Goal: Task Accomplishment & Management: Manage account settings

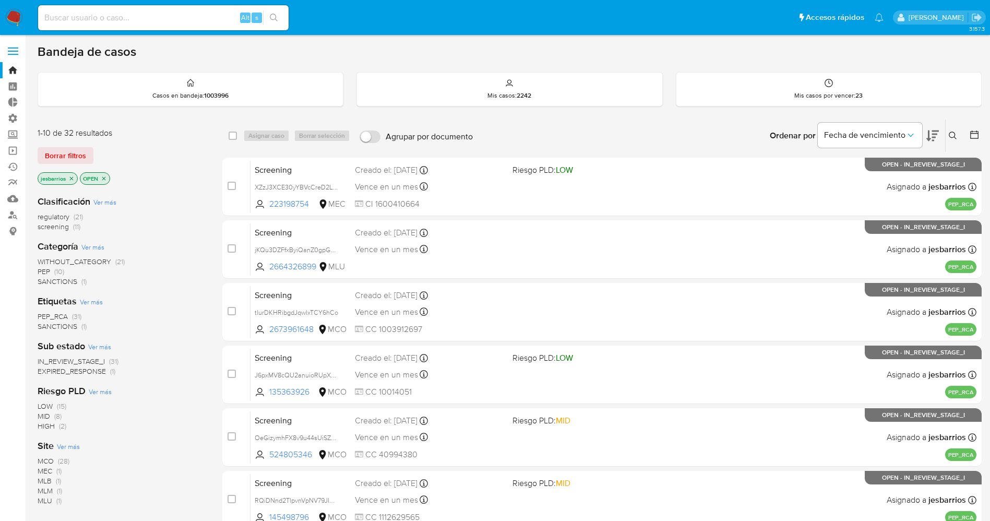
click at [13, 51] on span at bounding box center [13, 52] width 10 height 2
click at [0, 0] on input "checkbox" at bounding box center [0, 0] width 0 height 0
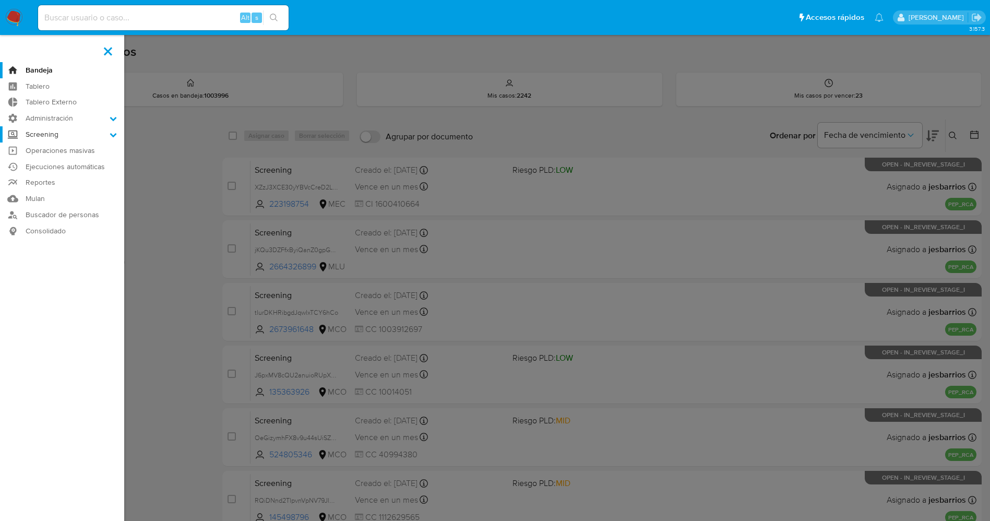
click at [78, 135] on label "Screening" at bounding box center [62, 134] width 124 height 16
click at [0, 0] on input "Screening" at bounding box center [0, 0] width 0 height 0
click at [89, 164] on link "Screening por Frecuencia" at bounding box center [62, 162] width 124 height 13
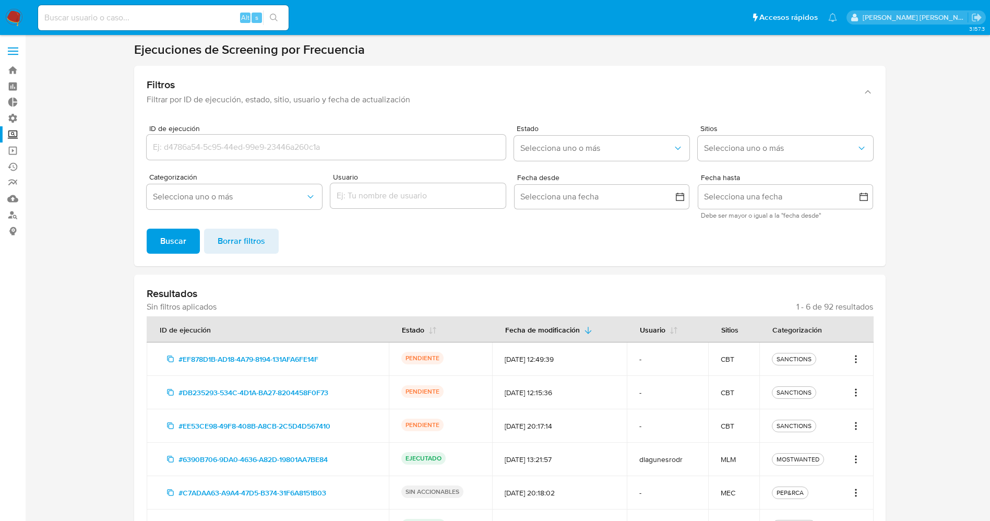
drag, startPoint x: 848, startPoint y: 358, endPoint x: 858, endPoint y: 358, distance: 9.9
click at [849, 358] on div "SANCTIONS" at bounding box center [816, 359] width 89 height 13
click at [859, 359] on icon "Acciones" at bounding box center [856, 359] width 10 height 13
click at [844, 385] on button "Ver detalles" at bounding box center [822, 382] width 78 height 25
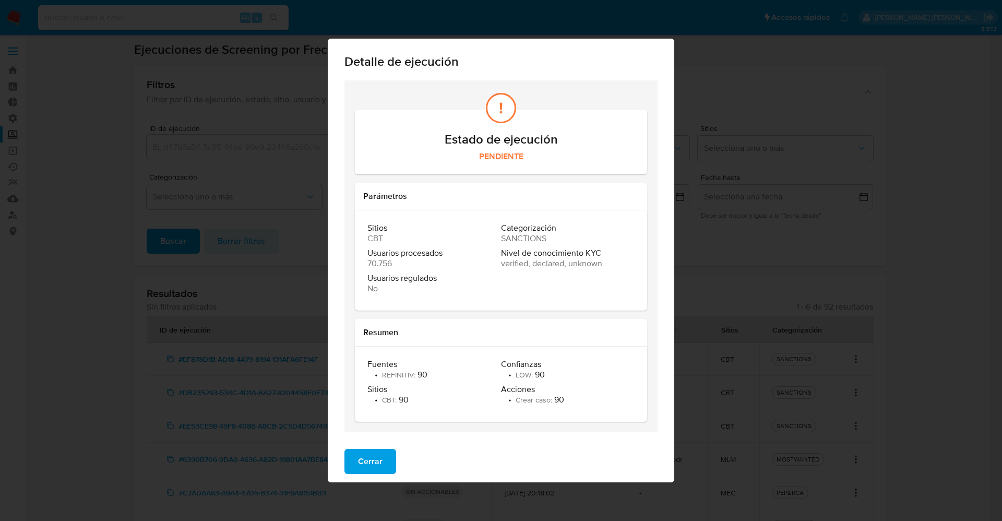
drag, startPoint x: 376, startPoint y: 467, endPoint x: 626, endPoint y: 428, distance: 253.1
click at [376, 466] on span "Cerrar" at bounding box center [370, 461] width 25 height 23
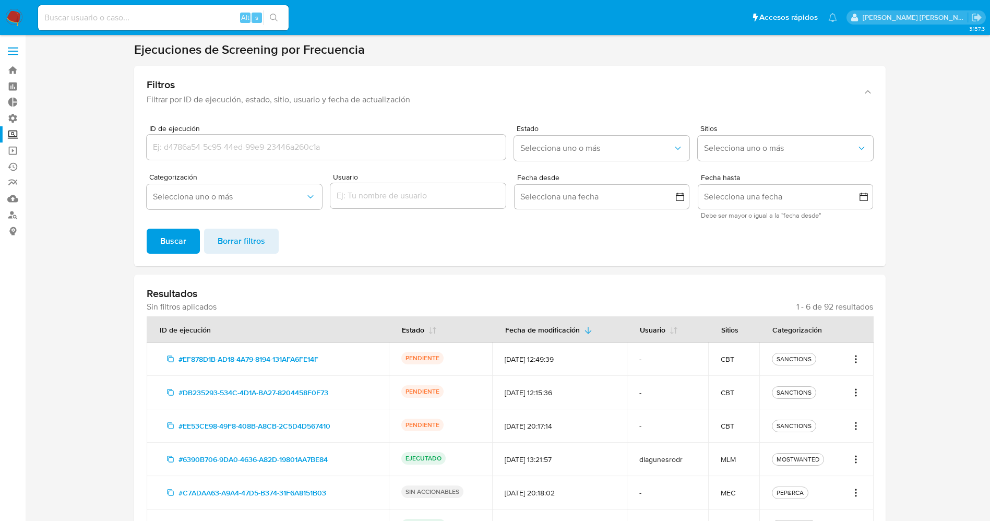
click at [852, 363] on icon "Acciones" at bounding box center [856, 359] width 10 height 13
click at [842, 408] on link "Ver registros" at bounding box center [822, 407] width 78 height 25
click at [857, 360] on icon "Acciones" at bounding box center [856, 359] width 10 height 13
click at [835, 408] on link "Ver registros" at bounding box center [822, 407] width 78 height 25
click at [859, 361] on icon "Acciones" at bounding box center [856, 359] width 10 height 13
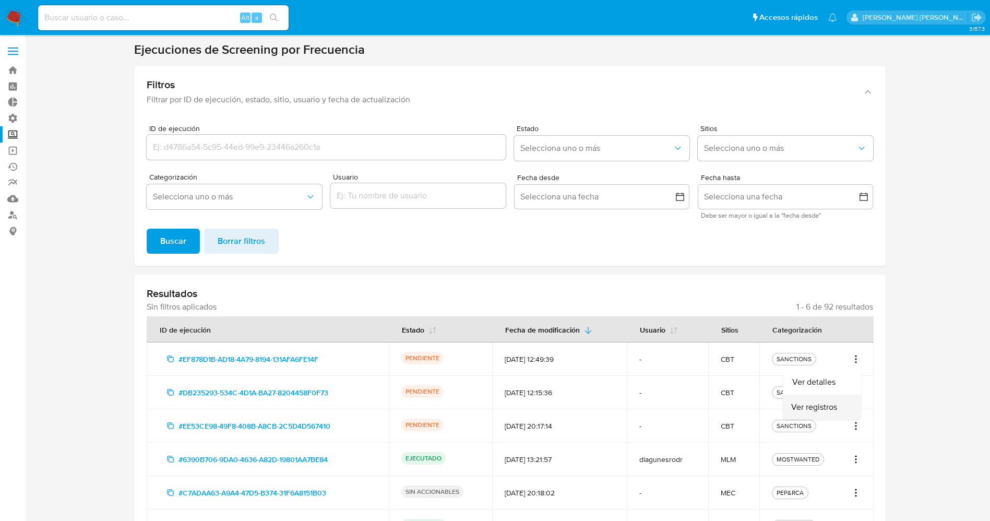
click at [825, 405] on link "Ver registros" at bounding box center [822, 407] width 78 height 25
drag, startPoint x: 11, startPoint y: 19, endPoint x: 51, endPoint y: 3, distance: 43.5
click at [13, 19] on img at bounding box center [14, 18] width 18 height 18
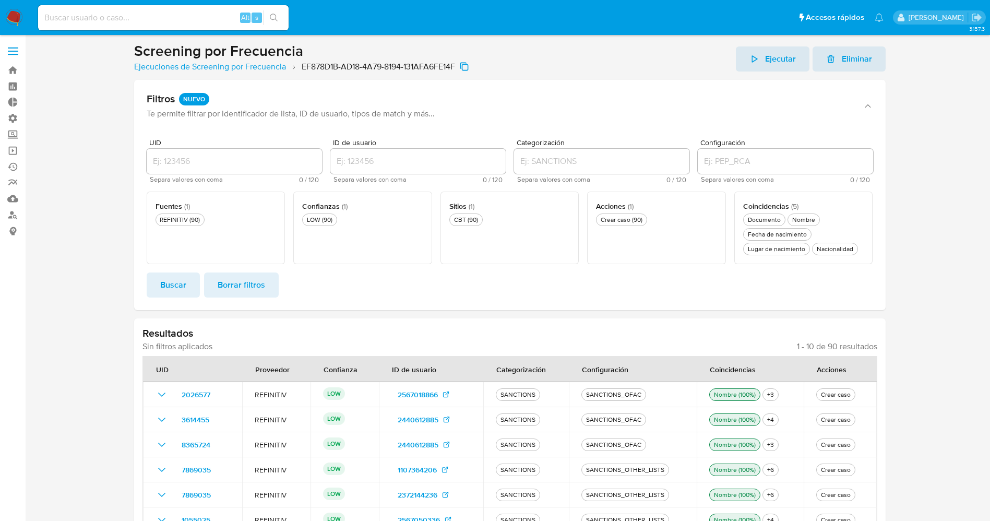
click at [766, 61] on span "Ejecutar" at bounding box center [780, 58] width 31 height 25
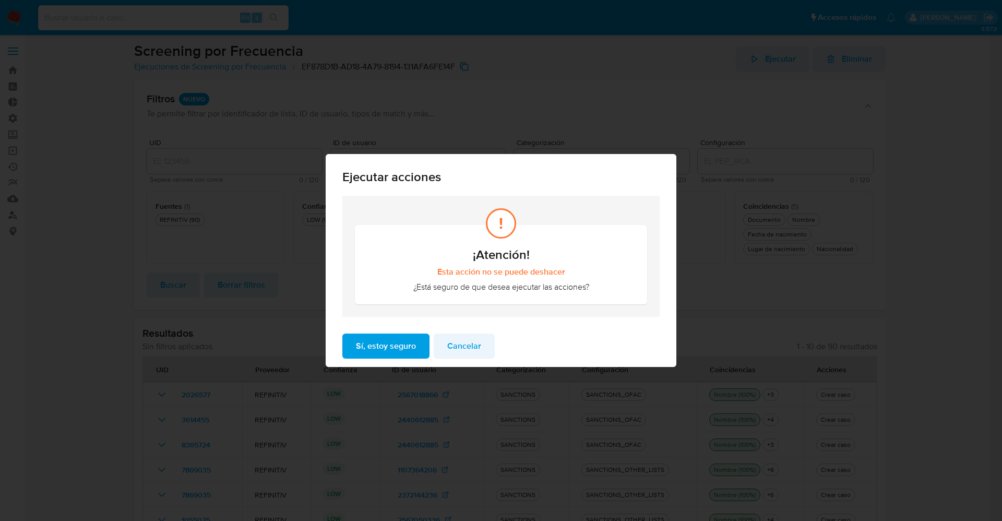
click at [470, 349] on span "Cancelar" at bounding box center [464, 346] width 34 height 23
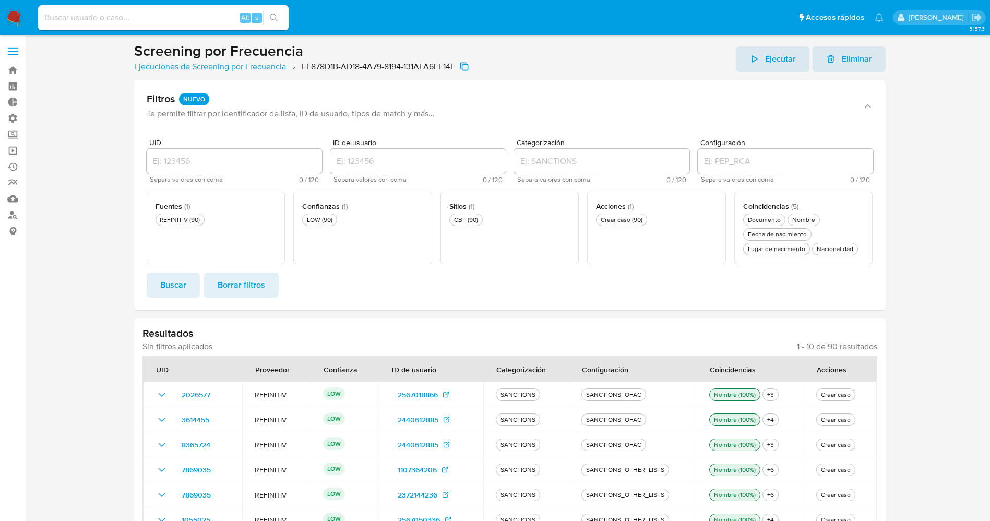
click at [781, 65] on span "Ejecutar" at bounding box center [780, 58] width 31 height 25
click at [778, 56] on span "Ejecutar" at bounding box center [780, 58] width 31 height 25
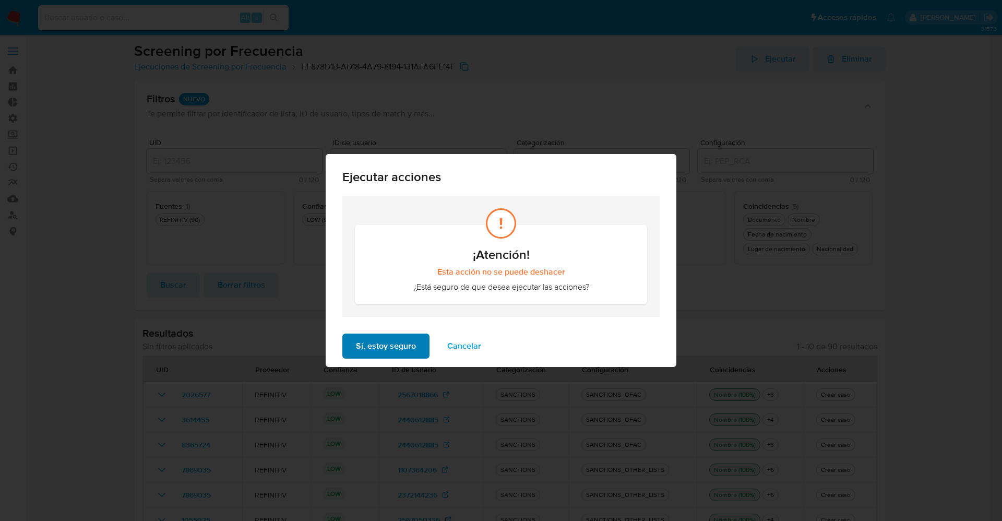
click at [398, 348] on span "Sí, estoy seguro" at bounding box center [386, 346] width 60 height 23
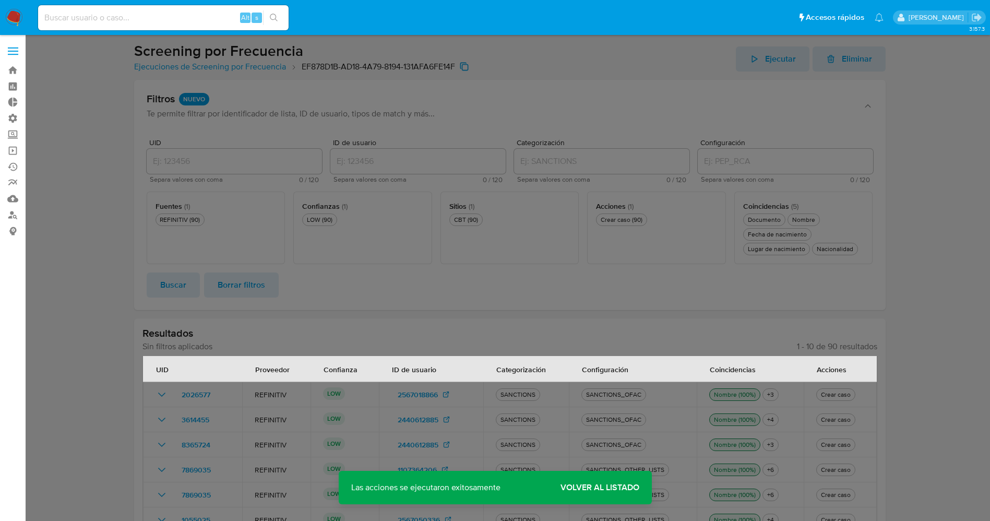
click at [597, 488] on span "Volver al listado" at bounding box center [600, 488] width 79 height 0
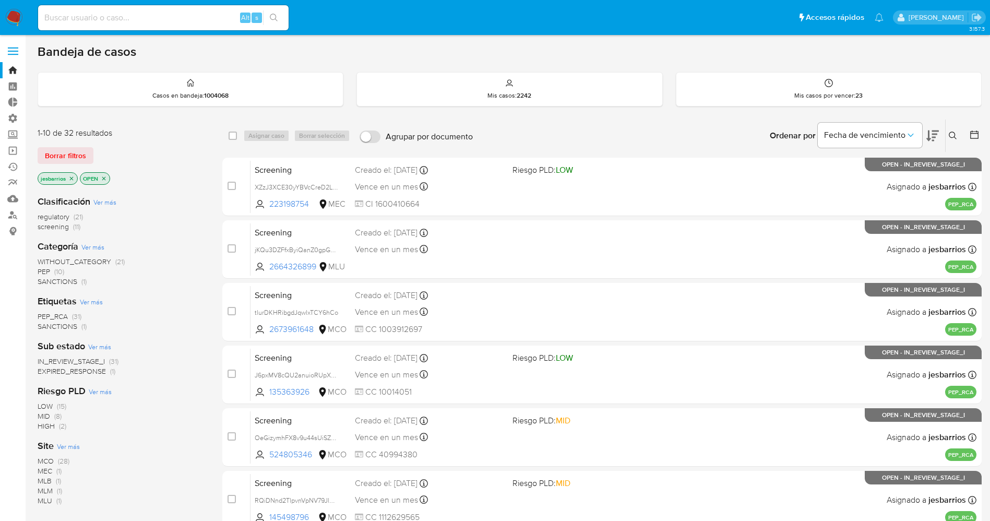
click at [72, 181] on icon "close-filter" at bounding box center [71, 178] width 6 height 6
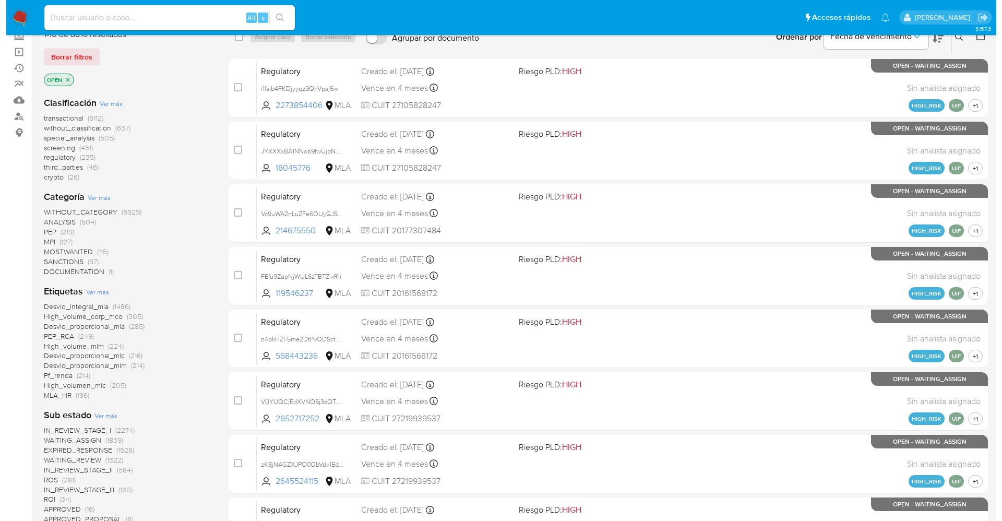
scroll to position [79, 0]
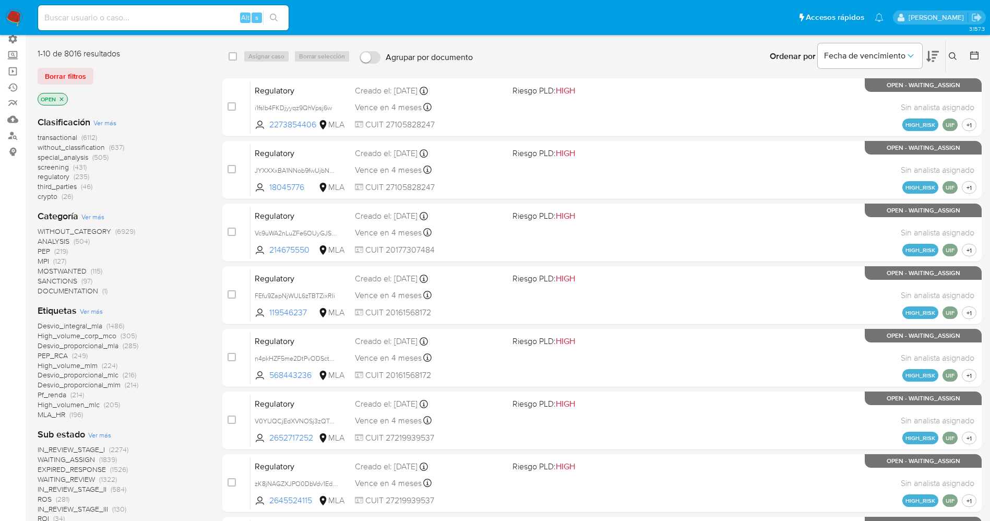
click at [88, 310] on span "Ver más" at bounding box center [91, 310] width 23 height 9
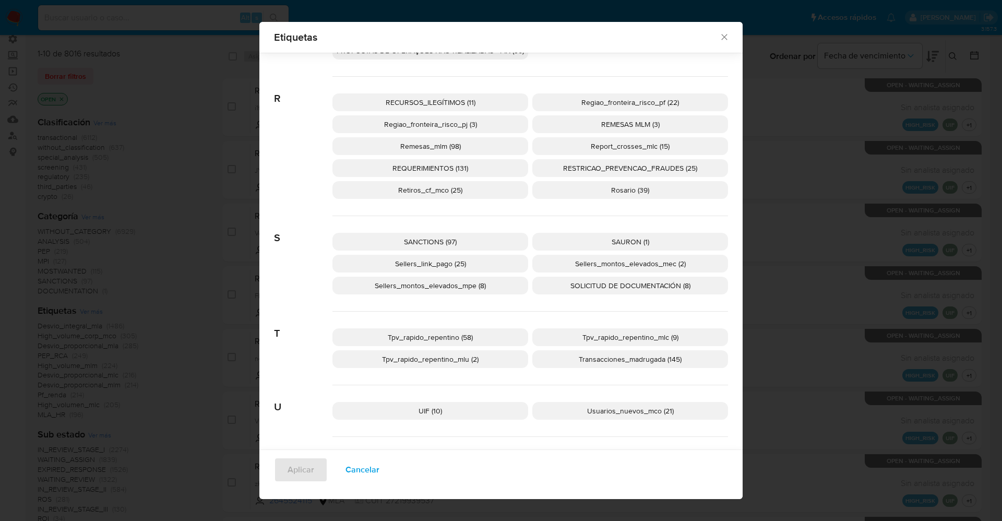
scroll to position [1894, 0]
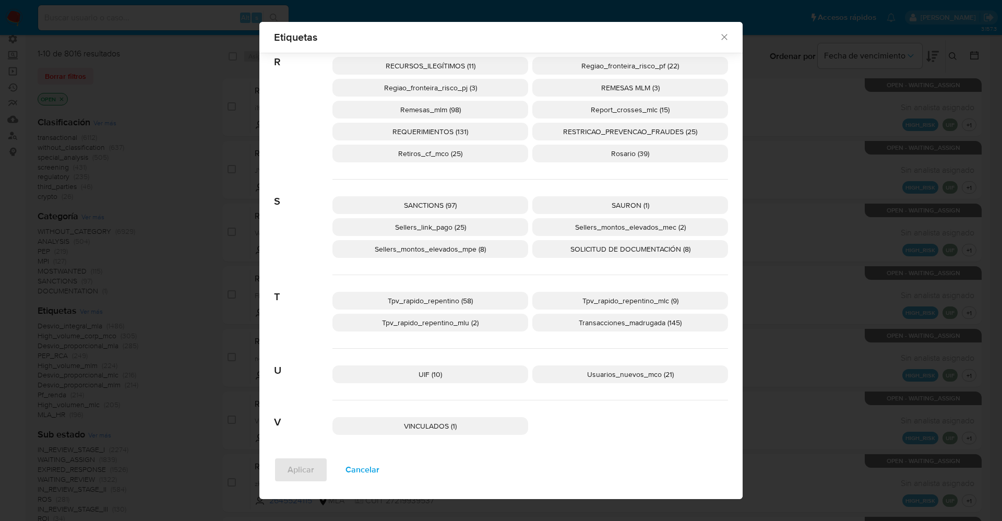
click at [439, 197] on p "SANCTIONS (97)" at bounding box center [431, 205] width 196 height 18
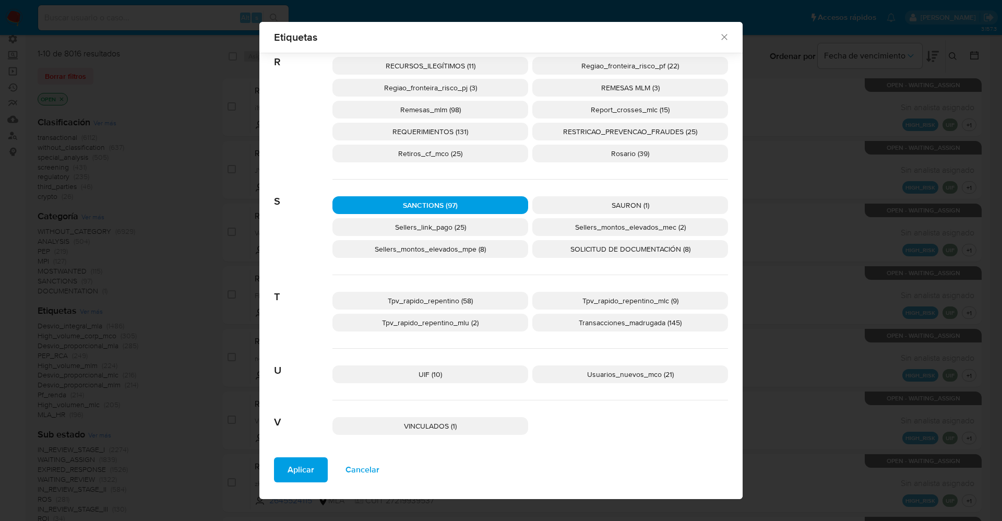
click at [303, 469] on span "Aplicar" at bounding box center [301, 469] width 27 height 23
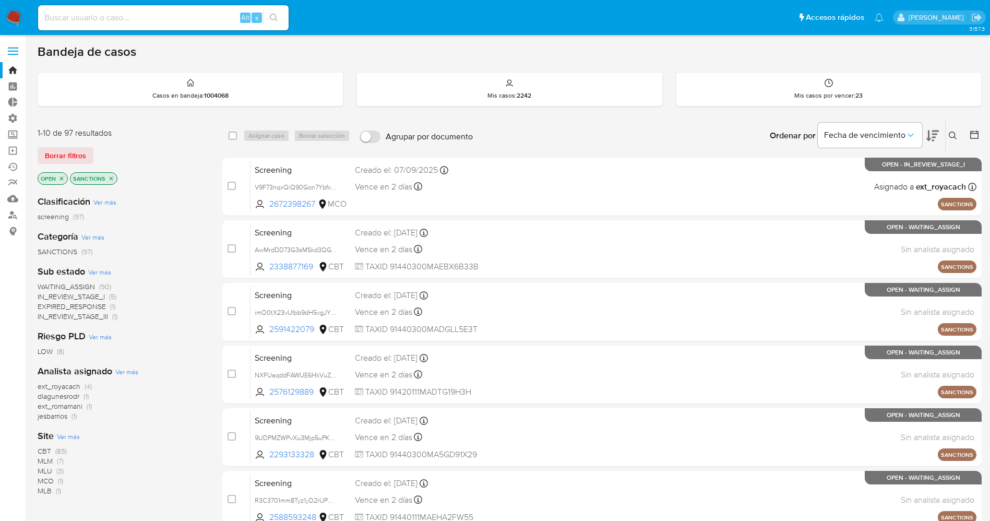
click at [54, 453] on span "CBT (85)" at bounding box center [52, 451] width 29 height 10
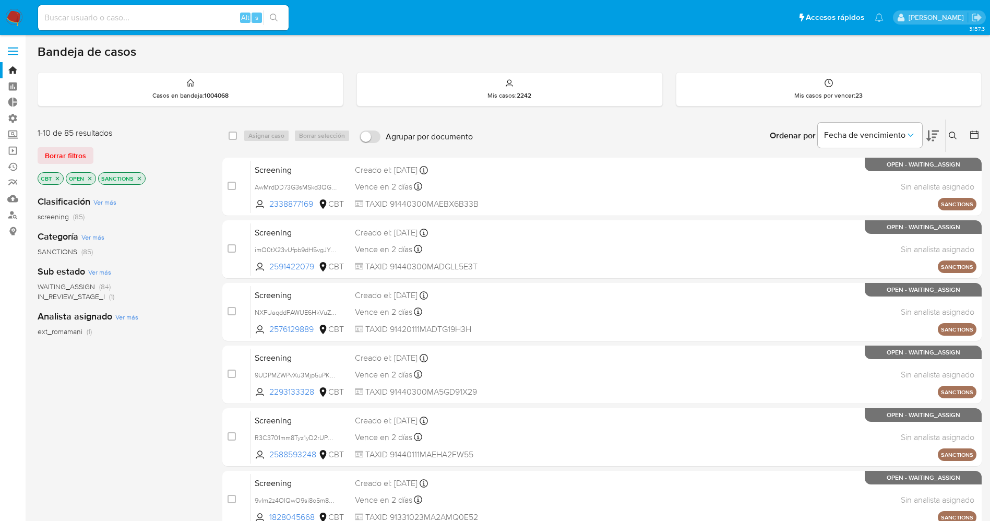
click at [18, 29] on nav "Pausado Ver notificaciones Alt s Accesos rápidos Presiona las siguientes teclas…" at bounding box center [495, 17] width 990 height 35
click at [14, 20] on img at bounding box center [14, 18] width 18 height 18
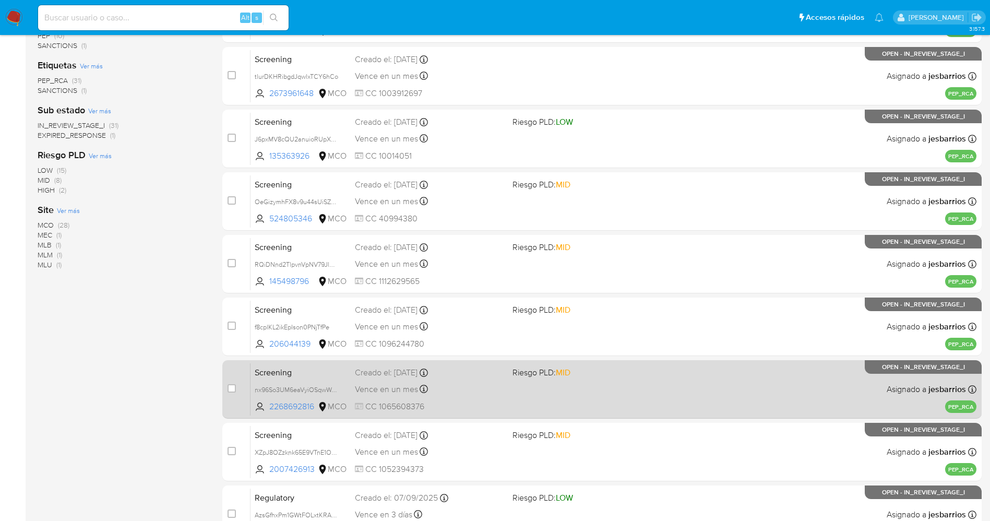
scroll to position [303, 0]
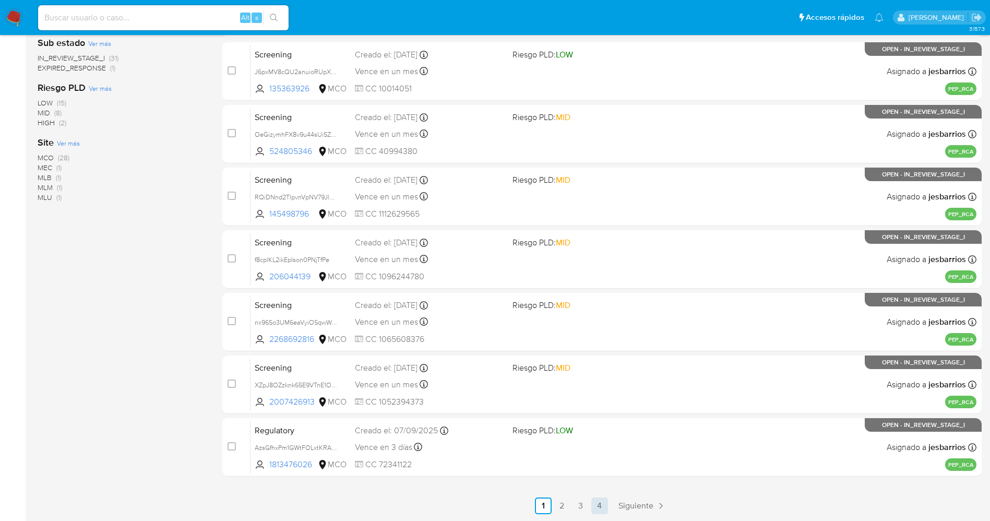
click at [595, 505] on link "4" at bounding box center [600, 506] width 17 height 17
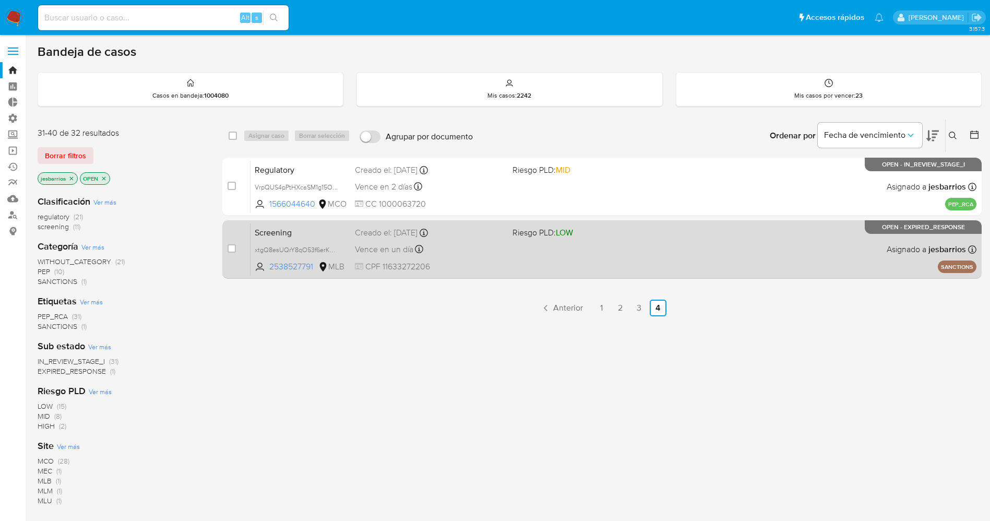
click at [522, 266] on div "Screening xtgQ8esUQrY8qO53f6erK9p9 2538527791 MLB Riesgo PLD: LOW Creado el: [D…" at bounding box center [614, 249] width 726 height 53
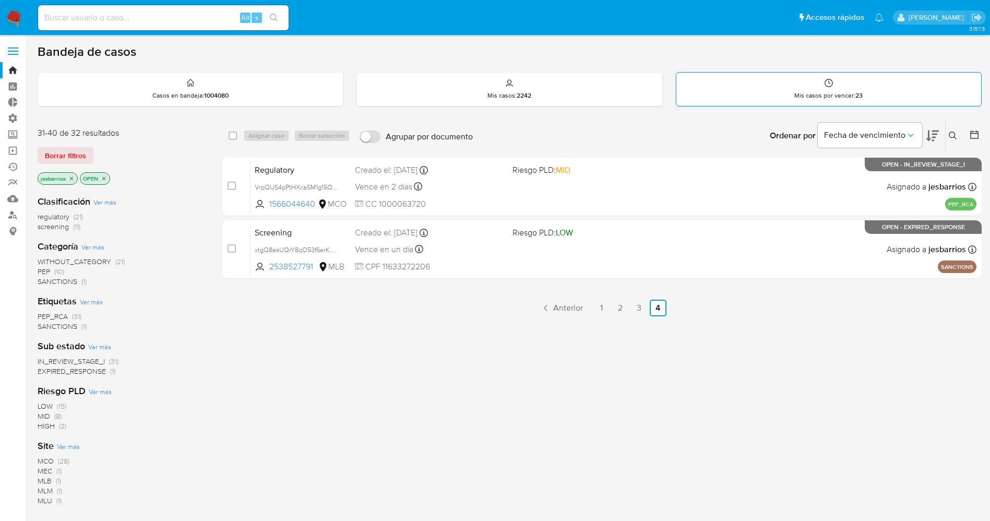
drag, startPoint x: 63, startPoint y: 156, endPoint x: 785, endPoint y: 78, distance: 726.2
click at [68, 155] on span "Borrar filtros" at bounding box center [65, 155] width 41 height 15
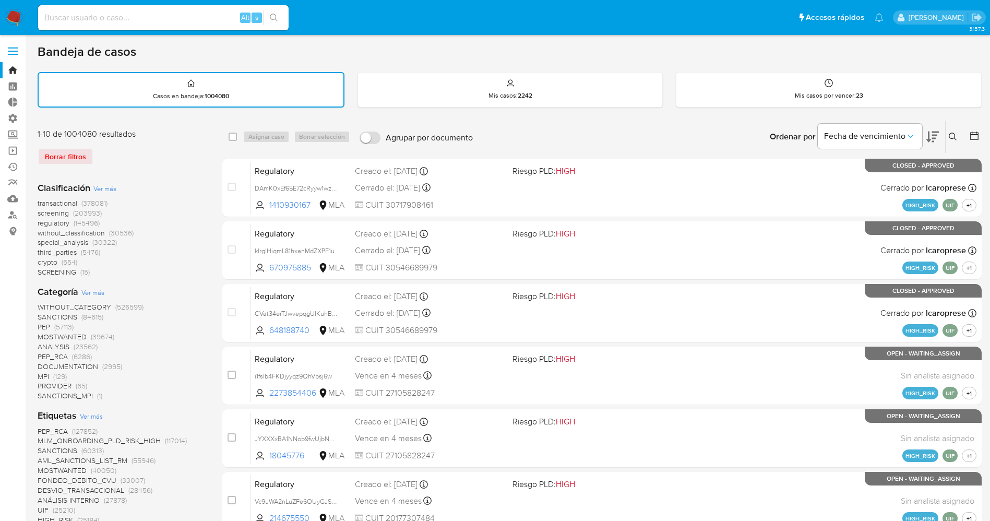
click at [951, 135] on icon at bounding box center [953, 137] width 8 height 8
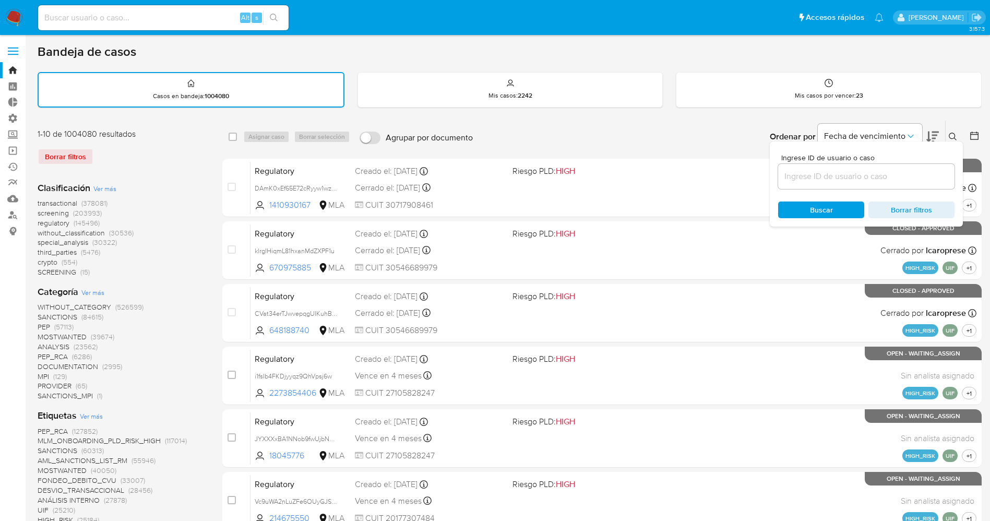
drag, startPoint x: 821, startPoint y: 177, endPoint x: 825, endPoint y: 159, distance: 18.7
click at [821, 177] on input at bounding box center [866, 177] width 176 height 14
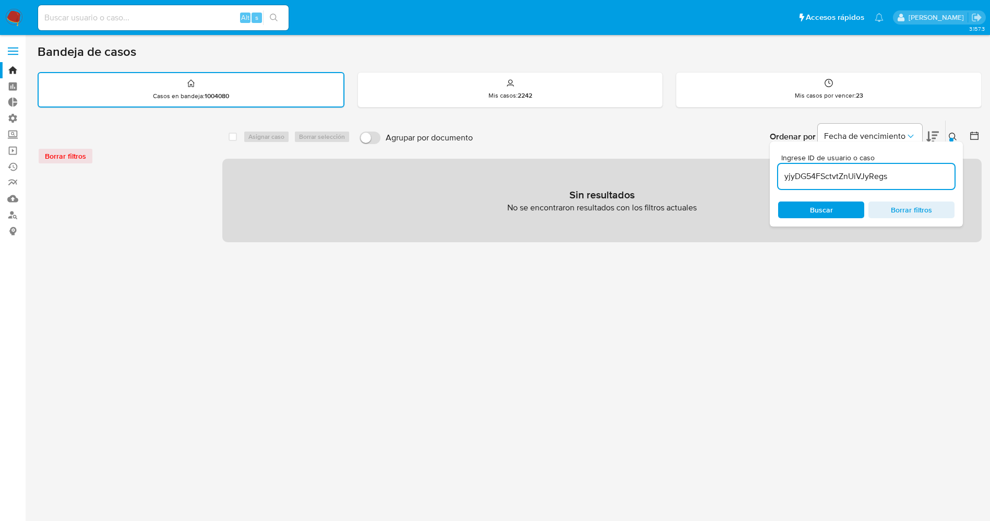
click at [803, 175] on input "yjyDG54FSctvtZnUiVJyRegs" at bounding box center [866, 177] width 176 height 14
type input "yjyDG54FSctvtZnUiVJyRegs"
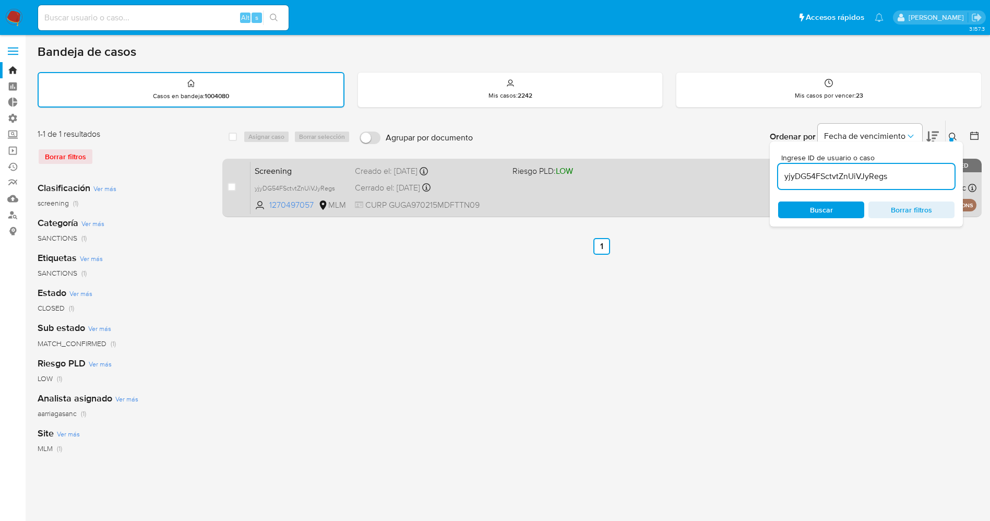
click at [566, 192] on div "Screening yjyDG54FSctvtZnUiVJyRegs 1270497057 MLM Riesgo PLD: LOW Creado el: 05…" at bounding box center [614, 187] width 726 height 53
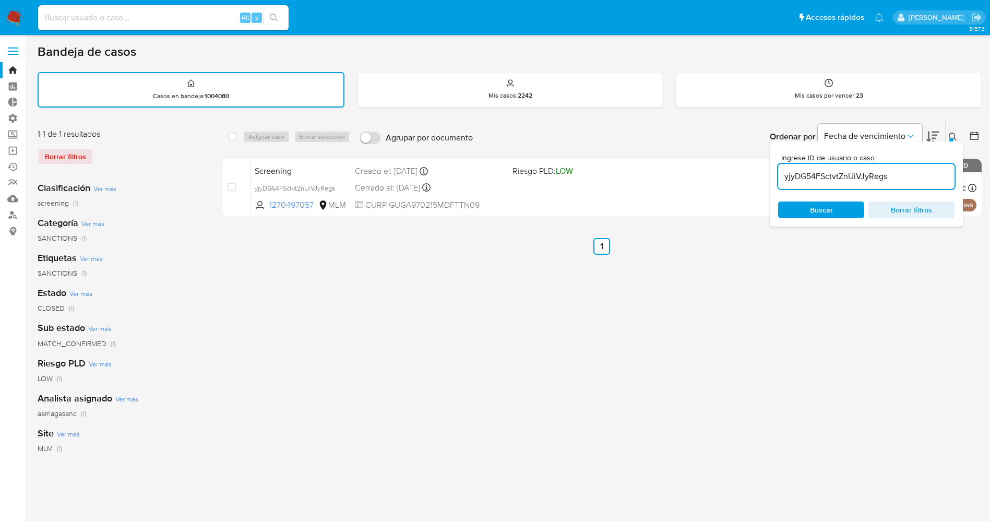
click at [10, 43] on label at bounding box center [13, 51] width 26 height 22
click at [0, 0] on input "checkbox" at bounding box center [0, 0] width 0 height 0
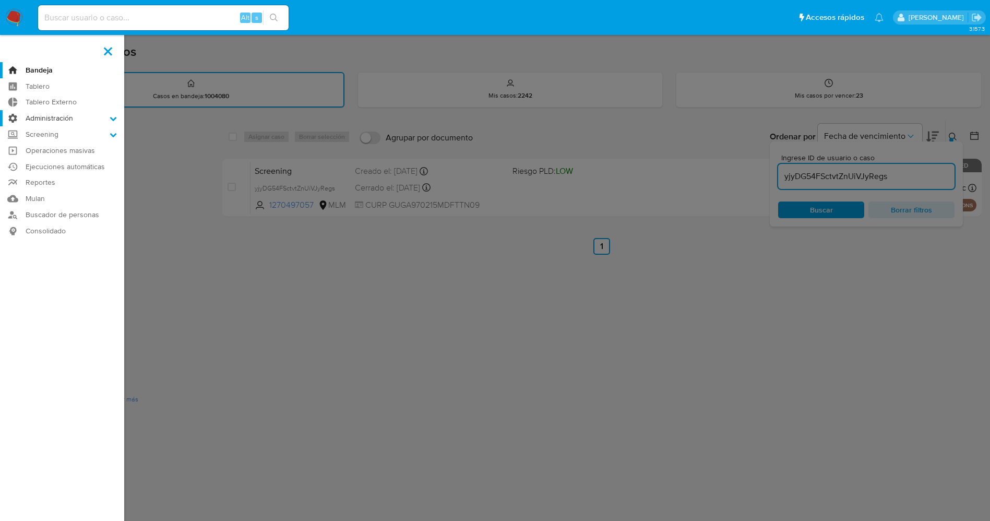
click at [83, 121] on label "Administración" at bounding box center [62, 118] width 124 height 16
click at [0, 0] on input "Administración" at bounding box center [0, 0] width 0 height 0
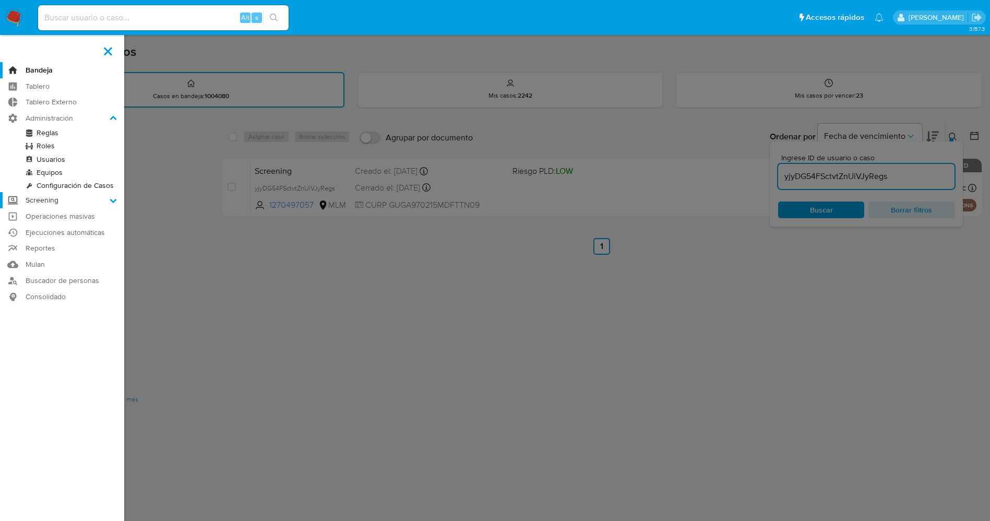
click at [105, 195] on label "Screening" at bounding box center [62, 200] width 124 height 16
click at [0, 0] on input "Screening" at bounding box center [0, 0] width 0 height 0
click at [84, 146] on link "Administrador de Listas" at bounding box center [62, 149] width 124 height 13
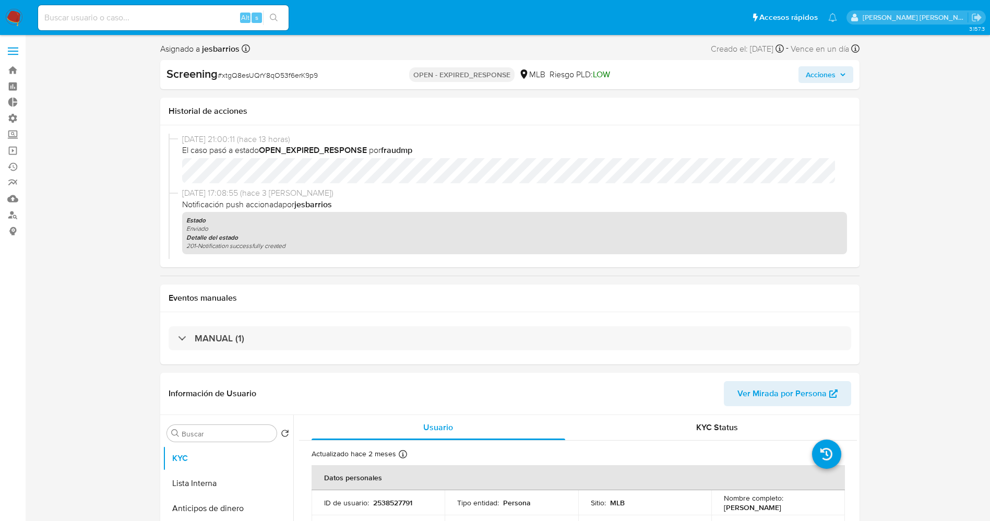
select select "10"
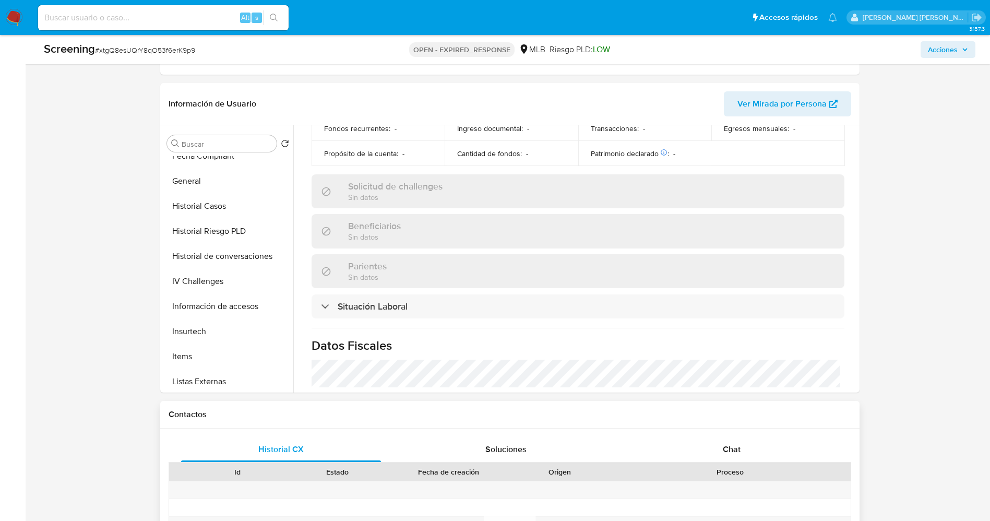
scroll to position [392, 0]
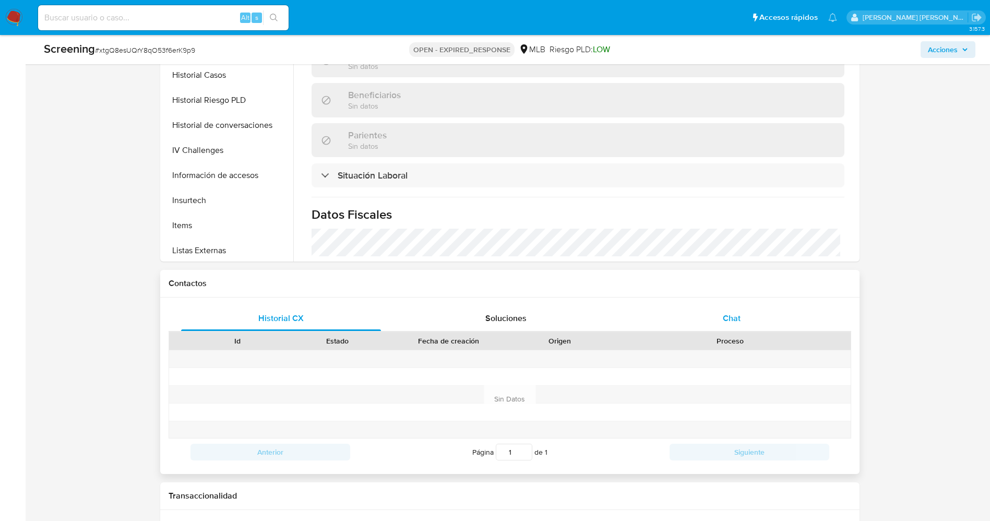
click at [746, 316] on div "Chat" at bounding box center [732, 318] width 200 height 25
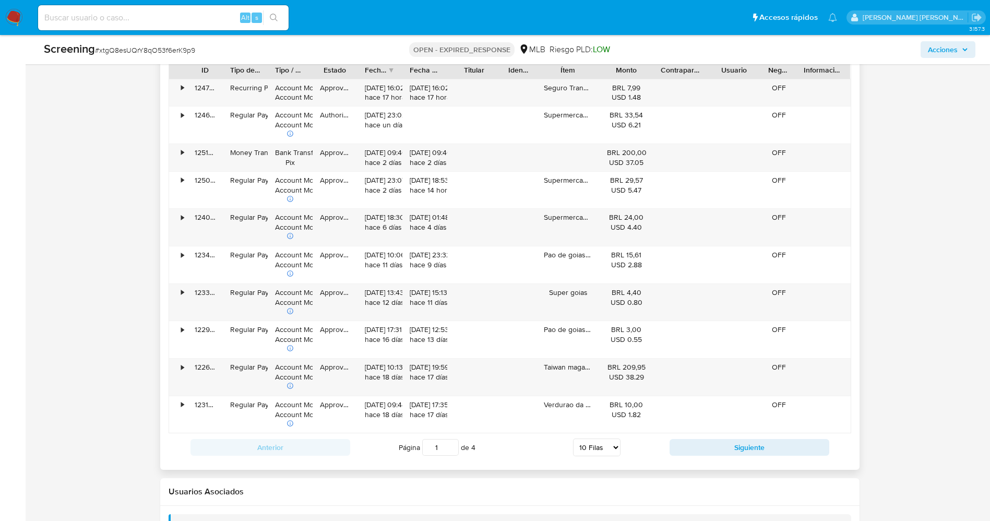
scroll to position [1352, 0]
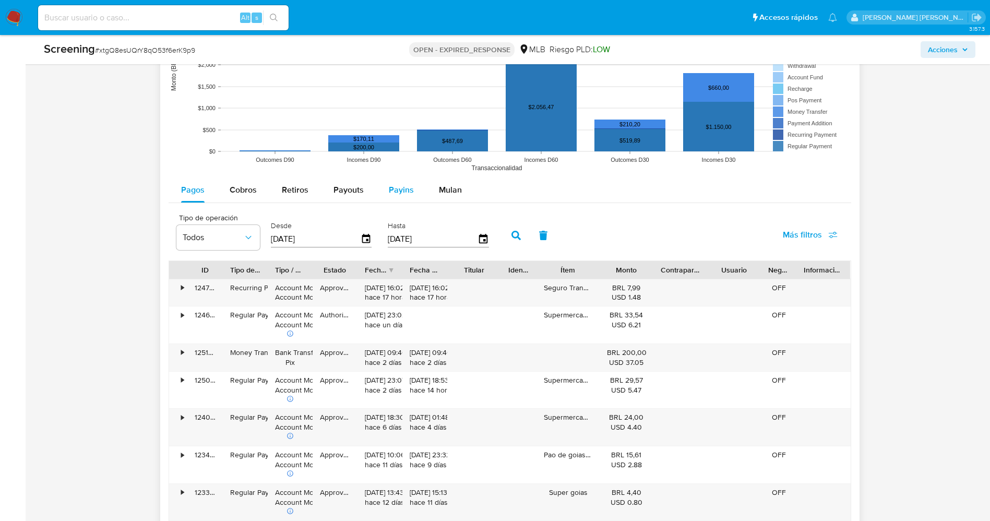
click at [405, 197] on div "Payins" at bounding box center [401, 190] width 25 height 25
select select "10"
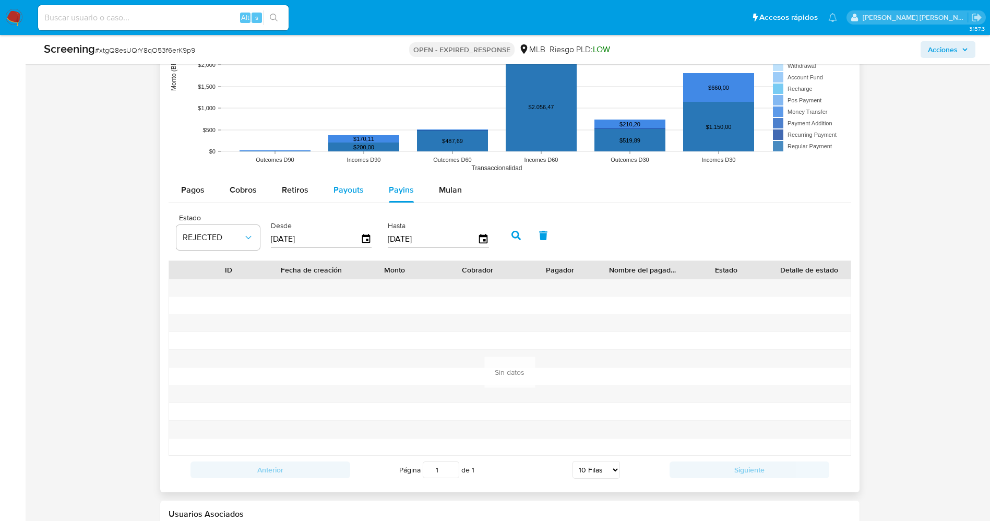
click at [348, 187] on span "Payouts" at bounding box center [349, 190] width 30 height 12
select select "10"
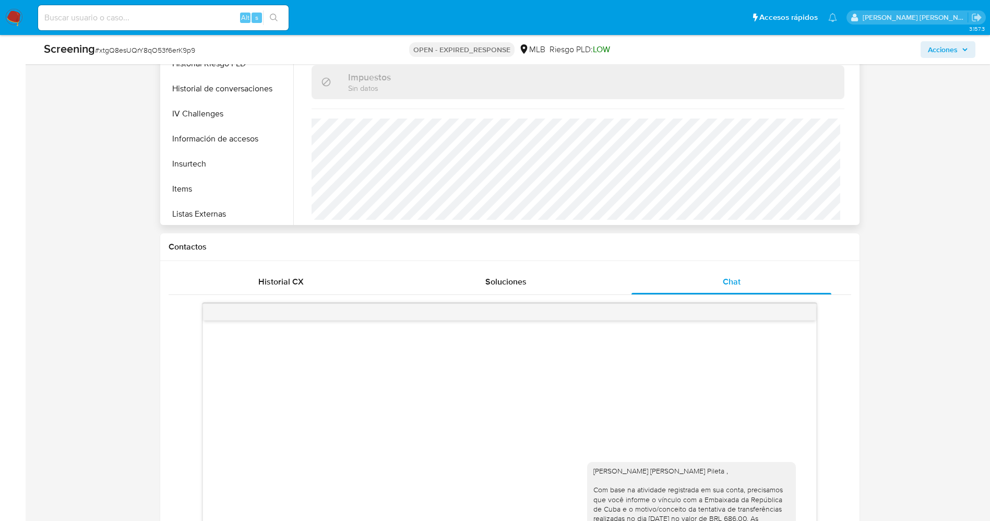
scroll to position [235, 0]
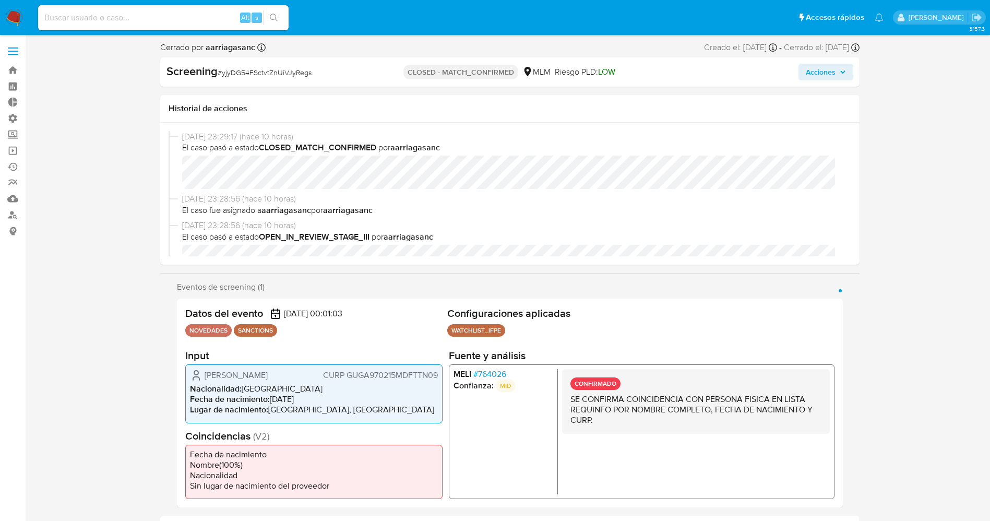
select select "10"
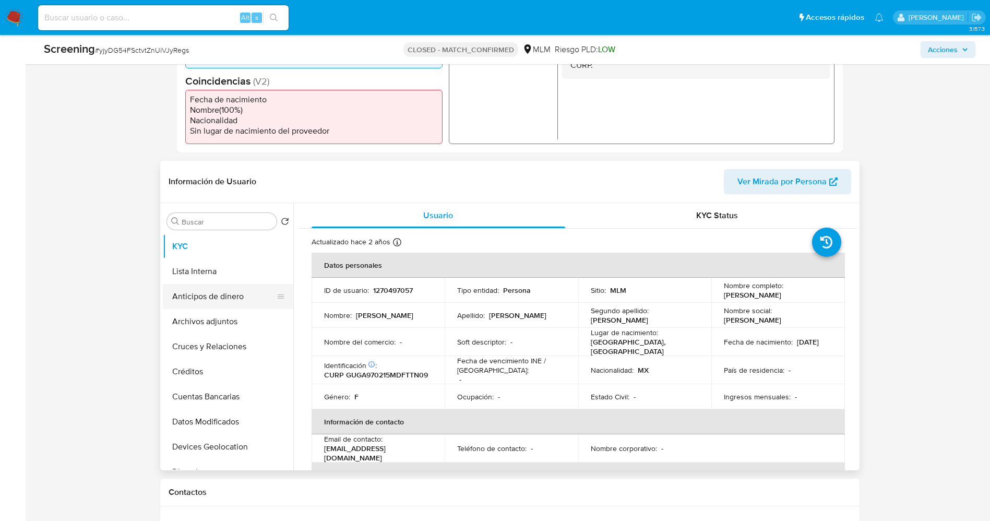
scroll to position [392, 0]
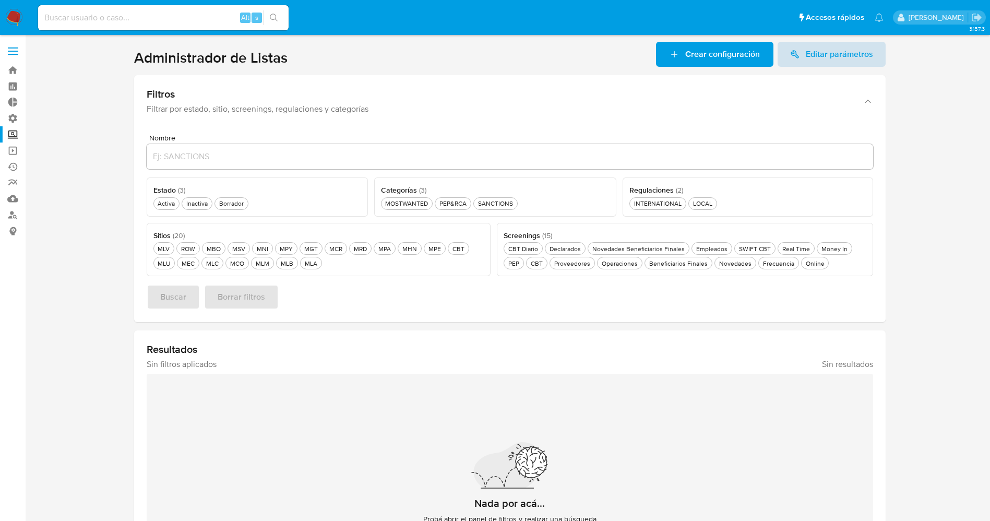
click at [830, 51] on span "Editar parámetros" at bounding box center [839, 54] width 67 height 25
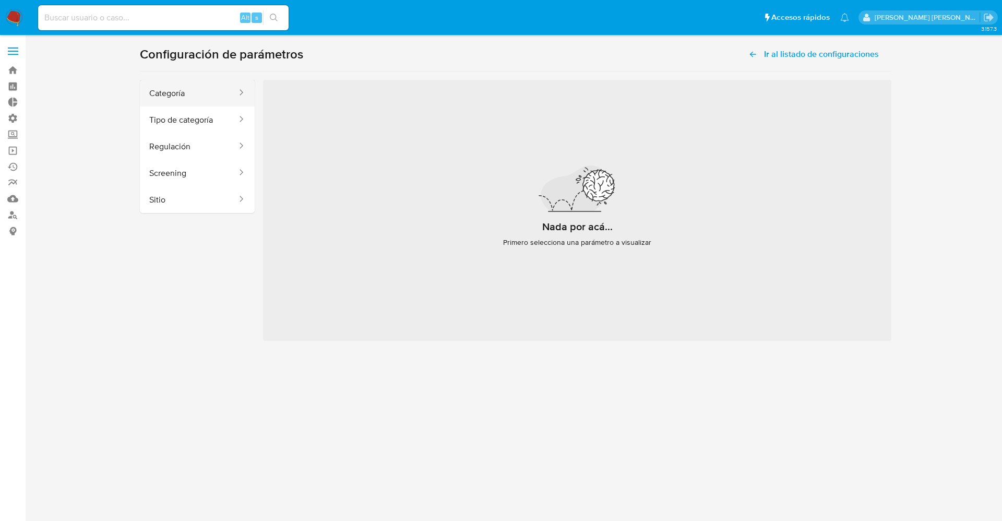
click at [195, 96] on button "Categoría" at bounding box center [189, 93] width 98 height 27
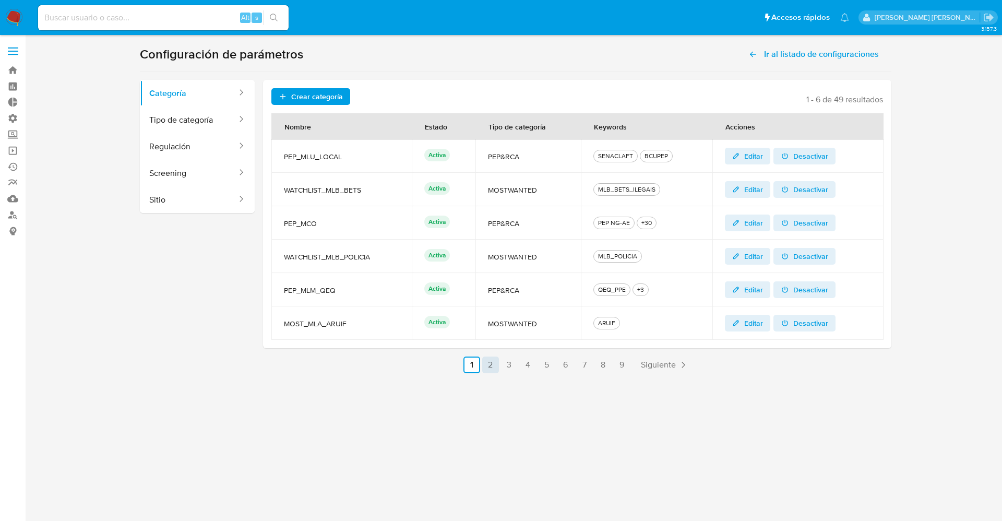
click at [491, 365] on link "2" at bounding box center [490, 365] width 17 height 17
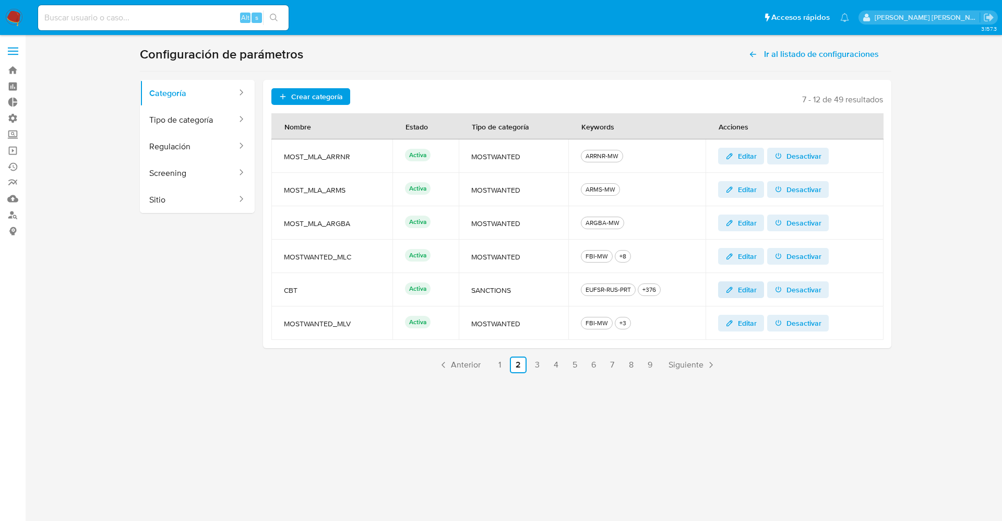
click at [745, 291] on span "Editar" at bounding box center [747, 289] width 19 height 17
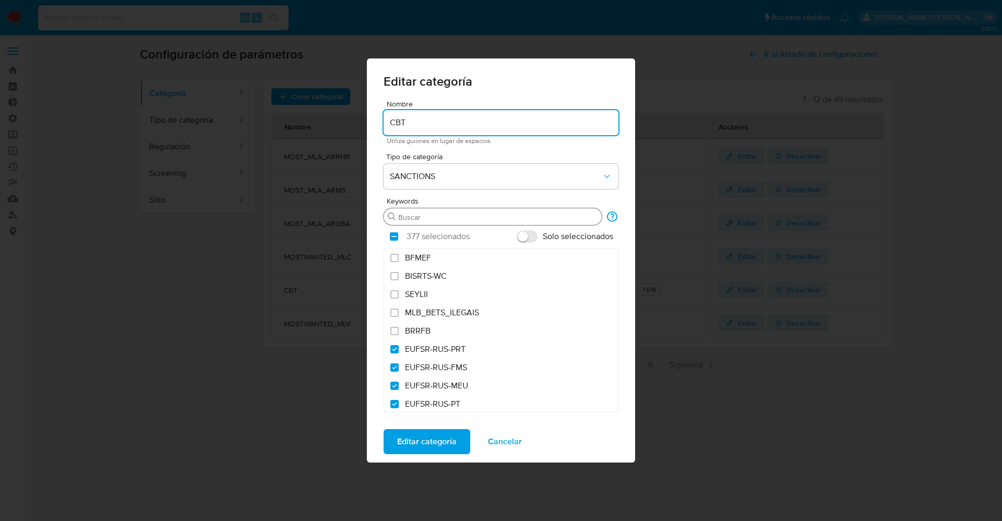
click at [459, 218] on input "Buscar" at bounding box center [497, 216] width 199 height 9
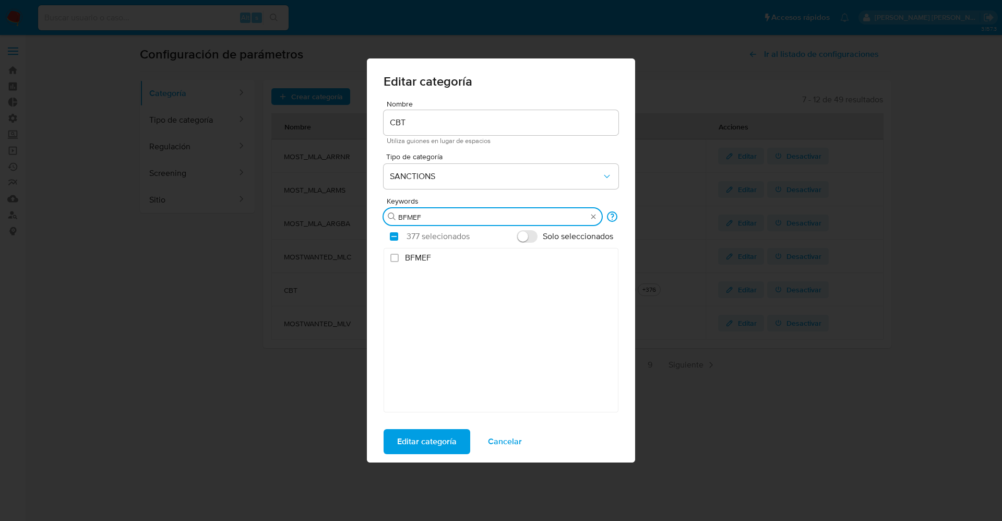
type input "BFMEF"
click at [419, 255] on span "BFMEF" at bounding box center [418, 258] width 26 height 10
click at [399, 255] on input "BFMEF" at bounding box center [395, 258] width 8 height 8
checkbox input "true"
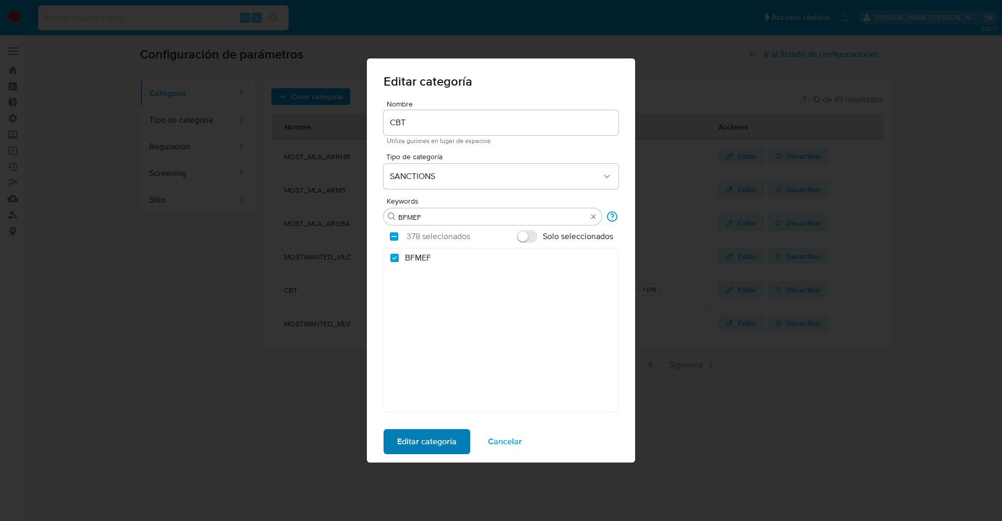
click at [444, 447] on span "Editar categoría" at bounding box center [427, 441] width 60 height 23
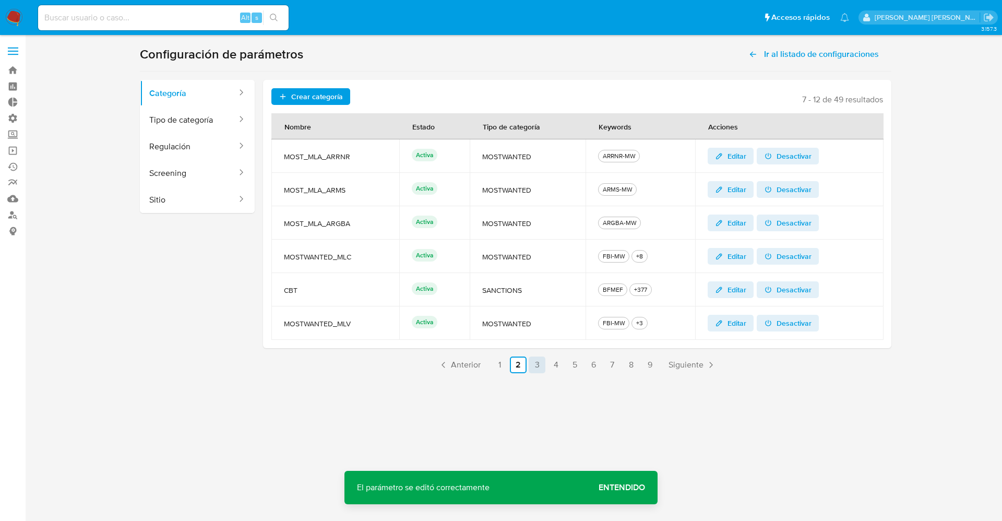
click at [541, 364] on link "3" at bounding box center [537, 365] width 17 height 17
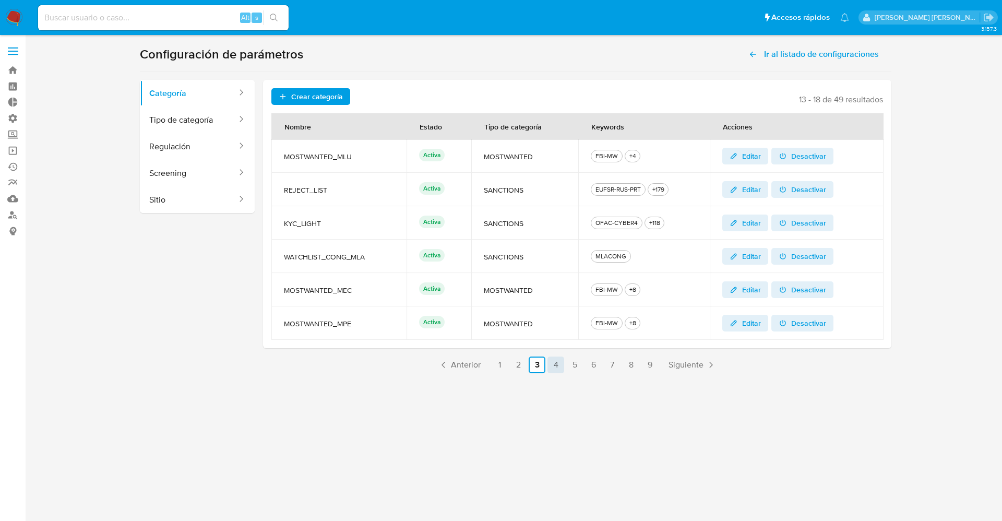
click at [556, 361] on link "4" at bounding box center [556, 365] width 17 height 17
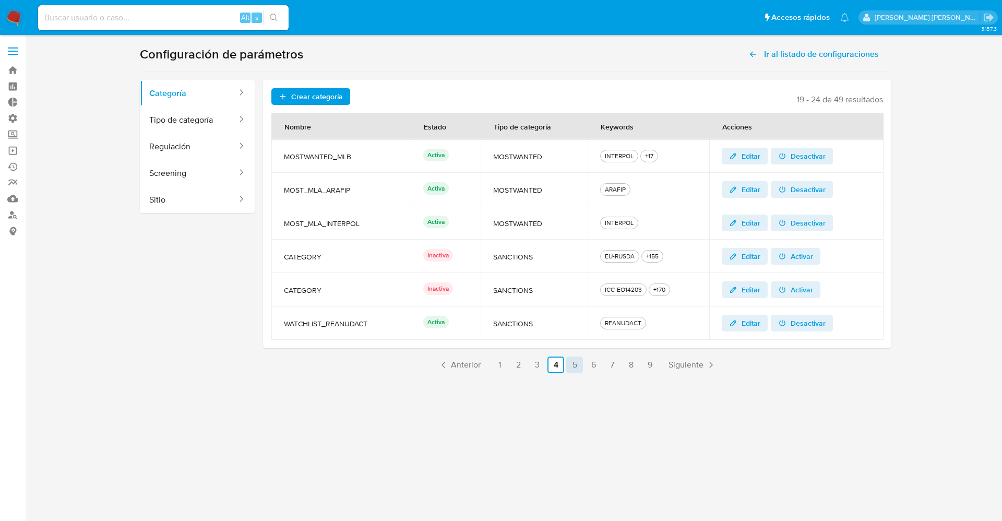
click at [583, 361] on link "5" at bounding box center [574, 365] width 17 height 17
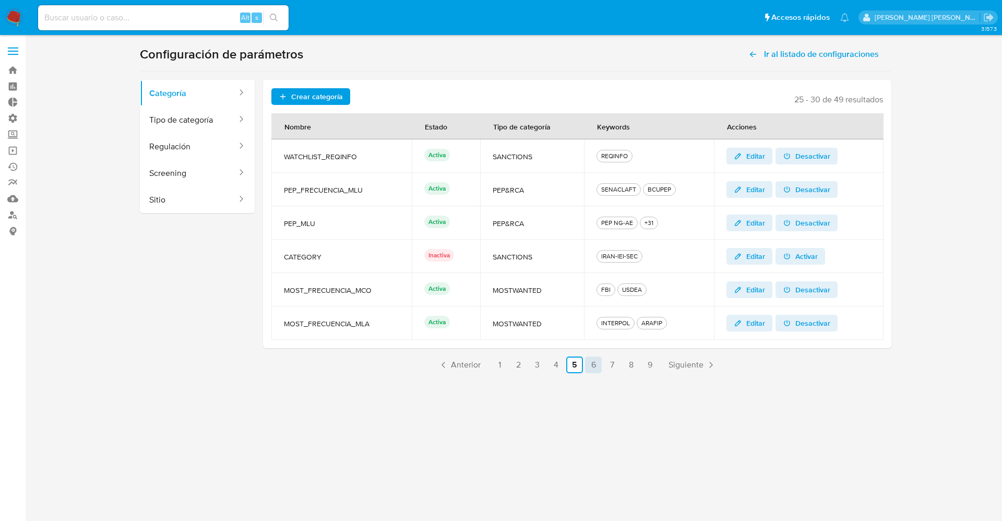
click at [596, 360] on link "6" at bounding box center [593, 365] width 17 height 17
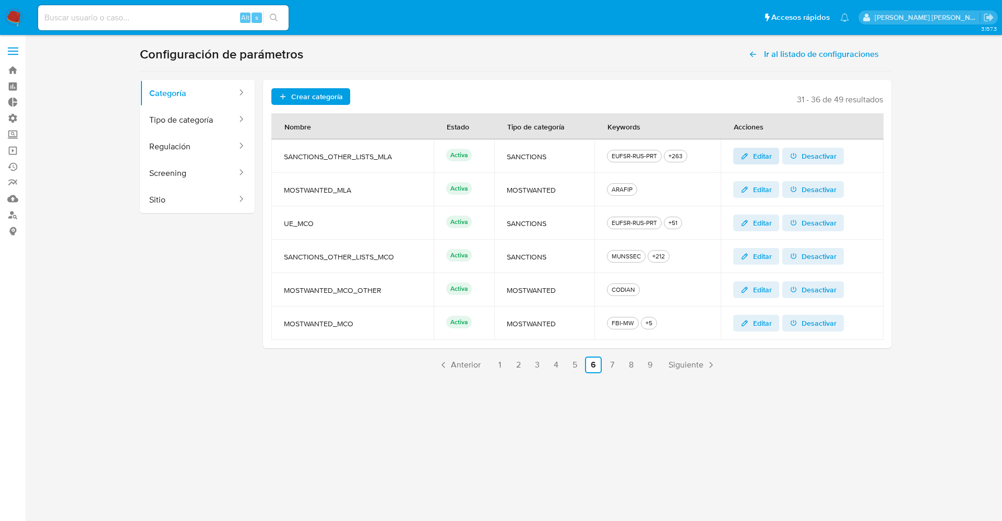
click at [767, 159] on span "Editar" at bounding box center [762, 156] width 19 height 17
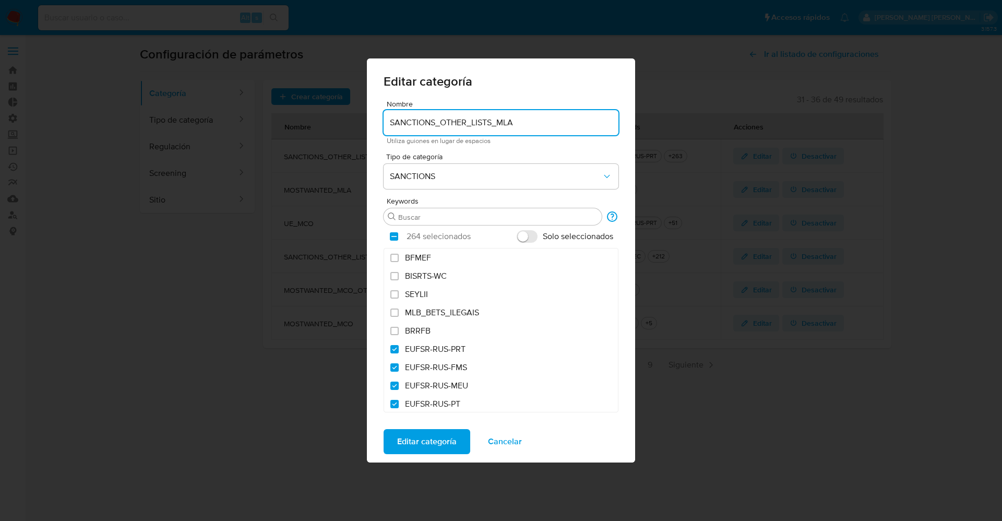
click at [433, 257] on label "BFMEF" at bounding box center [501, 258] width 234 height 18
click at [399, 257] on input "BFMEF" at bounding box center [395, 258] width 8 height 8
checkbox input "true"
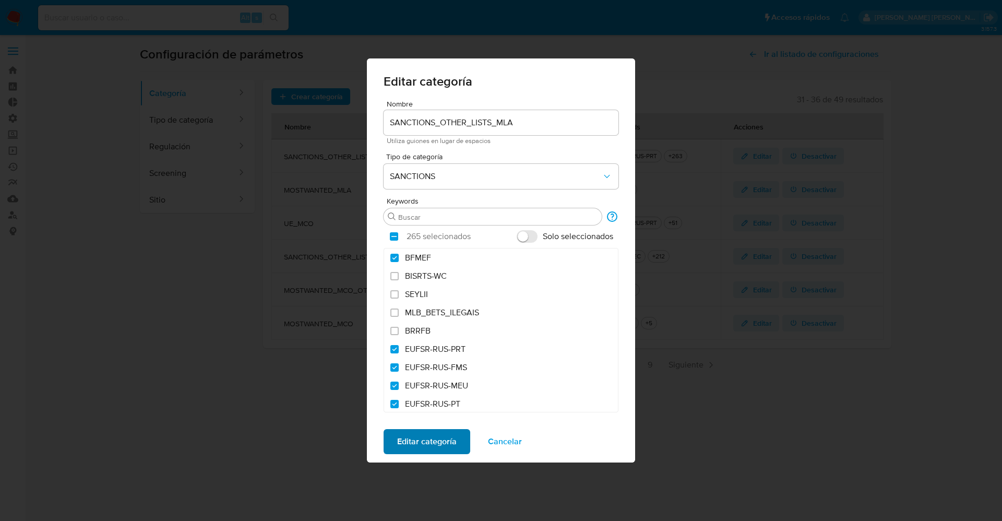
click at [440, 444] on span "Editar categoría" at bounding box center [427, 441] width 60 height 23
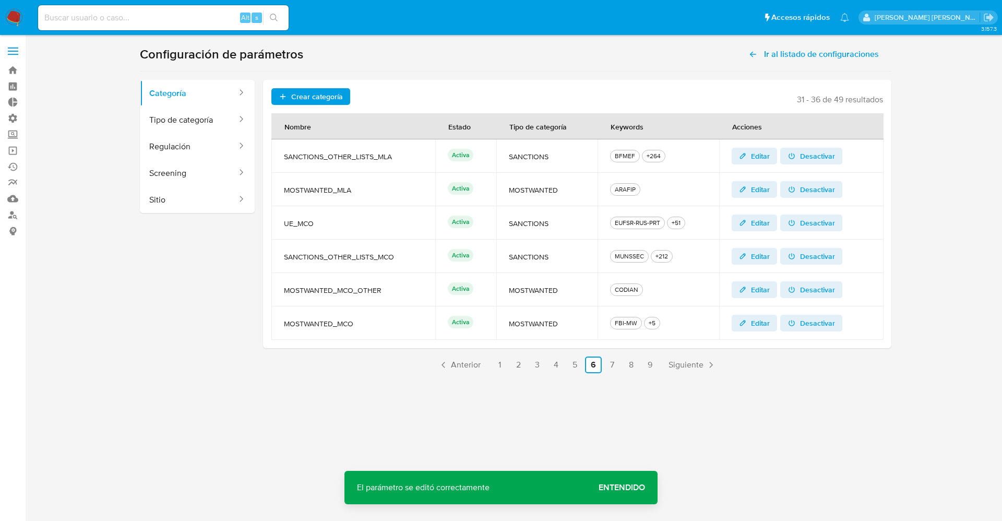
click at [770, 263] on span "Editar" at bounding box center [760, 256] width 19 height 17
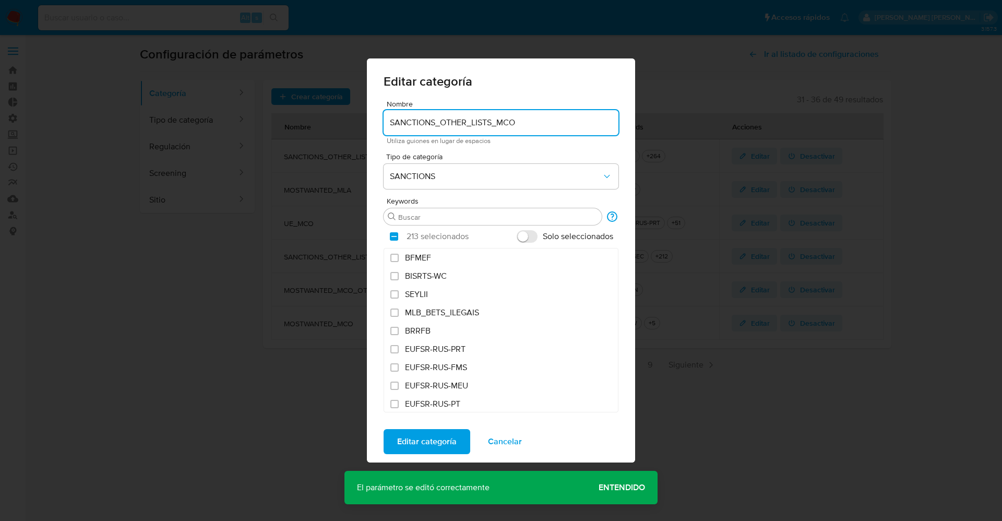
click at [419, 257] on span "BFMEF" at bounding box center [418, 258] width 26 height 10
click at [399, 257] on input "BFMEF" at bounding box center [395, 258] width 8 height 8
checkbox input "true"
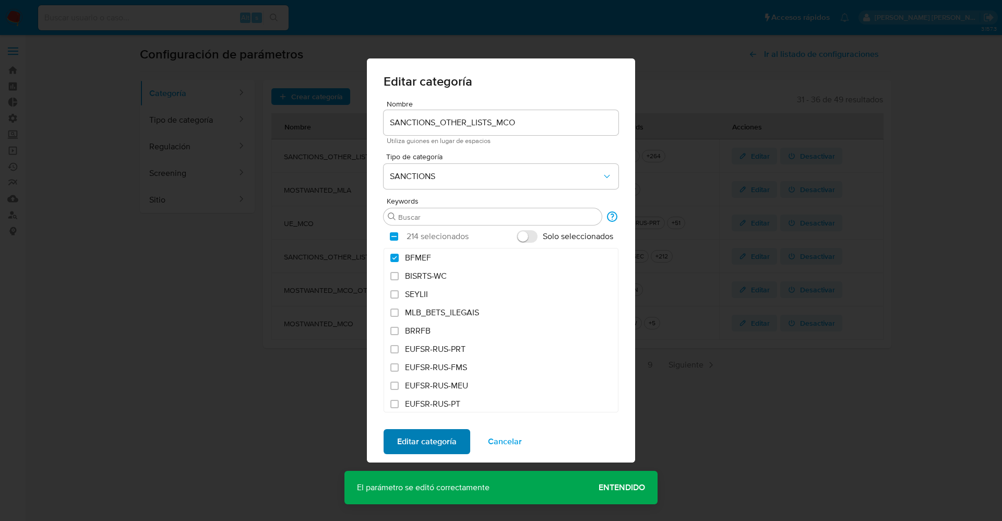
click at [426, 437] on span "Editar categoría" at bounding box center [427, 441] width 60 height 23
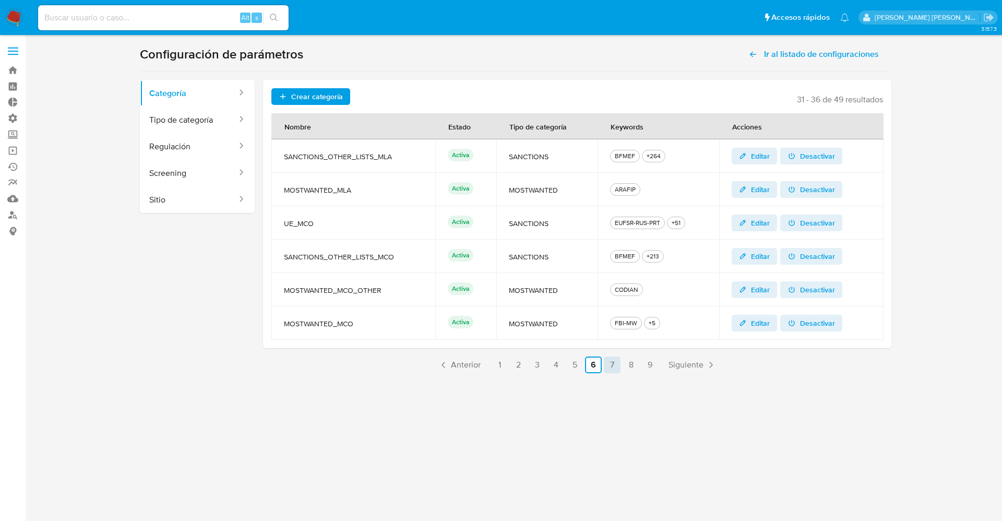
click at [613, 368] on link "7" at bounding box center [612, 365] width 17 height 17
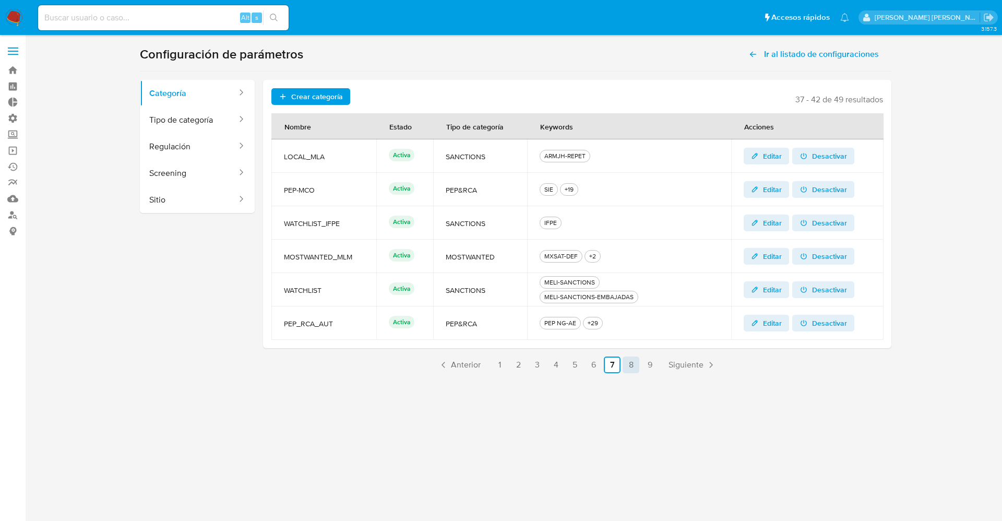
click at [629, 357] on link "8" at bounding box center [631, 365] width 17 height 17
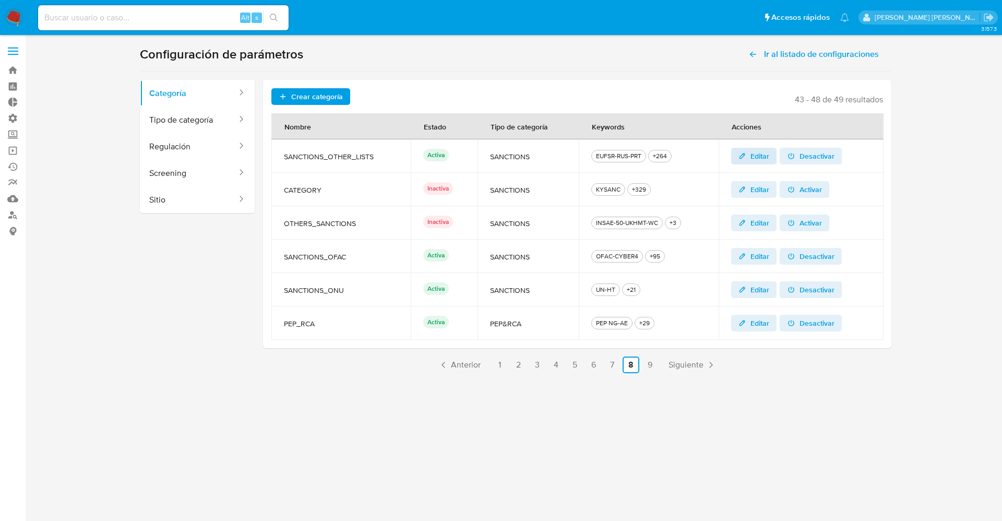
click at [748, 152] on span "Editar" at bounding box center [754, 156] width 31 height 15
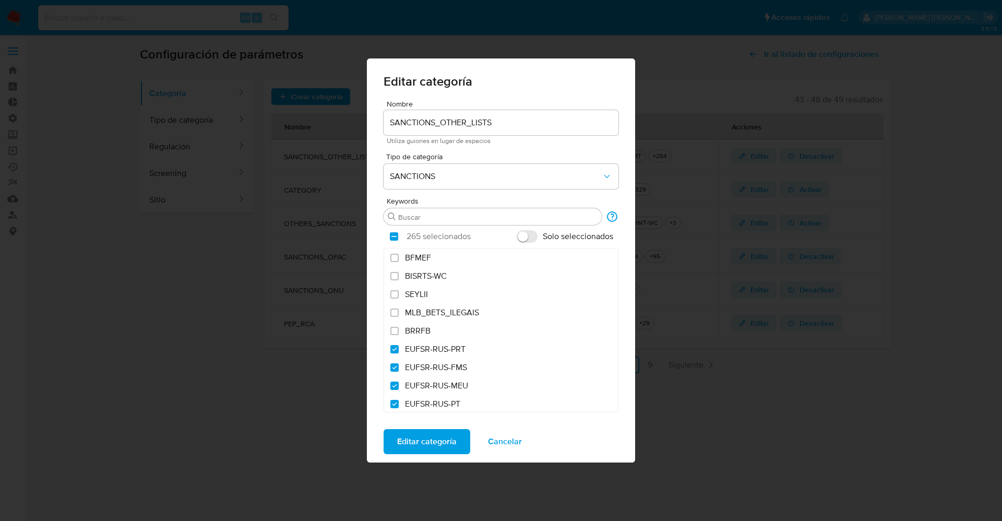
click at [437, 259] on label "BFMEF" at bounding box center [501, 258] width 234 height 18
click at [399, 259] on input "BFMEF" at bounding box center [395, 258] width 8 height 8
checkbox input "true"
click at [429, 448] on span "Editar categoría" at bounding box center [427, 441] width 60 height 23
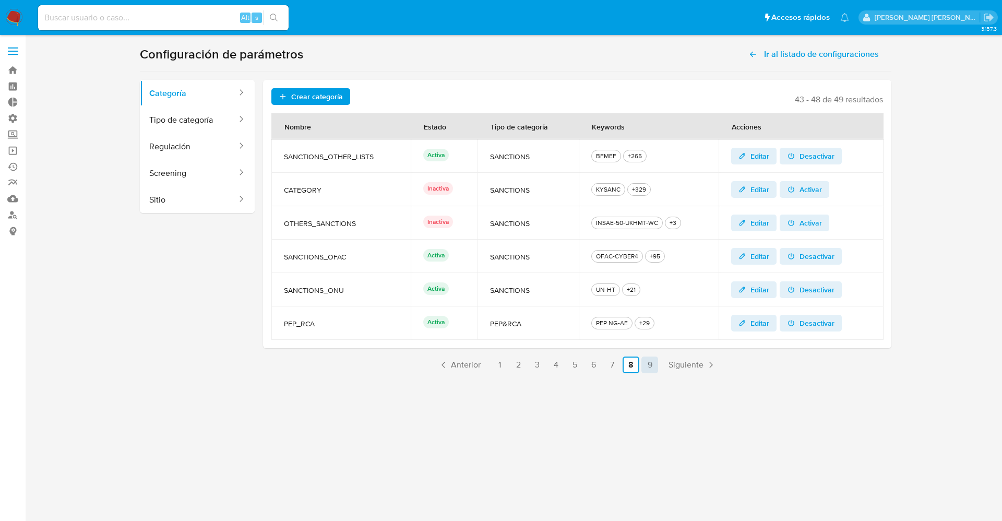
click at [651, 363] on link "9" at bounding box center [650, 365] width 17 height 17
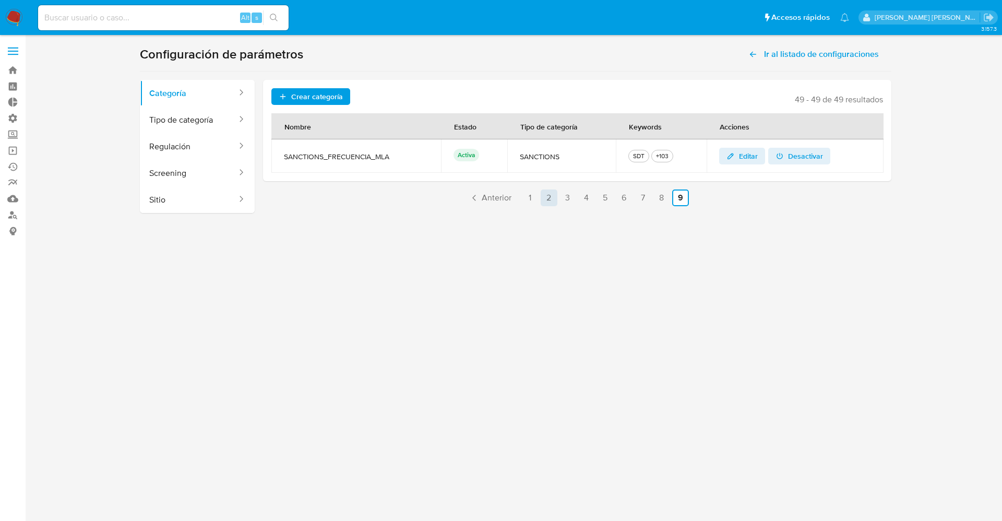
click at [552, 200] on link "2" at bounding box center [549, 198] width 17 height 17
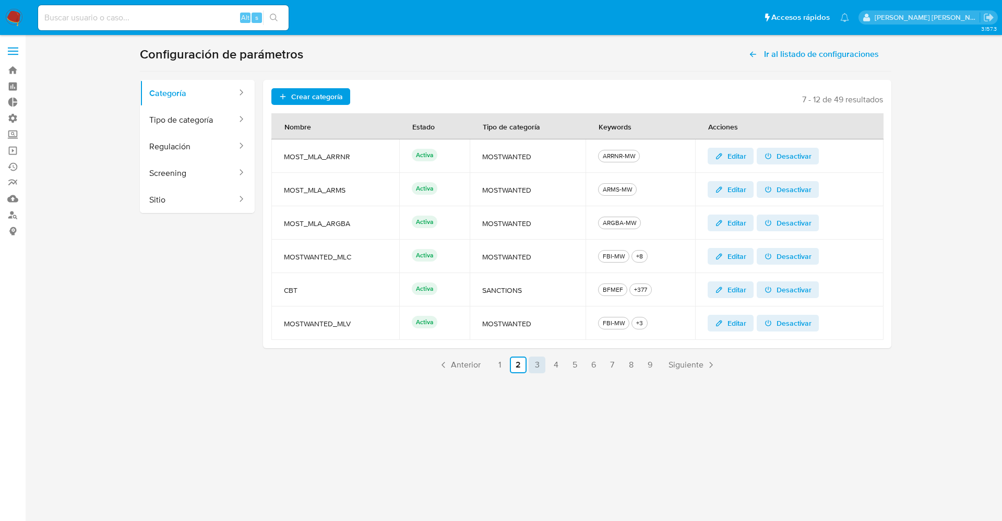
click at [540, 369] on link "3" at bounding box center [537, 365] width 17 height 17
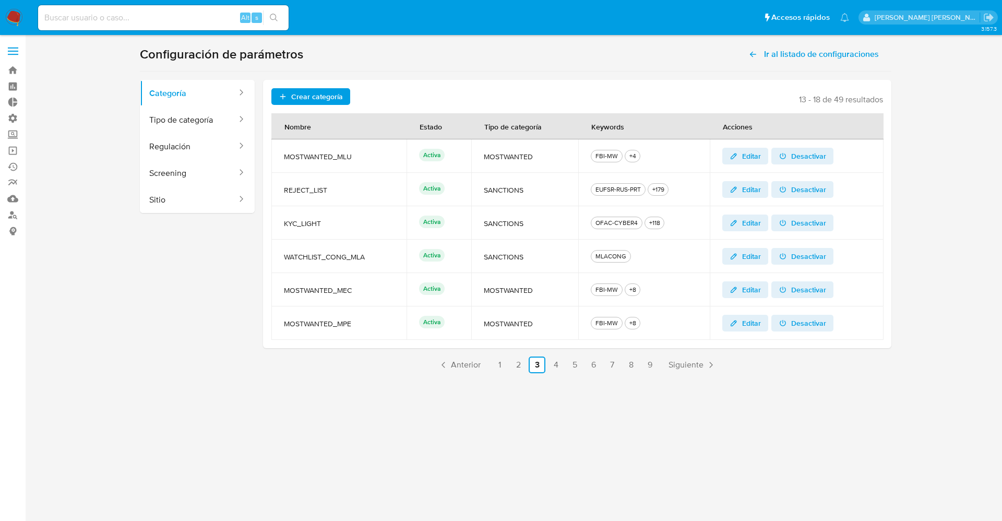
click at [7, 19] on img at bounding box center [14, 18] width 18 height 18
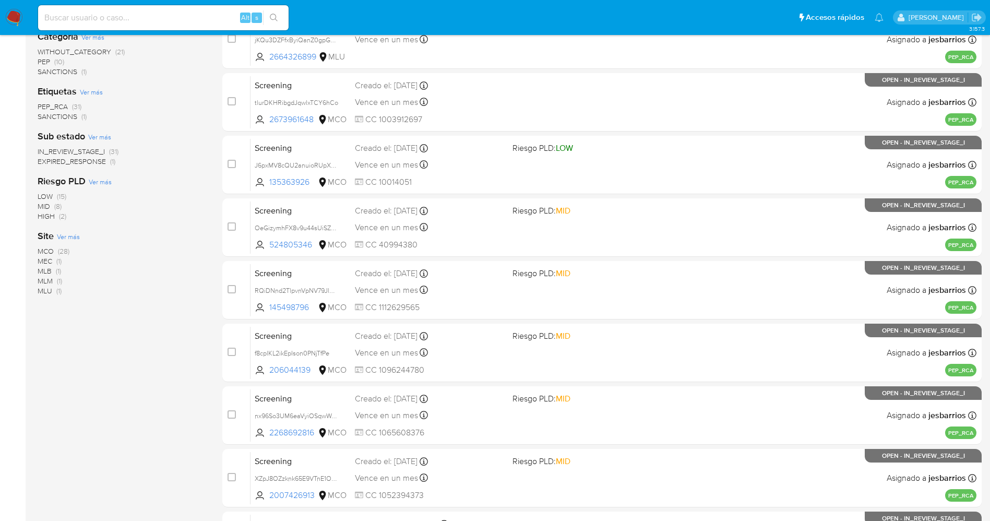
scroll to position [303, 0]
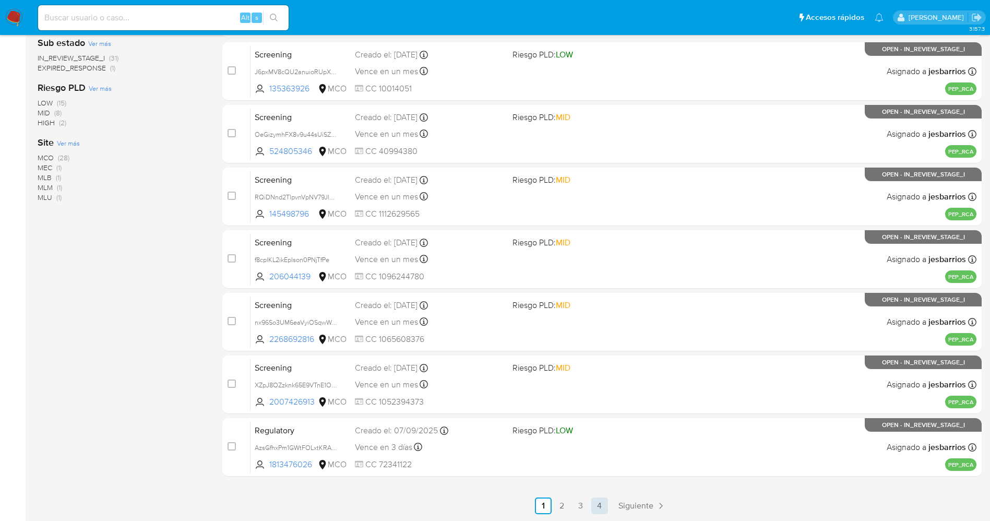
click at [597, 506] on link "4" at bounding box center [600, 506] width 17 height 17
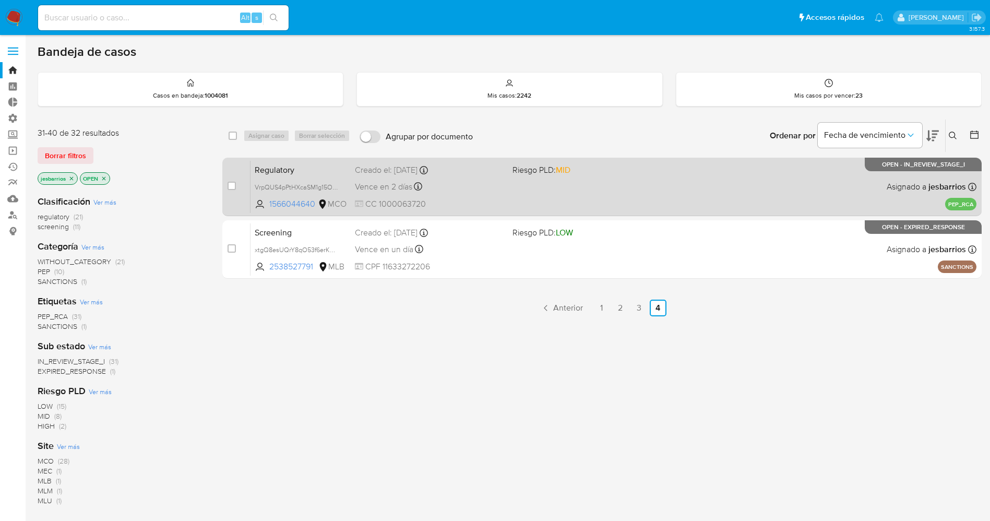
click at [512, 197] on div "Regulatory VrpQUS4pPtHXcaSM1g15OWDf 1566044640 MCO Riesgo PLD: MID Creado el: […" at bounding box center [614, 186] width 726 height 53
click at [612, 192] on div "Regulatory VrpQUS4pPtHXcaSM1g15OWDf 1566044640 MCO Riesgo PLD: MID Creado el: […" at bounding box center [614, 186] width 726 height 53
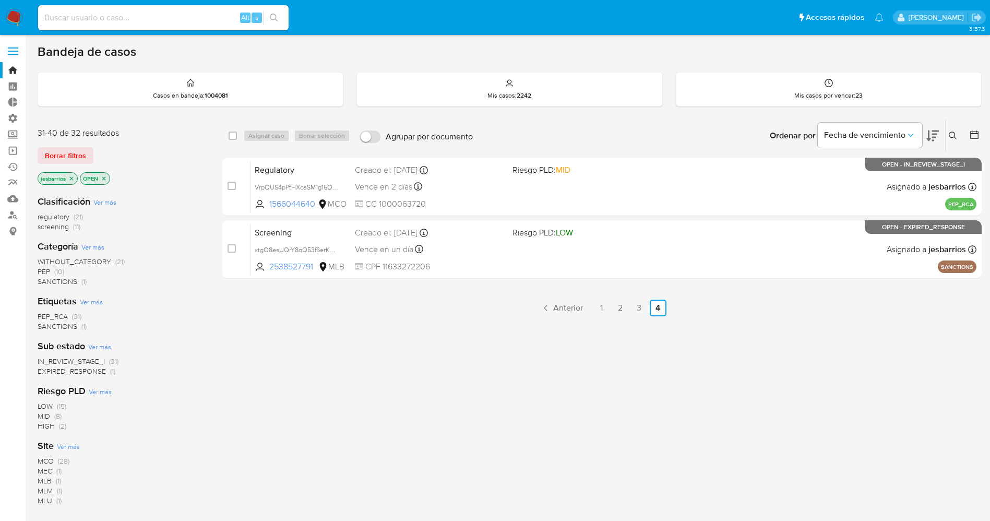
click at [13, 18] on img at bounding box center [14, 18] width 18 height 18
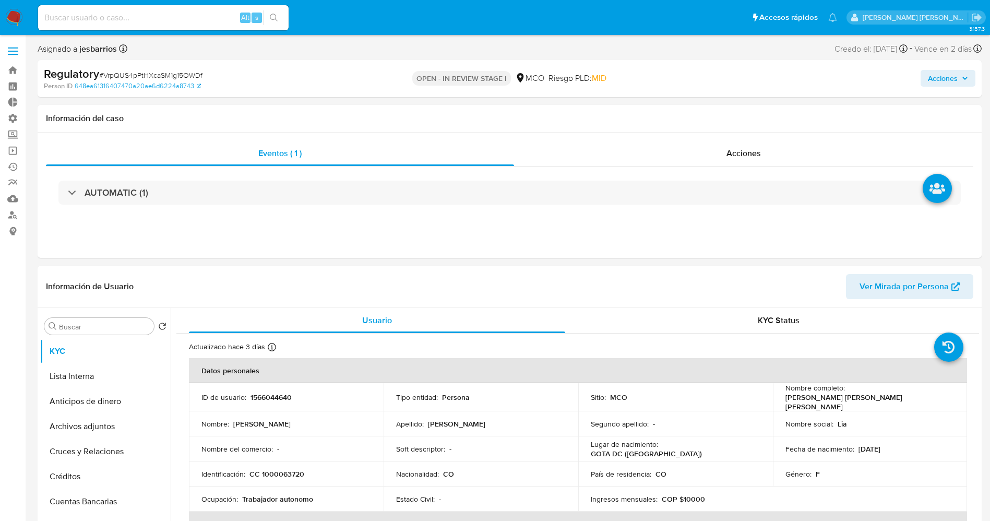
select select "10"
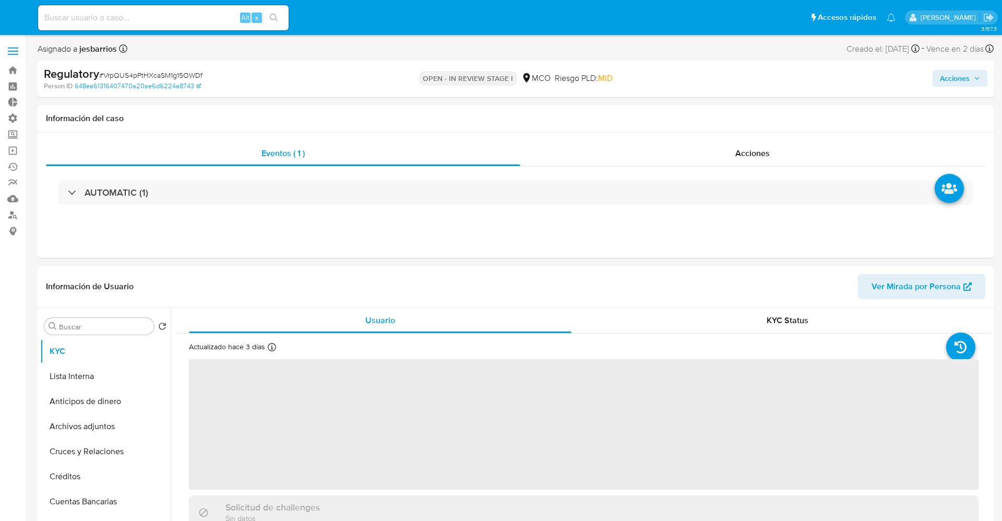
select select "10"
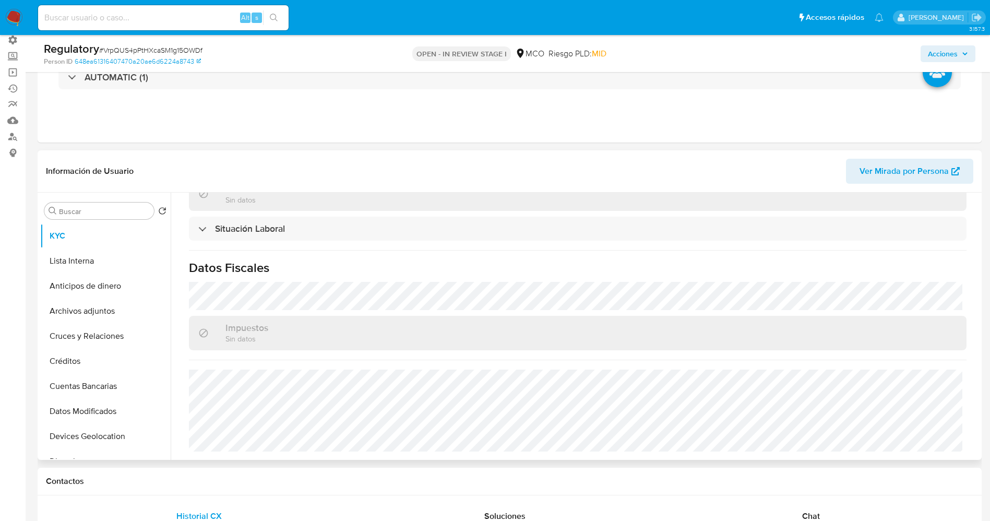
scroll to position [452, 0]
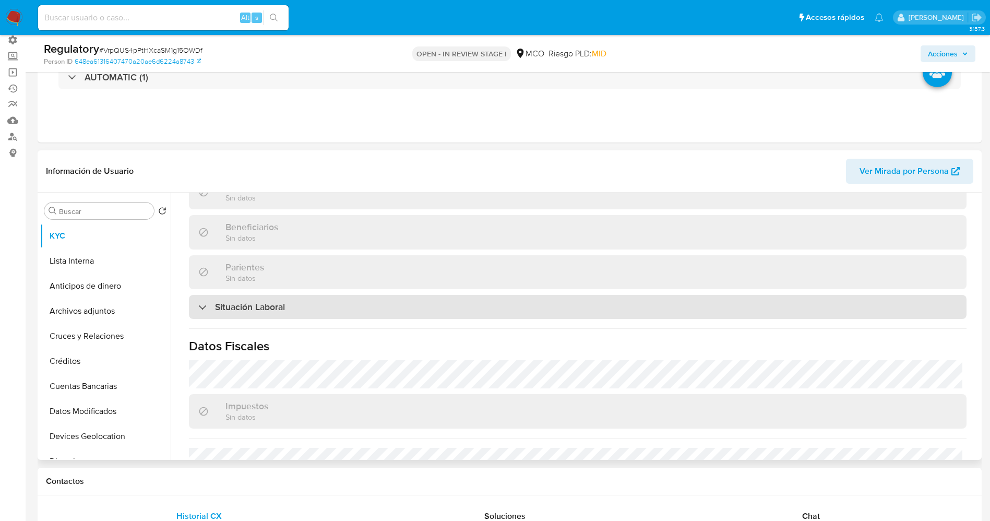
click at [274, 303] on h3 "Situación Laboral" at bounding box center [250, 306] width 70 height 11
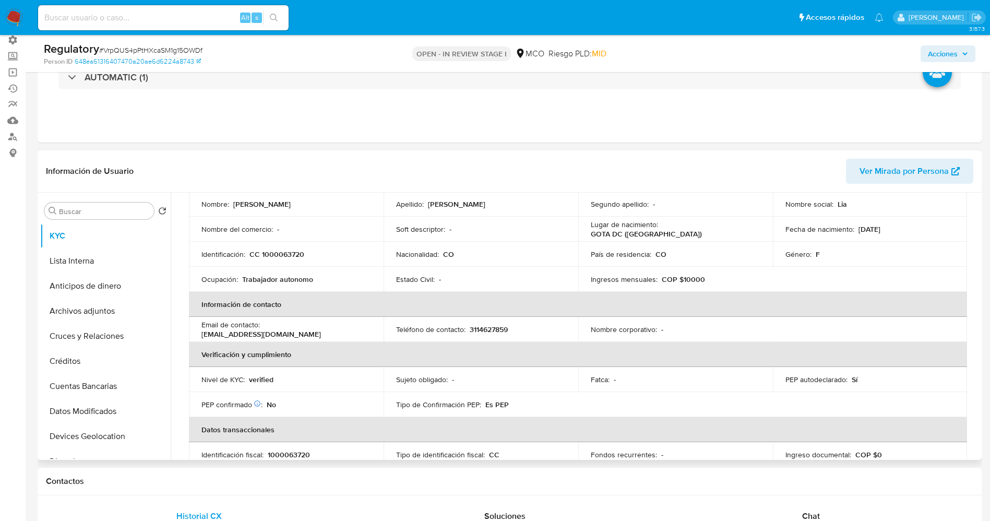
scroll to position [0, 0]
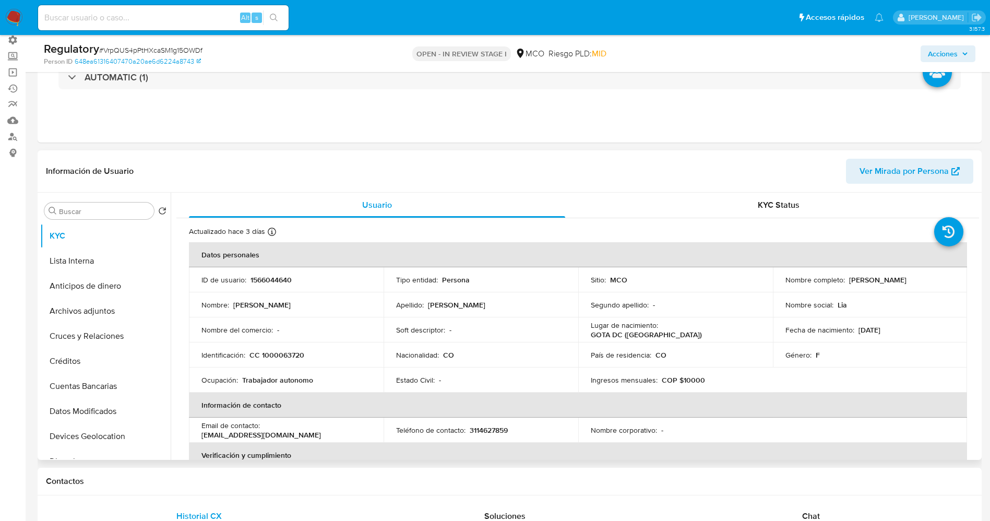
drag, startPoint x: 828, startPoint y: 282, endPoint x: 862, endPoint y: 284, distance: 34.0
click at [897, 284] on td "Nombre completo : [PERSON_NAME]" at bounding box center [870, 279] width 195 height 25
copy p "[PERSON_NAME]"
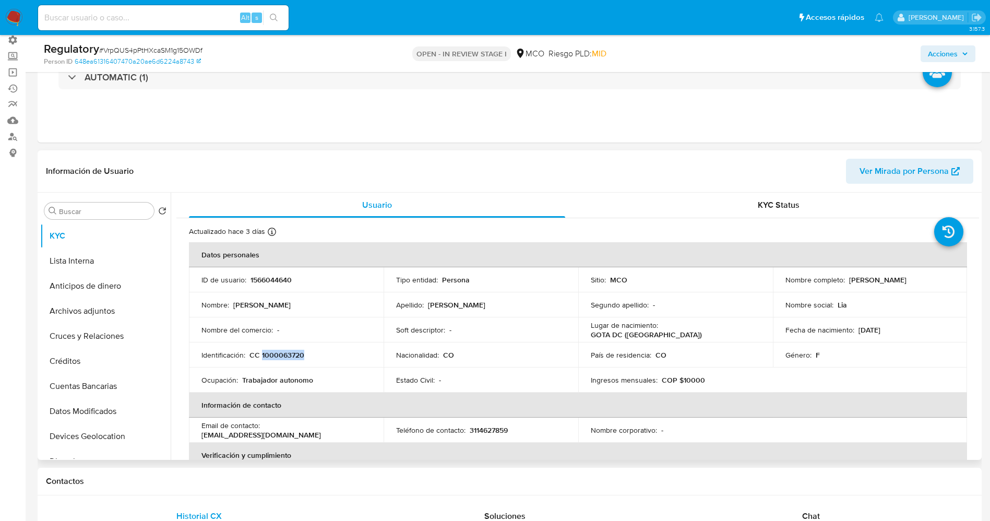
drag, startPoint x: 261, startPoint y: 356, endPoint x: 310, endPoint y: 354, distance: 49.1
click at [310, 354] on div "Identificación : CC 1000063720" at bounding box center [287, 354] width 170 height 9
copy p "1000063720"
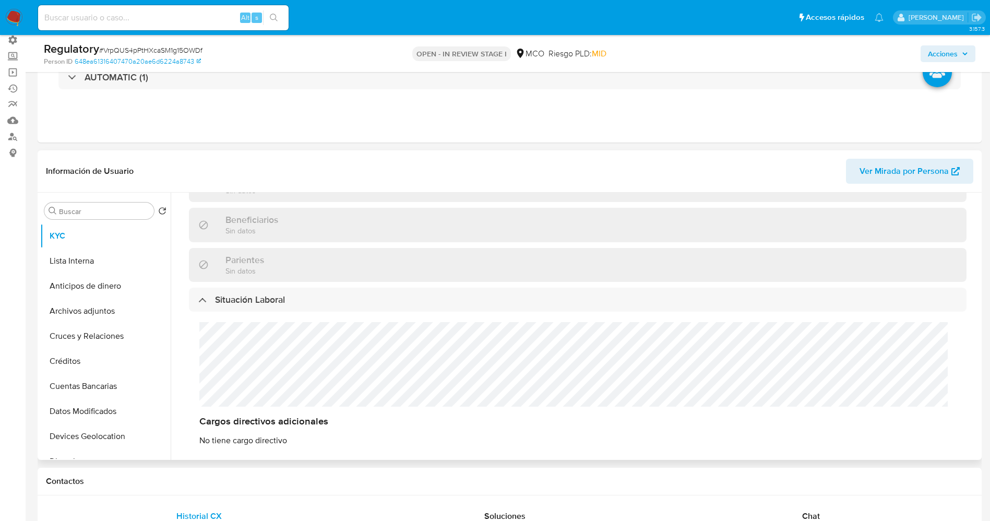
scroll to position [548, 0]
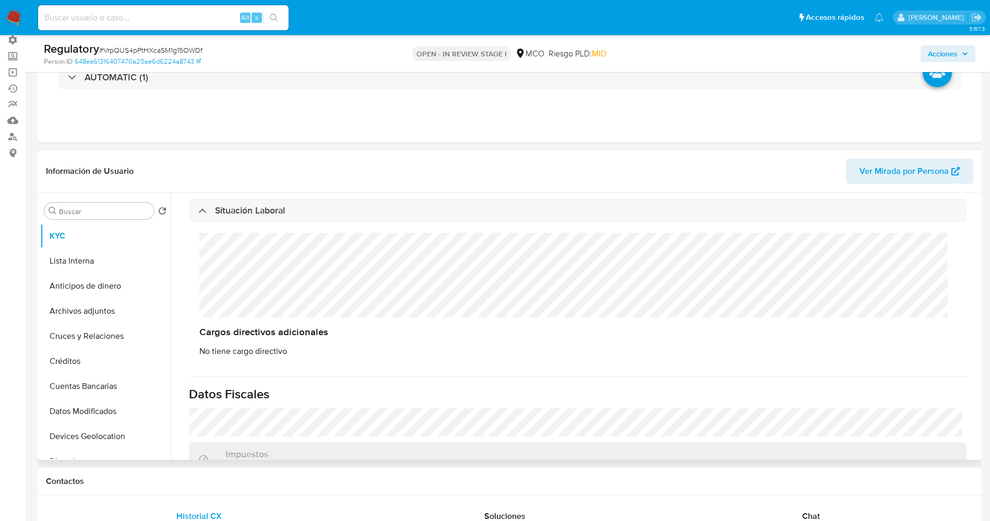
click at [237, 276] on div "Cargos directivos adicionales No tiene cargo directivo" at bounding box center [578, 294] width 778 height 145
click at [111, 262] on button "Lista Interna" at bounding box center [101, 261] width 122 height 25
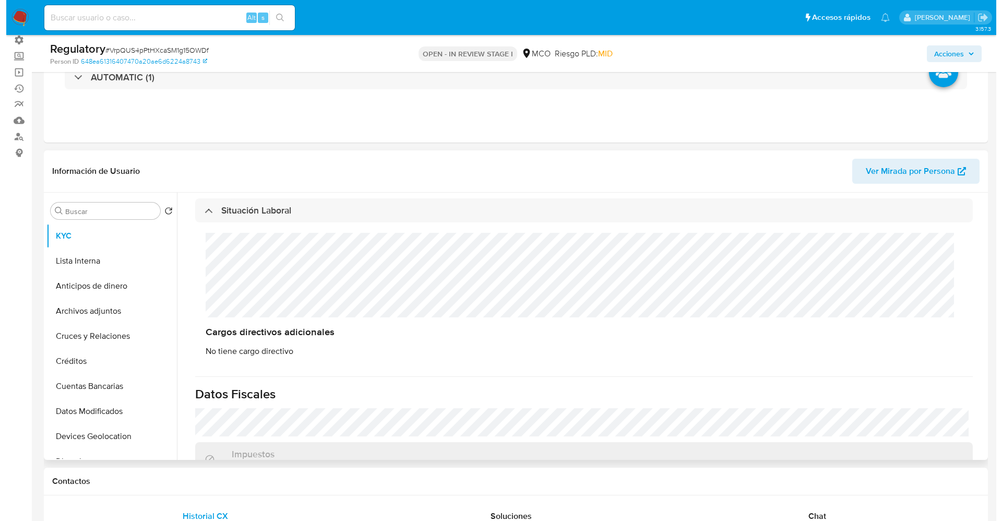
scroll to position [0, 0]
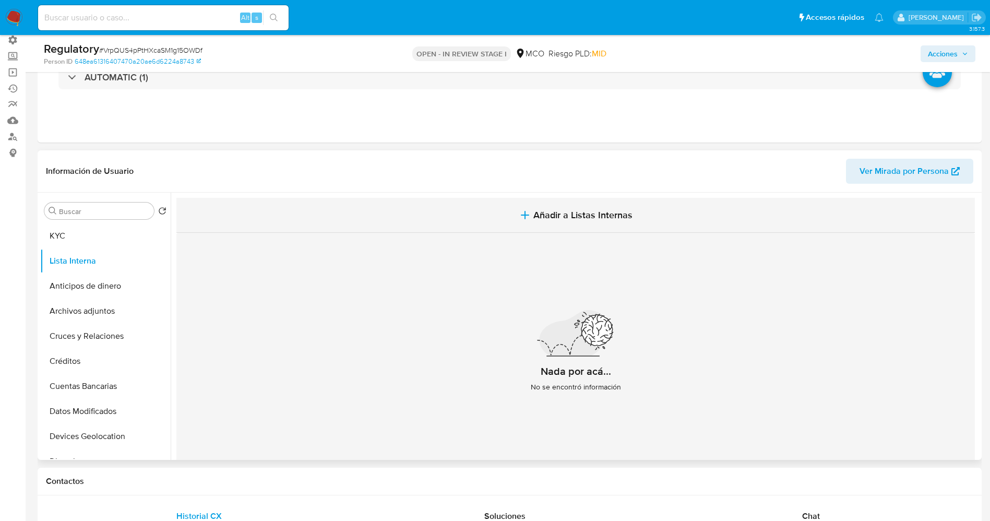
click at [566, 207] on button "Añadir a Listas Internas" at bounding box center [575, 215] width 799 height 35
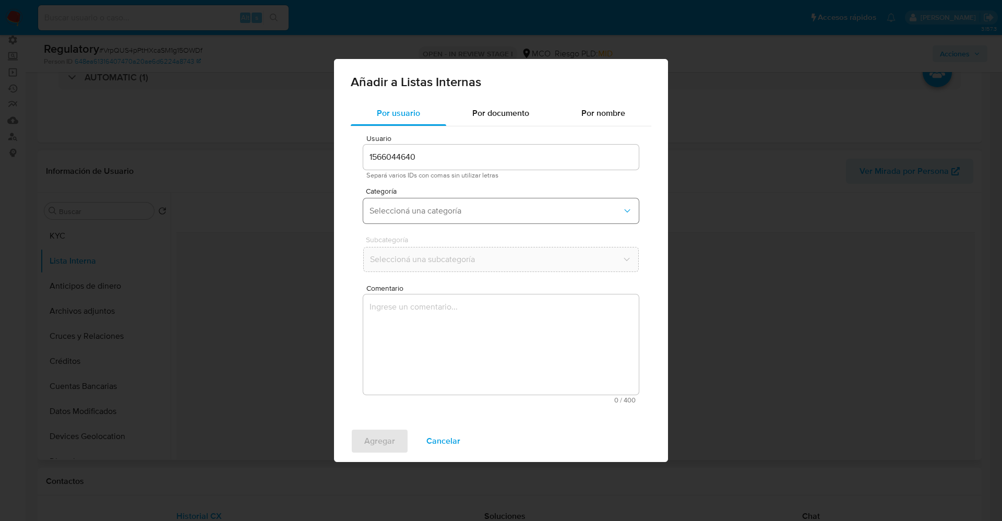
click at [468, 219] on button "Seleccioná una categoría" at bounding box center [501, 210] width 276 height 25
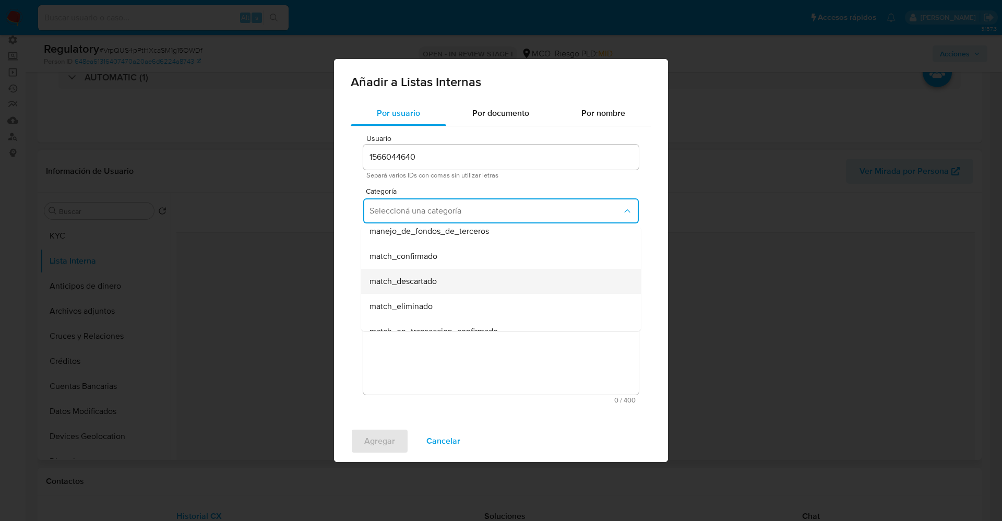
scroll to position [78, 0]
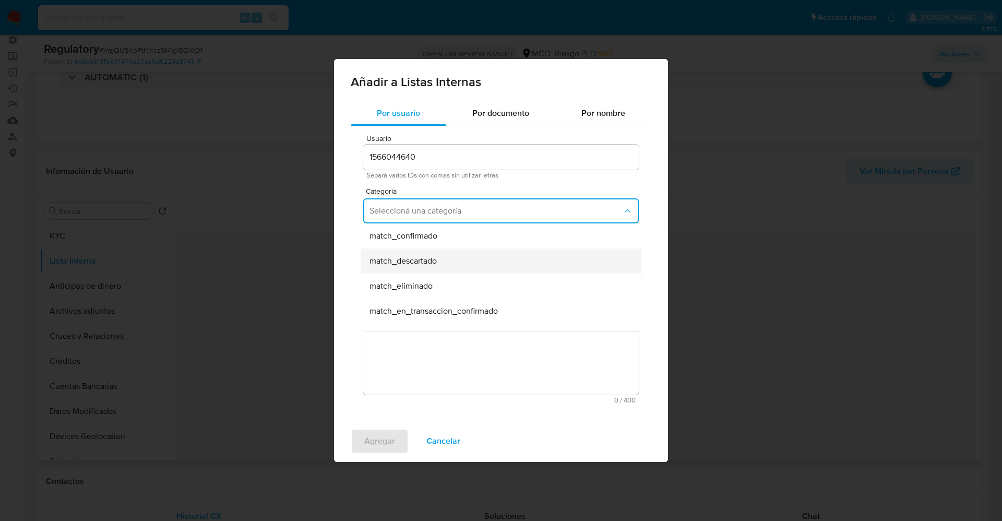
click at [437, 265] on span "match_descartado" at bounding box center [403, 261] width 67 height 10
click at [436, 254] on span "Seleccioná una subcategoría" at bounding box center [496, 259] width 253 height 10
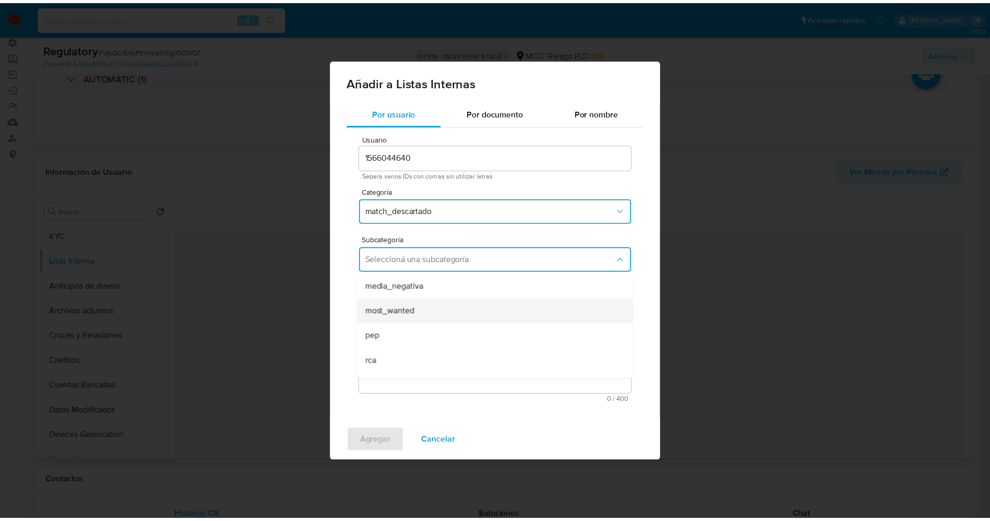
scroll to position [71, 0]
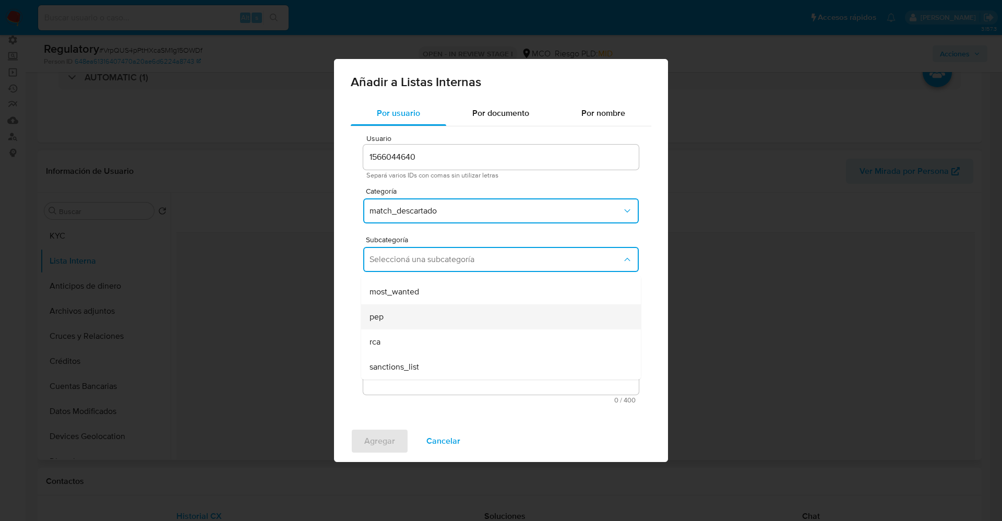
click at [415, 321] on div "pep" at bounding box center [498, 316] width 257 height 25
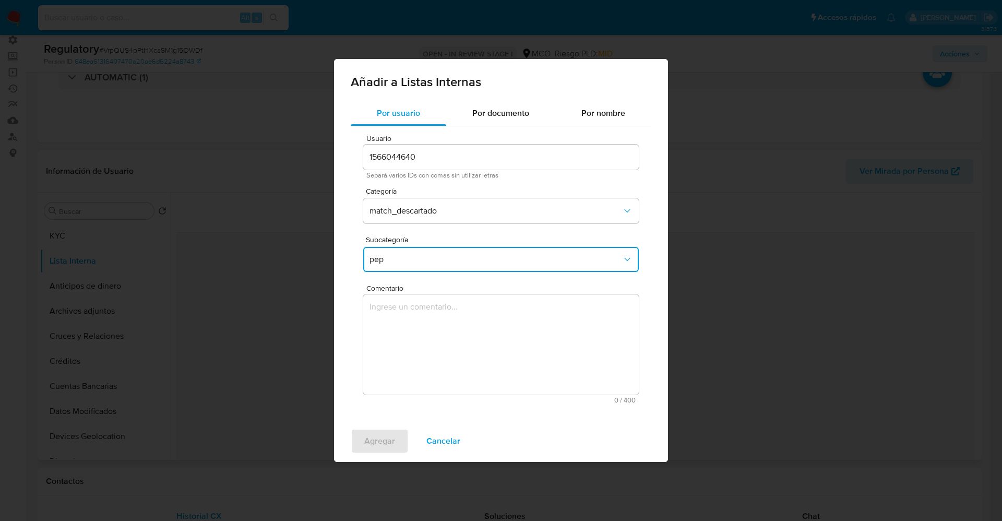
click at [415, 321] on textarea "Comentario" at bounding box center [501, 344] width 276 height 100
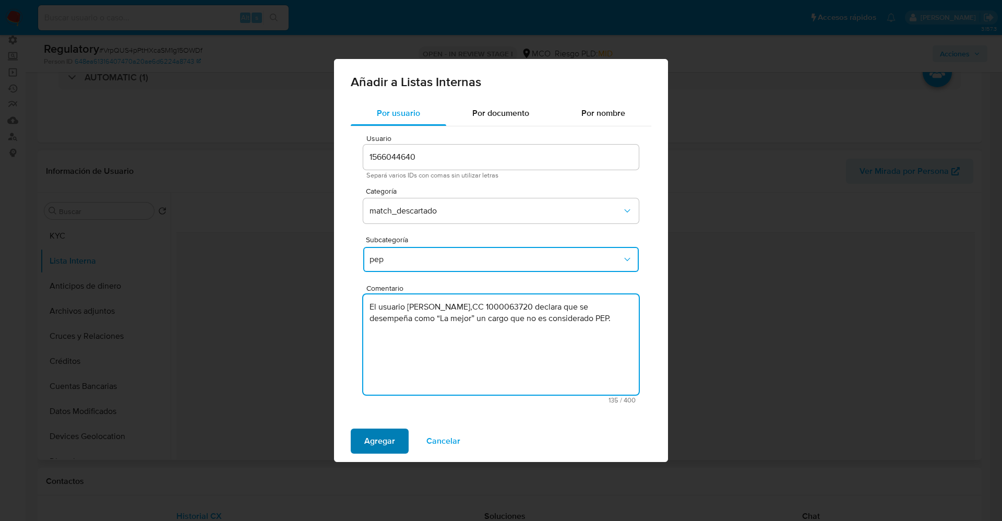
type textarea "El usuario Dennis Natalia Sanchez Calderon,CC 1000063720 declara que se desempe…"
click at [388, 441] on span "Agregar" at bounding box center [379, 441] width 31 height 23
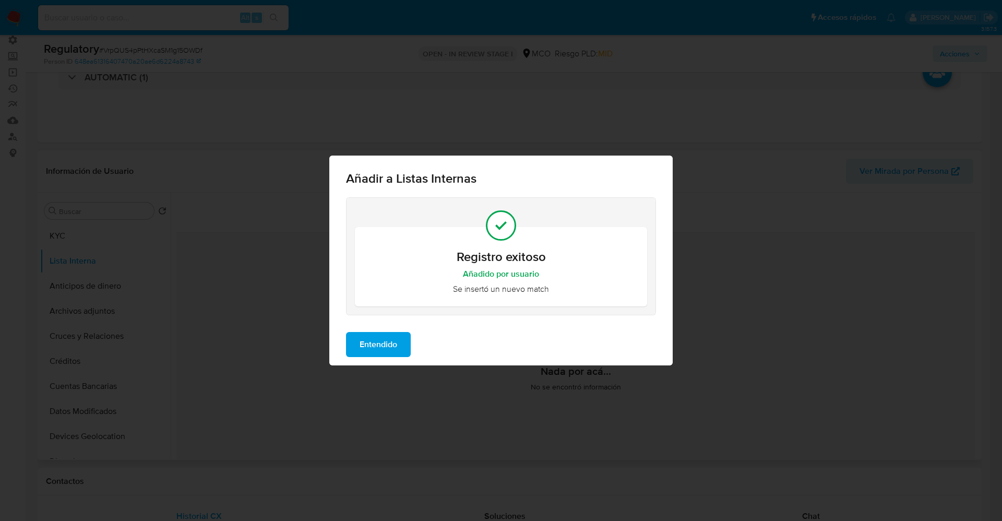
click at [389, 346] on span "Entendido" at bounding box center [379, 344] width 38 height 23
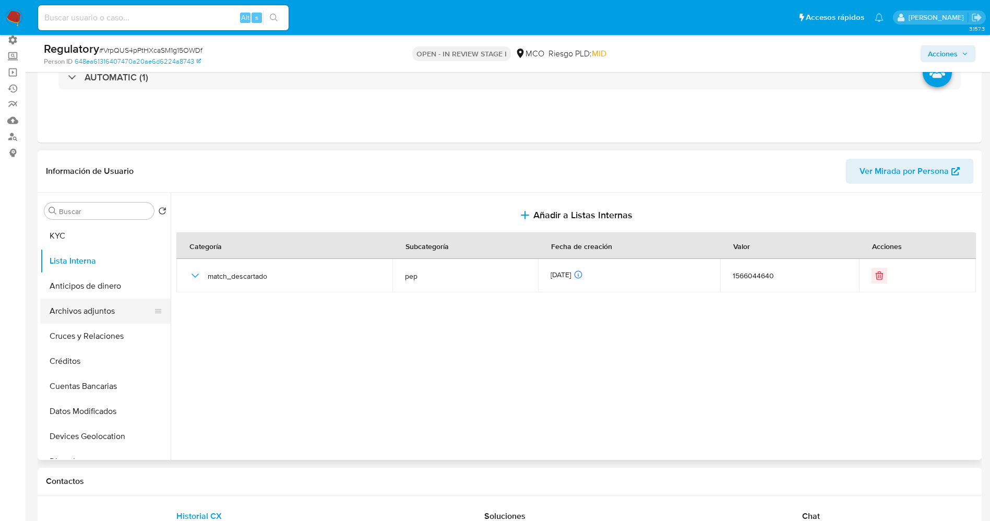
click at [114, 316] on button "Archivos adjuntos" at bounding box center [101, 311] width 122 height 25
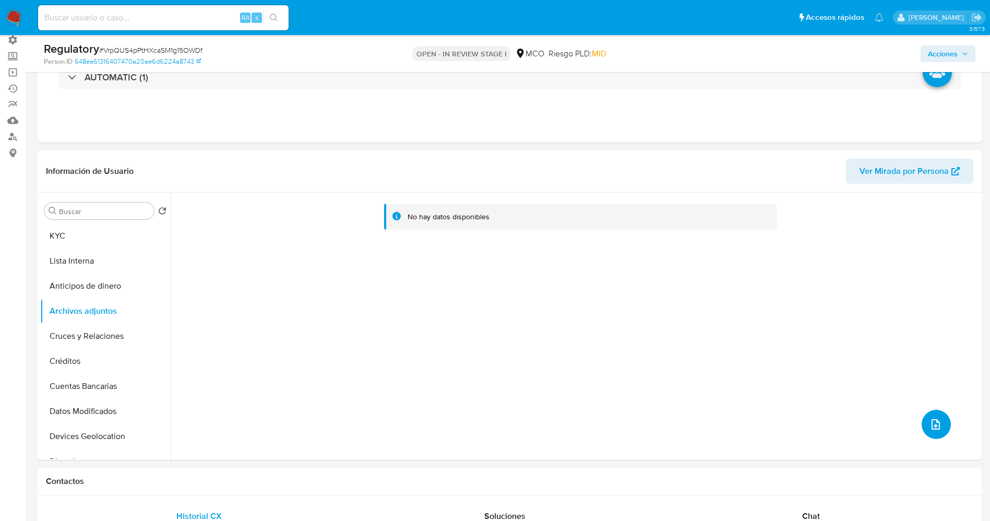
click at [929, 416] on button "upload-file" at bounding box center [936, 424] width 29 height 29
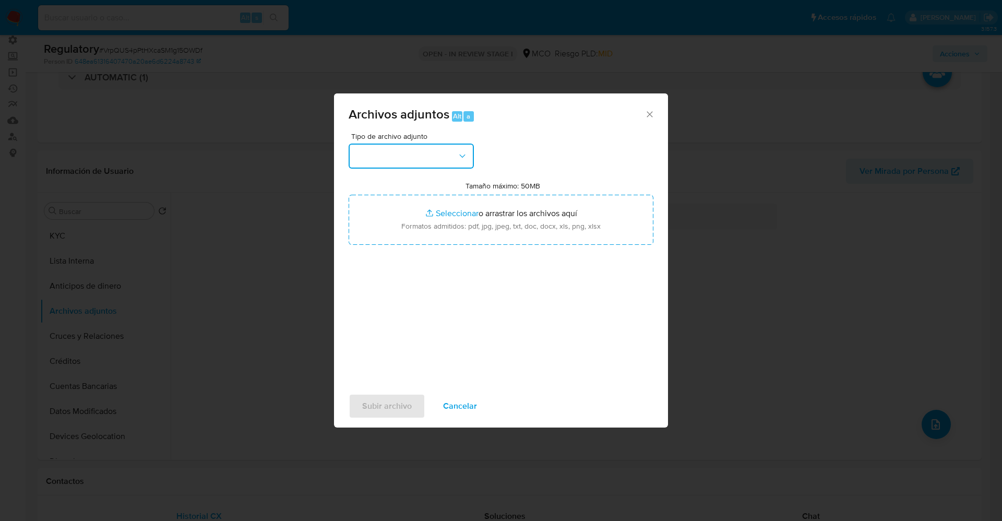
click at [453, 163] on button "button" at bounding box center [411, 156] width 125 height 25
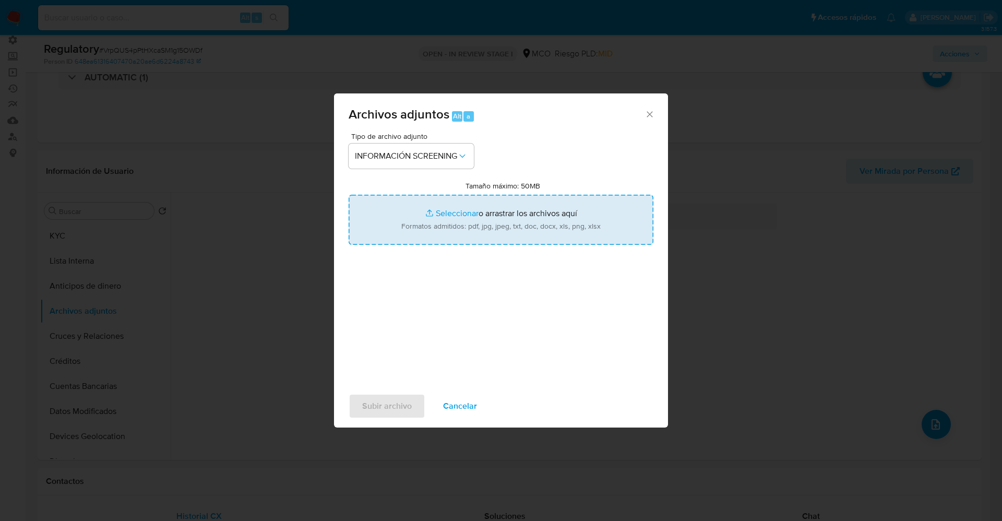
type input "C:\fakepath\CaseDossierReport_5jb7v8fclzxo1jzzxow342opq.pdf"
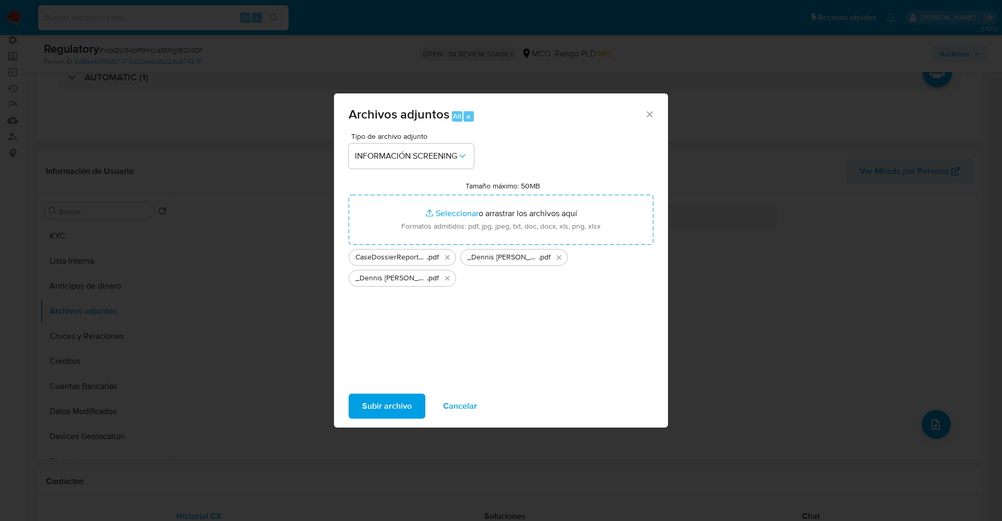
click at [412, 410] on button "Subir archivo" at bounding box center [387, 406] width 77 height 25
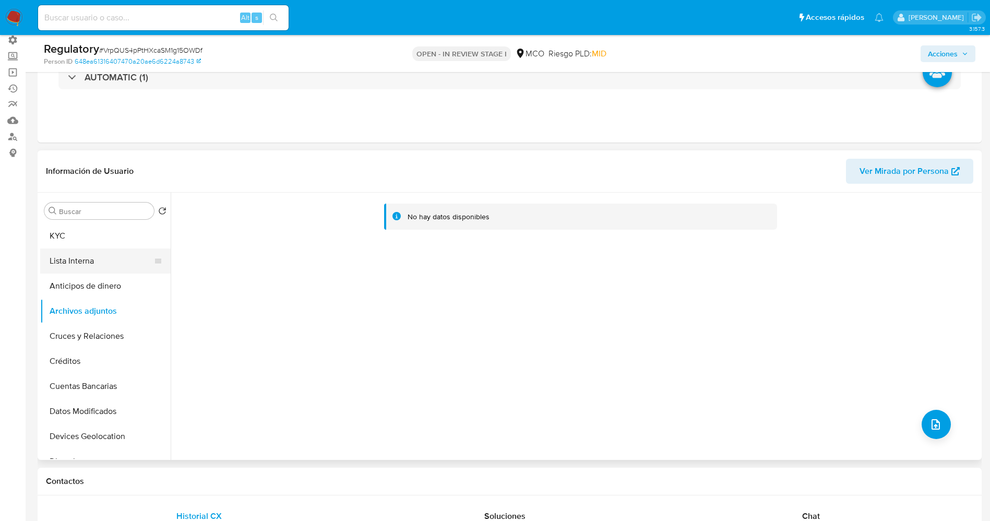
click at [86, 264] on button "Lista Interna" at bounding box center [101, 261] width 122 height 25
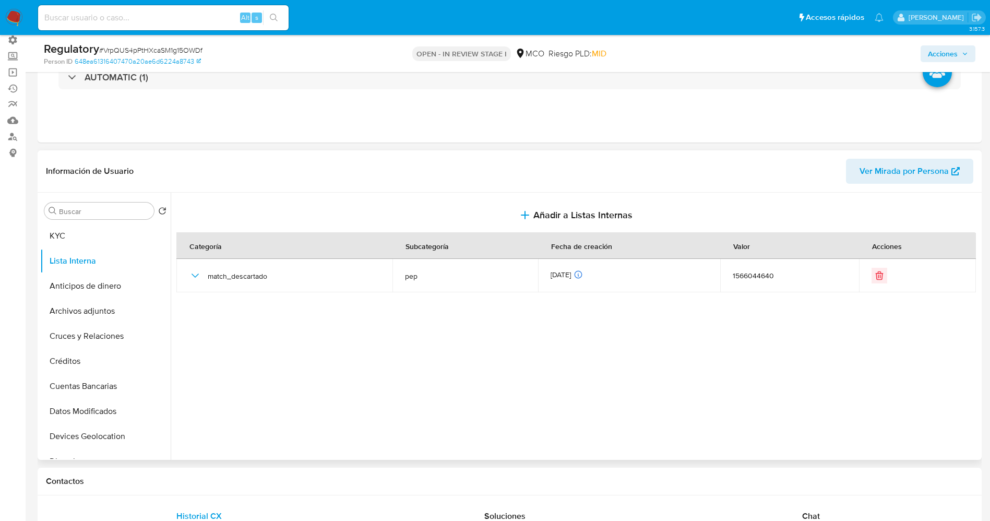
scroll to position [0, 0]
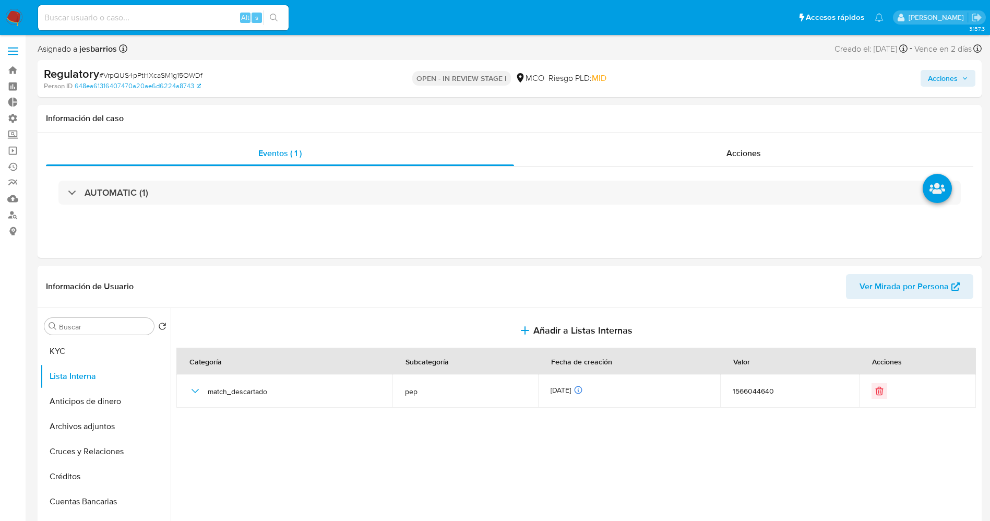
click at [941, 67] on div "Acciones" at bounding box center [822, 78] width 308 height 25
click at [937, 77] on span "Acciones" at bounding box center [943, 78] width 30 height 17
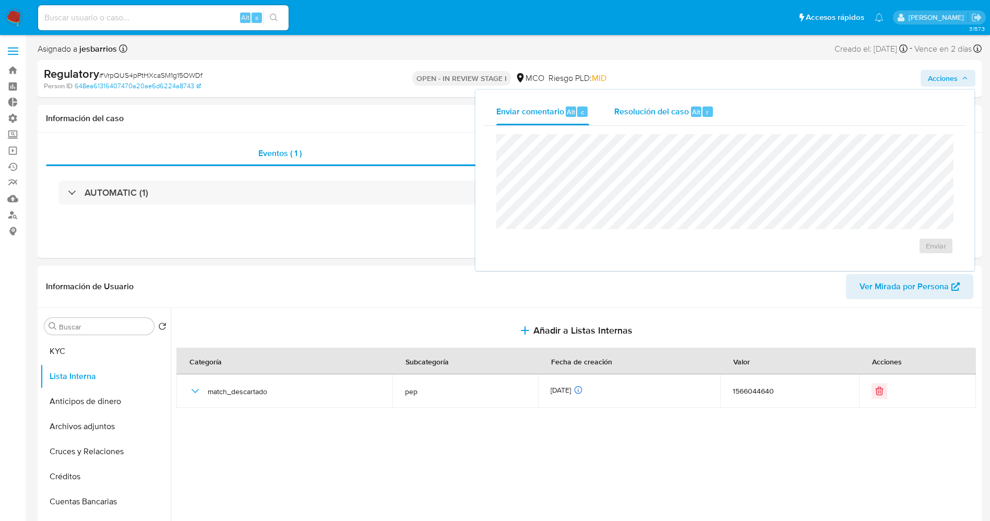
click at [646, 99] on div "Resolución del caso Alt r" at bounding box center [664, 111] width 100 height 27
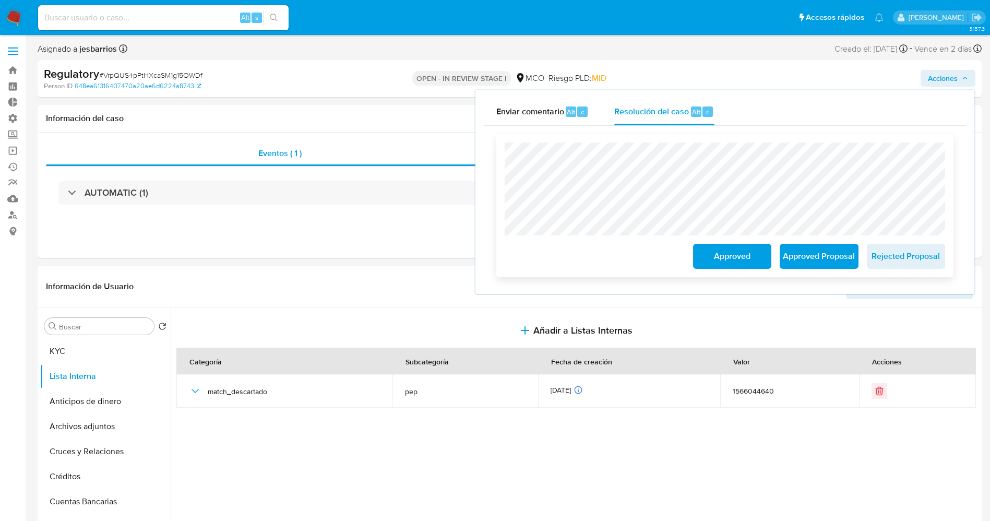
click at [729, 266] on span "Approved" at bounding box center [732, 256] width 51 height 23
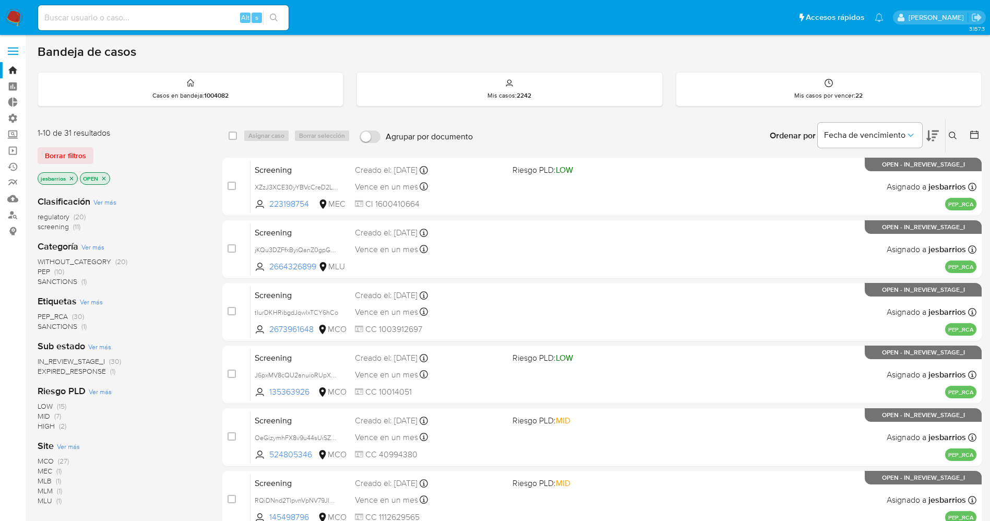
click at [11, 18] on img at bounding box center [14, 18] width 18 height 18
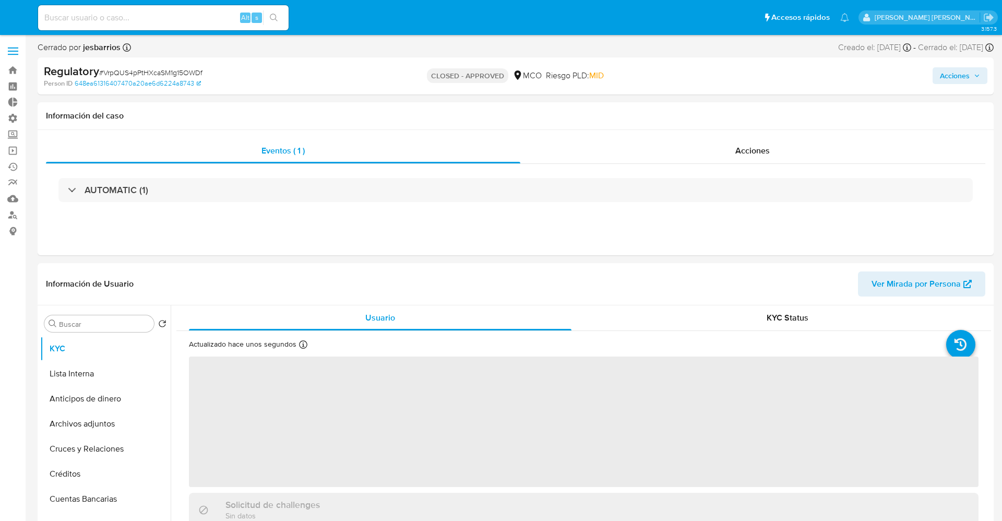
select select "10"
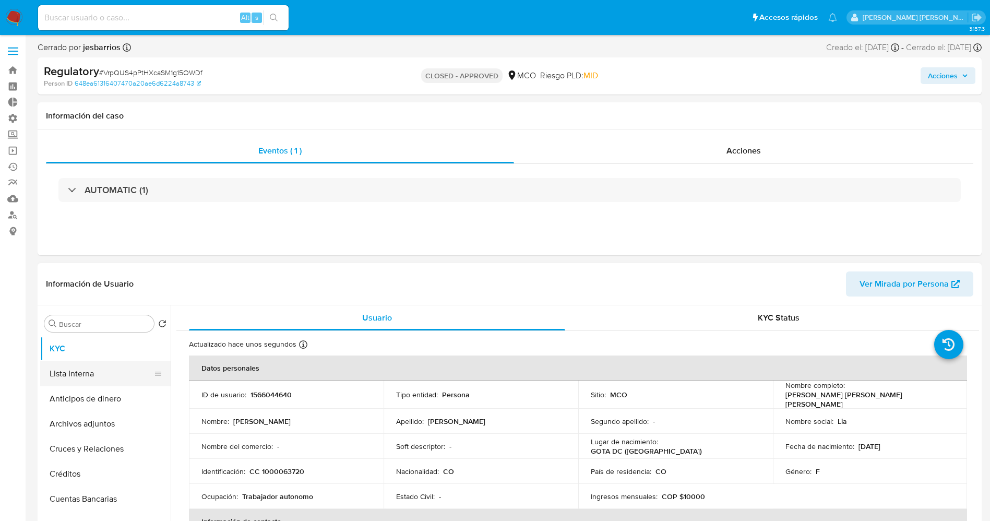
click at [102, 371] on button "Lista Interna" at bounding box center [101, 373] width 122 height 25
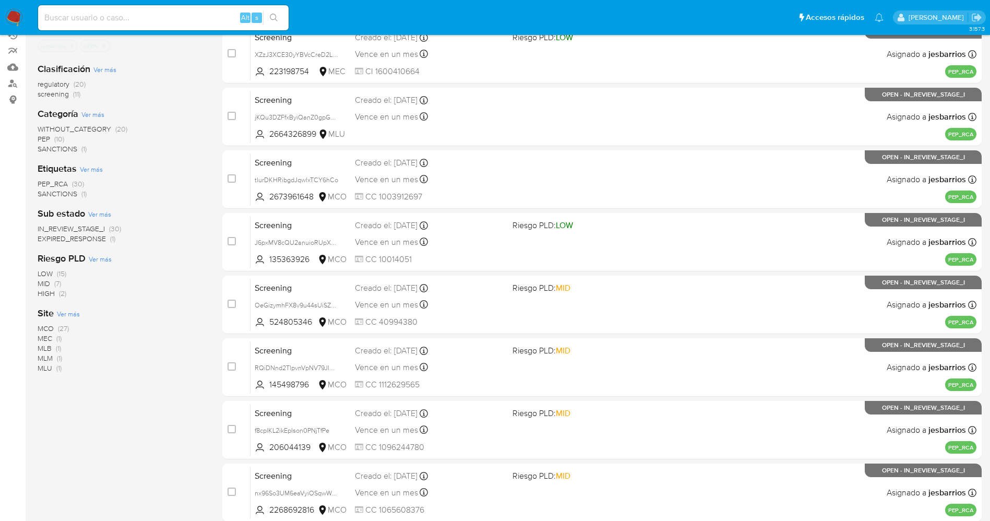
scroll to position [303, 0]
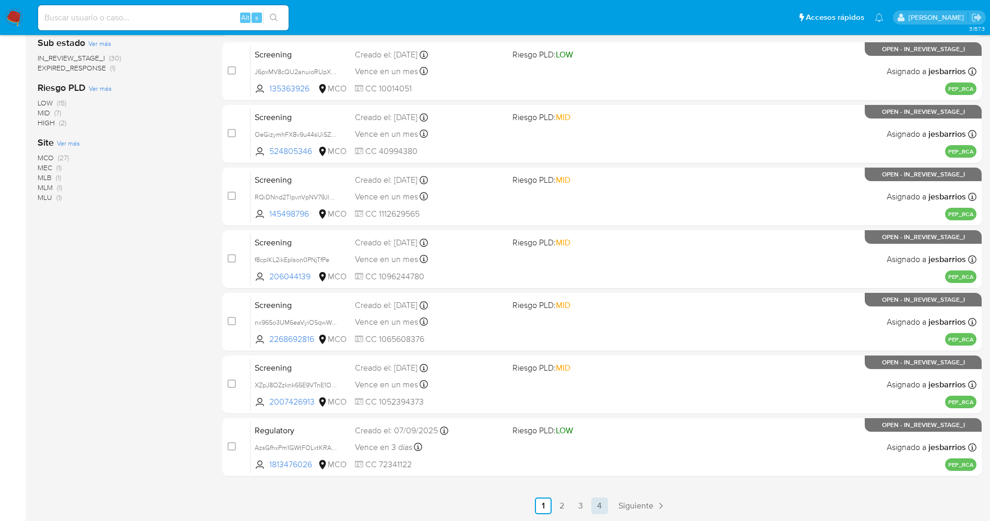
click at [604, 505] on link "4" at bounding box center [600, 506] width 17 height 17
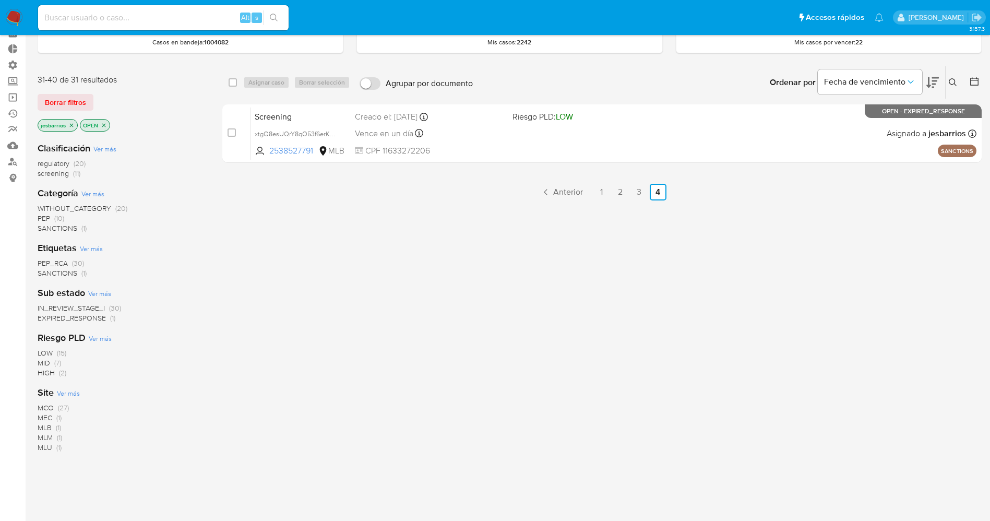
scroll to position [77, 0]
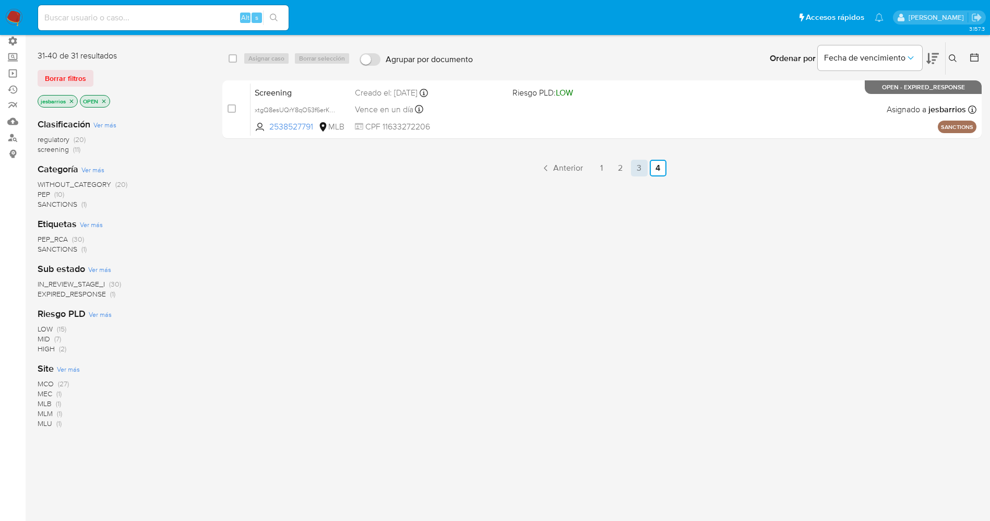
click at [639, 161] on link "3" at bounding box center [639, 168] width 17 height 17
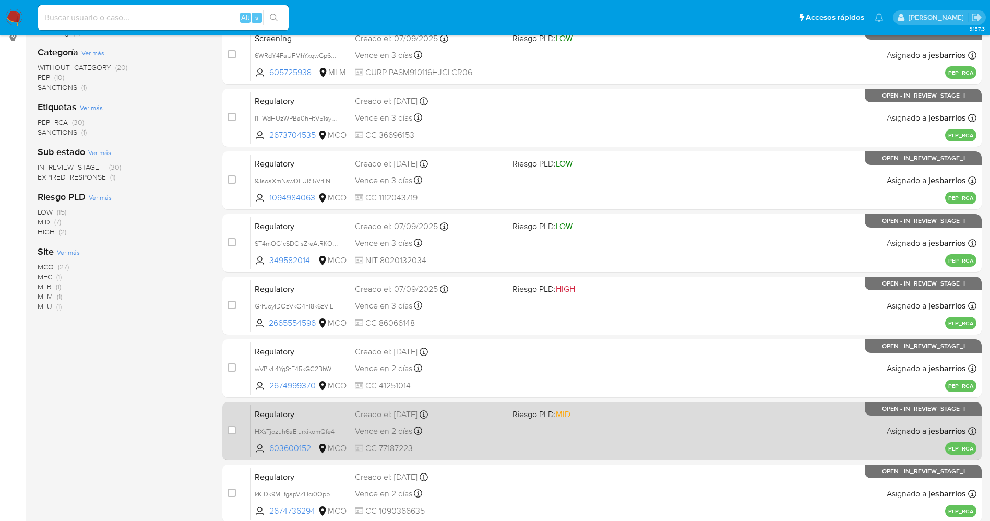
scroll to position [303, 0]
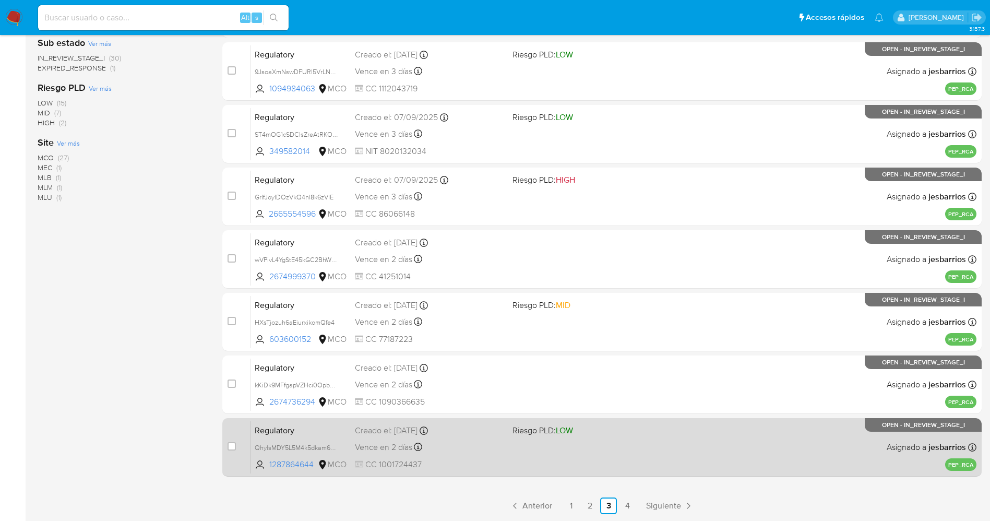
click at [547, 461] on div "Regulatory QhylsMDY5L5M4k5dkam6oB5U 1287864644 MCO Riesgo PLD: LOW Creado el: 0…" at bounding box center [614, 447] width 726 height 53
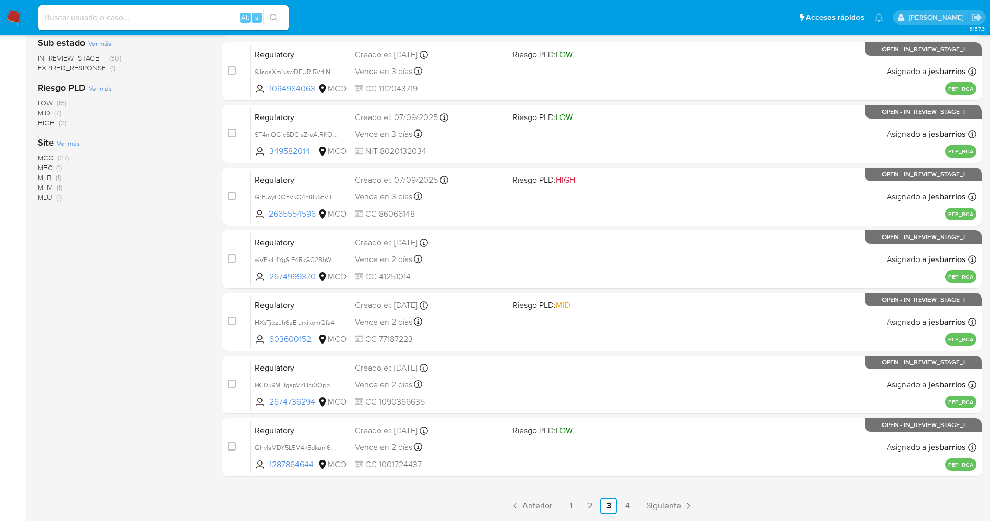
click at [13, 14] on img at bounding box center [14, 18] width 18 height 18
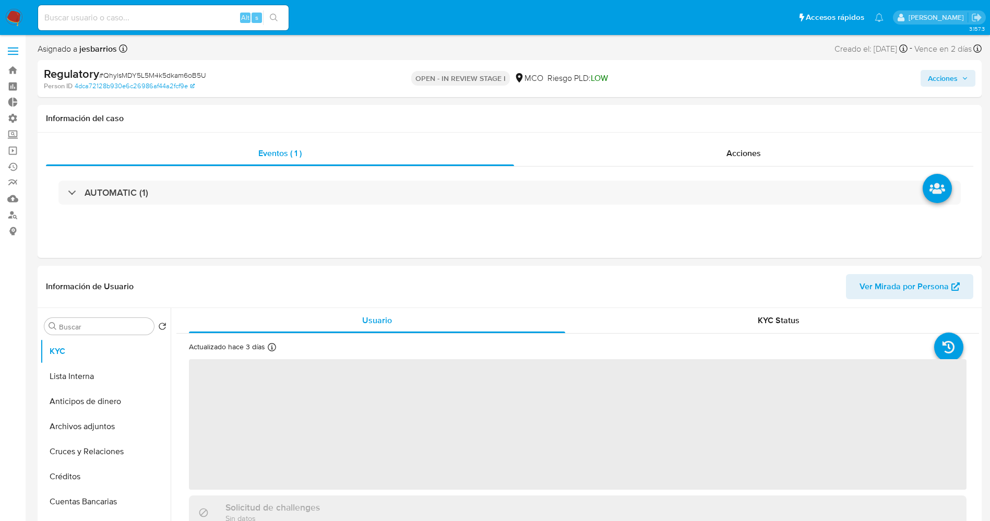
select select "10"
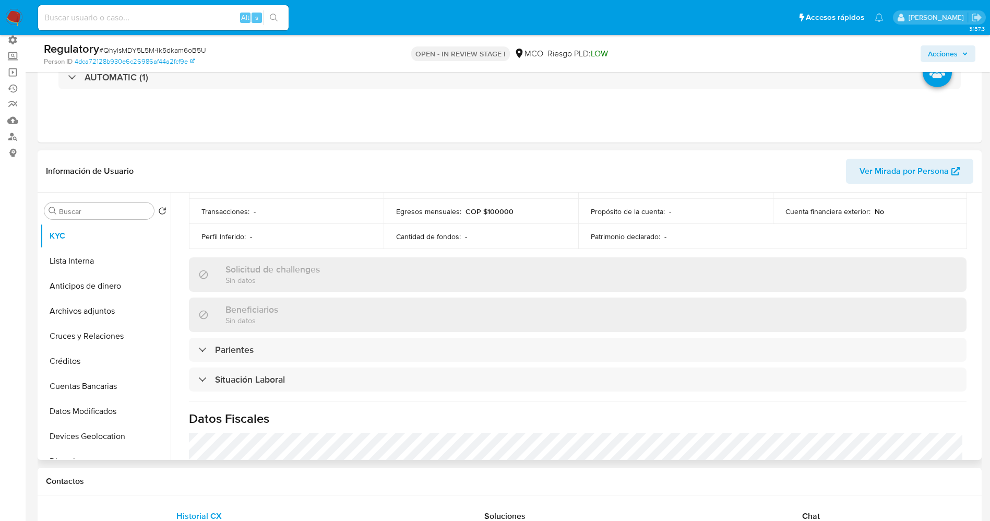
scroll to position [392, 0]
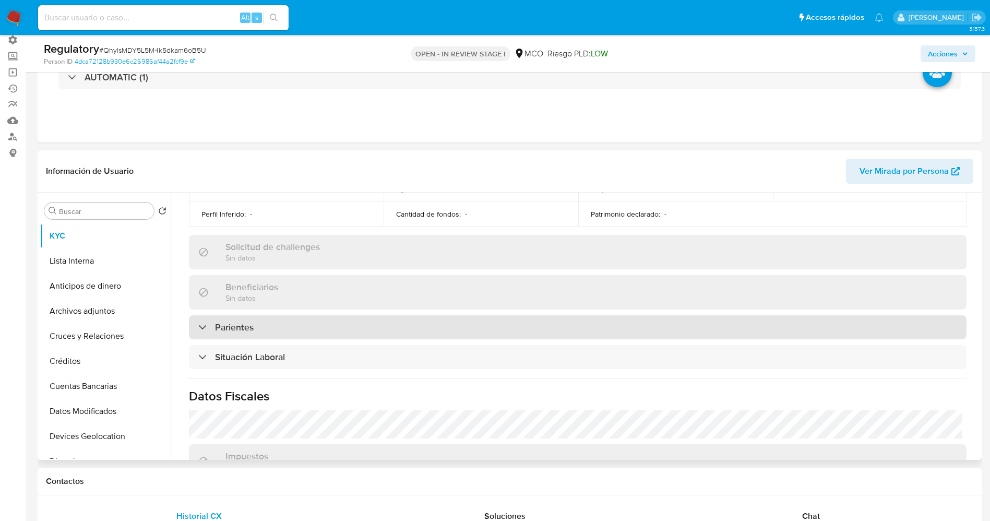
click at [303, 334] on div "Parientes" at bounding box center [578, 327] width 778 height 24
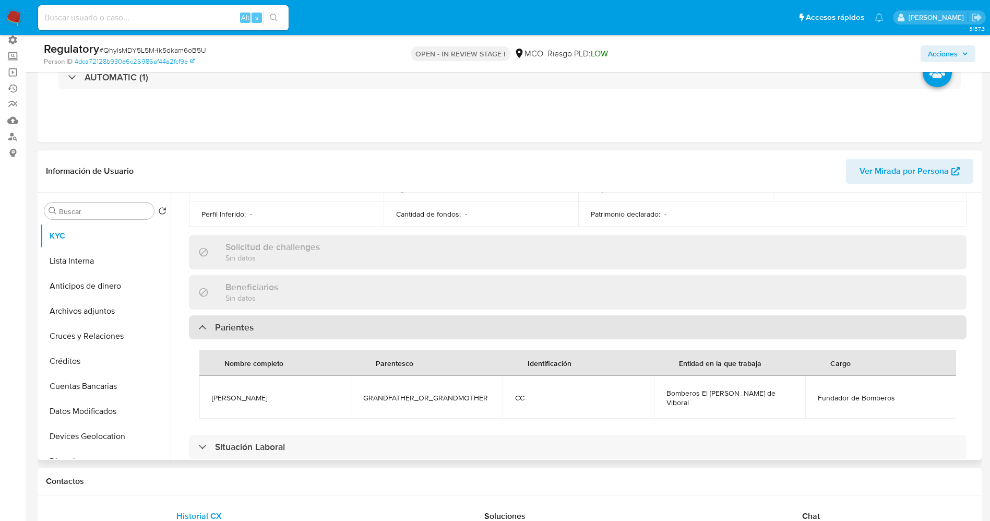
click at [303, 334] on div "Parientes" at bounding box center [578, 327] width 778 height 24
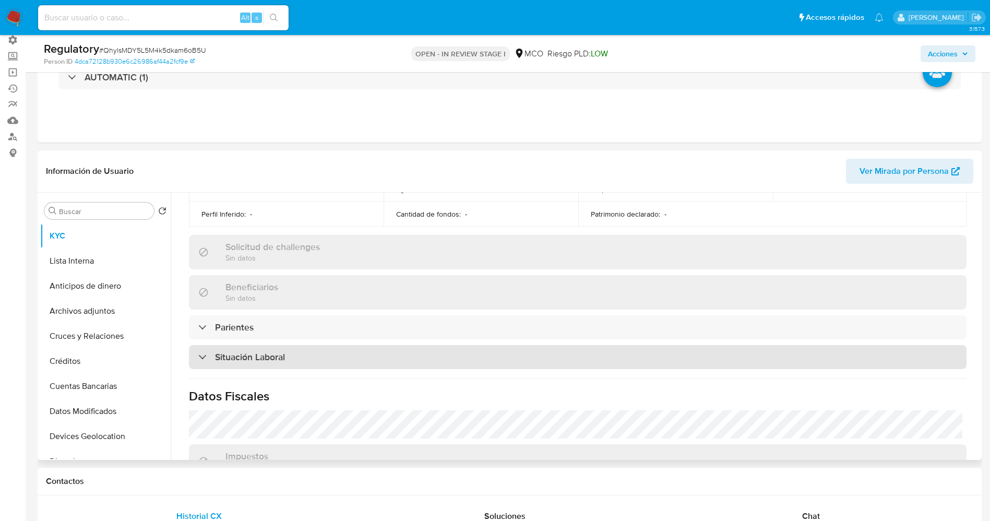
click at [294, 355] on div "Situación Laboral" at bounding box center [578, 357] width 778 height 24
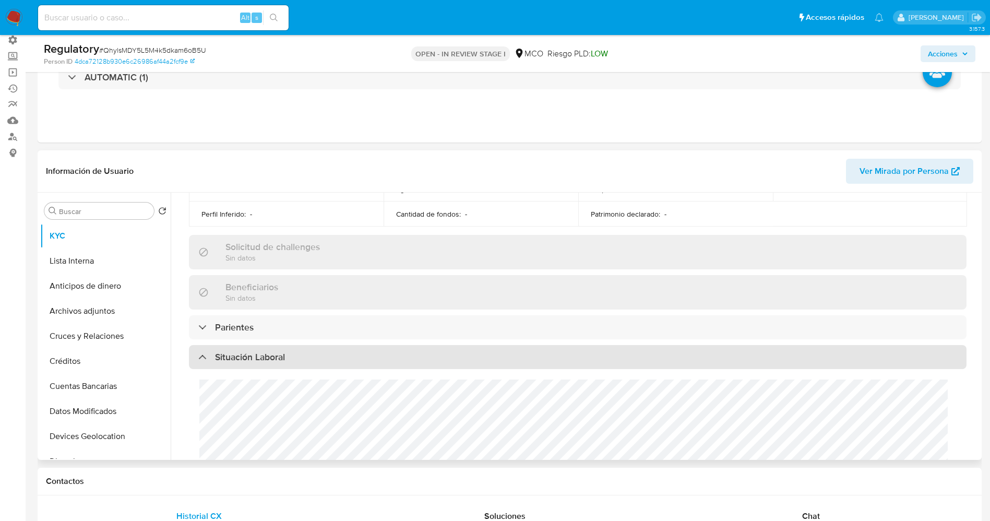
click at [294, 355] on div "Situación Laboral" at bounding box center [578, 357] width 778 height 24
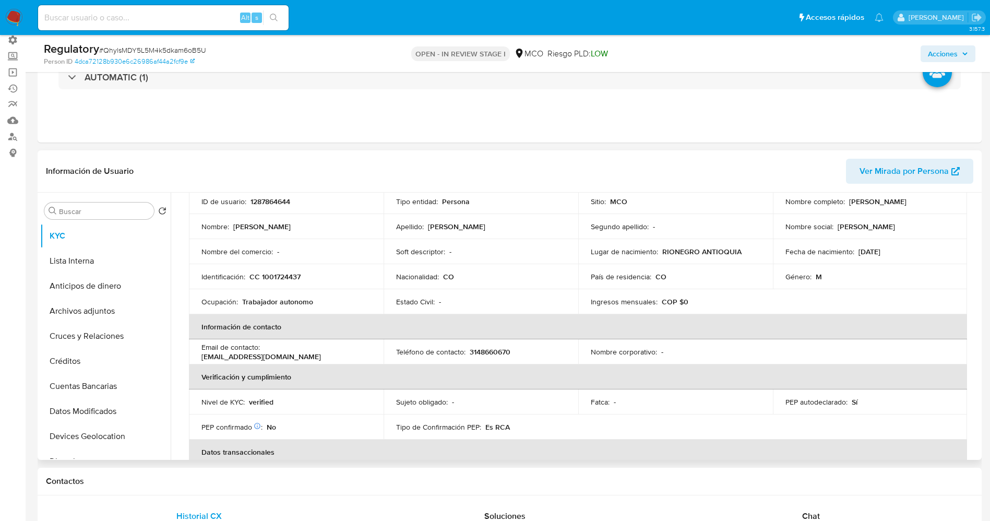
scroll to position [0, 0]
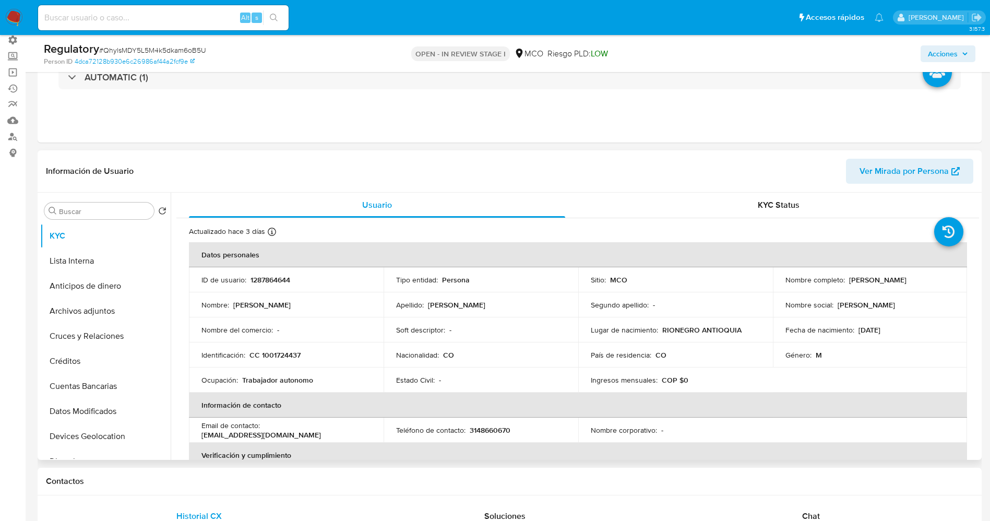
drag, startPoint x: 845, startPoint y: 275, endPoint x: 937, endPoint y: 277, distance: 91.9
click at [937, 277] on div "Nombre completo : [PERSON_NAME]" at bounding box center [871, 279] width 170 height 9
copy div "[PERSON_NAME]"
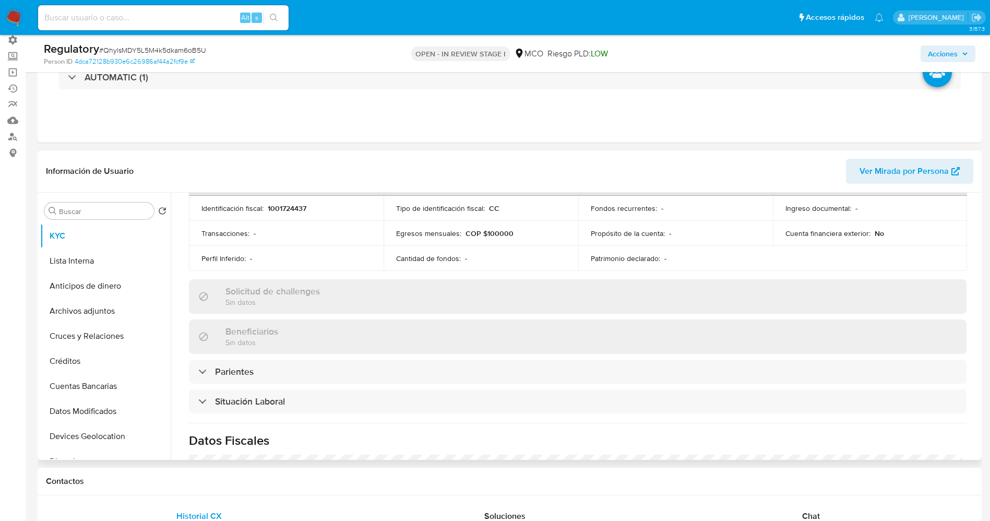
scroll to position [392, 0]
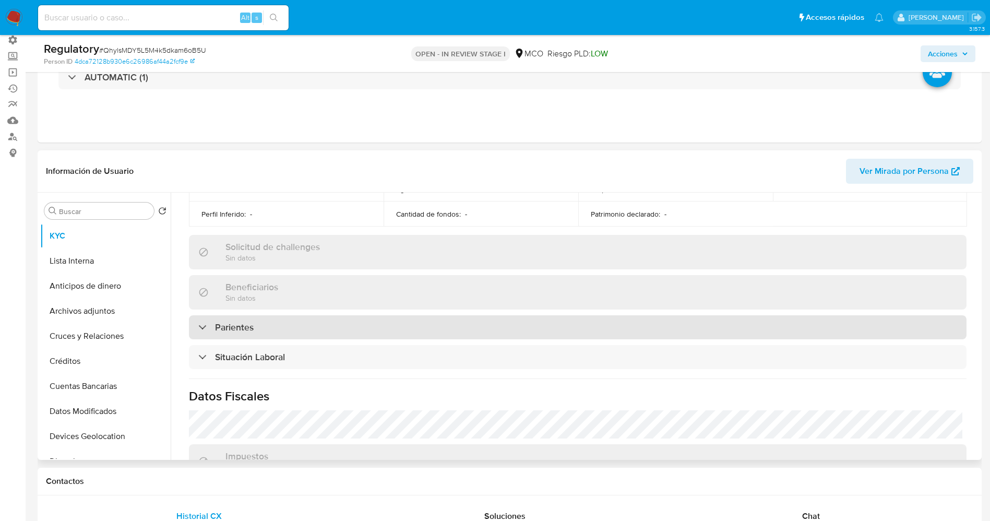
drag, startPoint x: 288, startPoint y: 333, endPoint x: 256, endPoint y: 331, distance: 31.4
click at [288, 333] on div "Parientes" at bounding box center [578, 327] width 778 height 24
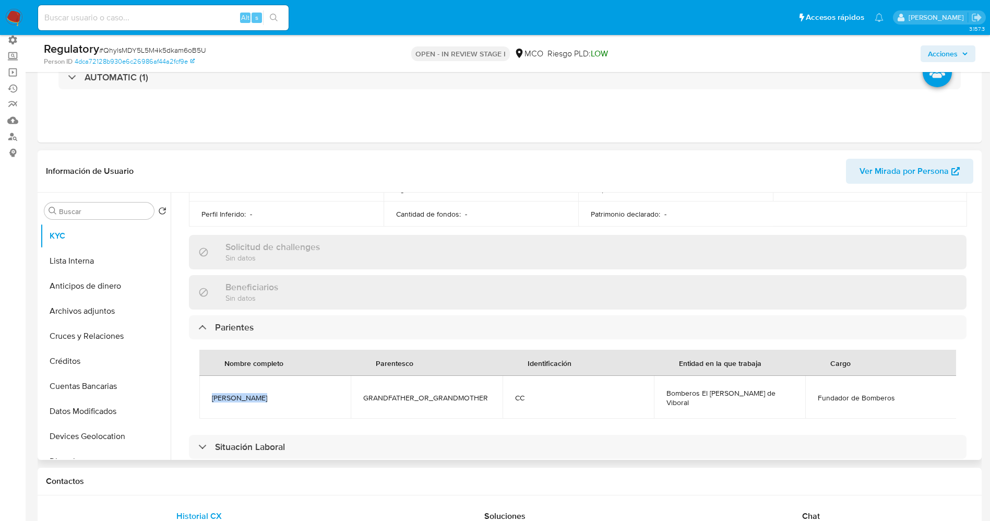
drag, startPoint x: 210, startPoint y: 396, endPoint x: 261, endPoint y: 396, distance: 51.2
click at [267, 396] on td "[PERSON_NAME]" at bounding box center [274, 397] width 151 height 43
copy span "[PERSON_NAME]"
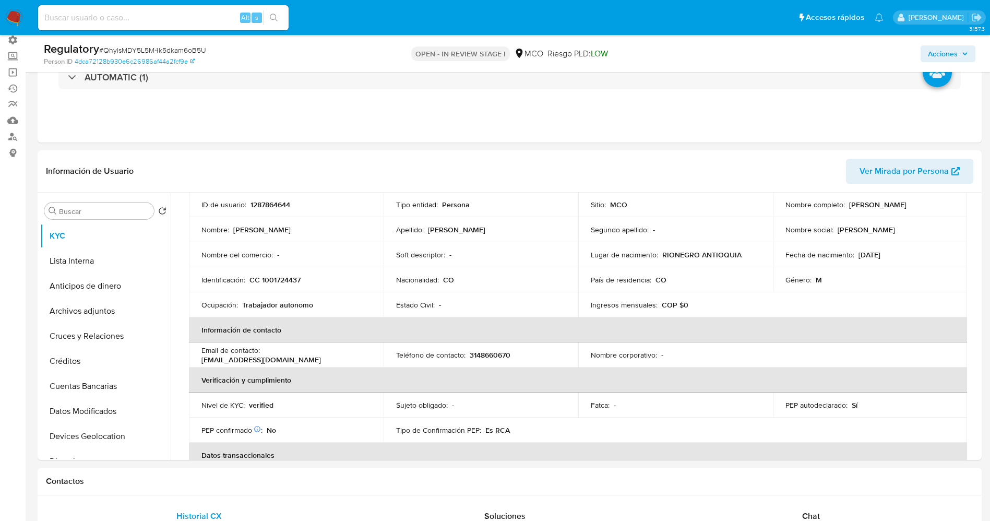
scroll to position [0, 0]
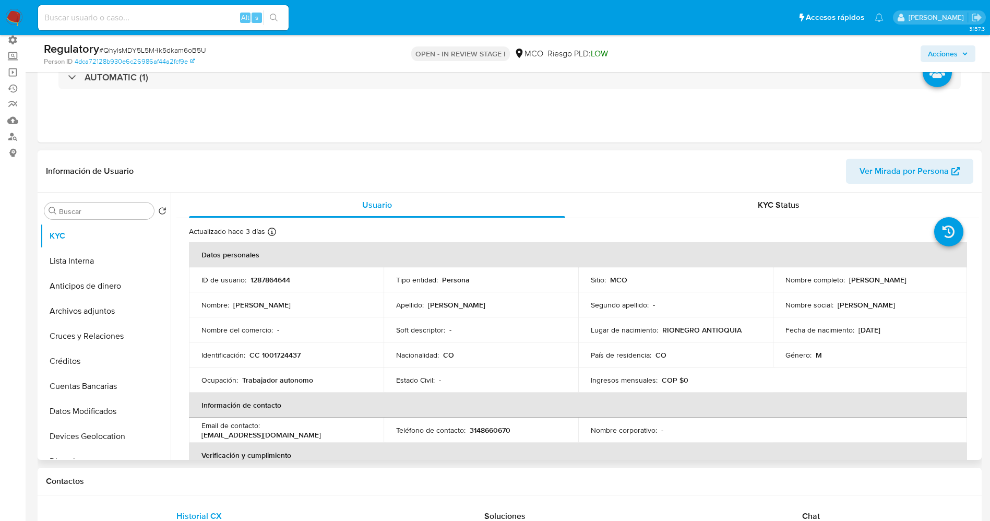
drag, startPoint x: 846, startPoint y: 280, endPoint x: 908, endPoint y: 284, distance: 62.3
click at [927, 282] on div "Nombre completo : [PERSON_NAME]" at bounding box center [871, 279] width 170 height 9
copy p "[PERSON_NAME]"
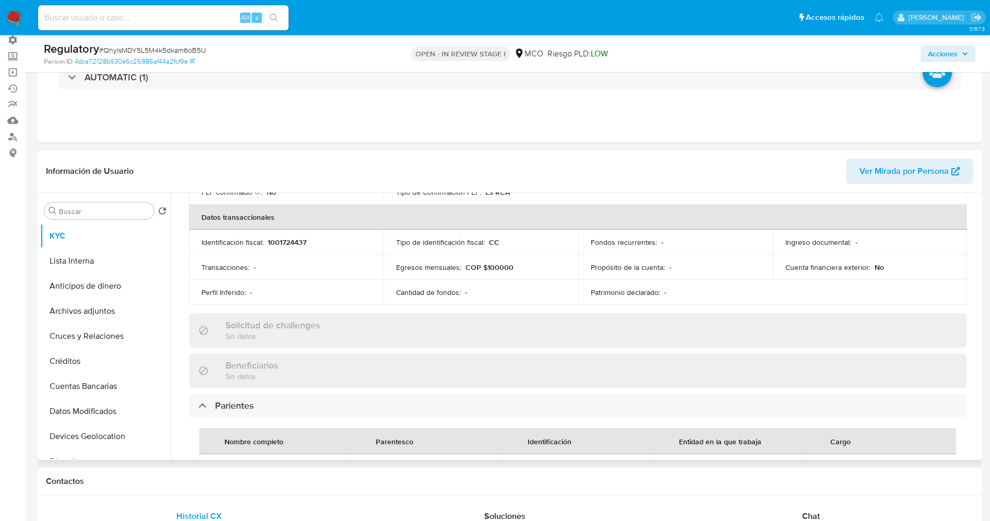
scroll to position [470, 0]
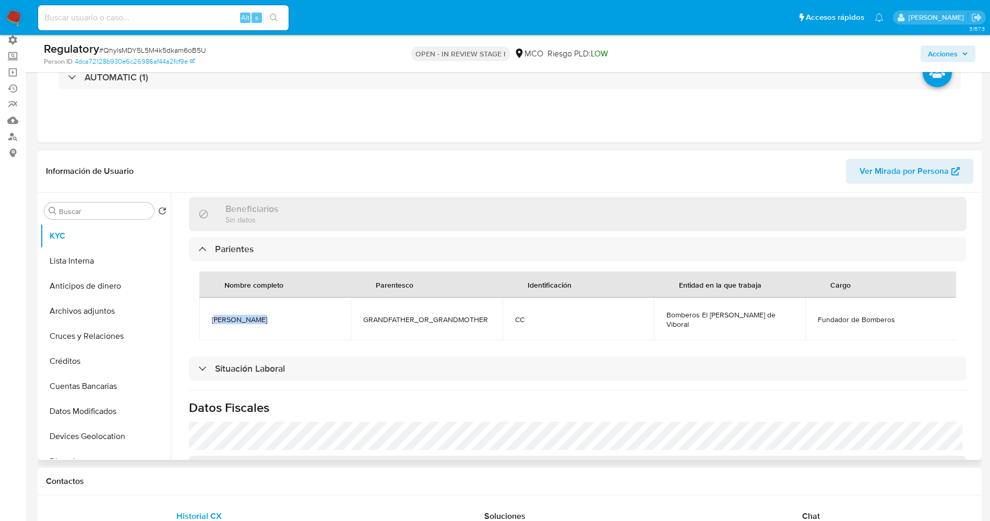
drag, startPoint x: 249, startPoint y: 313, endPoint x: 262, endPoint y: 312, distance: 13.1
click at [262, 315] on span "[PERSON_NAME]" at bounding box center [275, 319] width 126 height 9
click at [220, 316] on span "[PERSON_NAME]" at bounding box center [275, 319] width 126 height 9
drag, startPoint x: 195, startPoint y: 312, endPoint x: 268, endPoint y: 315, distance: 72.7
click at [271, 315] on div "Nombre completo Parentesco Identificación Entidad en la que trabaja Cargo [PERS…" at bounding box center [578, 306] width 778 height 90
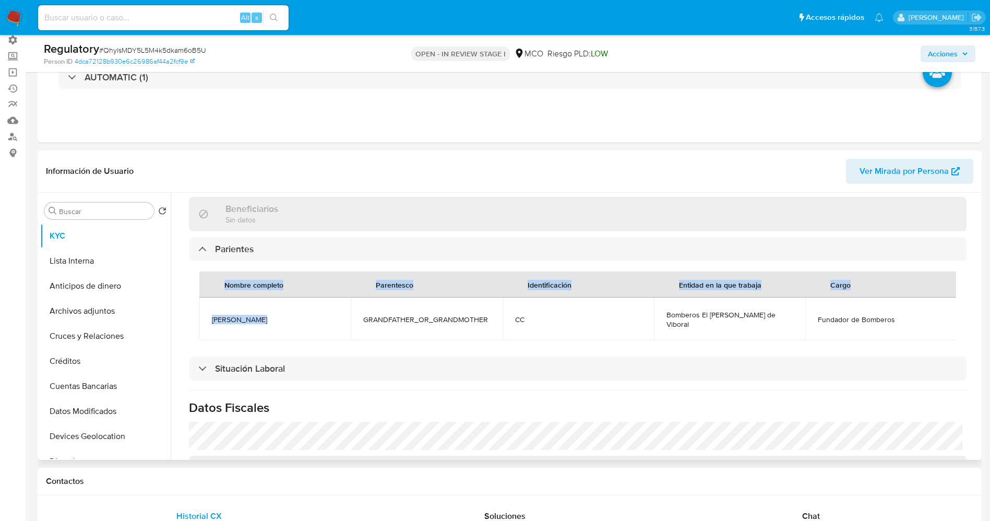
click at [247, 315] on span "[PERSON_NAME]" at bounding box center [275, 319] width 126 height 9
drag, startPoint x: 212, startPoint y: 315, endPoint x: 252, endPoint y: 312, distance: 39.8
click at [252, 315] on span "[PERSON_NAME]" at bounding box center [275, 319] width 126 height 9
click at [221, 315] on span "[PERSON_NAME]" at bounding box center [275, 319] width 126 height 9
drag, startPoint x: 214, startPoint y: 314, endPoint x: 245, endPoint y: 317, distance: 31.5
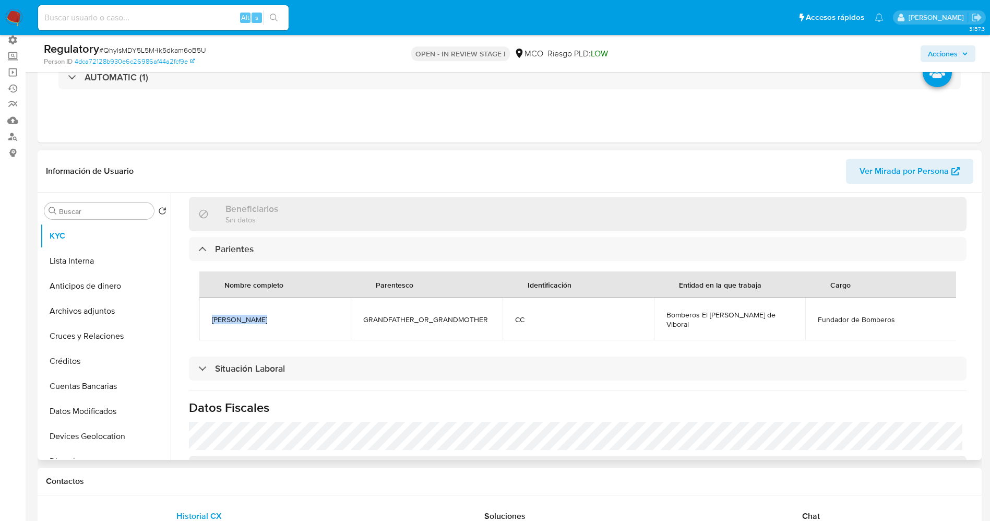
click at [263, 315] on span "[PERSON_NAME]" at bounding box center [275, 319] width 126 height 9
drag, startPoint x: 729, startPoint y: 318, endPoint x: 775, endPoint y: 318, distance: 45.9
click at [775, 318] on td "Bomberos El [PERSON_NAME] de Viboral" at bounding box center [729, 319] width 151 height 43
copy span "Bomberos El [PERSON_NAME] de Viboral"
click at [818, 317] on span "Fundador de Bomberos" at bounding box center [881, 319] width 126 height 9
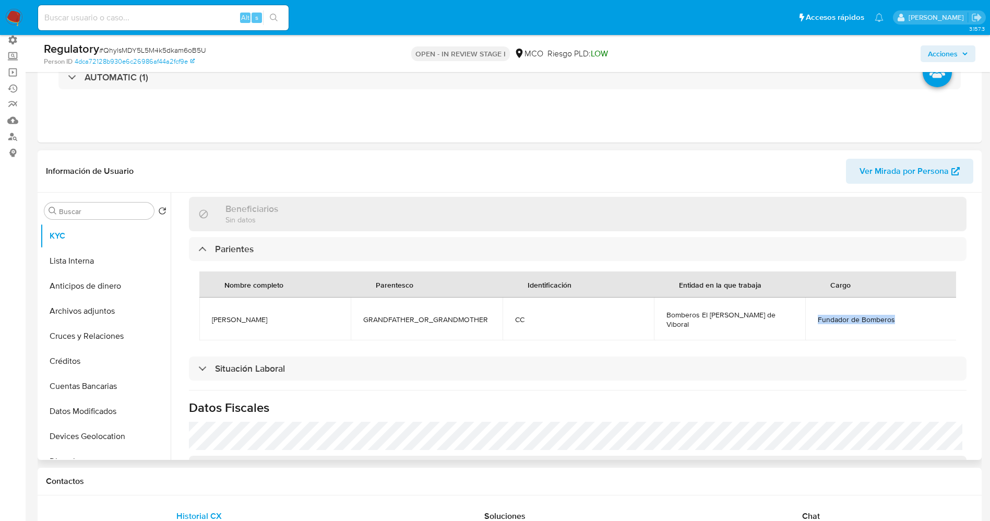
drag, startPoint x: 815, startPoint y: 317, endPoint x: 881, endPoint y: 316, distance: 66.3
click at [902, 317] on span "Fundador de Bomberos" at bounding box center [881, 319] width 126 height 9
copy span "Fundador de Bomberos"
click at [101, 264] on button "Lista Interna" at bounding box center [101, 261] width 122 height 25
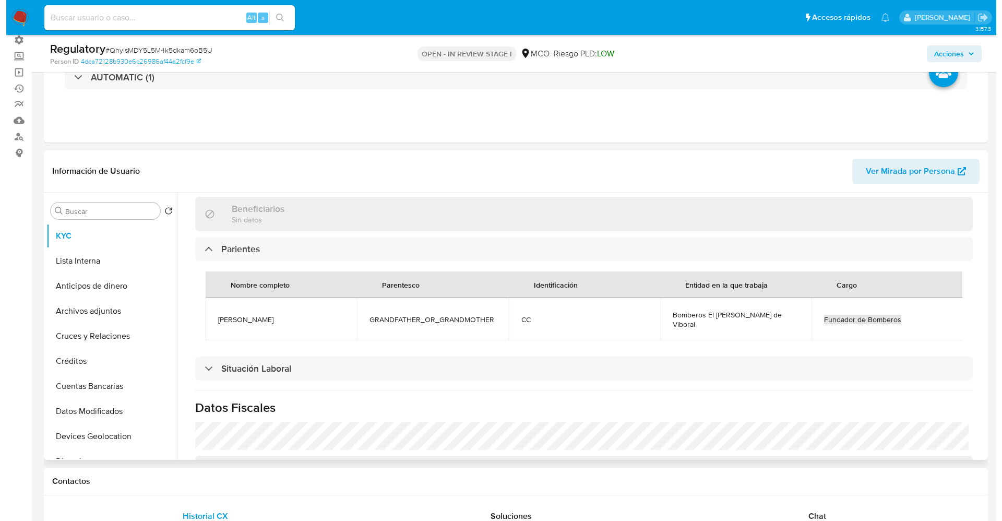
scroll to position [0, 0]
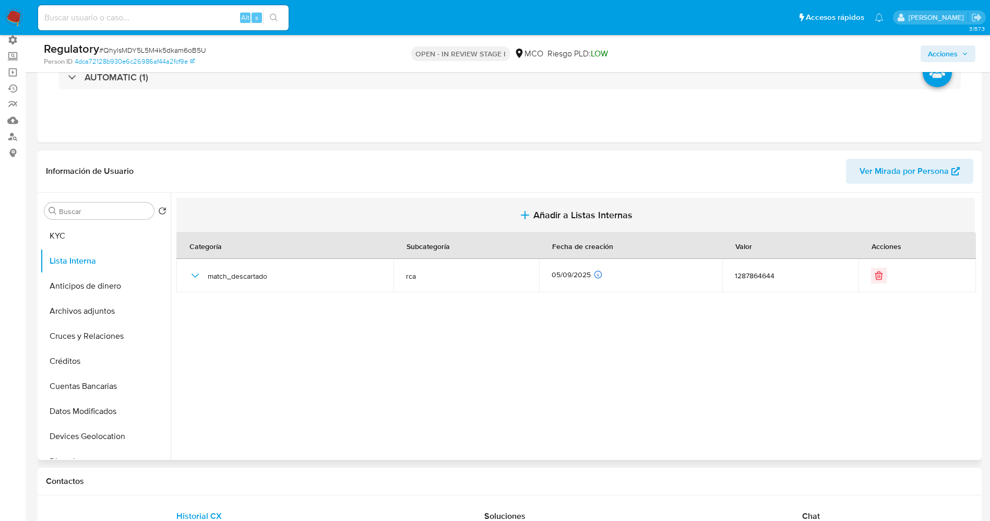
click at [549, 205] on button "Añadir a Listas Internas" at bounding box center [575, 215] width 799 height 35
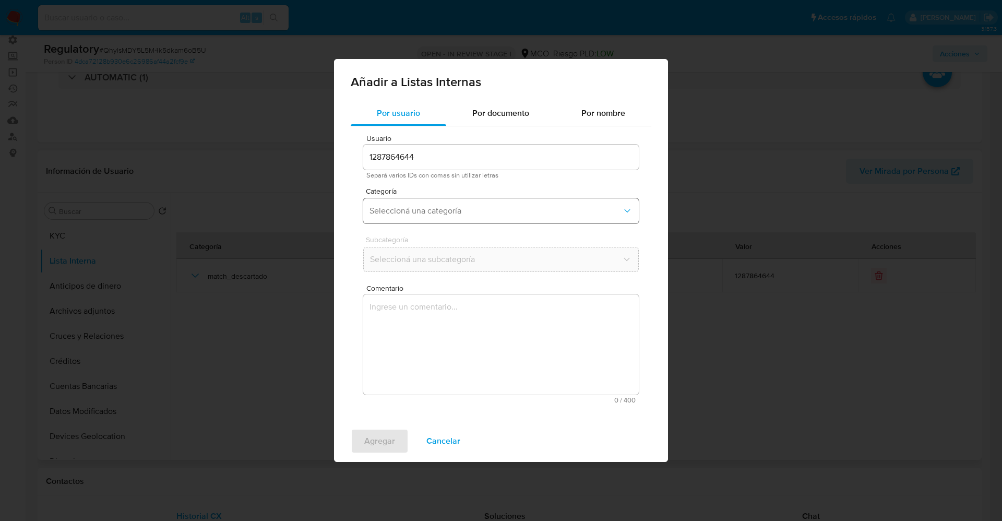
click at [455, 212] on span "Seleccioná una categoría" at bounding box center [496, 211] width 253 height 10
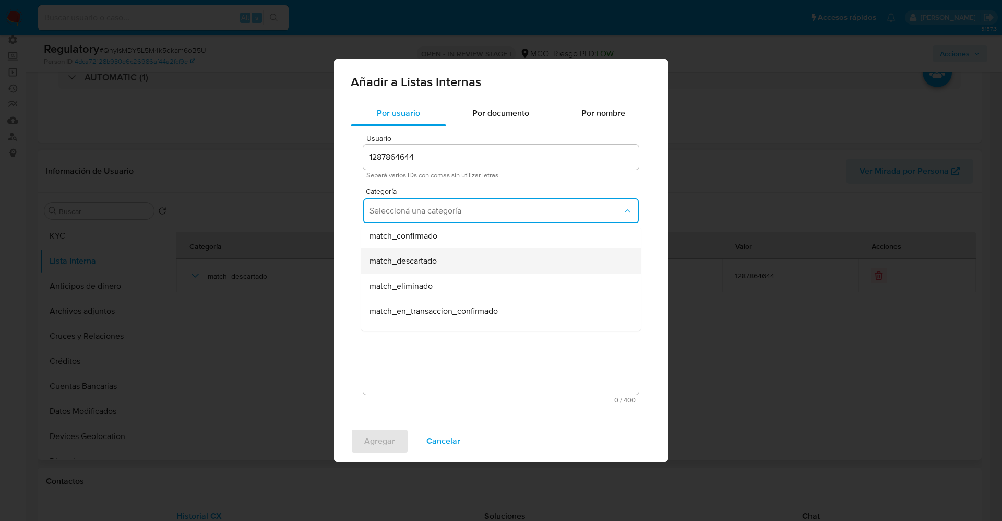
click at [434, 256] on span "match_descartado" at bounding box center [403, 261] width 67 height 10
click at [432, 255] on span "Seleccioná una subcategoría" at bounding box center [496, 259] width 253 height 10
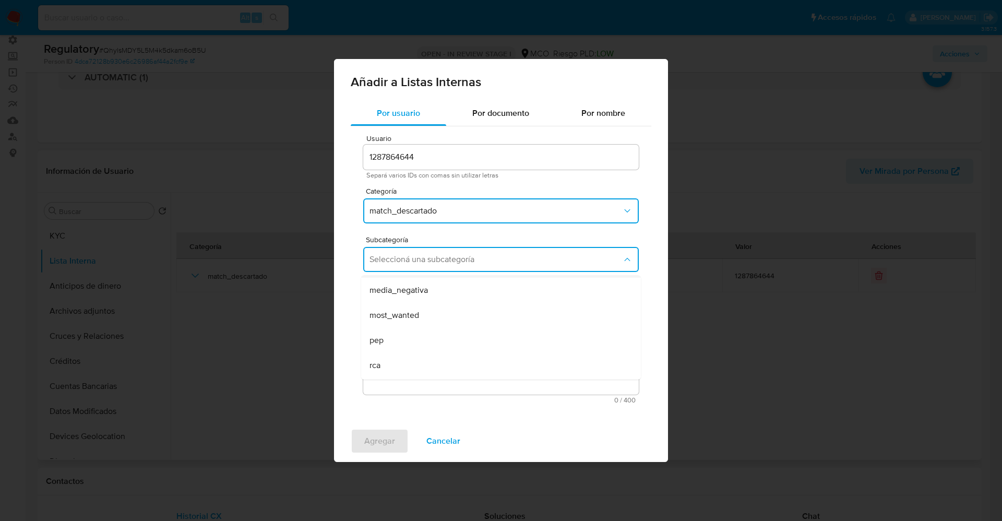
scroll to position [71, 0]
click at [388, 317] on div "pep" at bounding box center [498, 316] width 257 height 25
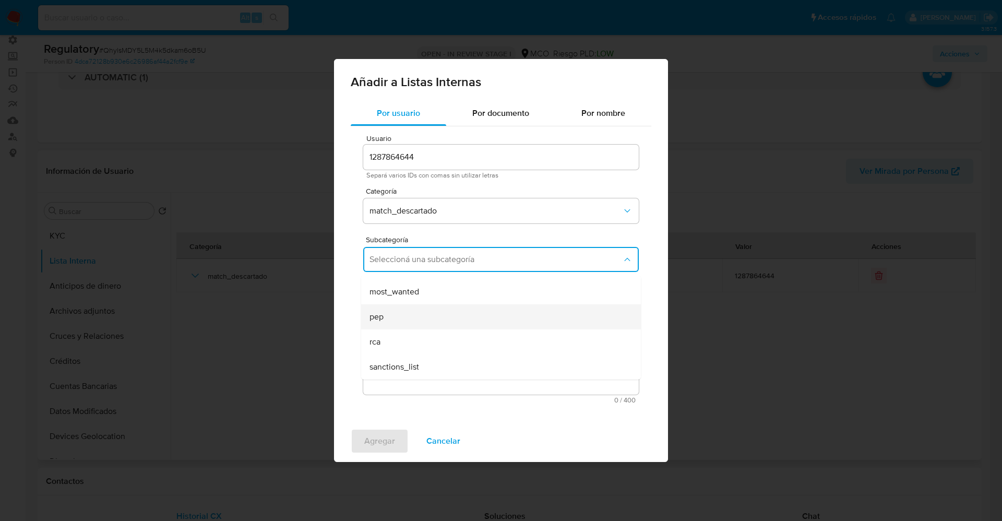
click at [388, 317] on textarea "Comentario" at bounding box center [501, 344] width 276 height 100
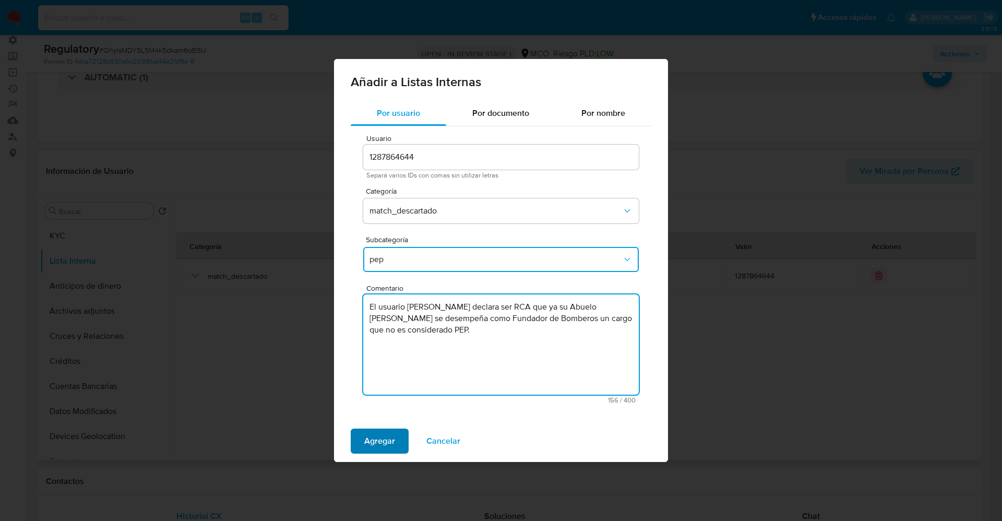
type textarea "El usuario Mikael Gaviria Garcia declara ser RCA que ya su Abuelo Arturo Garcia…"
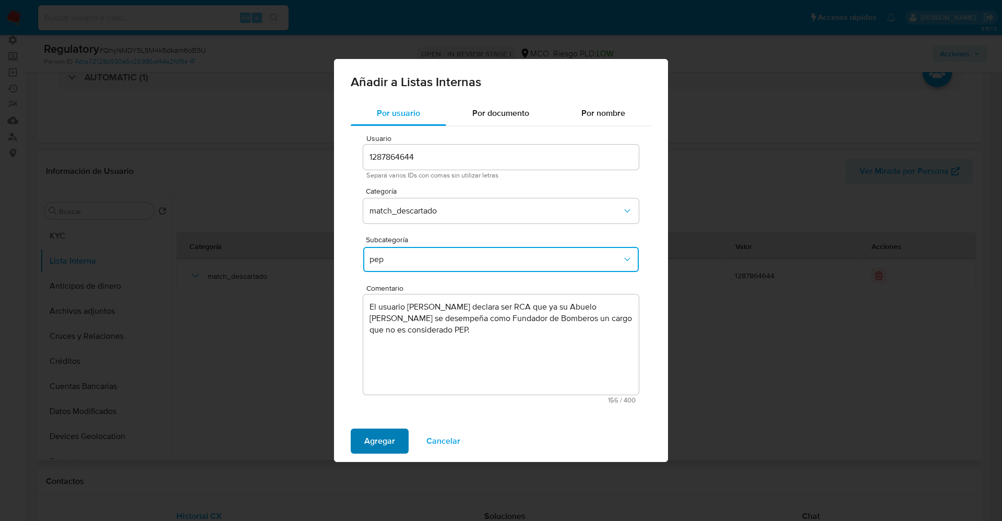
click at [384, 445] on span "Agregar" at bounding box center [379, 441] width 31 height 23
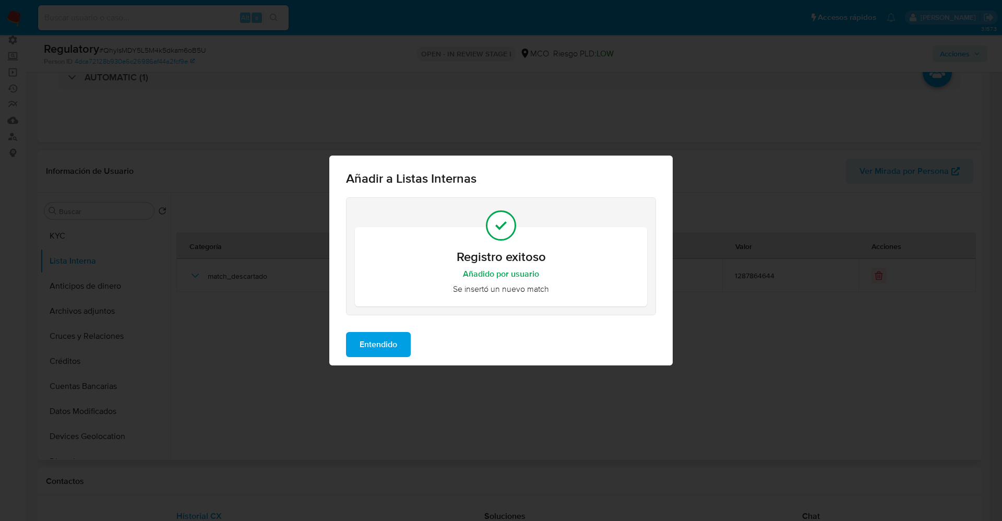
click at [379, 337] on span "Entendido" at bounding box center [379, 344] width 38 height 23
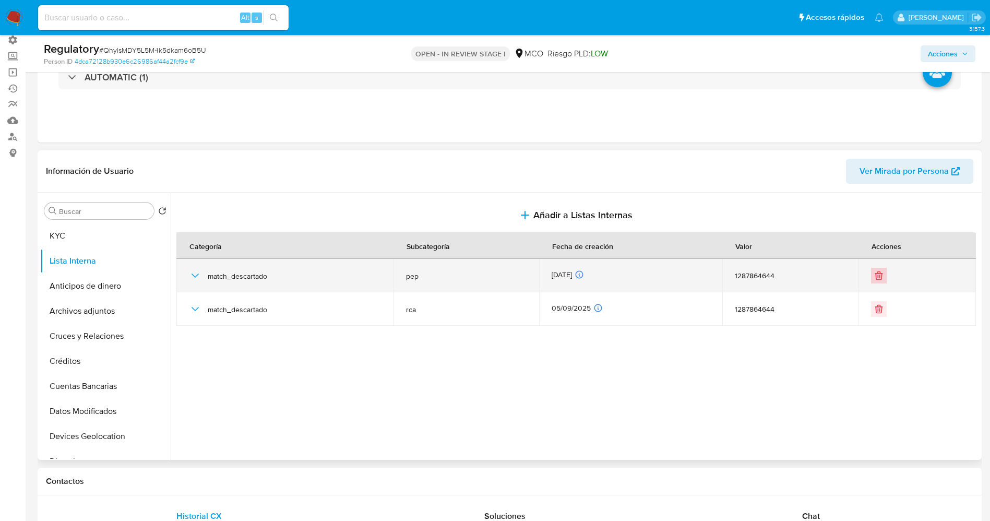
click at [879, 273] on icon "Eliminar" at bounding box center [879, 275] width 10 height 10
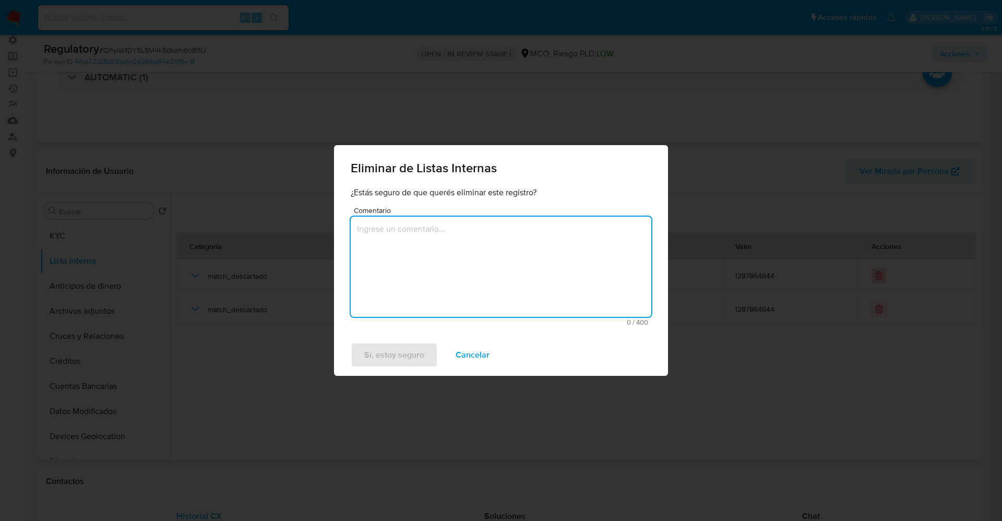
click at [508, 262] on textarea "Comentario" at bounding box center [501, 267] width 301 height 100
type textarea "Se trata dde un RCA"
click at [386, 352] on span "Sí, estoy seguro" at bounding box center [394, 355] width 60 height 23
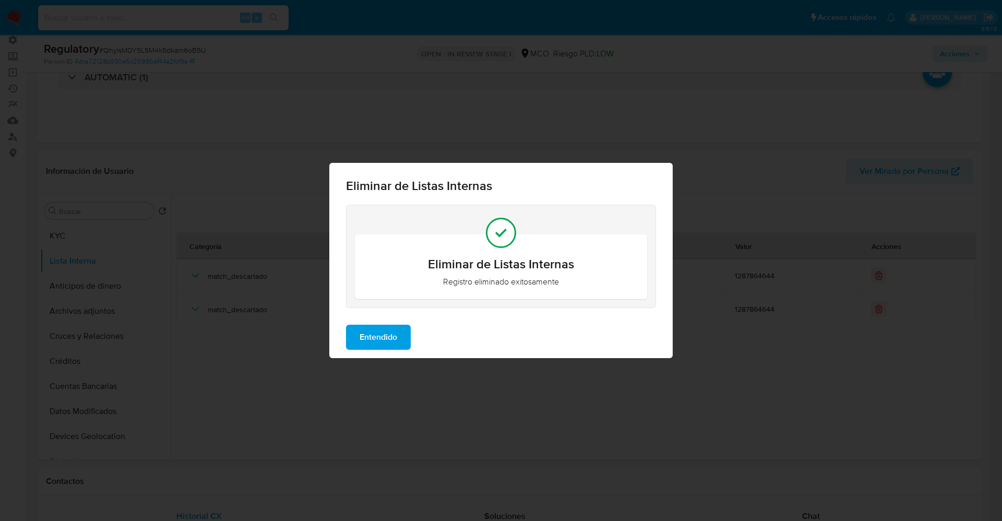
click at [403, 341] on button "Entendido" at bounding box center [378, 337] width 65 height 25
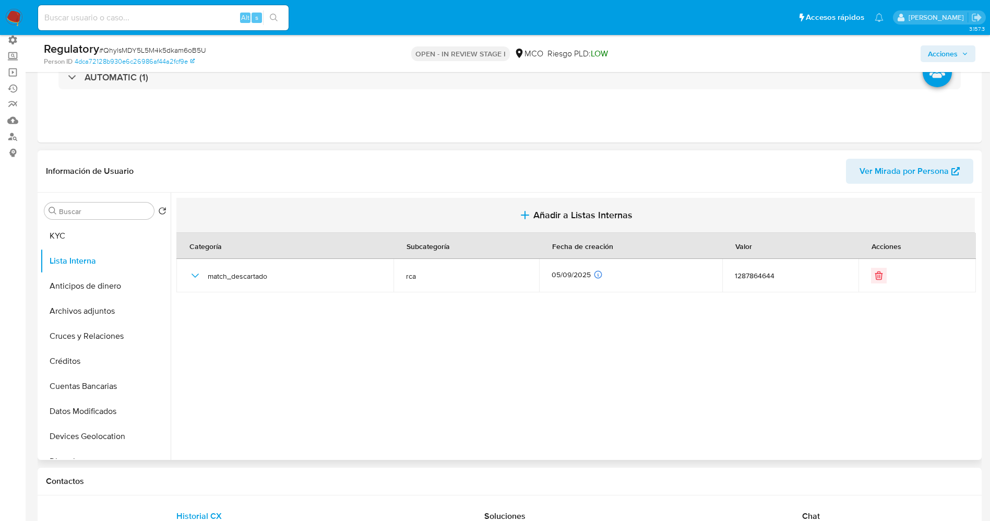
click at [575, 212] on span "Añadir a Listas Internas" at bounding box center [583, 214] width 99 height 11
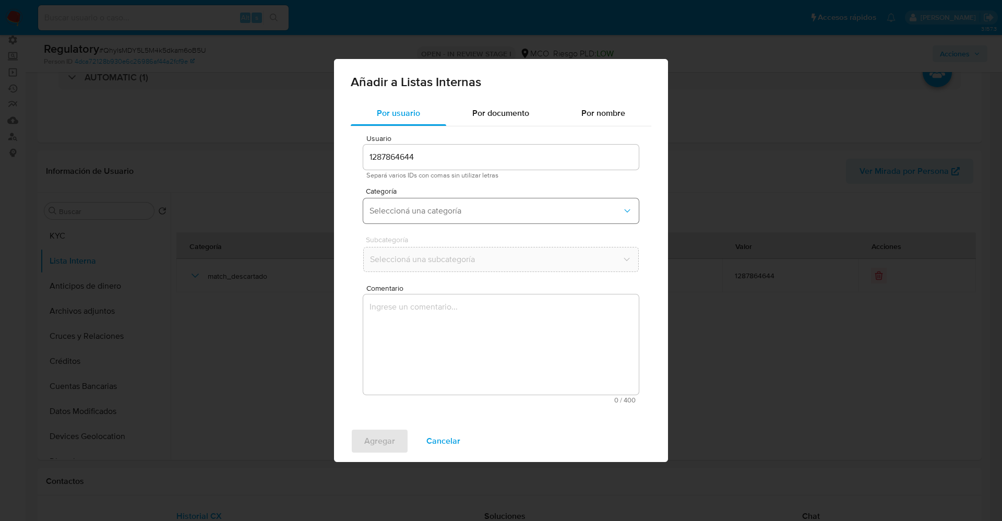
click at [473, 209] on span "Seleccioná una categoría" at bounding box center [496, 211] width 253 height 10
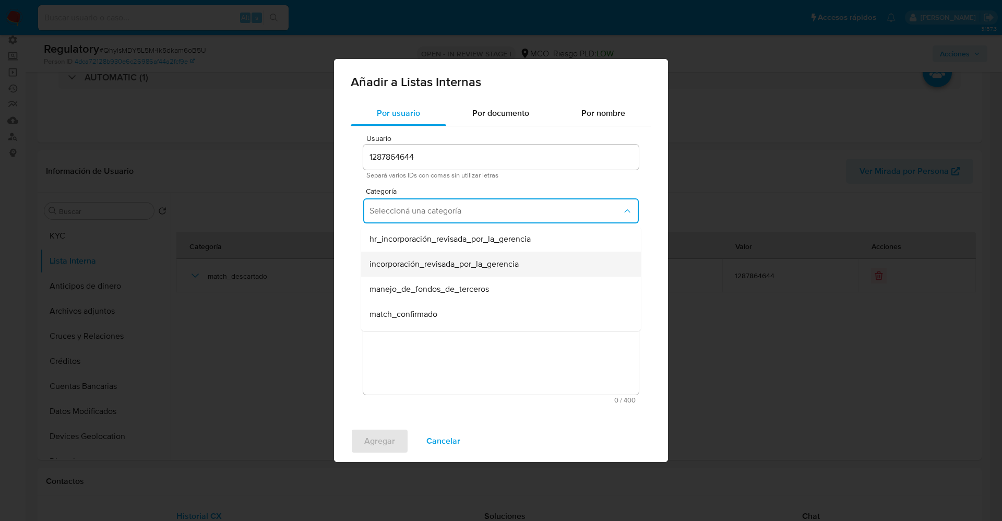
scroll to position [78, 0]
click at [443, 263] on div "match_descartado" at bounding box center [498, 261] width 257 height 25
click at [440, 261] on span "Seleccioná una subcategoría" at bounding box center [496, 259] width 253 height 10
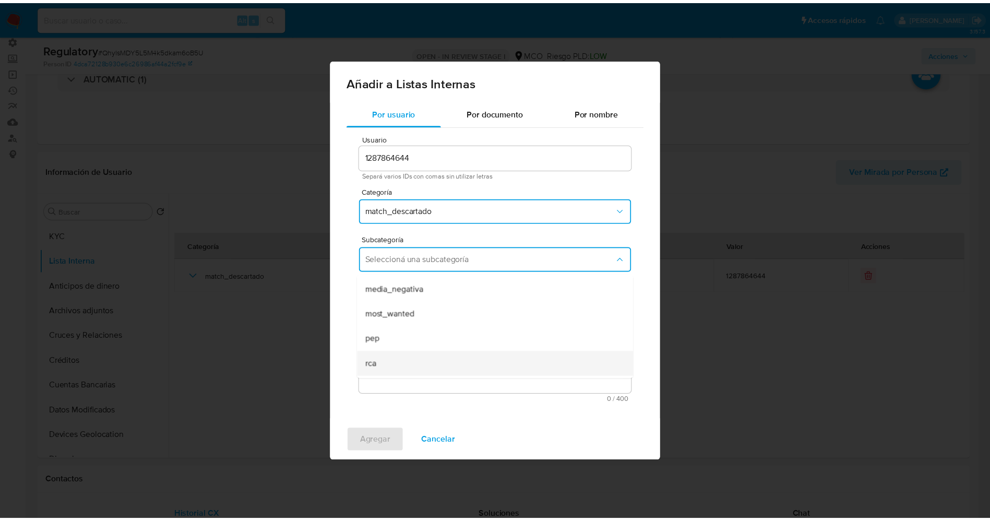
scroll to position [71, 0]
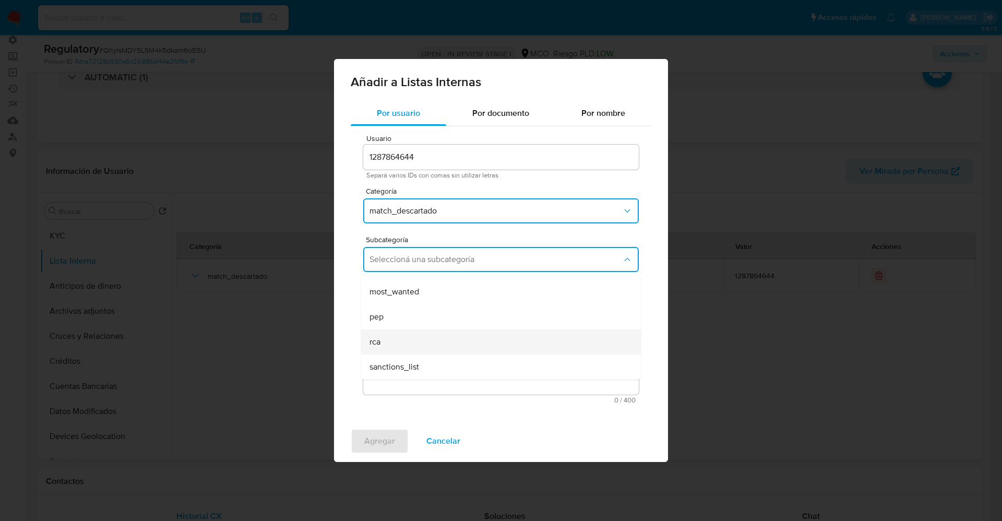
click at [390, 341] on div "rca" at bounding box center [498, 341] width 257 height 25
click at [390, 341] on textarea "Comentario" at bounding box center [501, 344] width 276 height 100
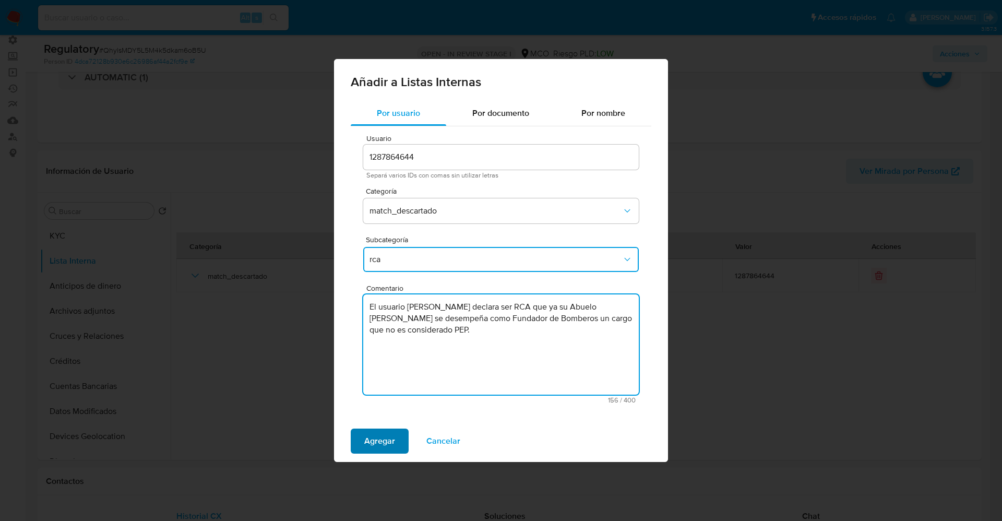
type textarea "El usuario Mikael Gaviria Garcia declara ser RCA que ya su Abuelo Arturo Garcia…"
click at [386, 448] on span "Agregar" at bounding box center [379, 441] width 31 height 23
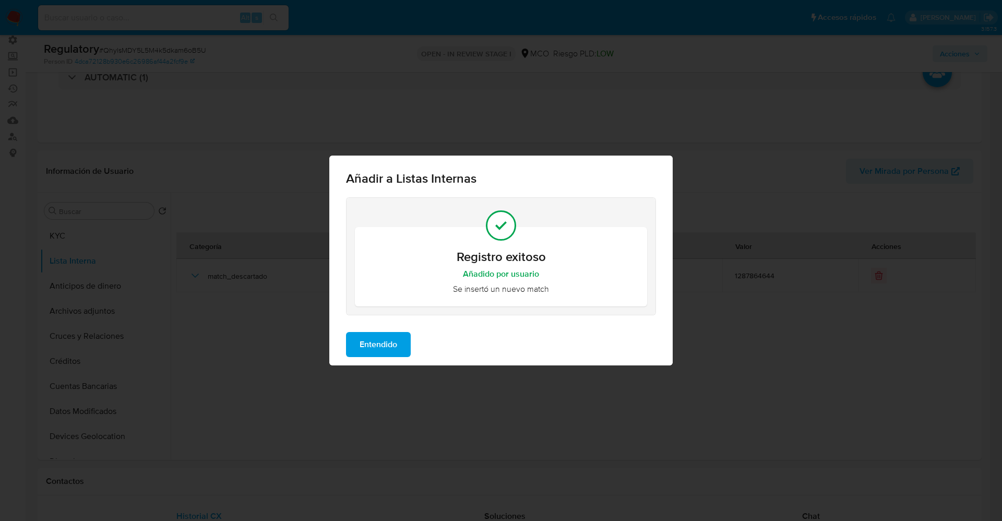
click at [386, 349] on span "Entendido" at bounding box center [379, 344] width 38 height 23
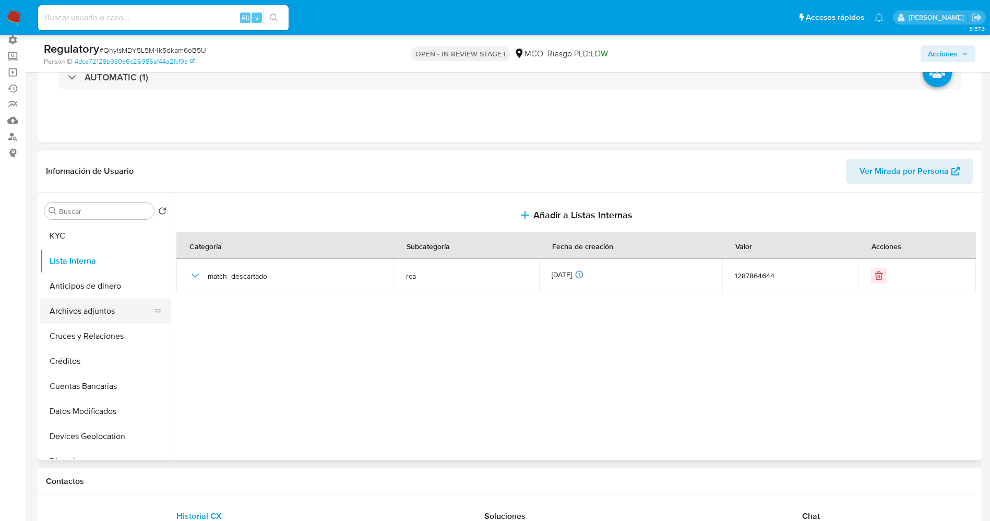
click at [66, 315] on button "Archivos adjuntos" at bounding box center [101, 311] width 122 height 25
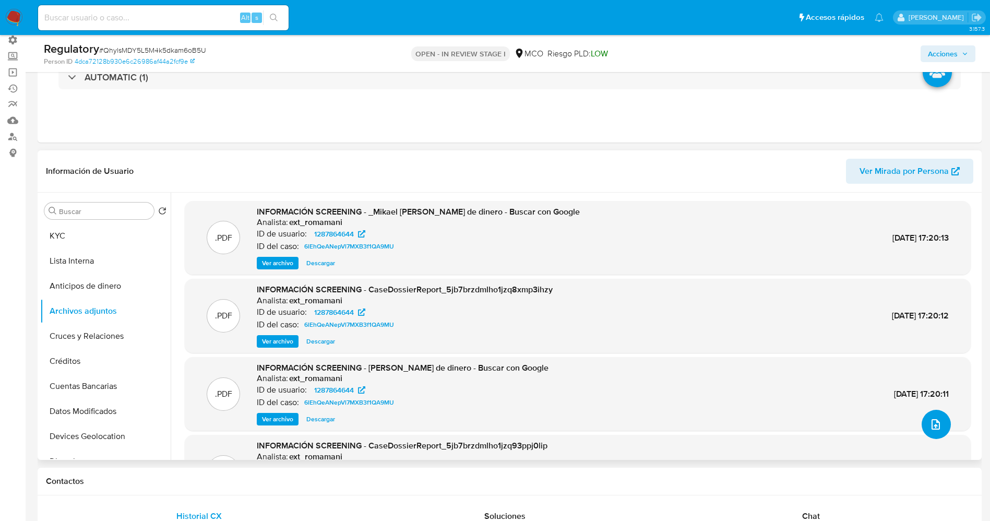
click at [940, 424] on button "upload-file" at bounding box center [936, 424] width 29 height 29
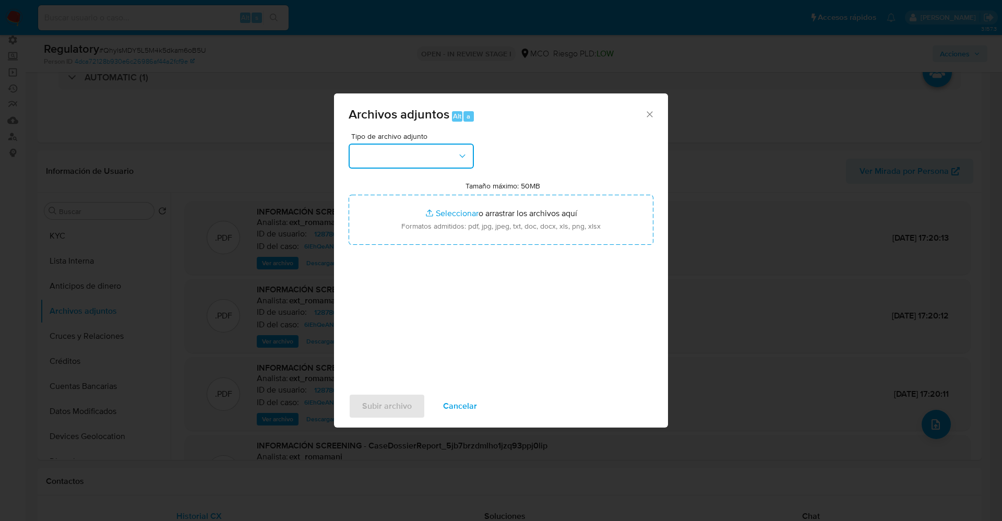
drag, startPoint x: 408, startPoint y: 158, endPoint x: 427, endPoint y: 151, distance: 19.8
click at [409, 158] on button "button" at bounding box center [411, 156] width 125 height 25
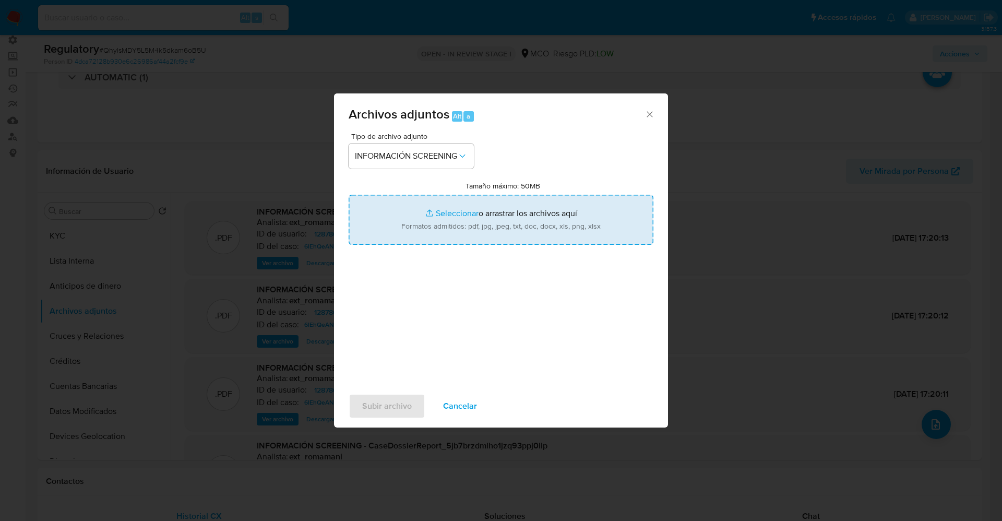
type input "C:\fakepath\CaseDossierReport_5jb7brzdmlho1jzzy1hw7zcd2.pdf"
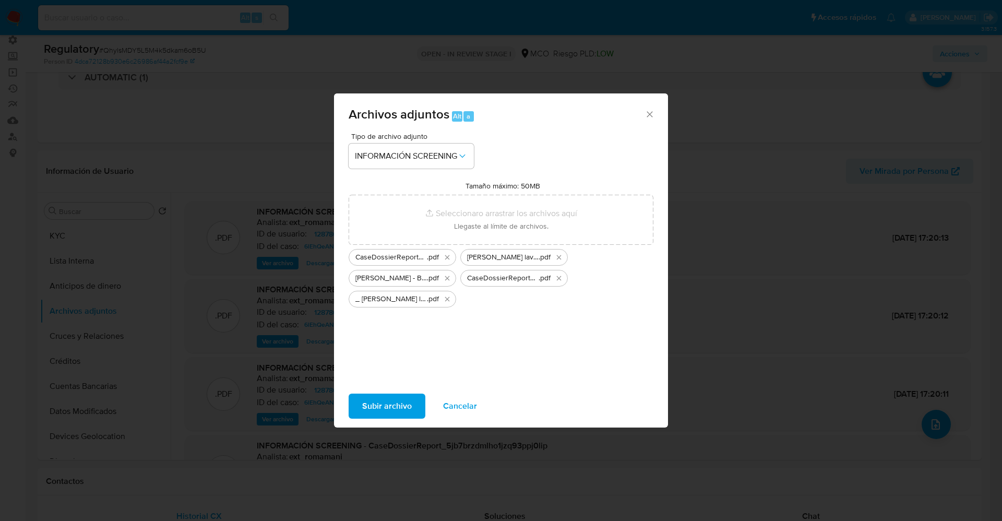
click at [400, 395] on span "Subir archivo" at bounding box center [387, 406] width 50 height 23
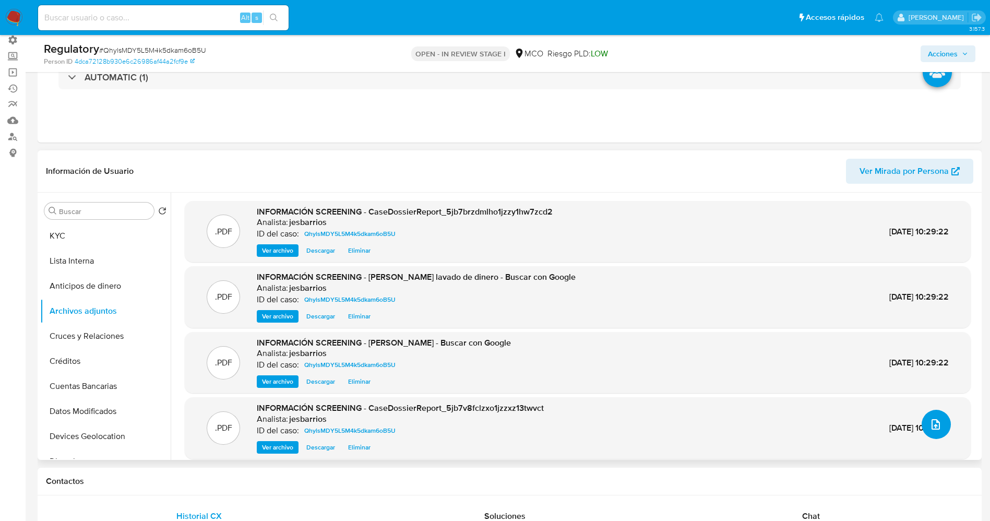
click at [927, 417] on button "upload-file" at bounding box center [936, 424] width 29 height 29
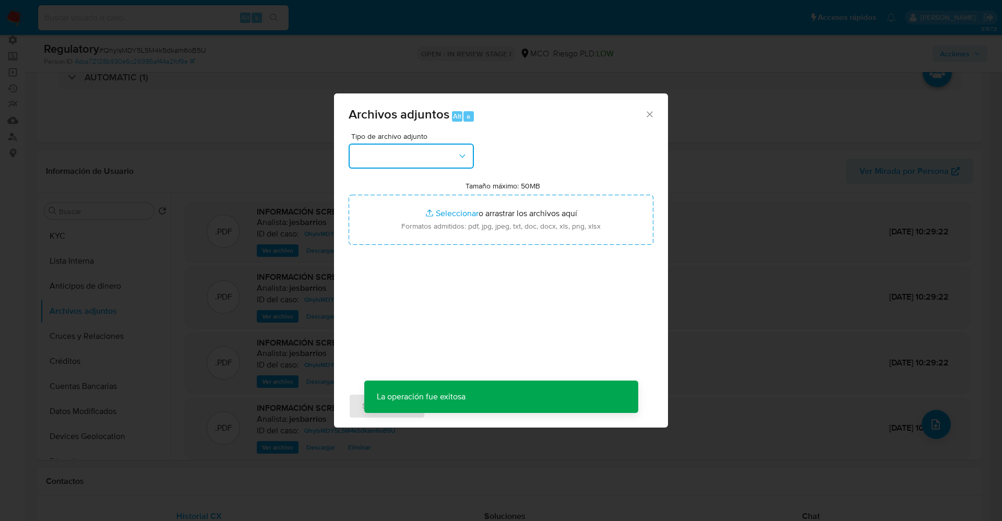
click at [401, 159] on button "button" at bounding box center [411, 156] width 125 height 25
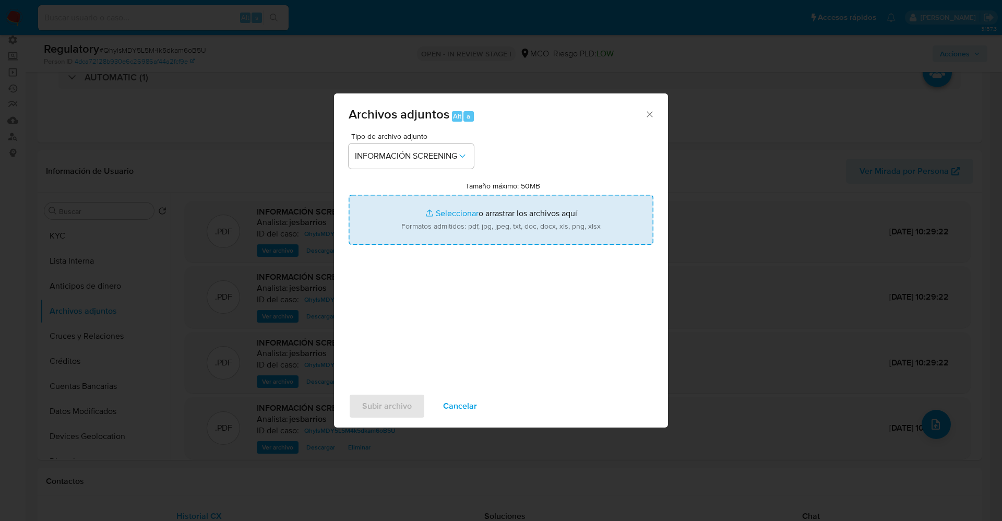
type input "C:\fakepath\_ Mikael Gaviria Garcia_ - Buscar con Google.pdf"
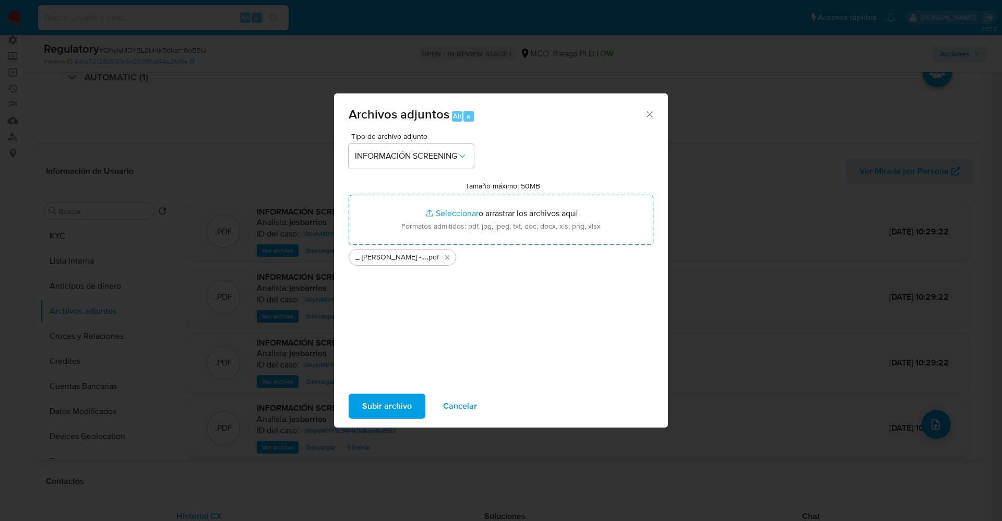
click at [384, 395] on span "Subir archivo" at bounding box center [387, 406] width 50 height 23
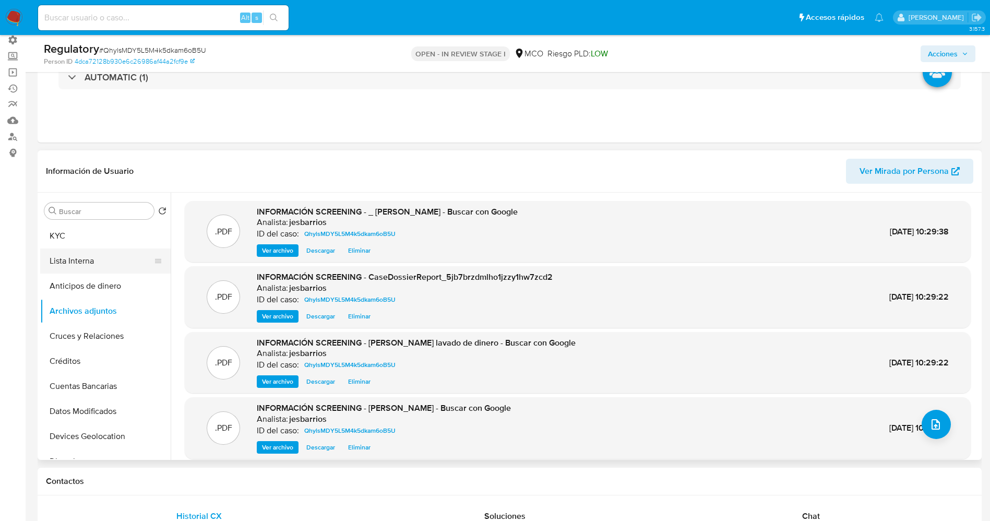
click at [85, 263] on button "Lista Interna" at bounding box center [101, 261] width 122 height 25
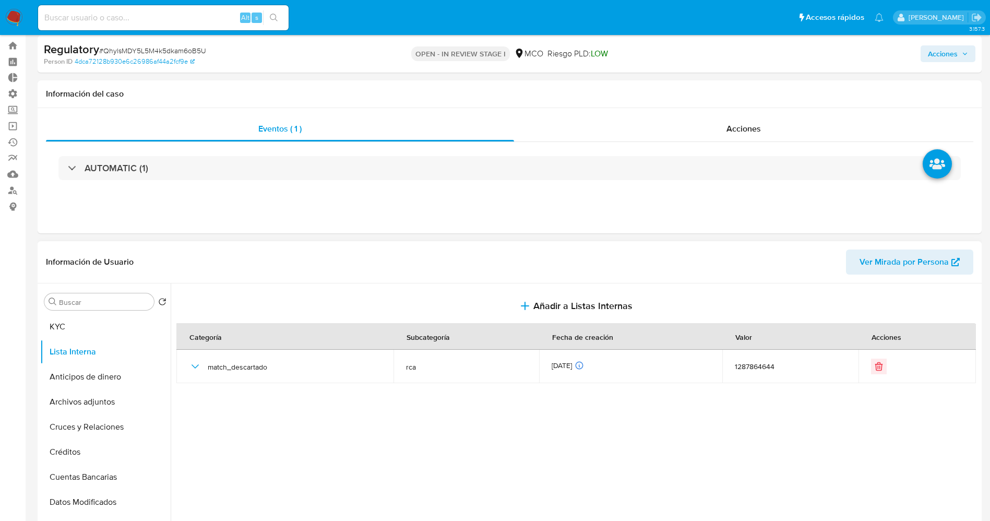
scroll to position [0, 0]
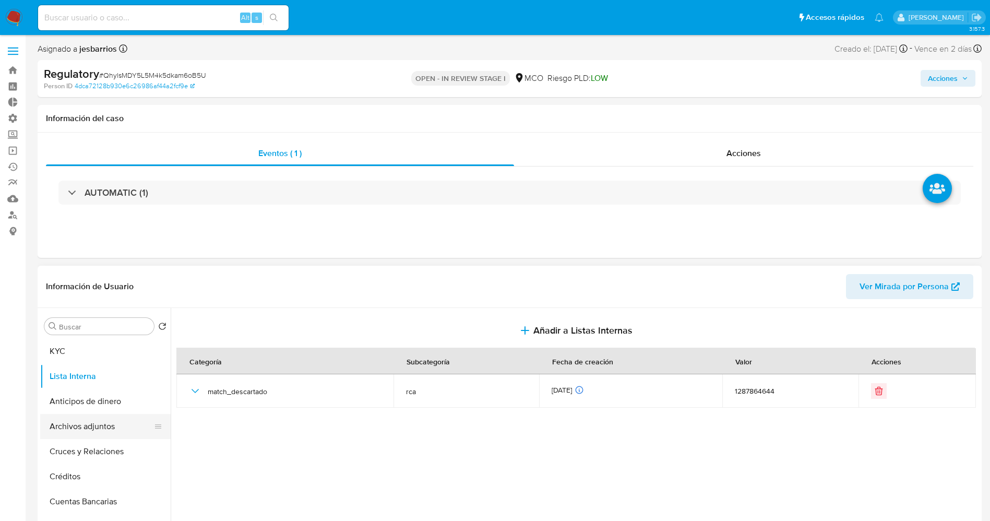
click at [99, 428] on button "Archivos adjuntos" at bounding box center [101, 426] width 122 height 25
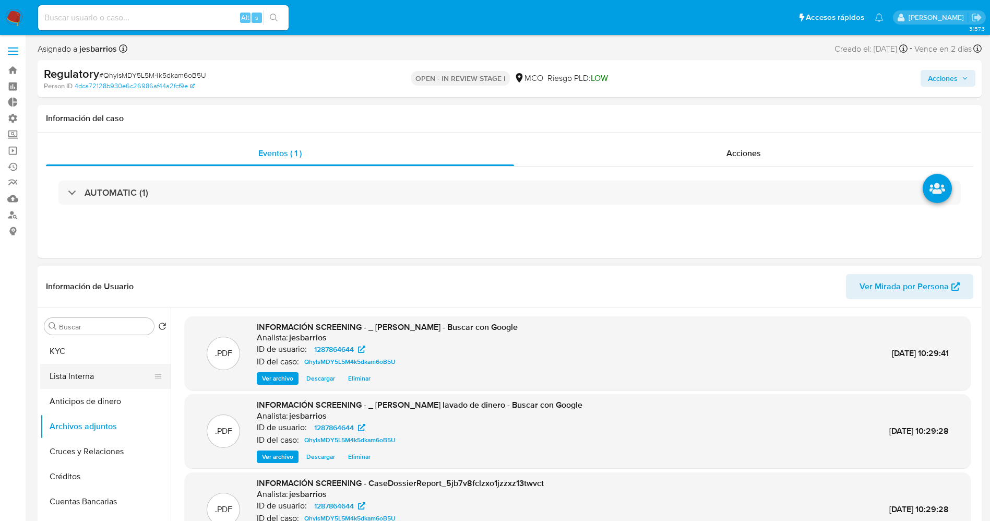
click at [84, 384] on button "Lista Interna" at bounding box center [101, 376] width 122 height 25
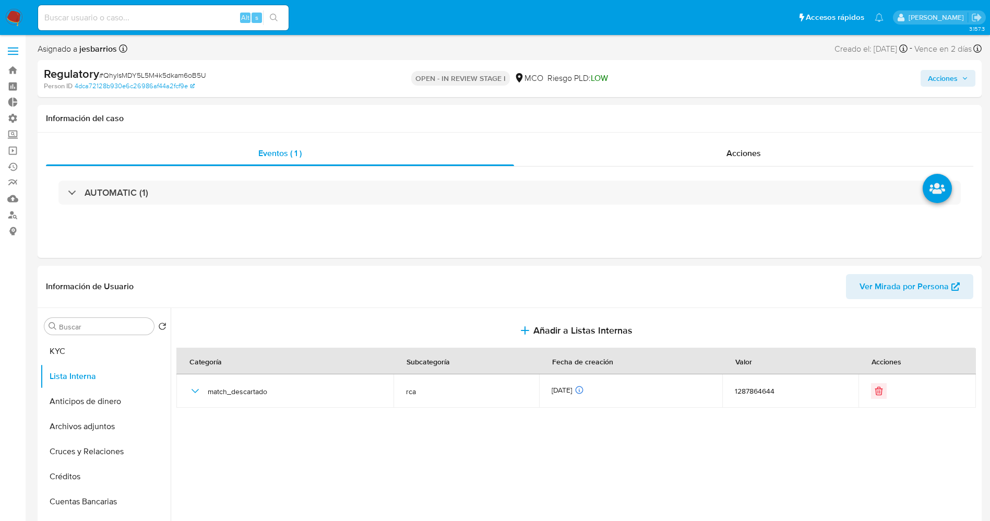
click at [950, 73] on span "Acciones" at bounding box center [943, 78] width 30 height 17
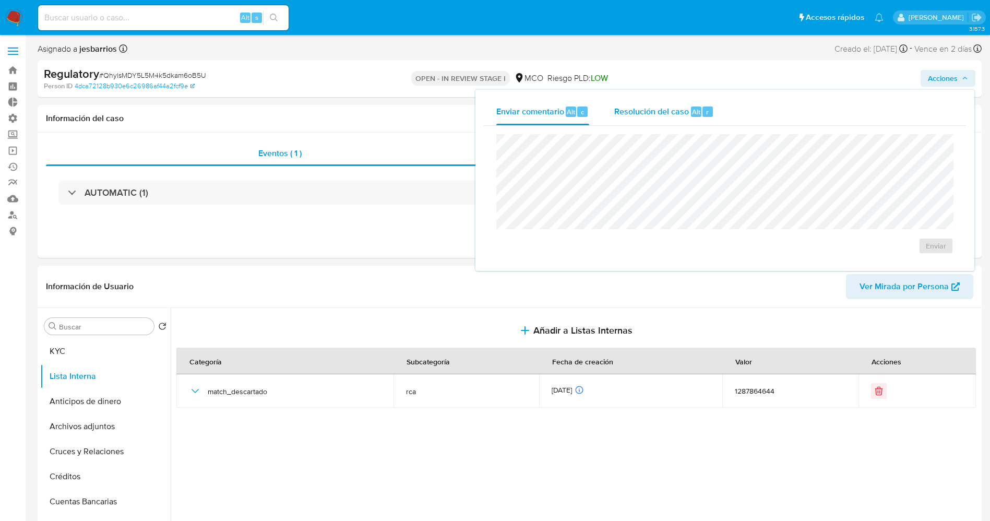
click at [649, 122] on div "Resolución del caso Alt r" at bounding box center [664, 111] width 100 height 27
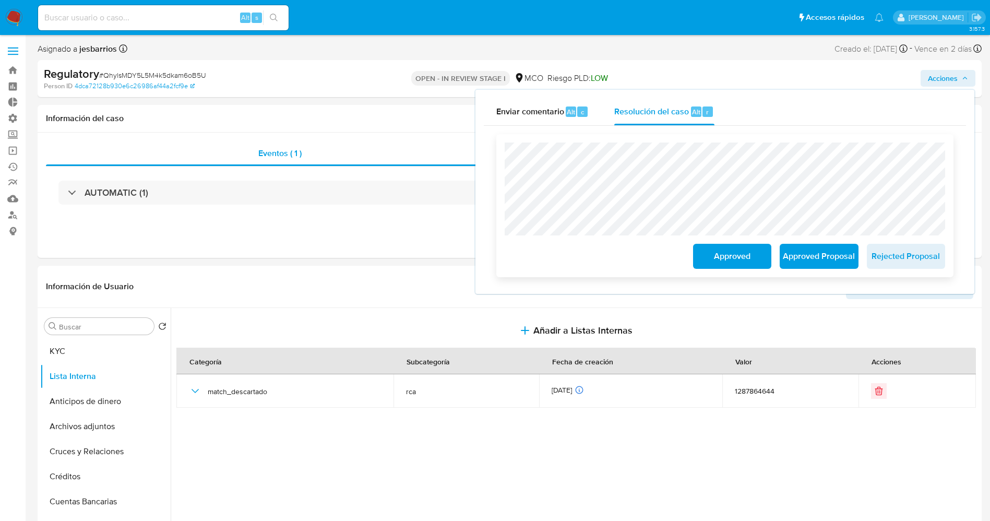
click at [731, 263] on span "Approved" at bounding box center [732, 256] width 51 height 23
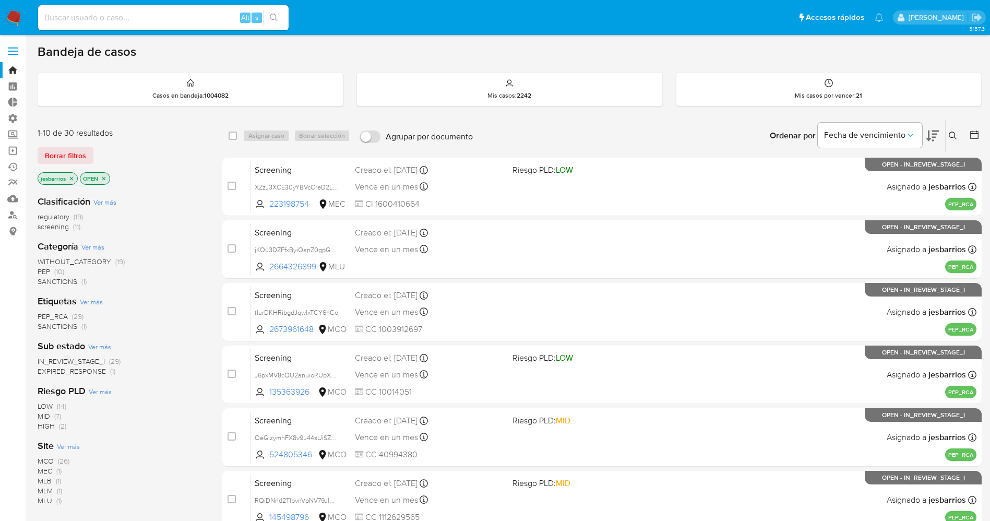
click at [20, 10] on img at bounding box center [14, 18] width 18 height 18
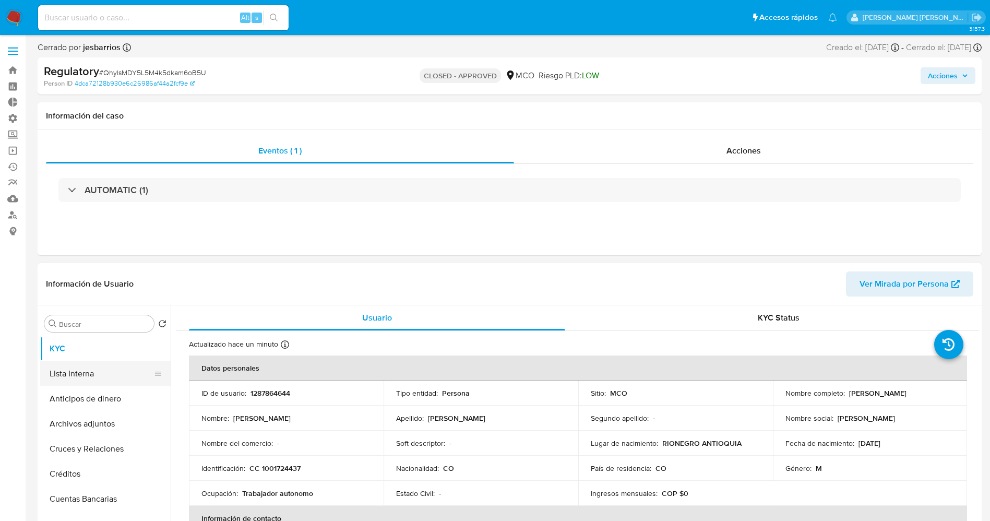
click at [71, 367] on button "Lista Interna" at bounding box center [101, 373] width 122 height 25
select select "10"
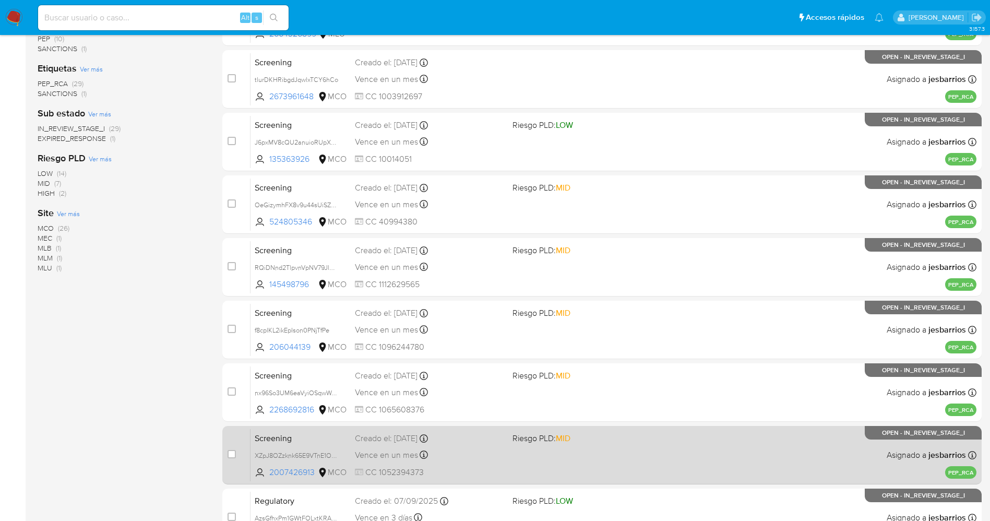
scroll to position [303, 0]
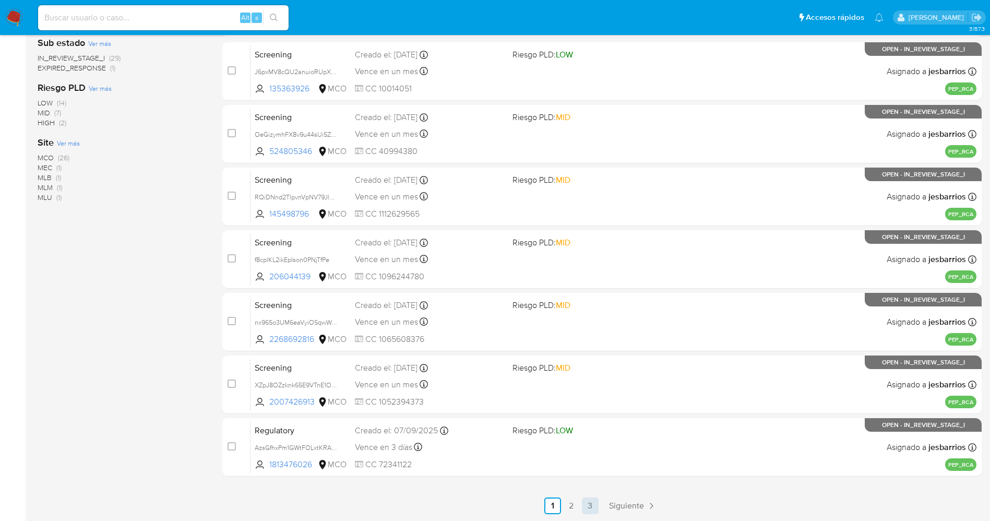
click at [595, 512] on link "3" at bounding box center [590, 506] width 17 height 17
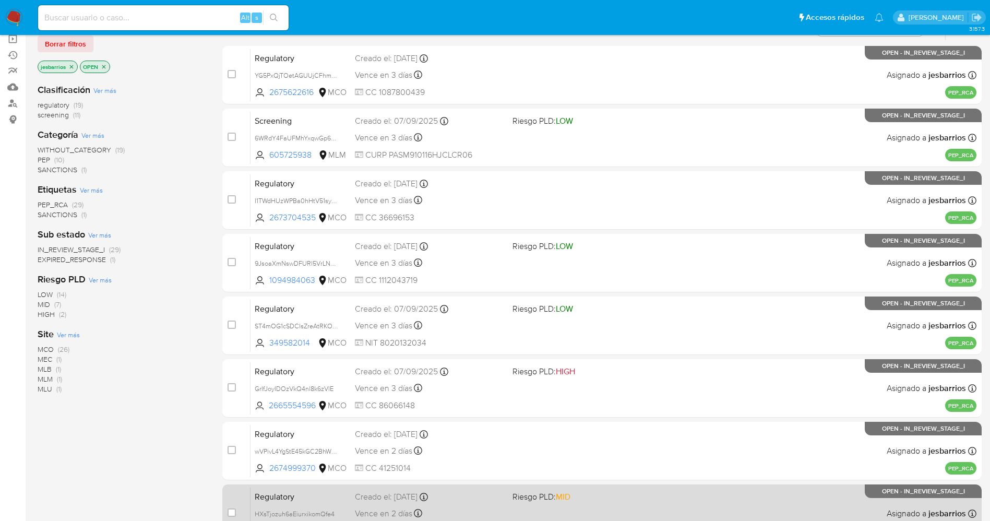
scroll to position [303, 0]
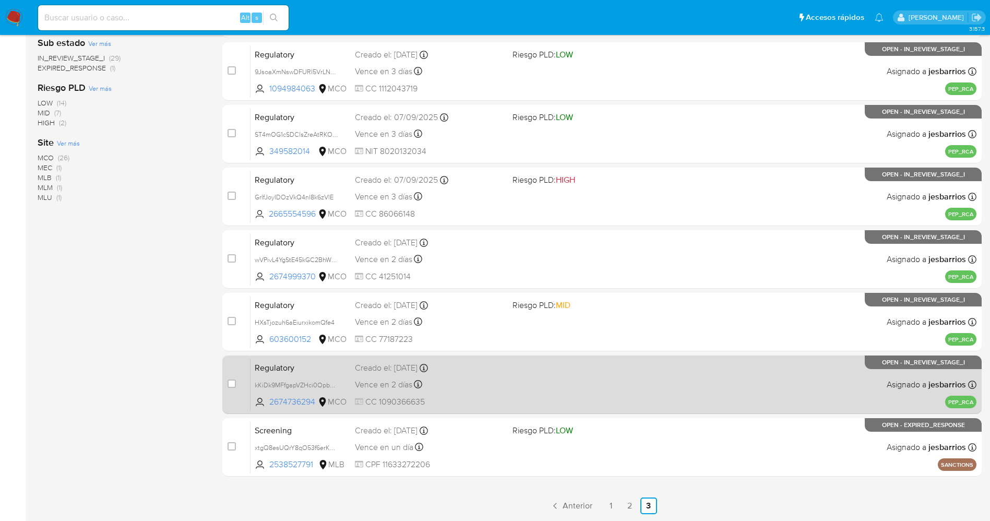
click at [505, 395] on div "Regulatory kKiDk9MFfgapVZHci0Opb2Yt 2674736294 MCO Creado el: [DATE] Creado el:…" at bounding box center [614, 384] width 726 height 53
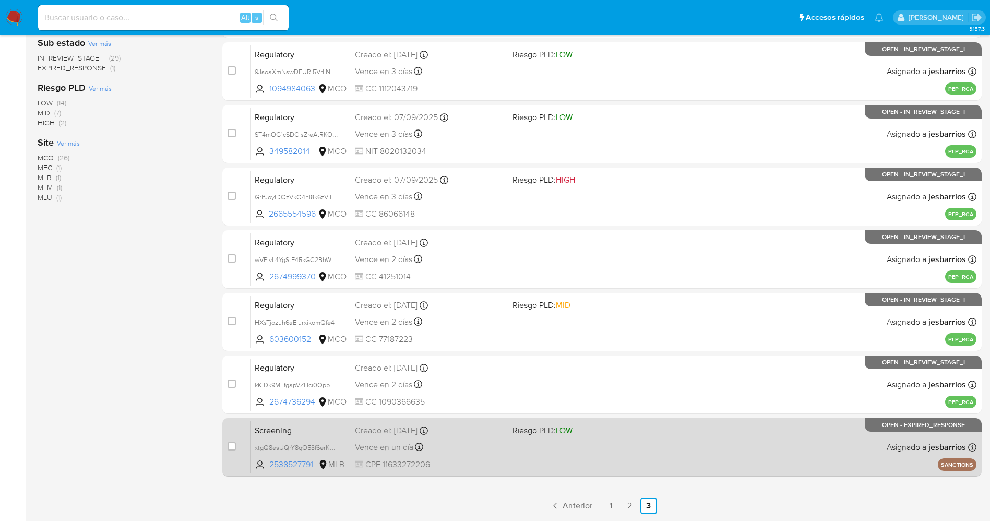
click at [586, 456] on div "Screening xtgQ8esUQrY8qO53f6erK9p9 2538527791 MLB Riesgo PLD: LOW Creado el: 05…" at bounding box center [614, 447] width 726 height 53
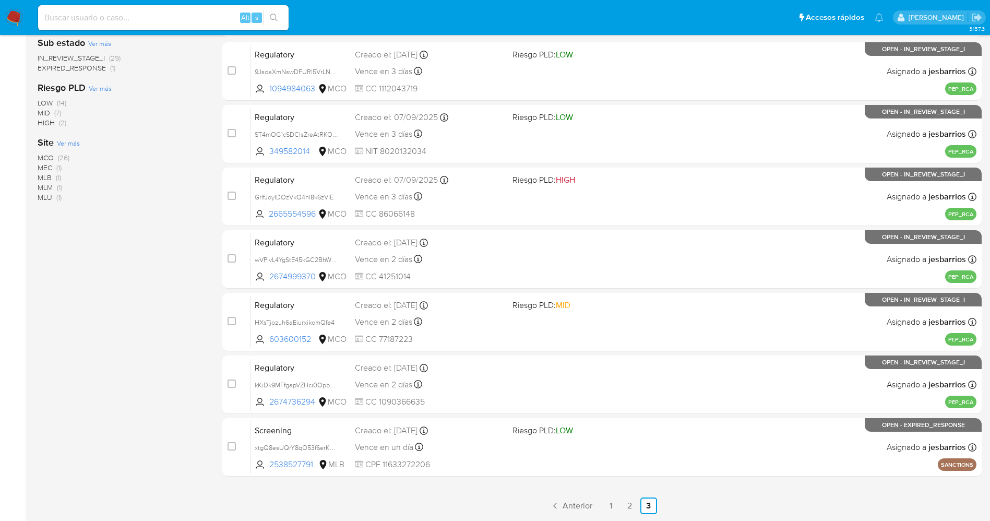
click at [9, 17] on img at bounding box center [14, 18] width 18 height 18
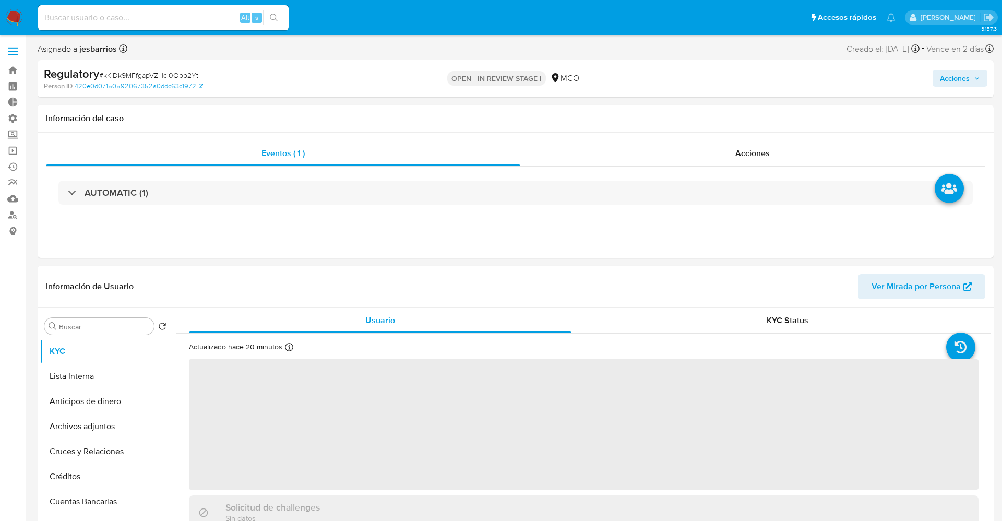
select select "10"
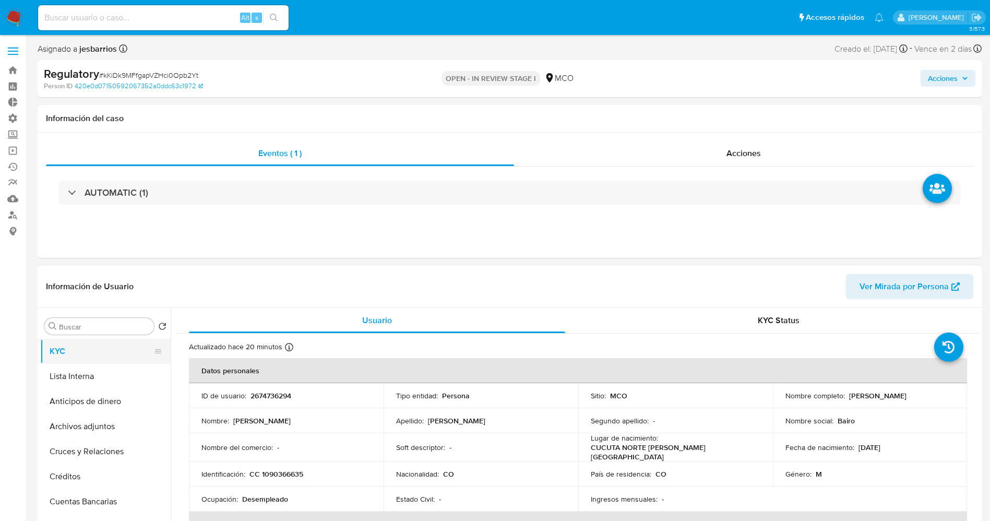
click at [91, 362] on button "KYC" at bounding box center [101, 351] width 122 height 25
click at [91, 366] on button "Lista Interna" at bounding box center [101, 376] width 122 height 25
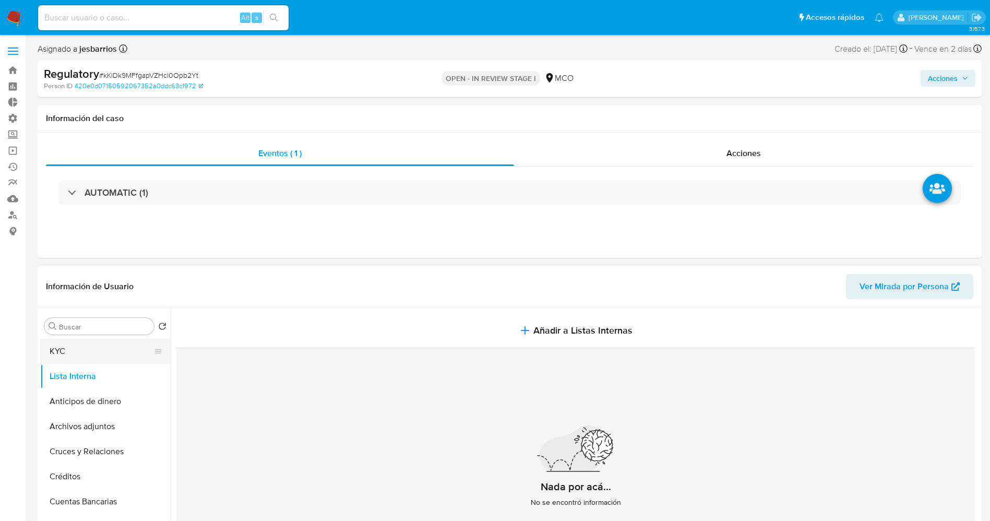
click at [74, 344] on button "KYC" at bounding box center [101, 351] width 122 height 25
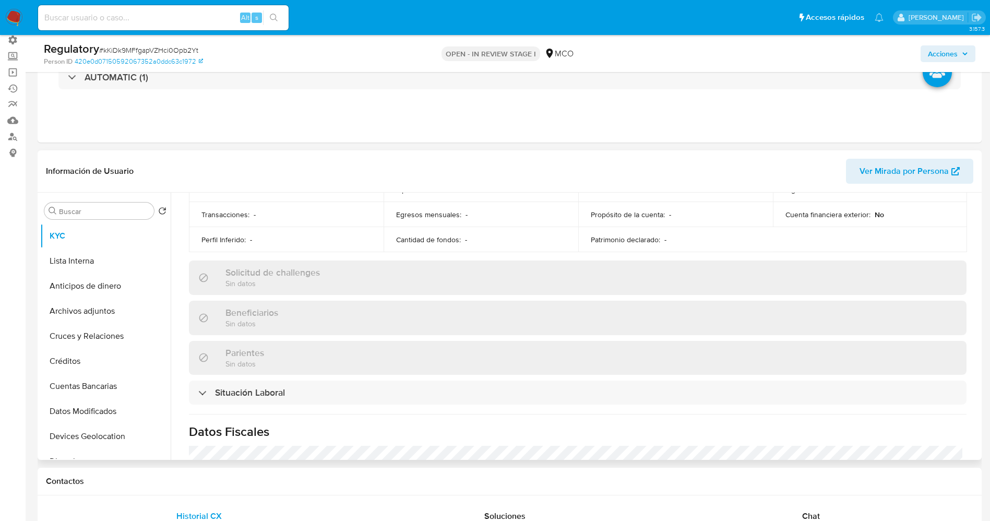
scroll to position [392, 0]
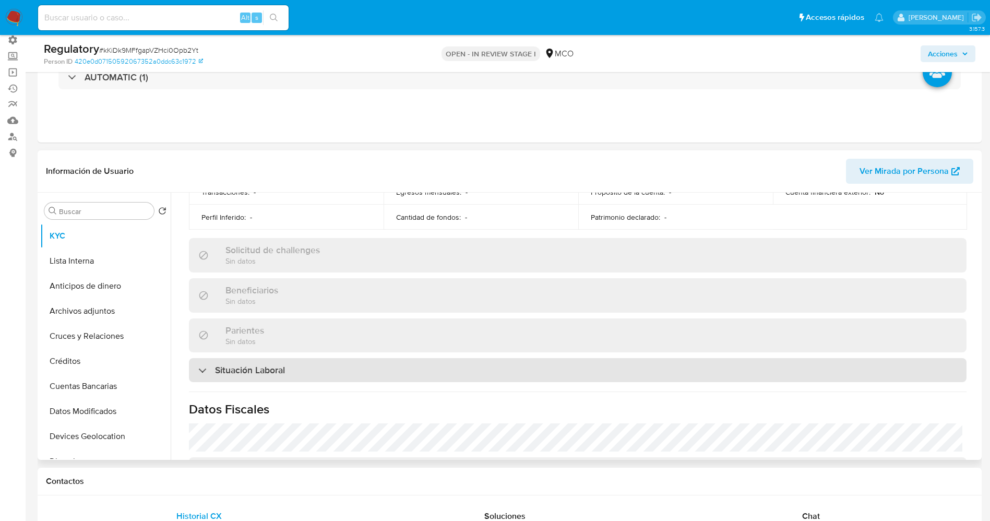
click at [276, 365] on h3 "Situación Laboral" at bounding box center [250, 369] width 70 height 11
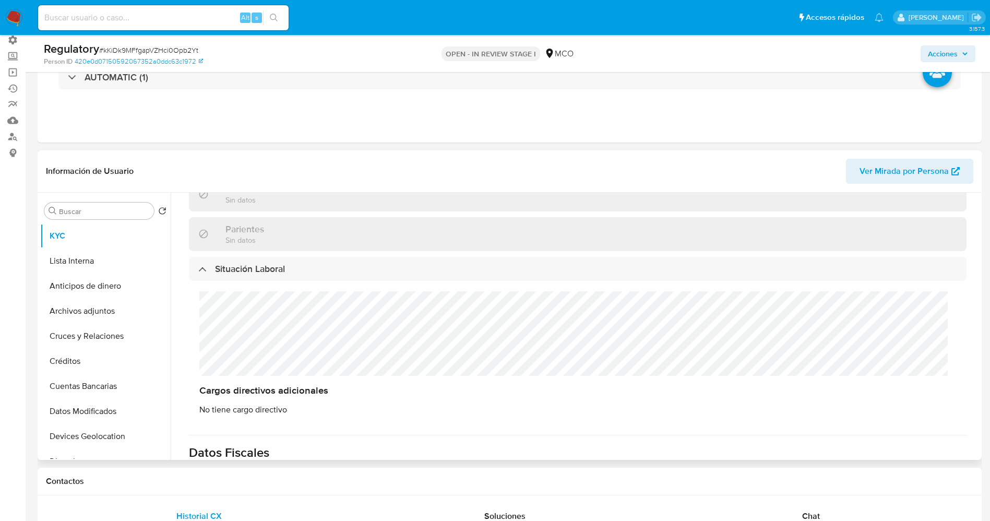
scroll to position [470, 0]
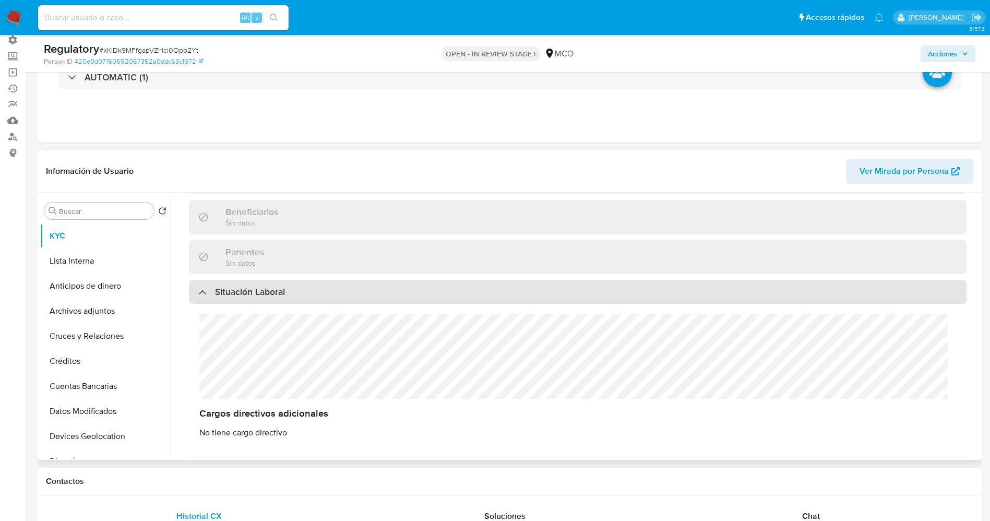
click at [288, 280] on div "Situación Laboral" at bounding box center [578, 292] width 778 height 24
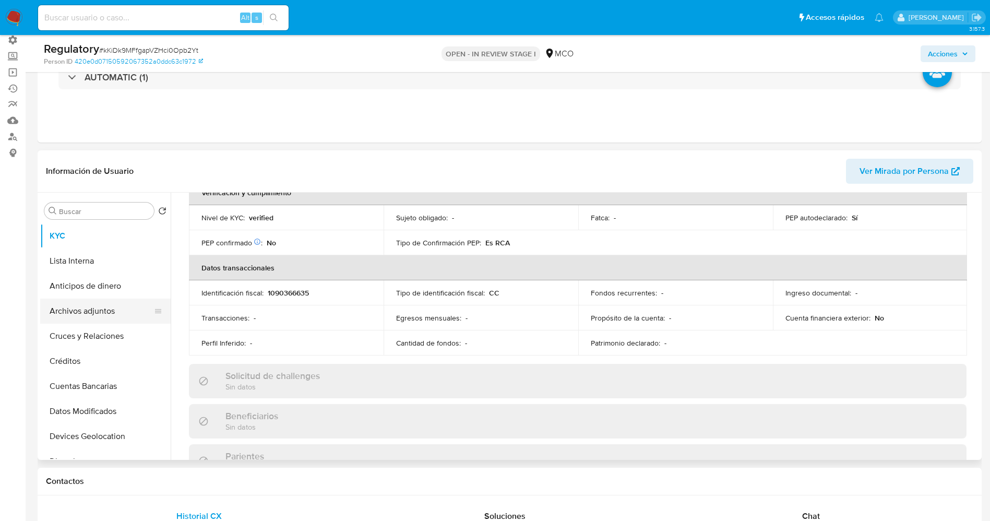
scroll to position [157, 0]
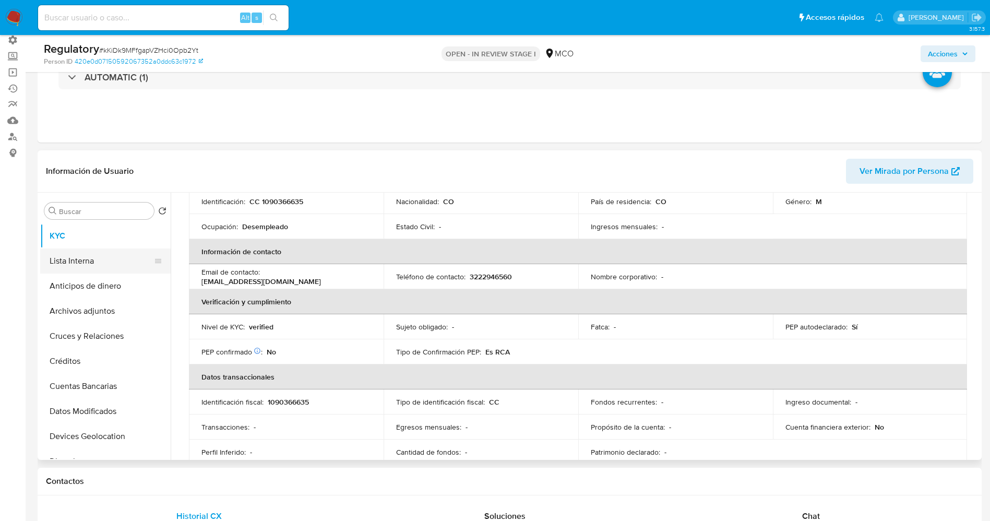
click at [102, 256] on button "Lista Interna" at bounding box center [101, 261] width 122 height 25
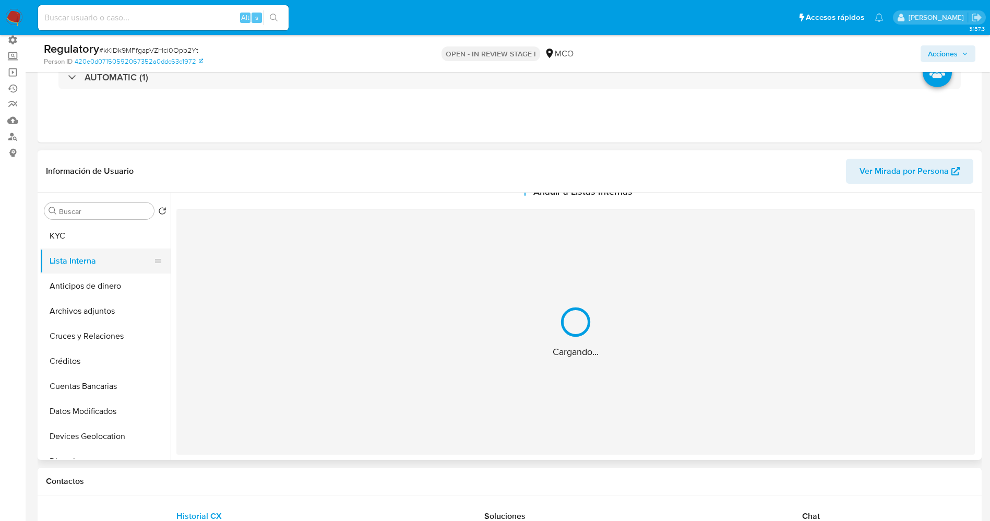
scroll to position [0, 0]
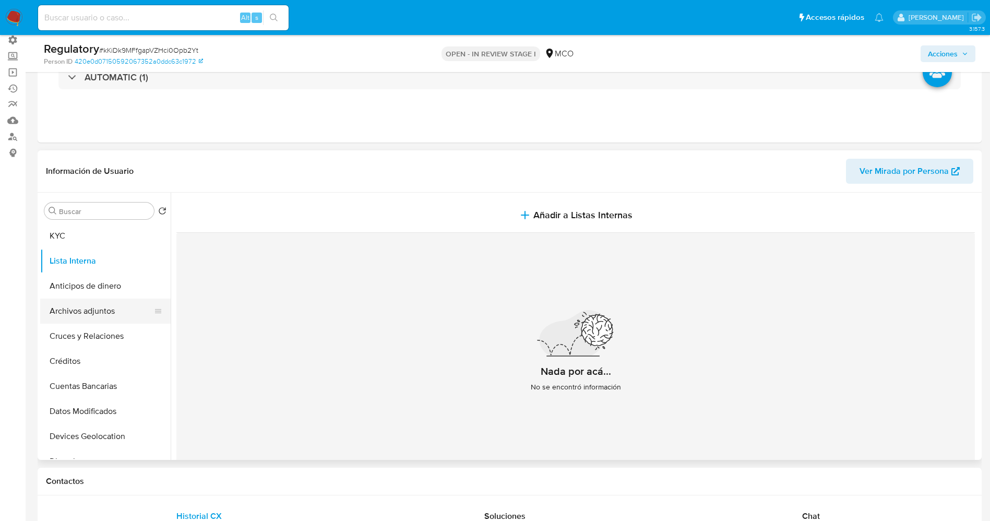
click at [81, 308] on button "Archivos adjuntos" at bounding box center [101, 311] width 122 height 25
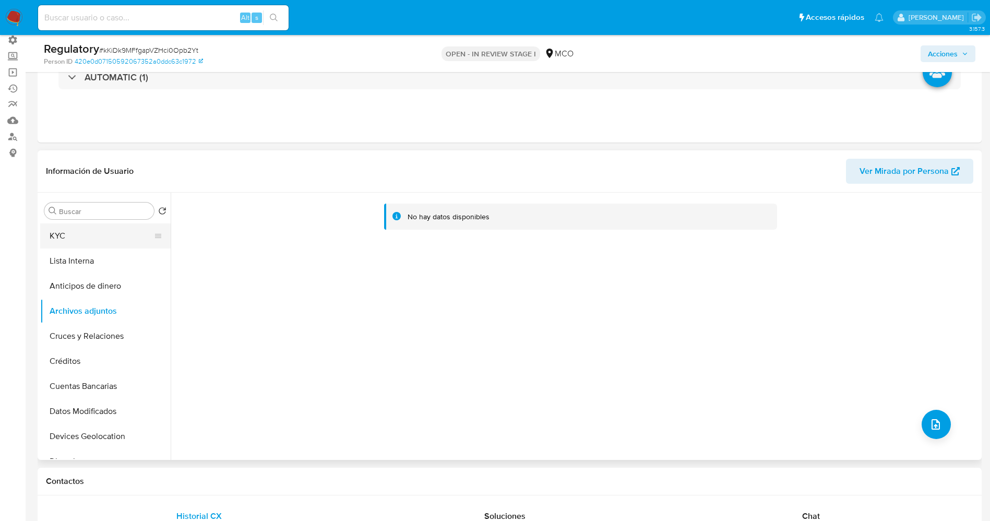
click at [67, 243] on button "KYC" at bounding box center [101, 235] width 122 height 25
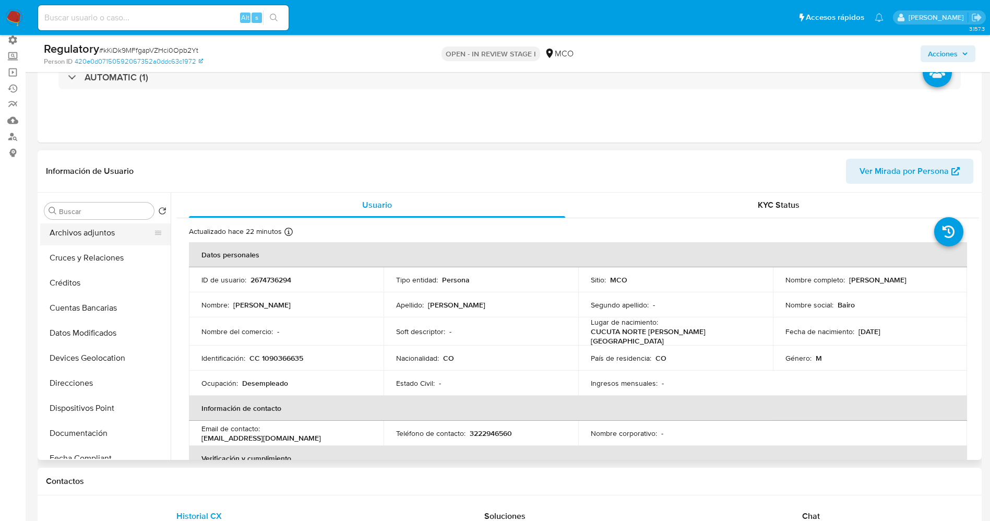
scroll to position [157, 0]
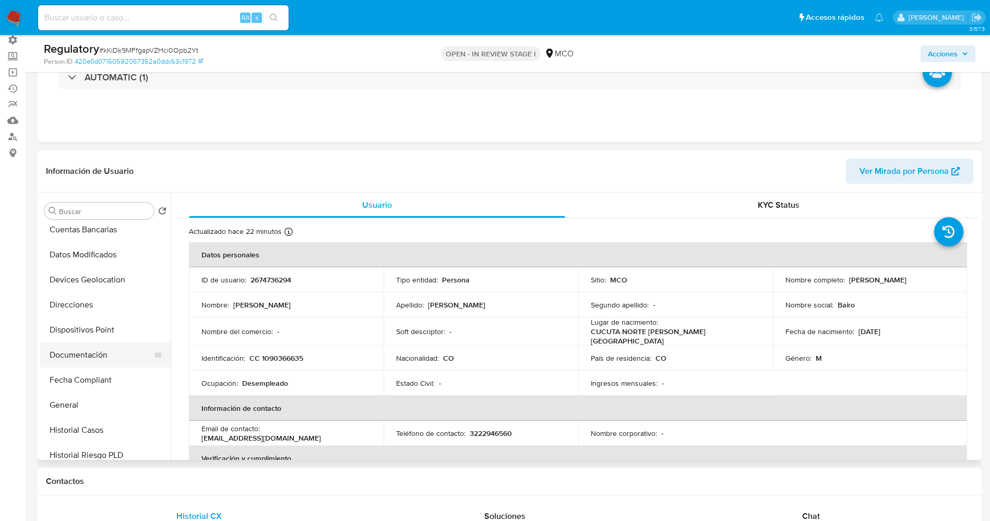
click at [88, 362] on button "Documentación" at bounding box center [101, 354] width 122 height 25
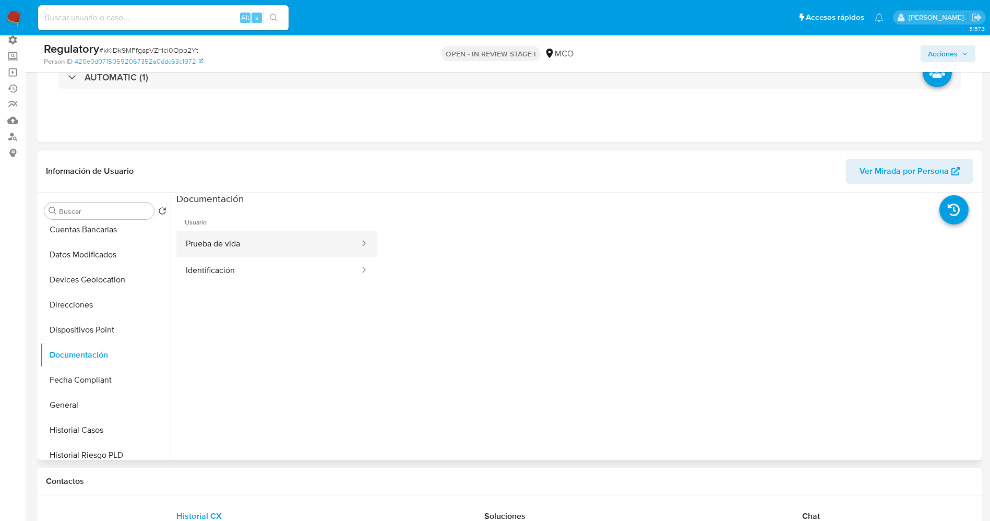
click at [252, 239] on button "Prueba de vida" at bounding box center [268, 244] width 184 height 27
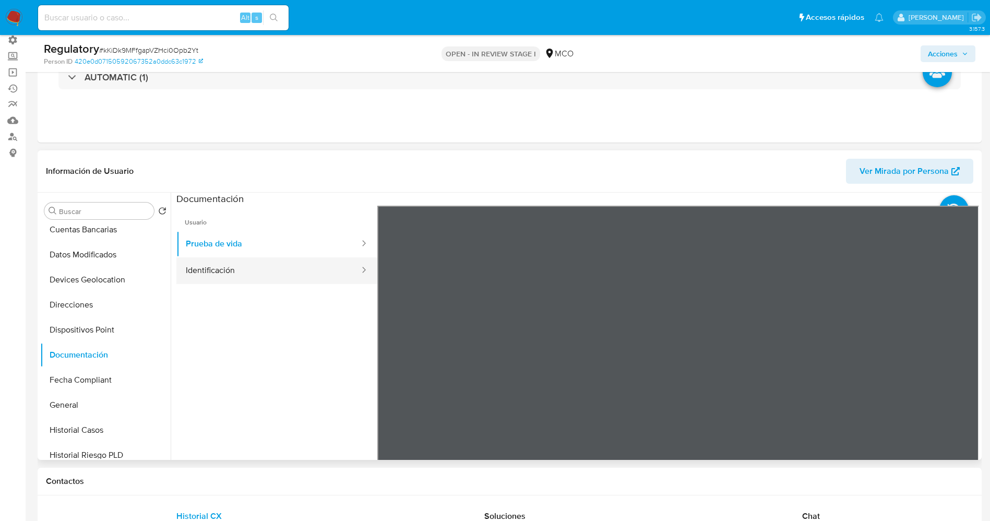
click at [269, 277] on button "Identificación" at bounding box center [268, 270] width 184 height 27
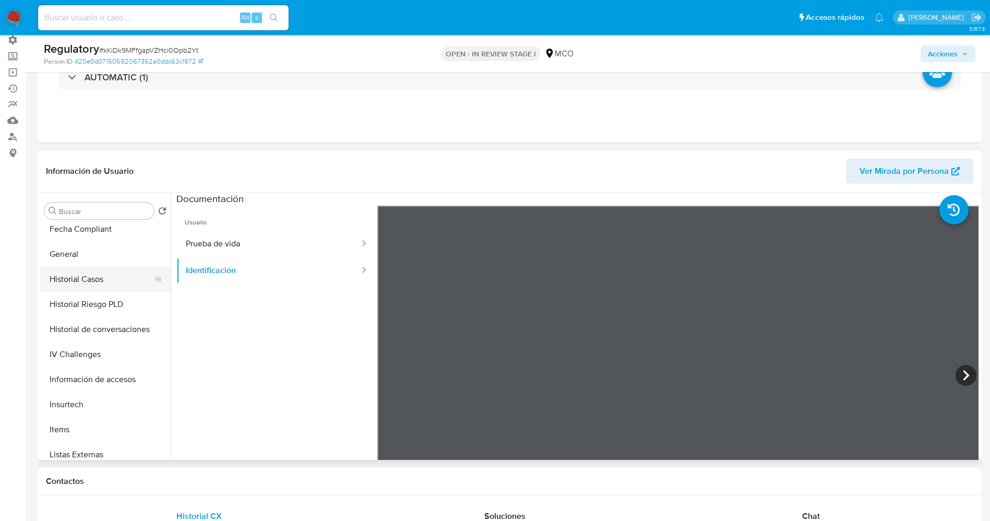
scroll to position [313, 0]
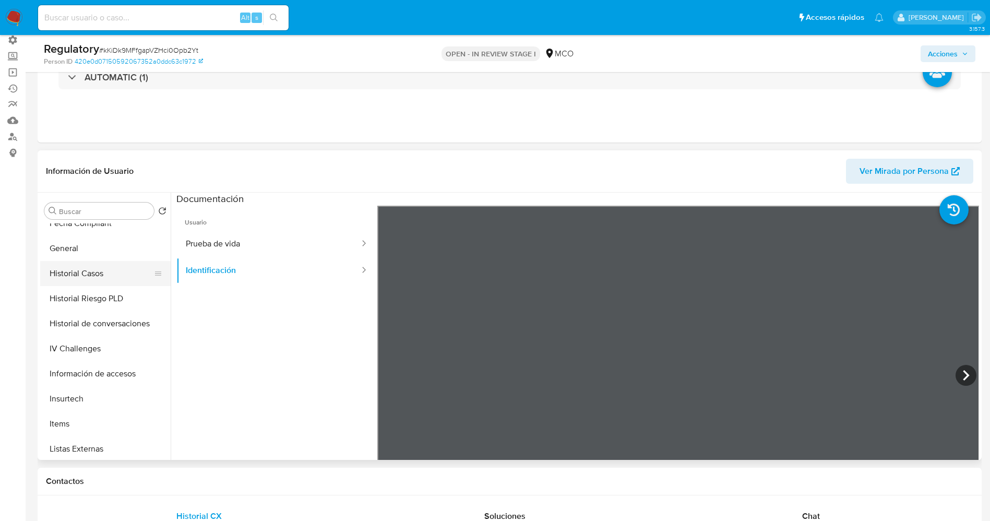
click at [99, 276] on button "Historial Casos" at bounding box center [101, 273] width 122 height 25
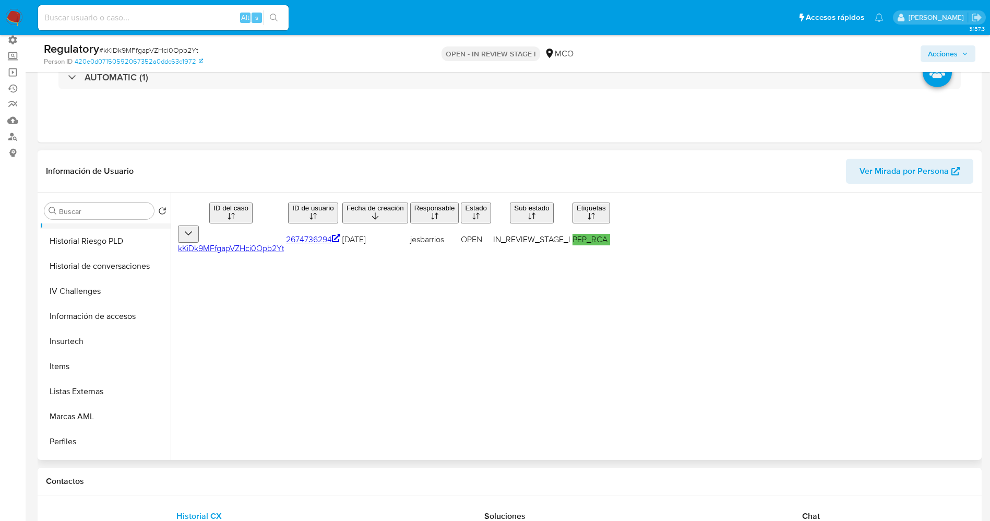
scroll to position [441, 0]
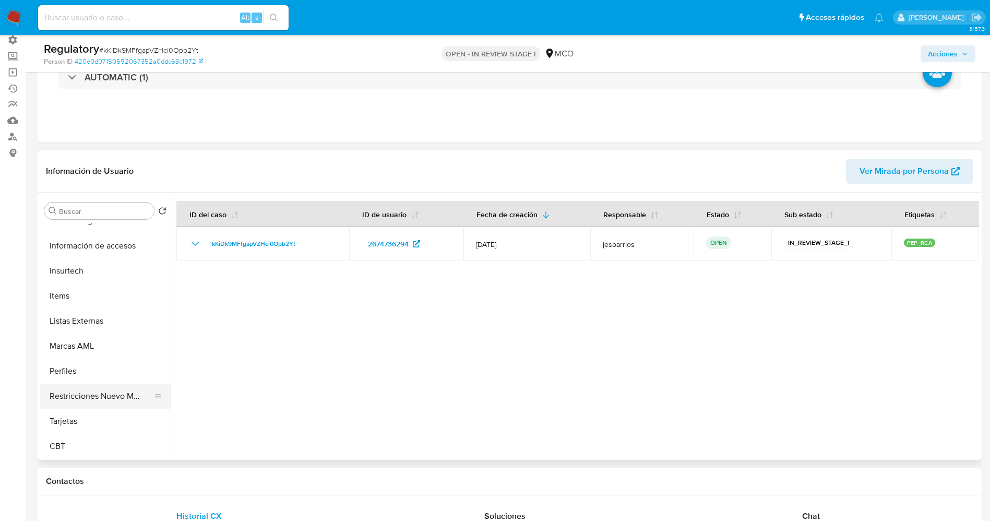
click at [105, 388] on button "Restricciones Nuevo Mundo" at bounding box center [101, 396] width 122 height 25
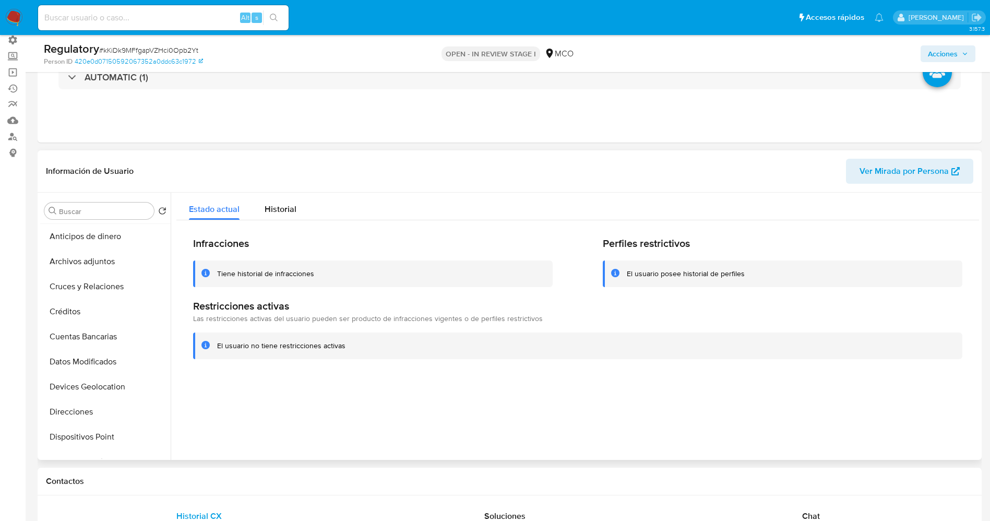
scroll to position [0, 0]
click at [52, 227] on button "KYC" at bounding box center [101, 235] width 122 height 25
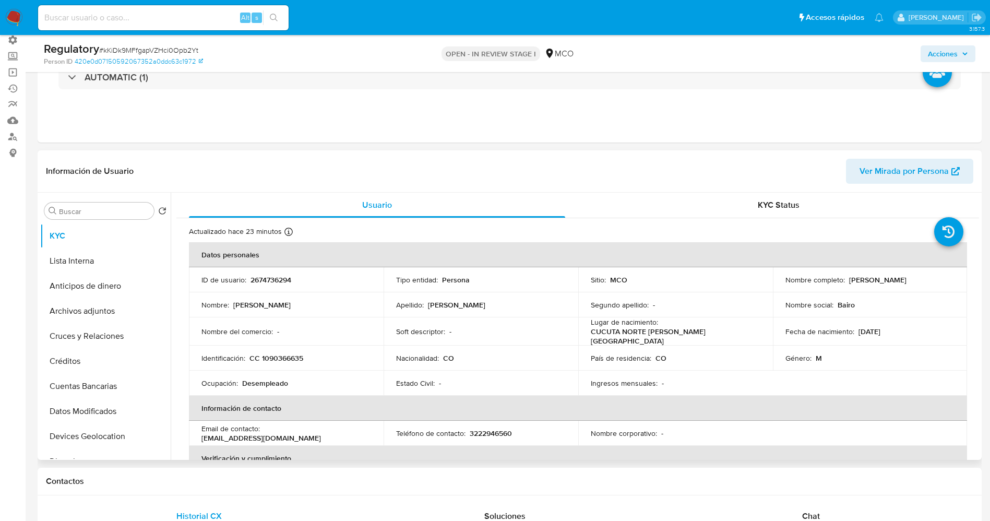
drag, startPoint x: 843, startPoint y: 280, endPoint x: 938, endPoint y: 277, distance: 94.5
click at [938, 277] on div "Nombre completo : Jhon Bairon Garcia Garcia" at bounding box center [871, 279] width 170 height 9
copy div "Jhon Bairon Garcia Garcia"
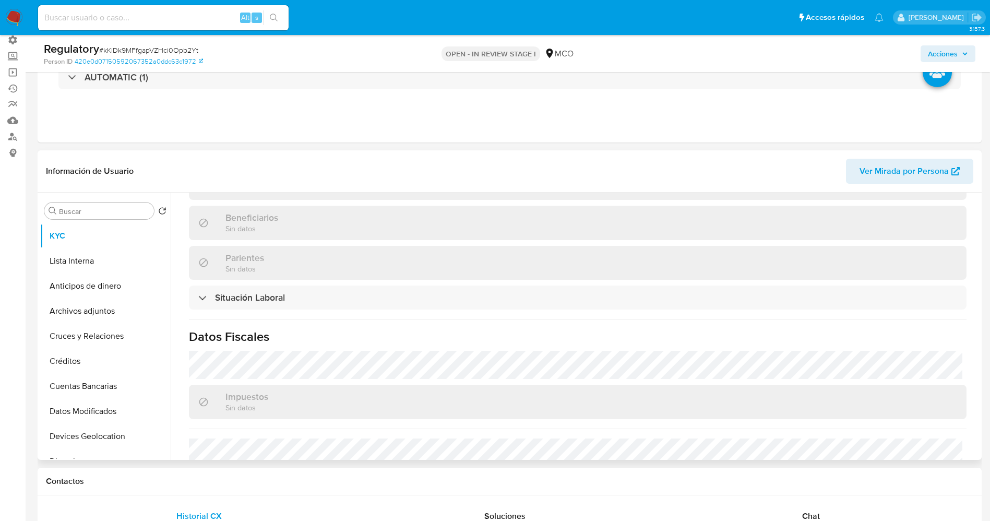
scroll to position [470, 0]
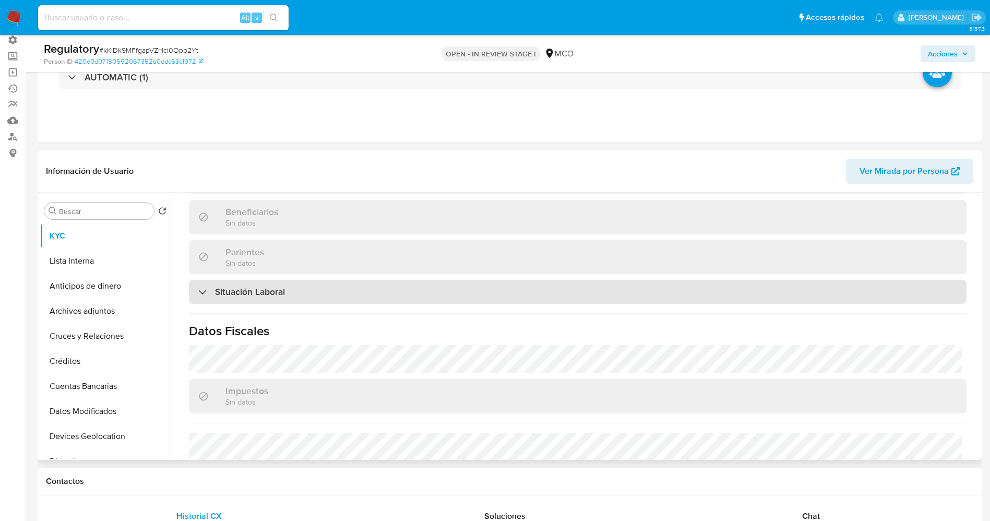
click at [271, 288] on h3 "Situación Laboral" at bounding box center [250, 291] width 70 height 11
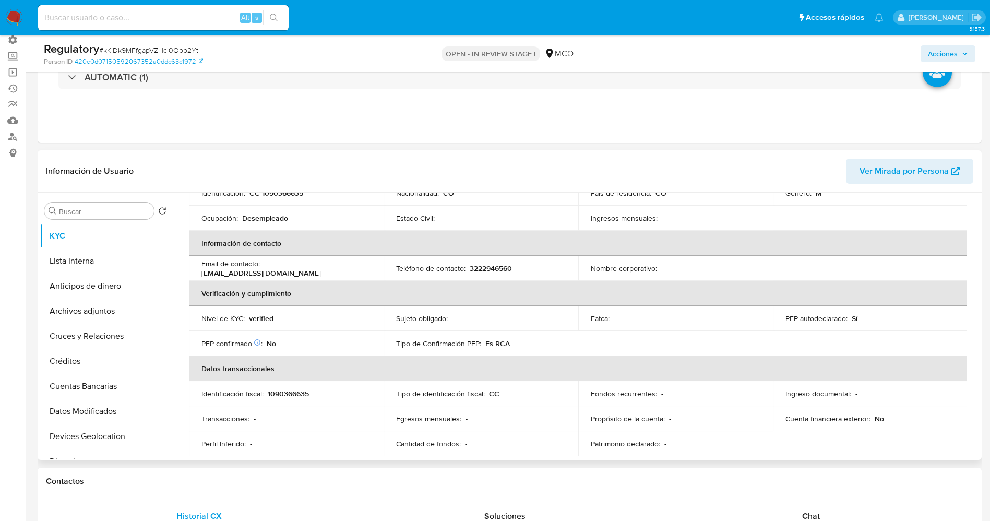
scroll to position [78, 0]
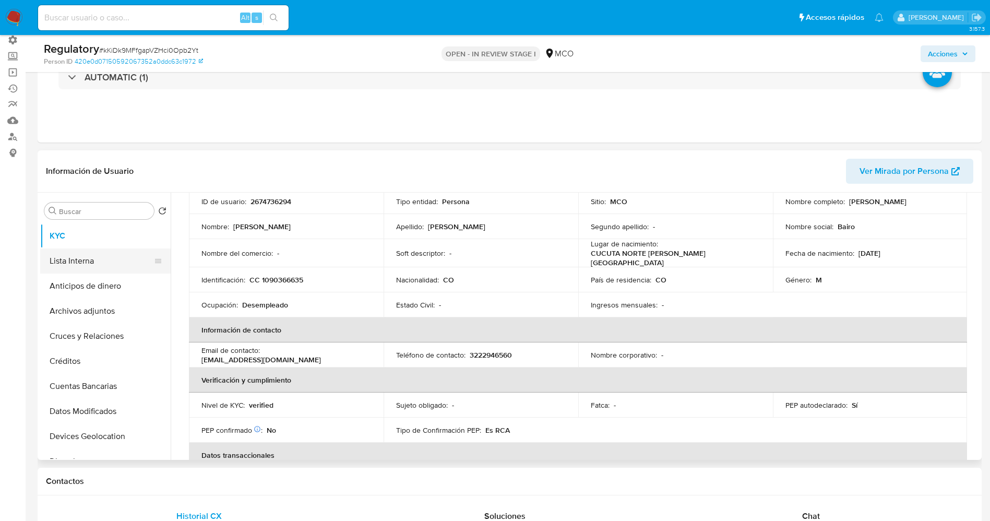
click at [90, 263] on button "Lista Interna" at bounding box center [101, 261] width 122 height 25
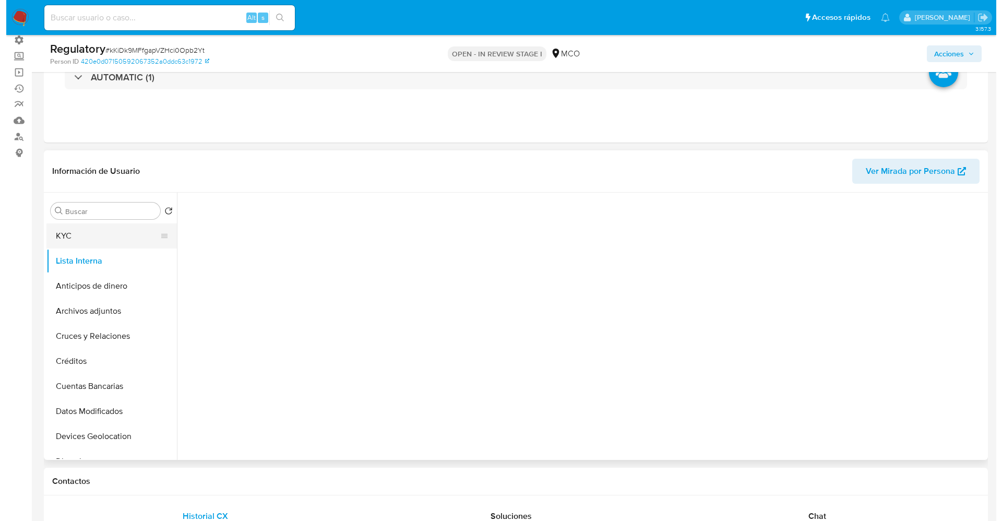
scroll to position [0, 0]
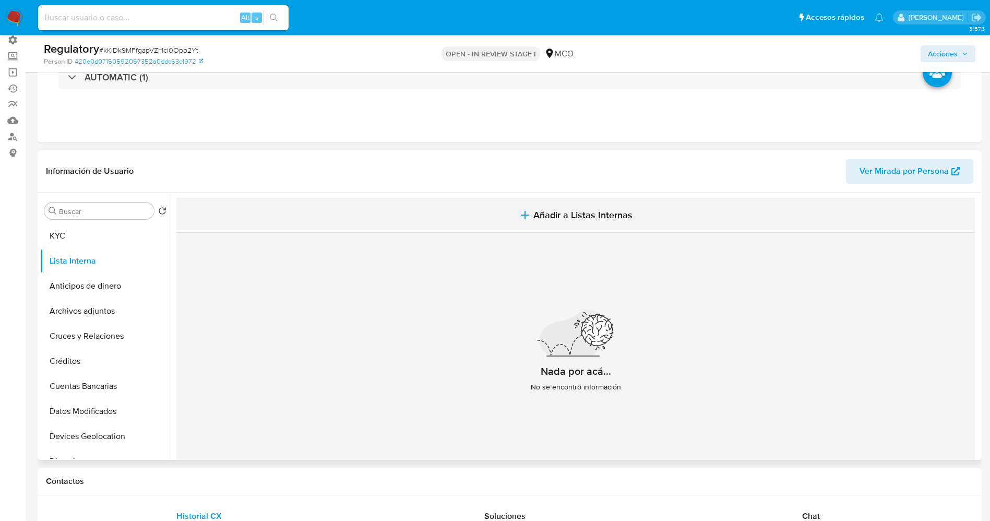
click at [555, 207] on button "Añadir a Listas Internas" at bounding box center [575, 215] width 799 height 35
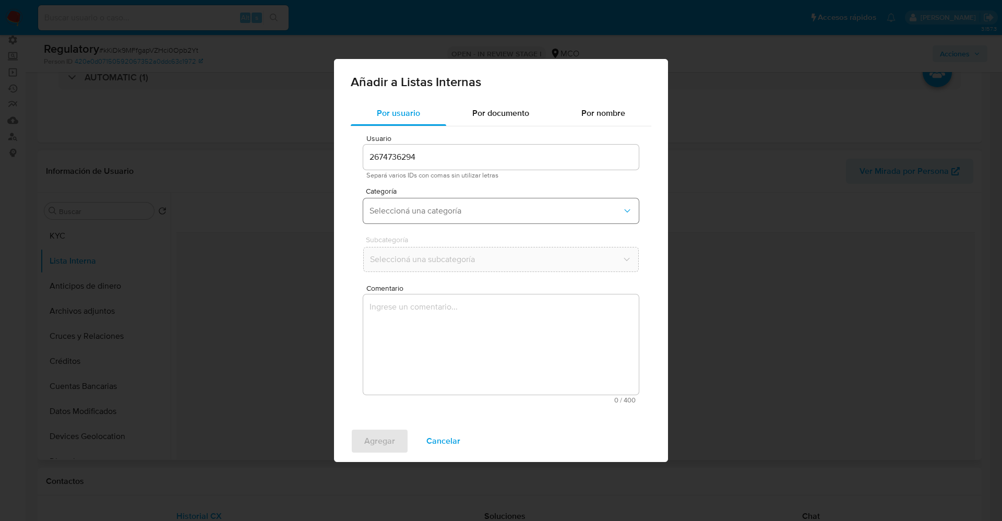
click at [587, 212] on span "Seleccioná una categoría" at bounding box center [496, 211] width 253 height 10
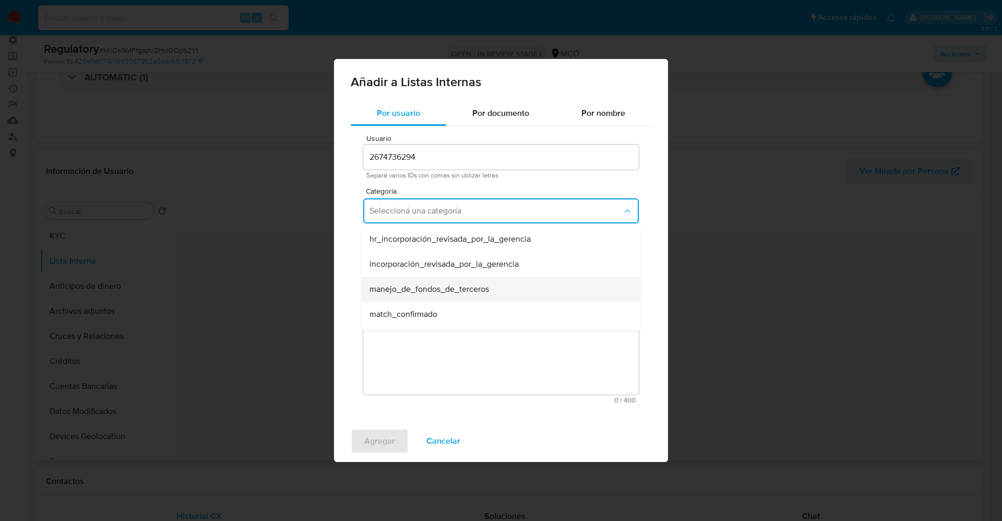
scroll to position [78, 0]
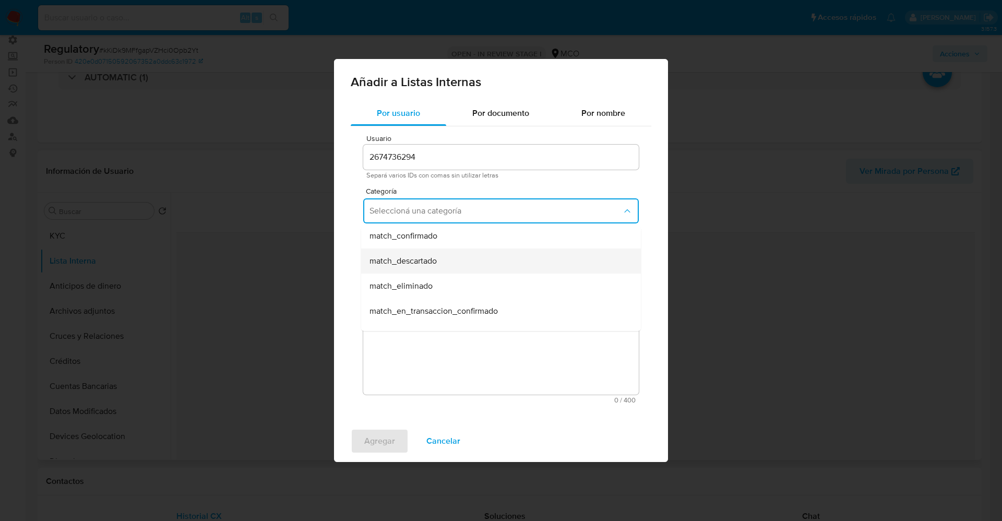
click at [509, 249] on div "match_descartado" at bounding box center [498, 261] width 257 height 25
click at [440, 267] on button "Seleccioná una subcategoría" at bounding box center [501, 259] width 276 height 25
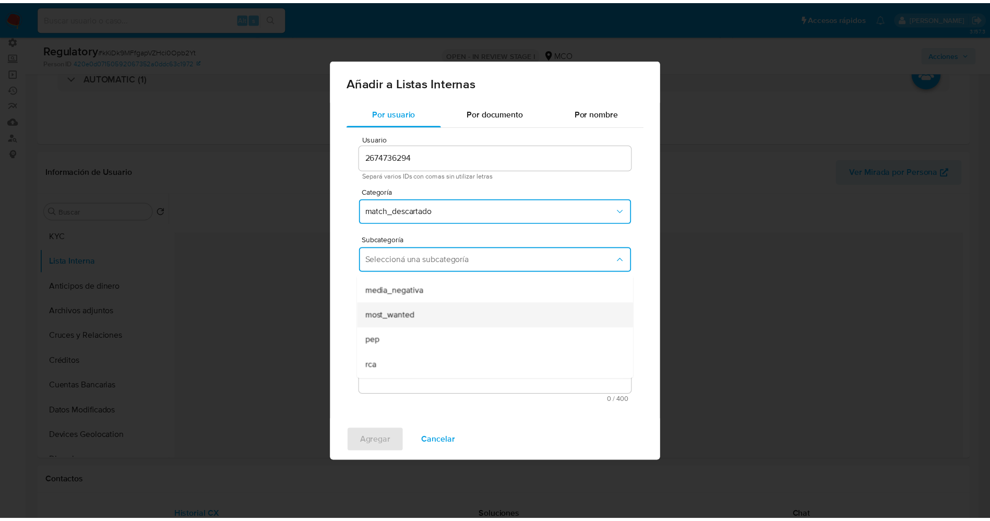
scroll to position [71, 0]
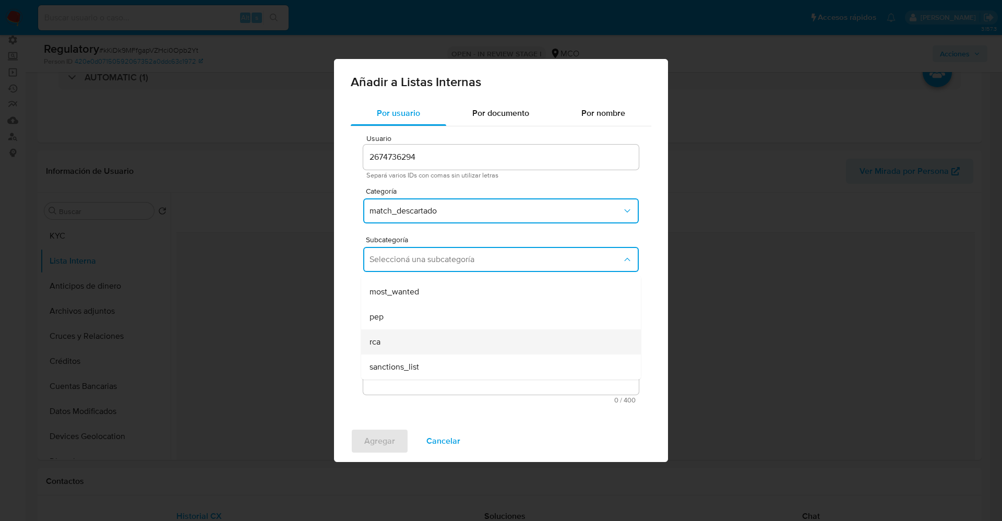
click at [410, 349] on div "rca" at bounding box center [498, 341] width 257 height 25
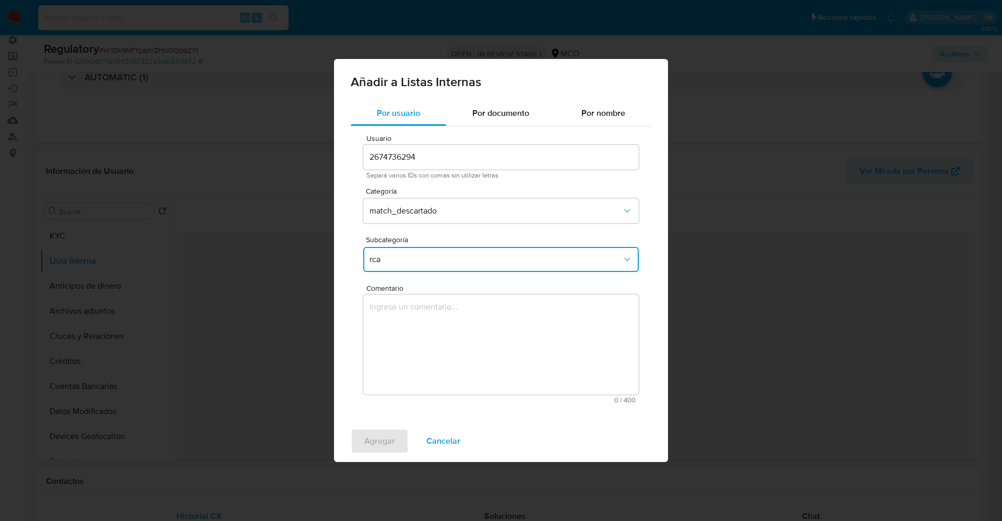
click at [410, 347] on textarea "Comentario" at bounding box center [501, 344] width 276 height 100
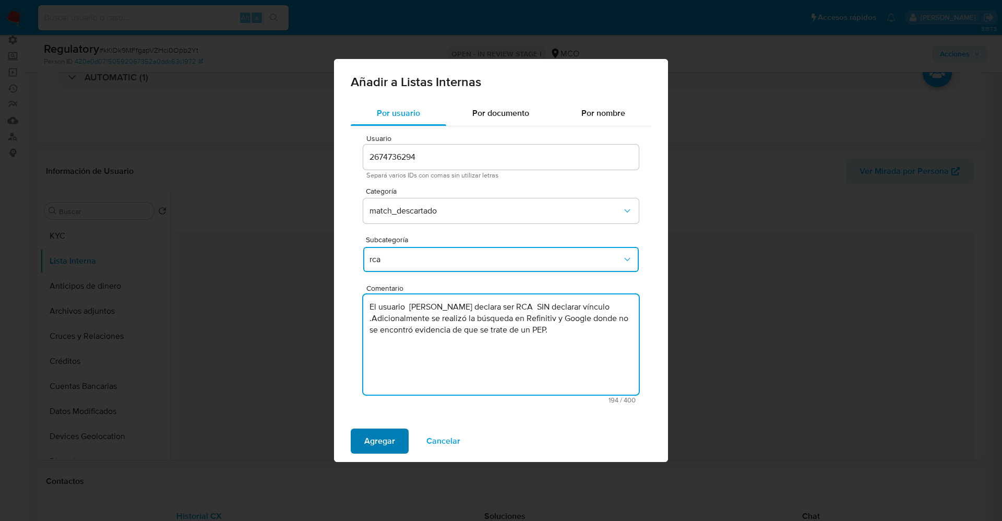
type textarea "El usuario Jhon Bairon Garcia Garcia declara ser RCA SIN declarar vínculo .Adic…"
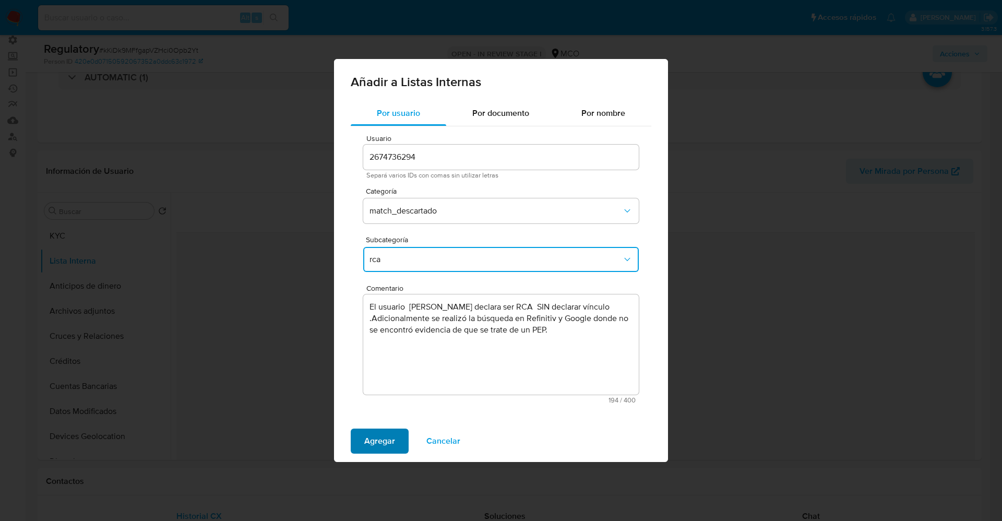
click at [397, 442] on button "Agregar" at bounding box center [380, 441] width 58 height 25
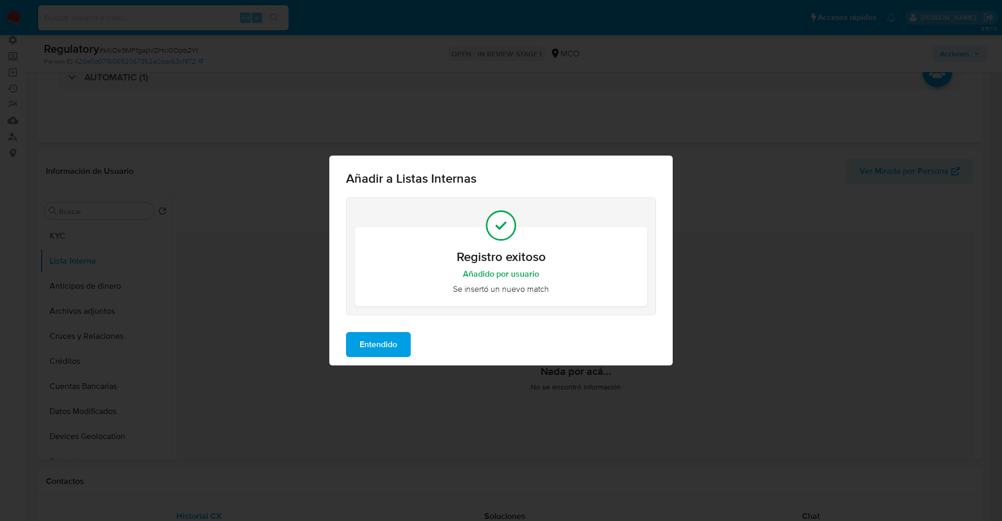
click at [379, 350] on span "Entendido" at bounding box center [379, 344] width 38 height 23
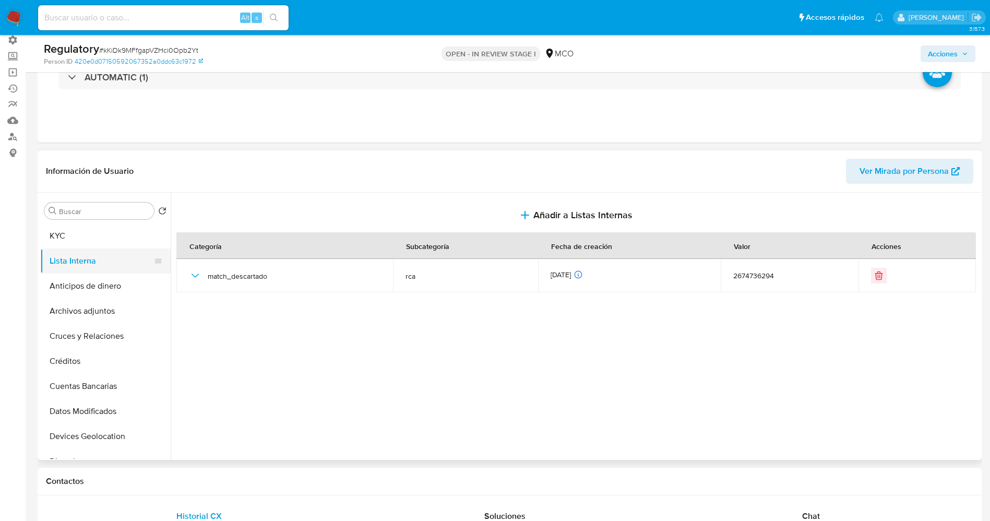
click at [92, 260] on button "Lista Interna" at bounding box center [101, 261] width 122 height 25
click at [98, 315] on button "Archivos adjuntos" at bounding box center [101, 311] width 122 height 25
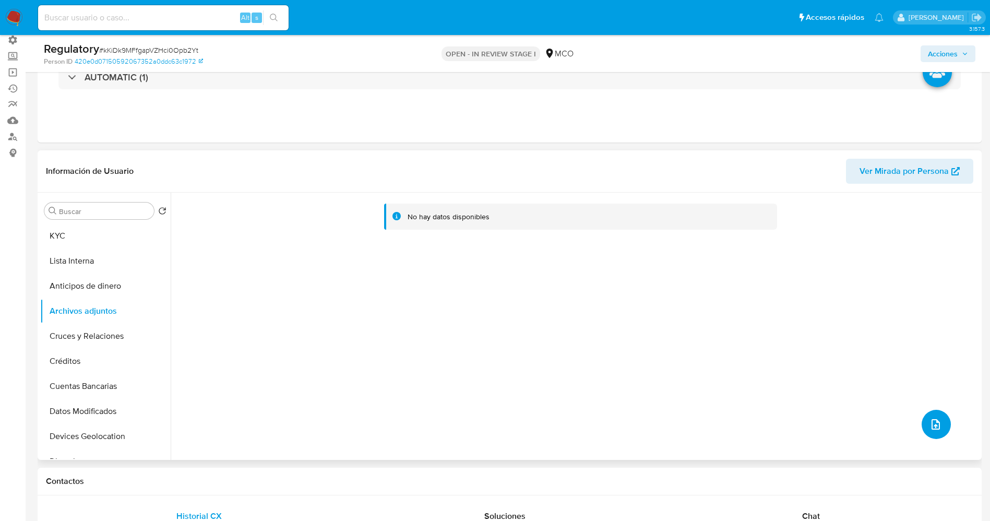
click at [931, 431] on button "upload-file" at bounding box center [936, 424] width 29 height 29
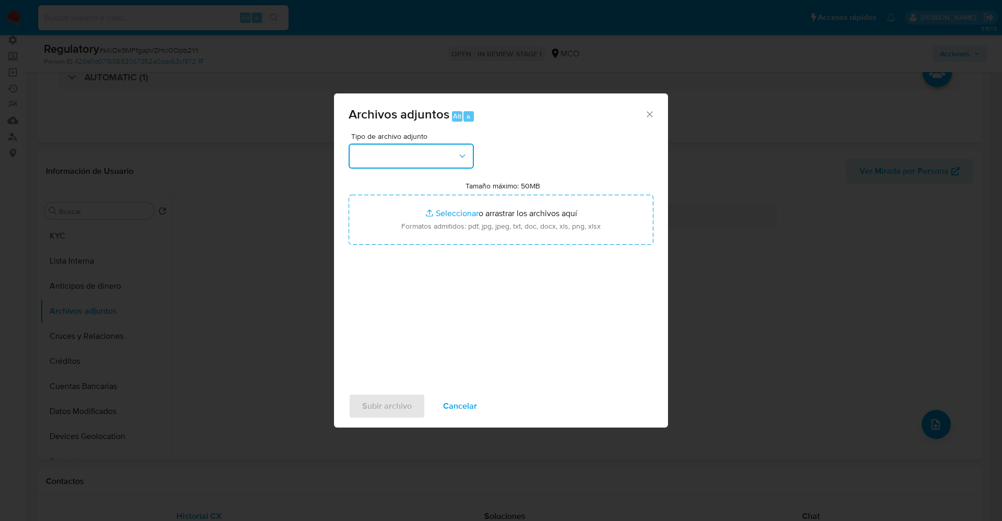
drag, startPoint x: 410, startPoint y: 156, endPoint x: 416, endPoint y: 127, distance: 29.4
click at [413, 149] on button "button" at bounding box center [411, 156] width 125 height 25
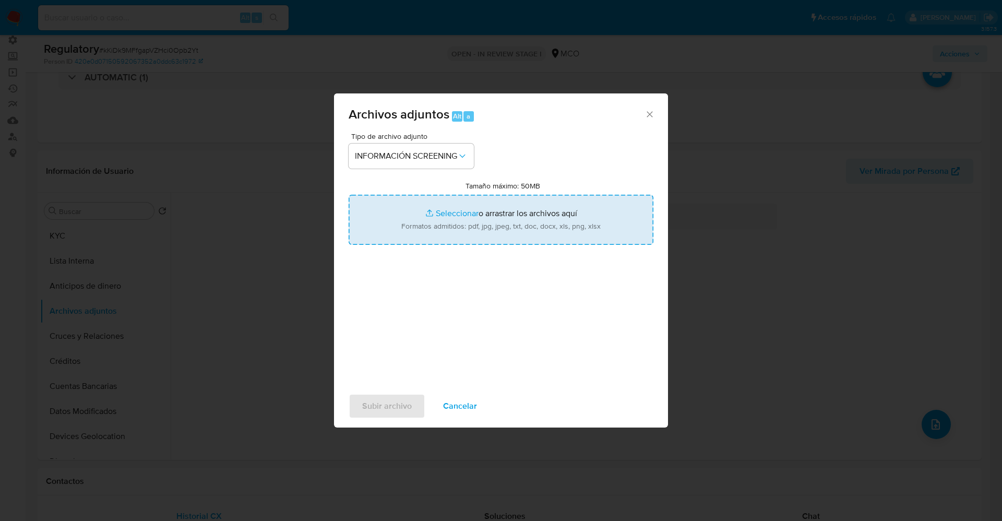
type input "C:\fakepath\CaseDossierReport_5jb7brzdmlho1jzzylm0kbjm9.pdf"
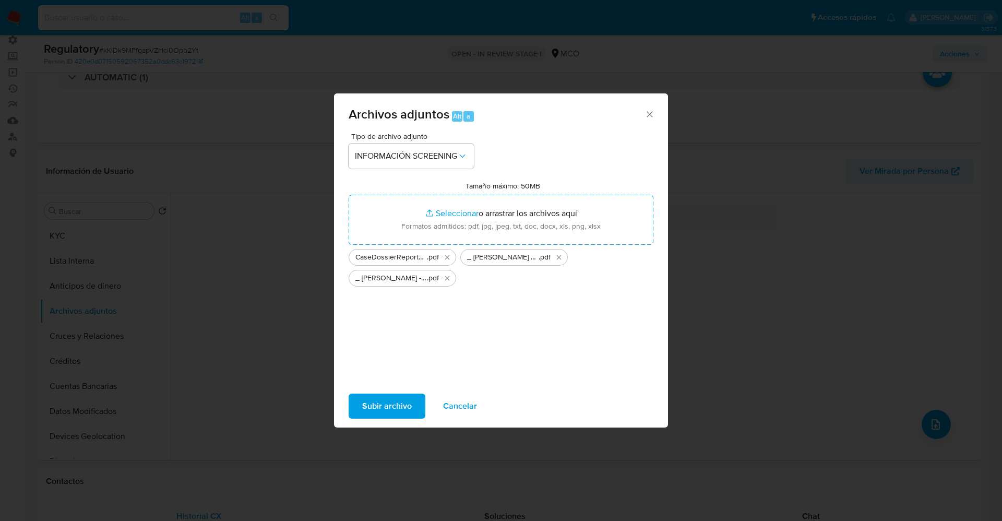
click at [388, 404] on span "Subir archivo" at bounding box center [387, 406] width 50 height 23
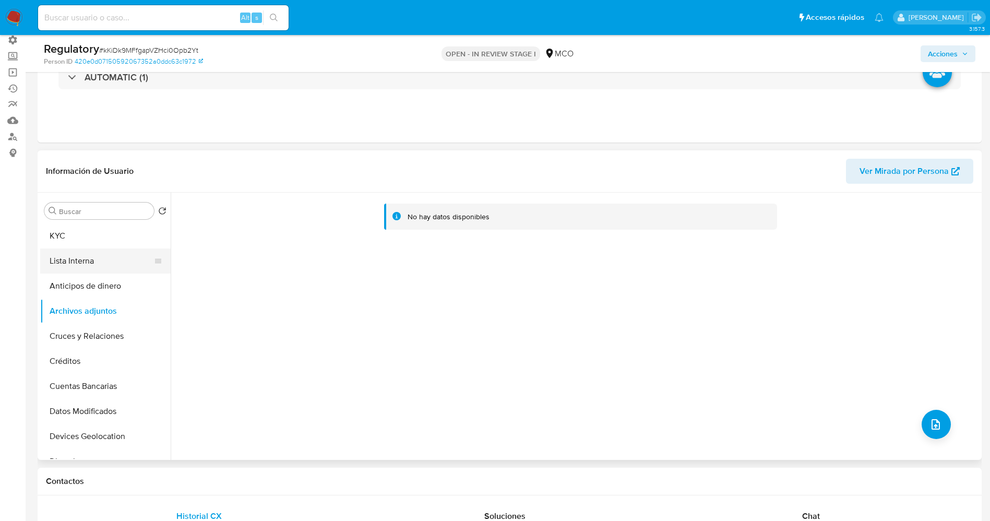
click at [80, 262] on button "Lista Interna" at bounding box center [101, 261] width 122 height 25
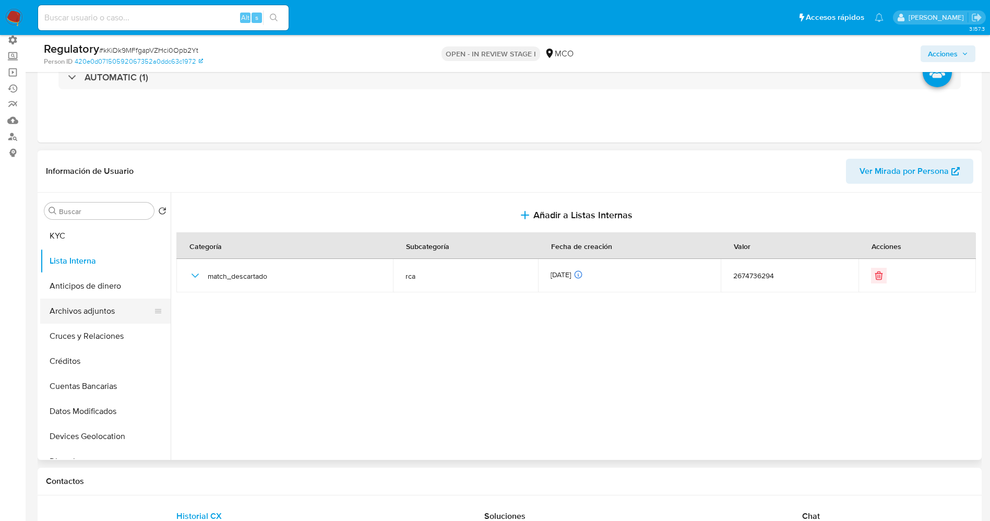
click at [118, 310] on button "Archivos adjuntos" at bounding box center [101, 311] width 122 height 25
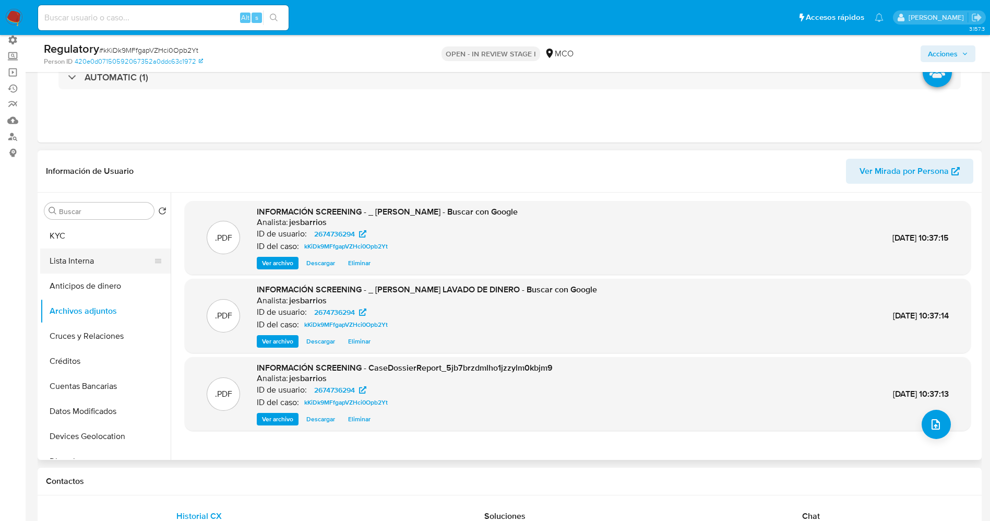
click at [97, 251] on button "Lista Interna" at bounding box center [101, 261] width 122 height 25
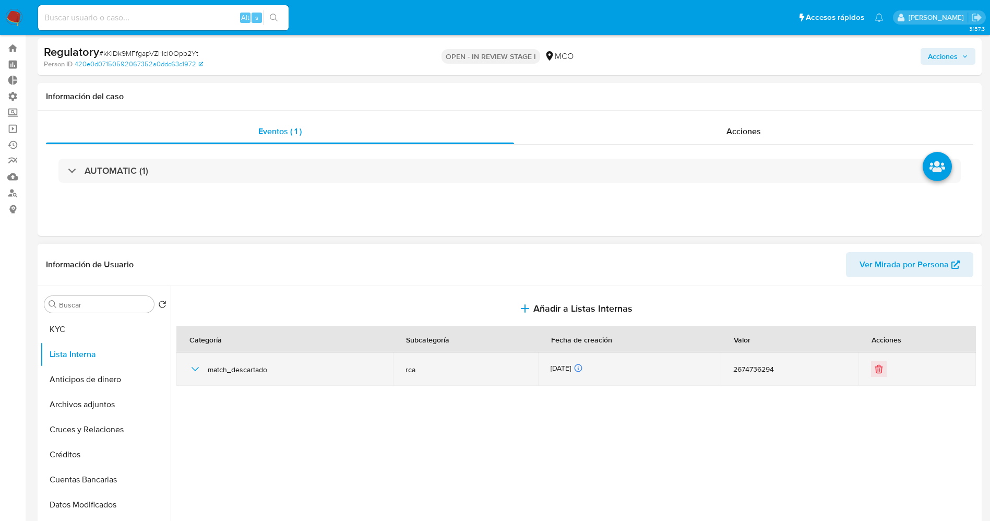
scroll to position [0, 0]
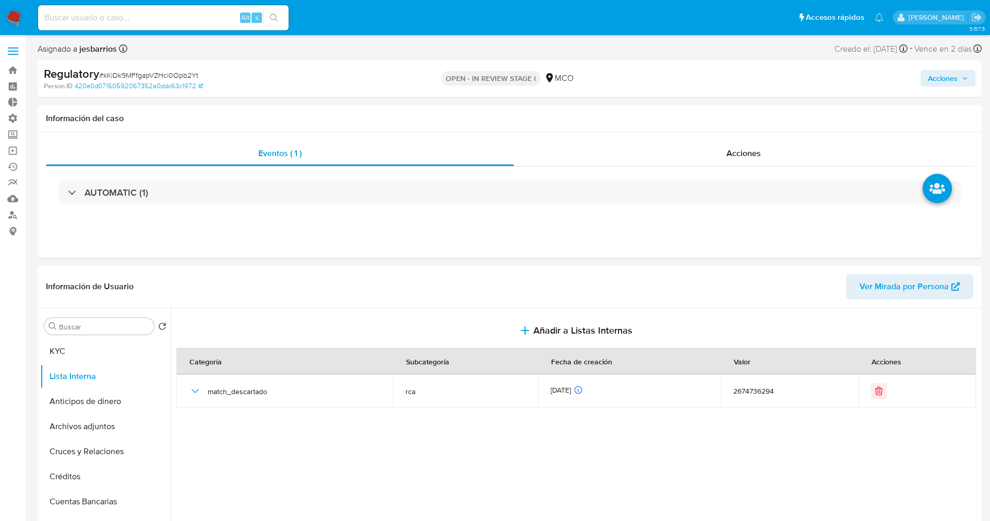
click at [961, 79] on span "Acciones" at bounding box center [948, 78] width 40 height 15
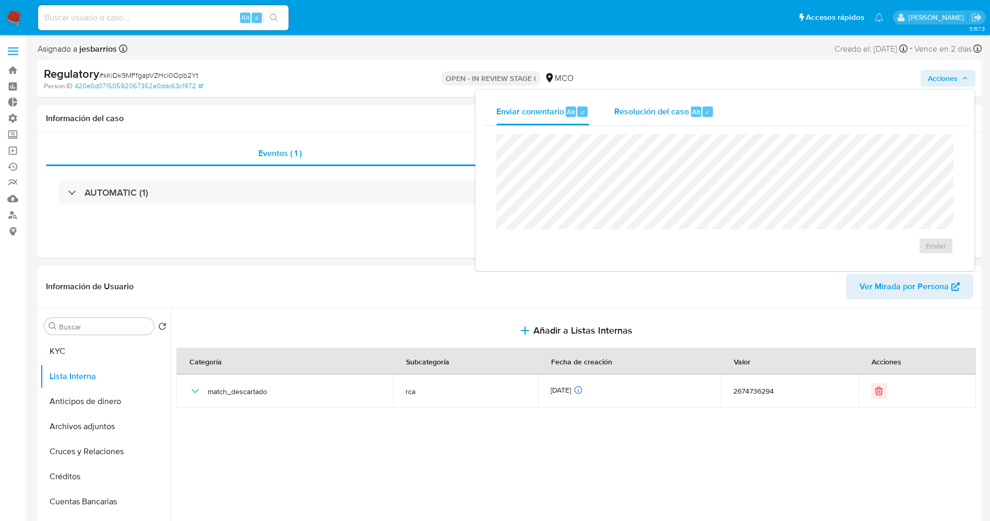
drag, startPoint x: 697, startPoint y: 105, endPoint x: 681, endPoint y: 123, distance: 24.4
click at [695, 105] on div "Resolución del caso Alt r" at bounding box center [664, 111] width 100 height 27
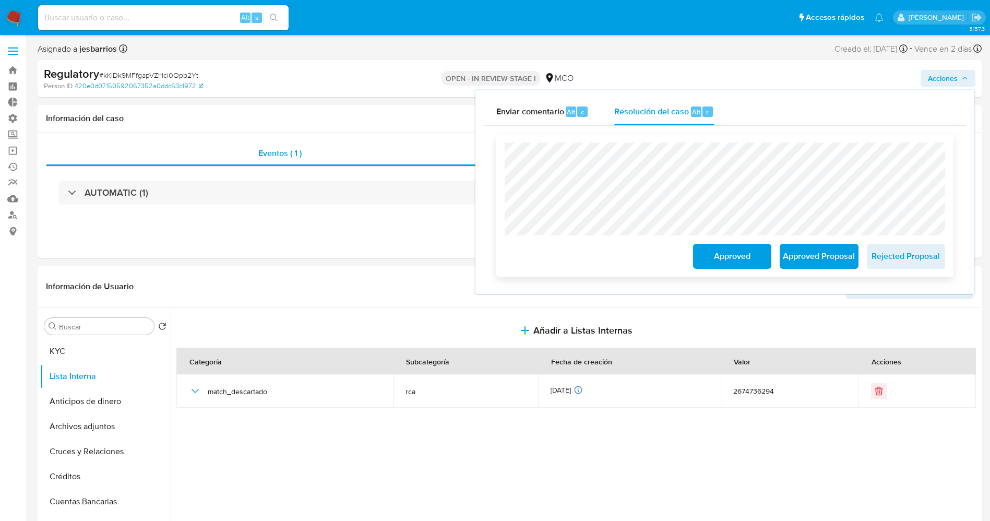
click at [715, 253] on span "Approved" at bounding box center [732, 256] width 51 height 23
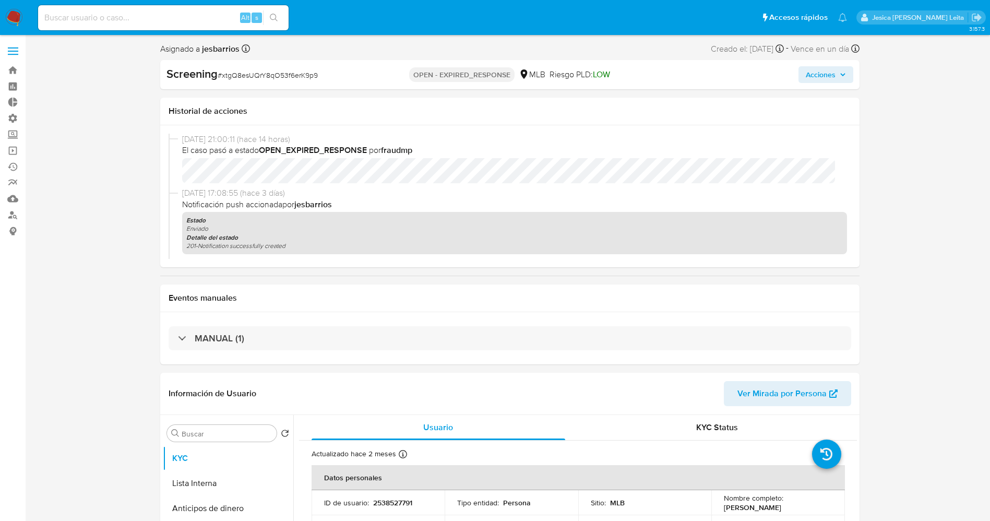
select select "10"
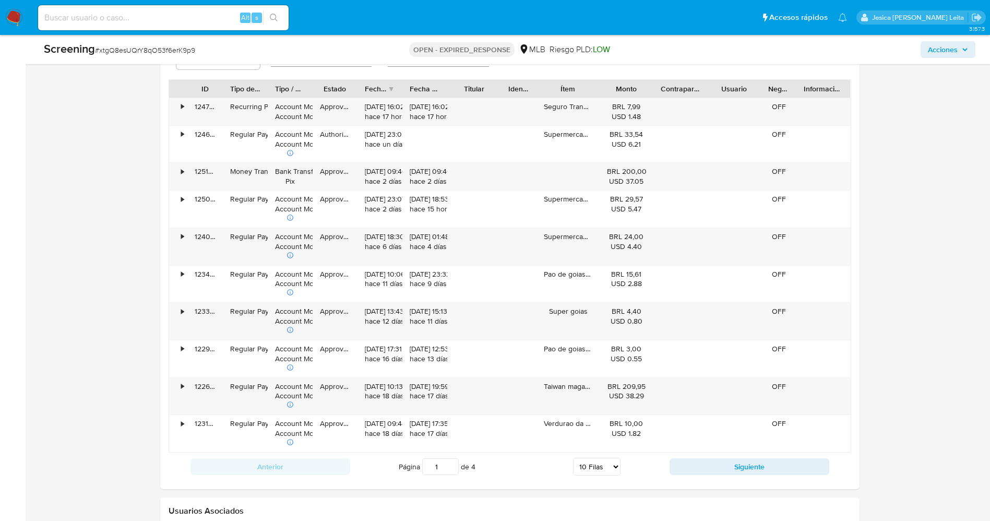
scroll to position [1305, 0]
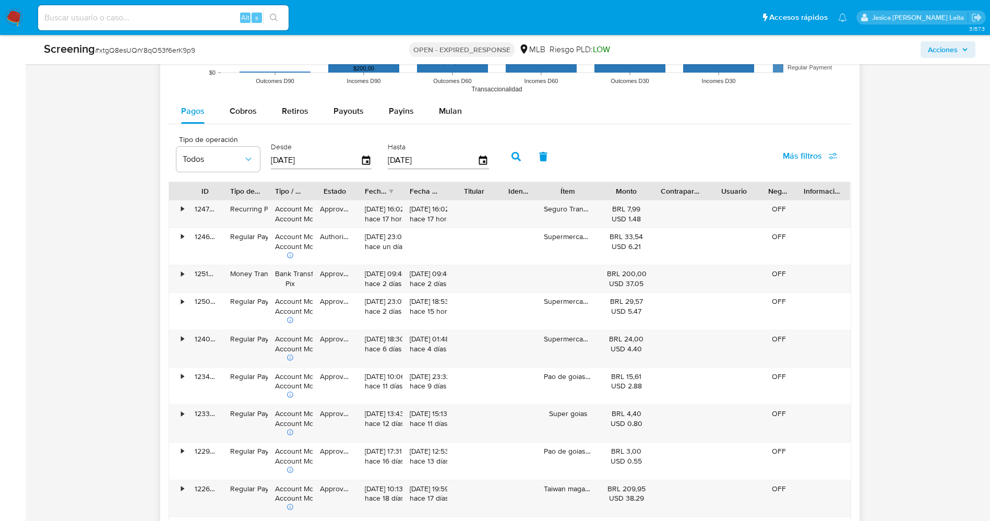
click at [358, 106] on span "Payouts" at bounding box center [349, 111] width 30 height 12
select select "10"
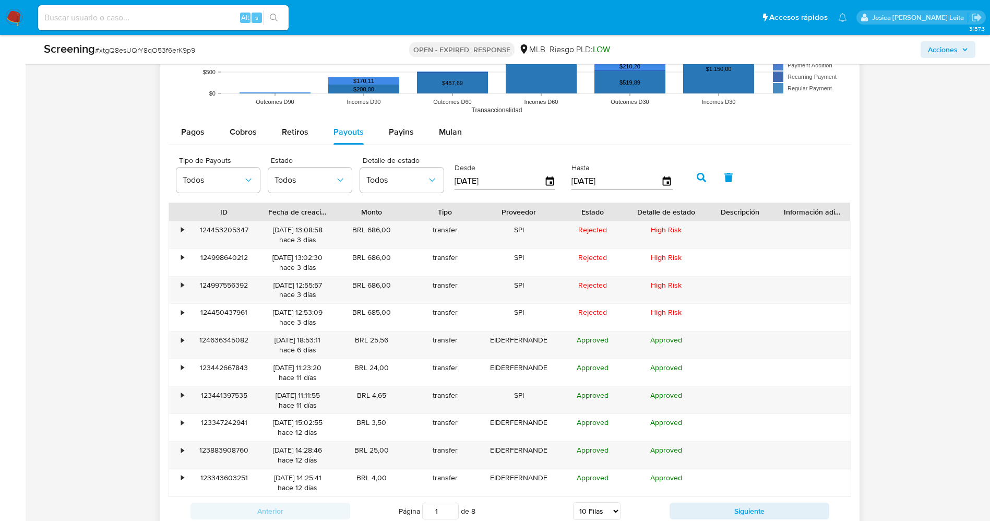
scroll to position [1227, 0]
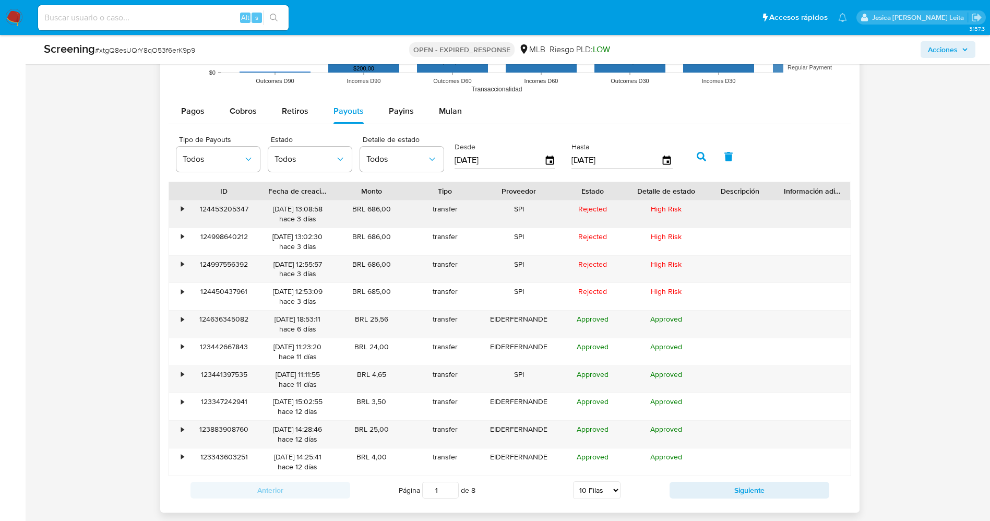
click at [183, 210] on div "•" at bounding box center [183, 209] width 3 height 10
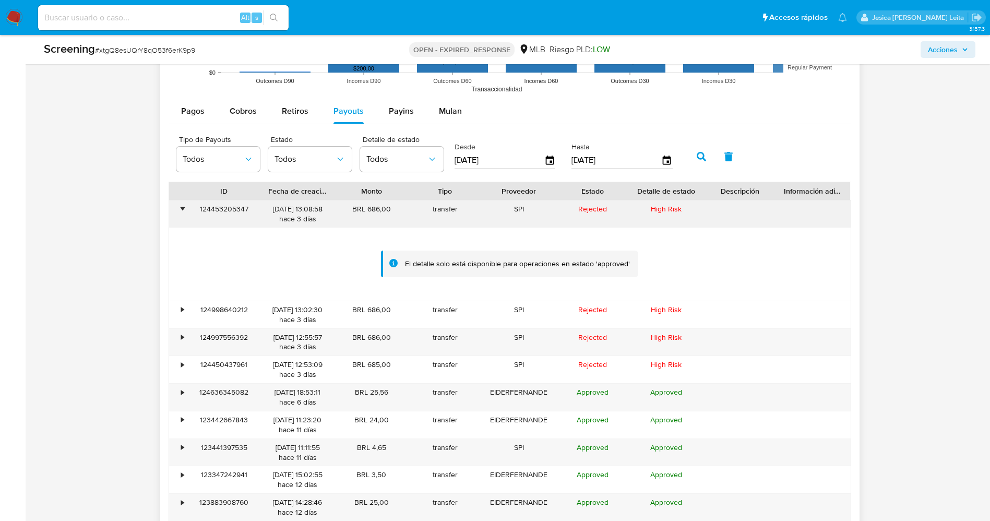
drag, startPoint x: 368, startPoint y: 206, endPoint x: 403, endPoint y: 207, distance: 34.5
click at [403, 207] on div "BRL 686,00" at bounding box center [372, 213] width 74 height 27
click at [184, 205] on div "•" at bounding box center [183, 209] width 3 height 10
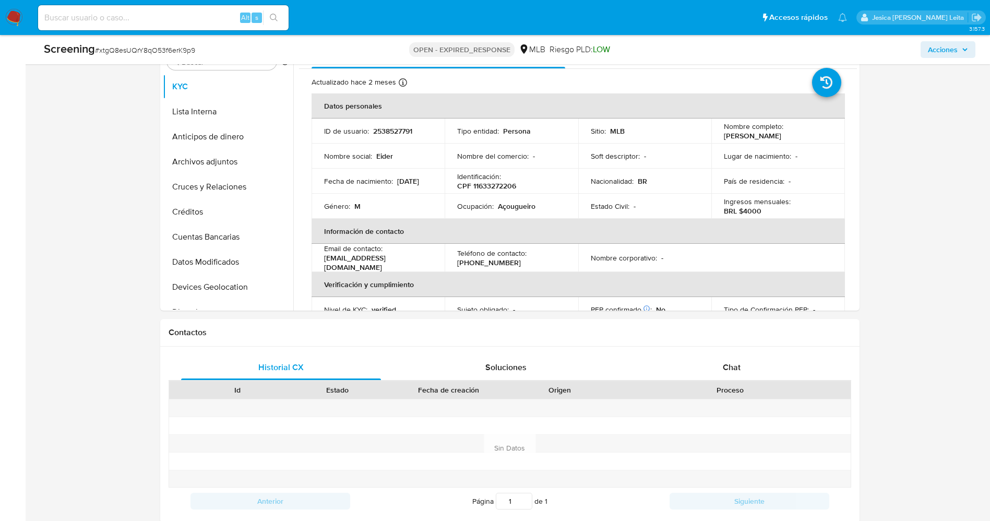
scroll to position [287, 0]
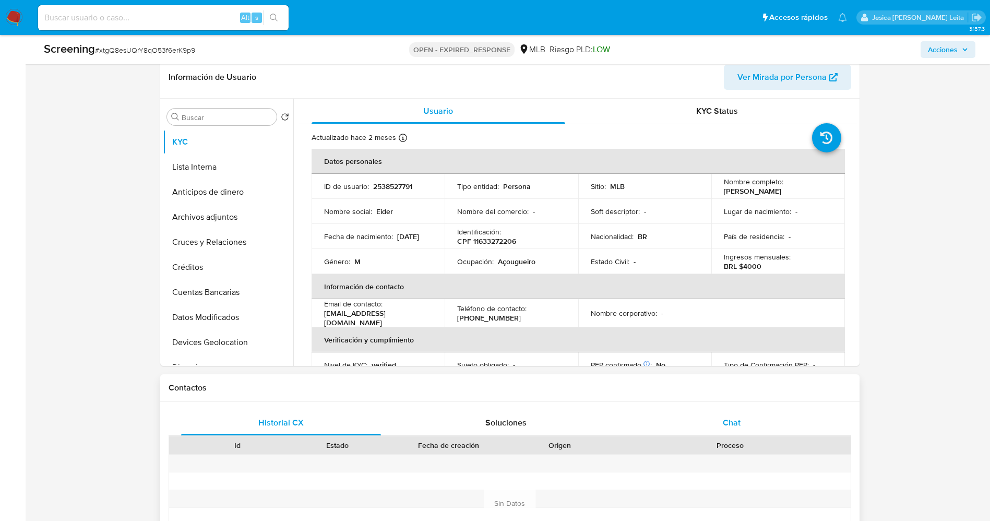
click at [738, 416] on div "Chat" at bounding box center [732, 422] width 200 height 25
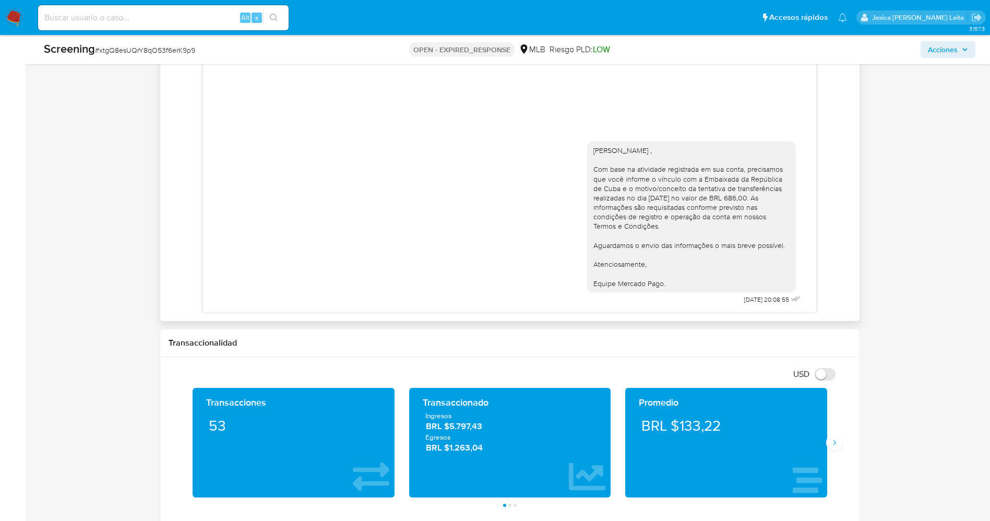
scroll to position [757, 0]
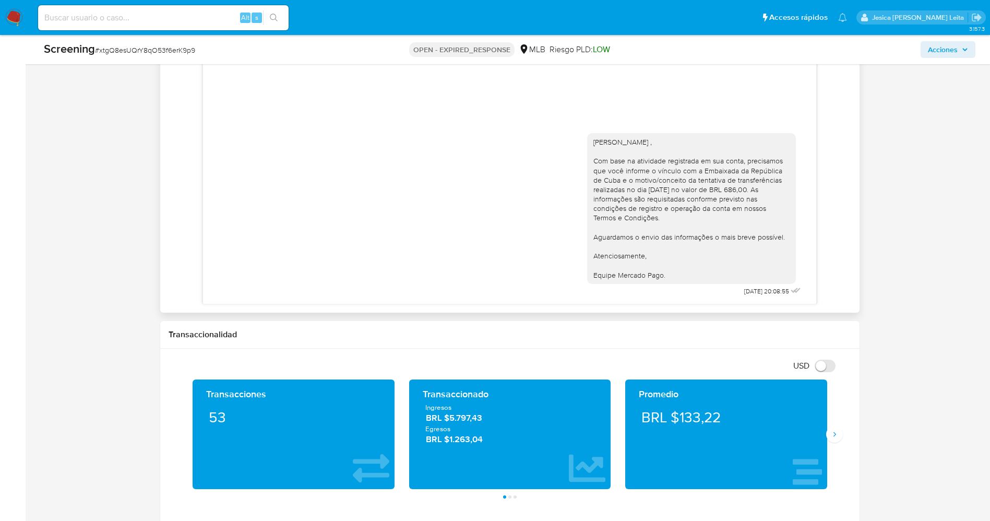
drag, startPoint x: 593, startPoint y: 143, endPoint x: 672, endPoint y: 280, distance: 158.1
click at [672, 280] on div "Olá Eider Fernandez Pileta , Com base na atividade registrada em sua conta, pre…" at bounding box center [691, 208] width 209 height 151
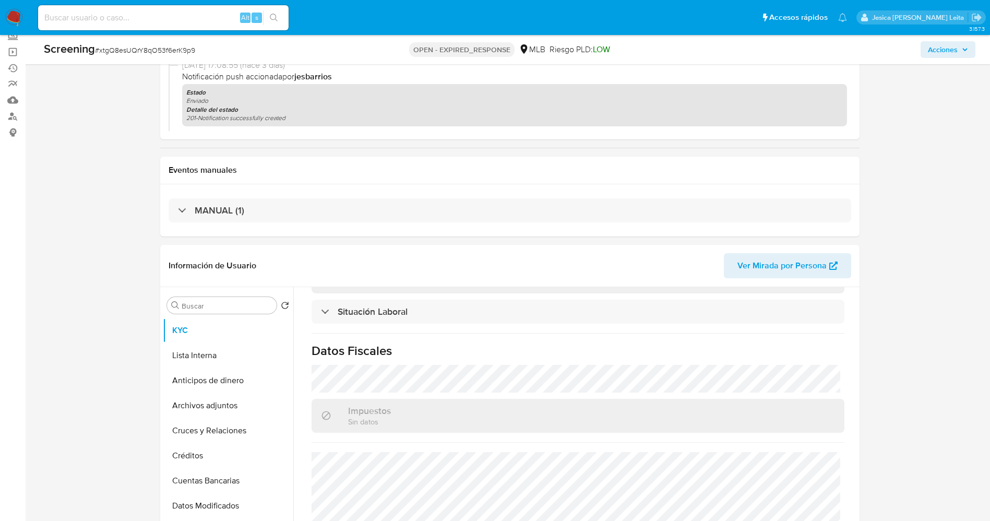
scroll to position [0, 0]
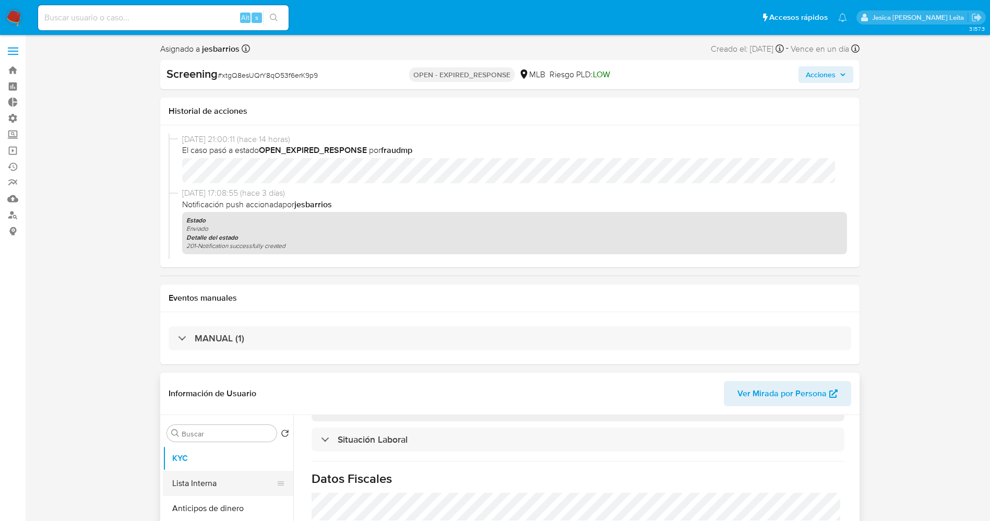
click at [186, 491] on button "Lista Interna" at bounding box center [224, 483] width 122 height 25
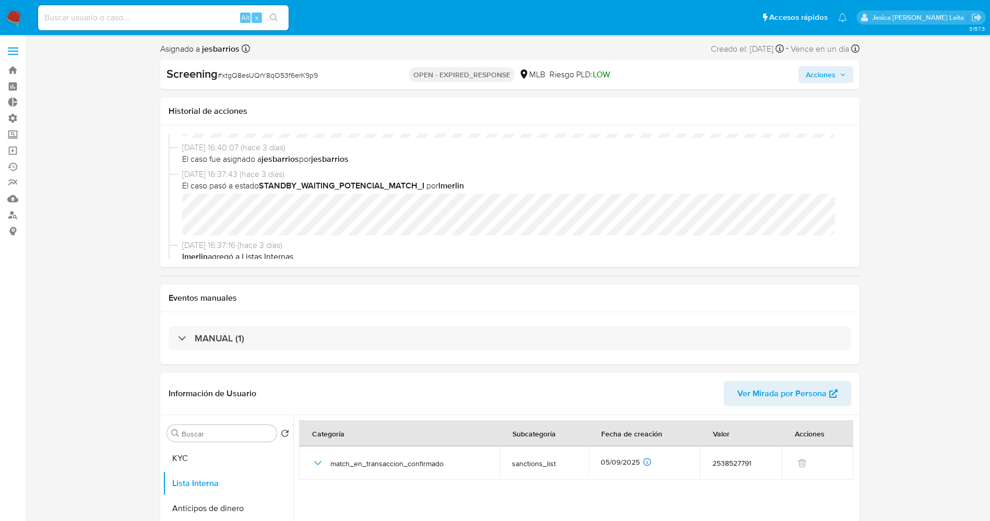
scroll to position [392, 0]
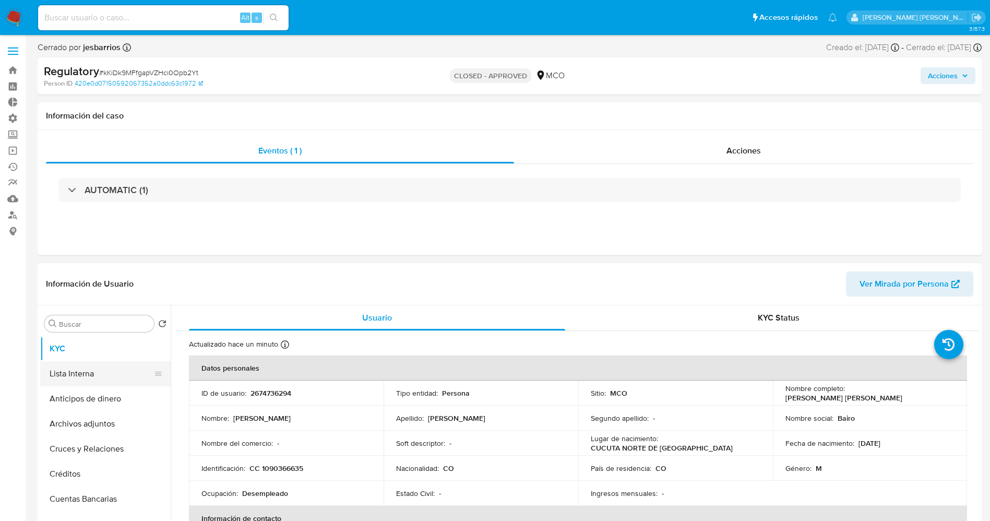
click at [64, 383] on button "Lista Interna" at bounding box center [101, 373] width 122 height 25
select select "10"
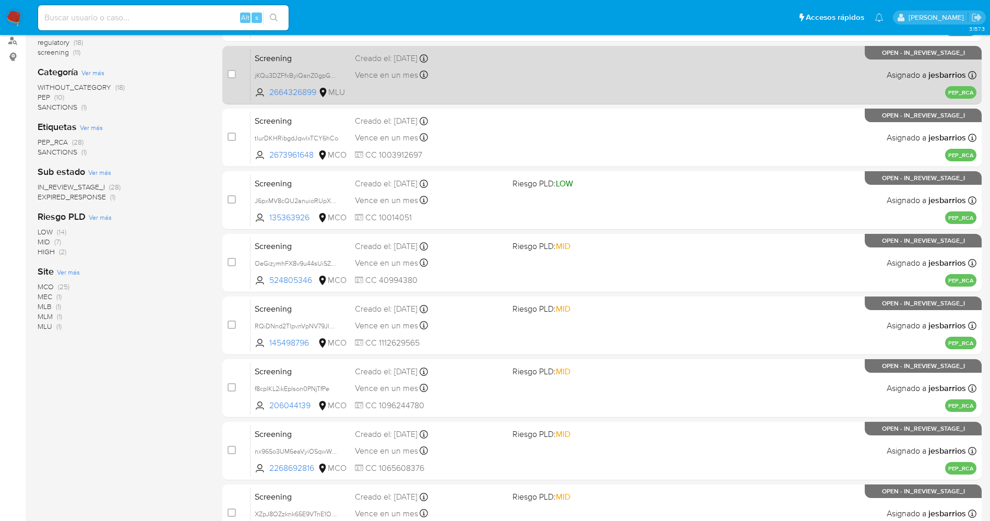
scroll to position [303, 0]
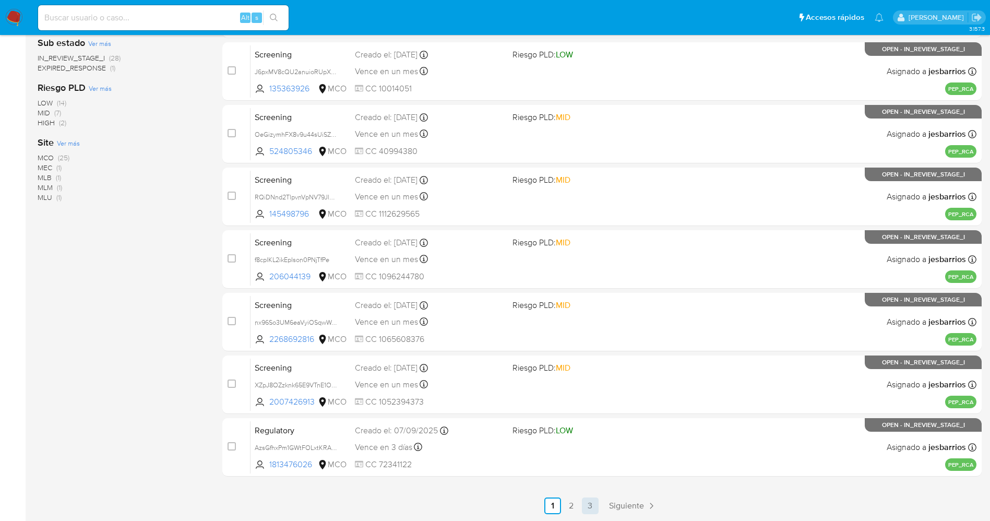
click at [589, 504] on link "3" at bounding box center [590, 506] width 17 height 17
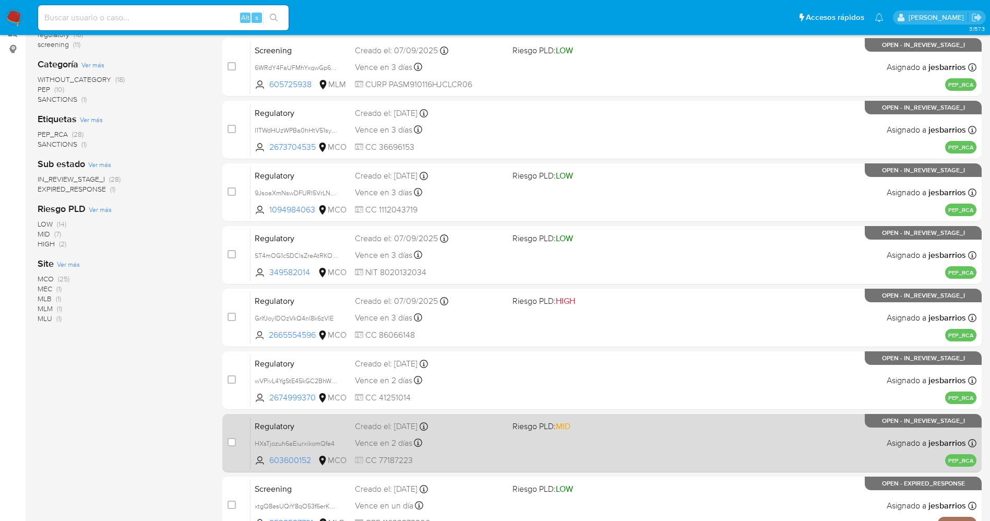
scroll to position [241, 0]
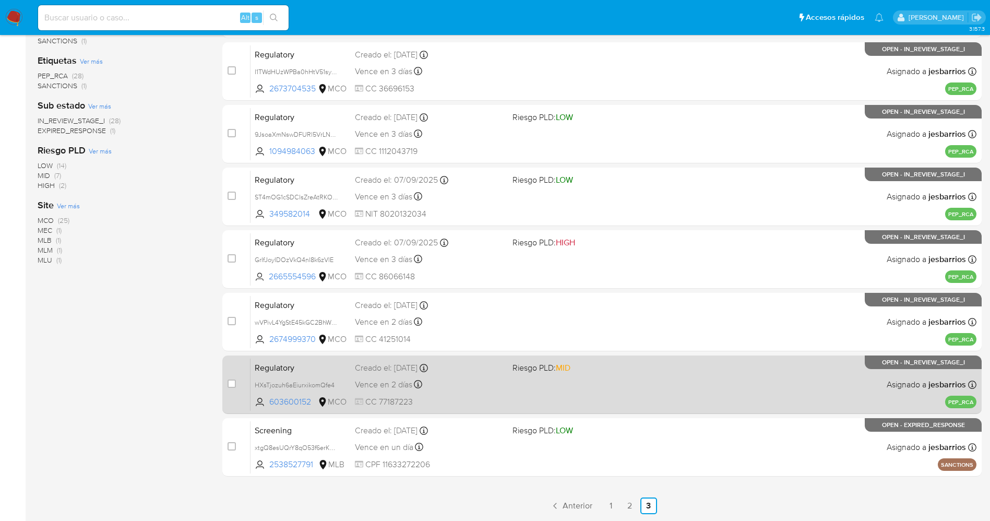
click at [484, 400] on span "CC 77187223" at bounding box center [429, 401] width 149 height 11
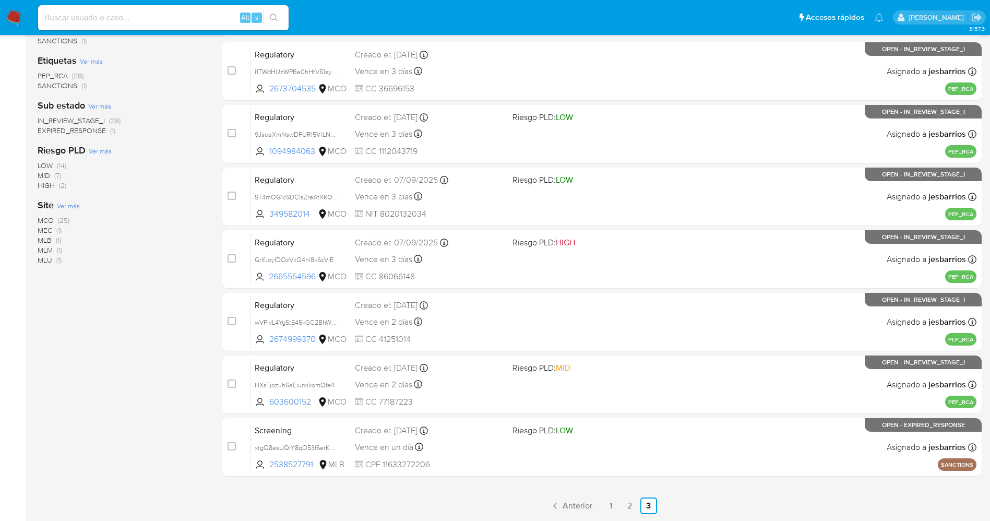
click at [14, 14] on img at bounding box center [14, 18] width 18 height 18
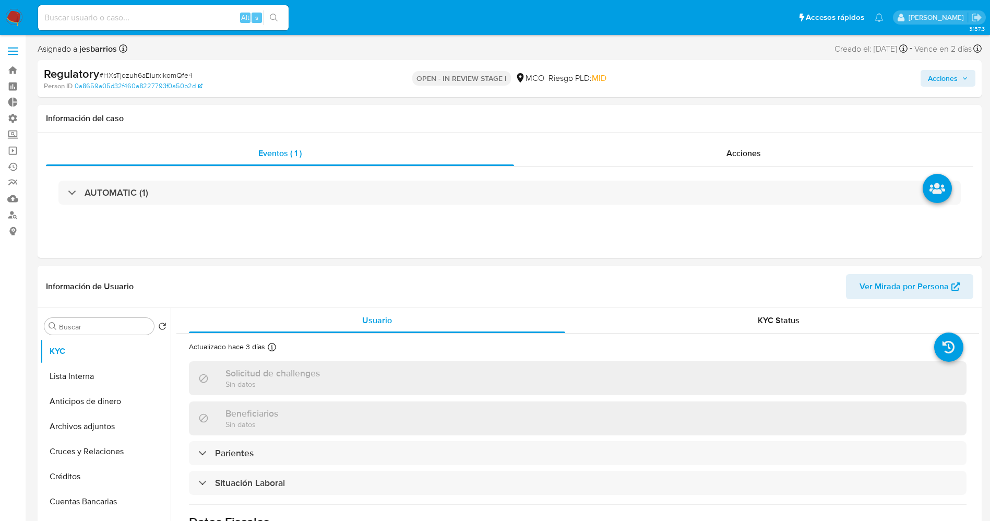
select select "10"
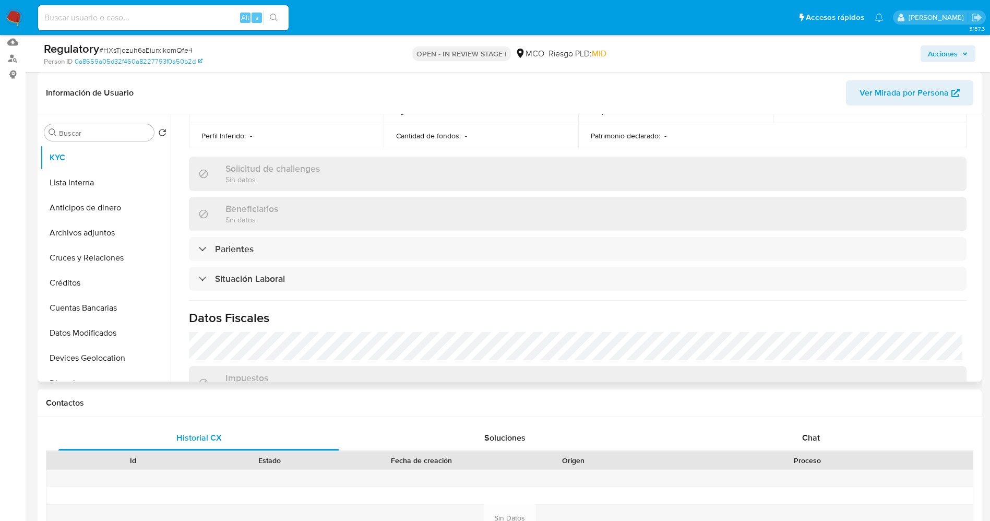
scroll to position [470, 0]
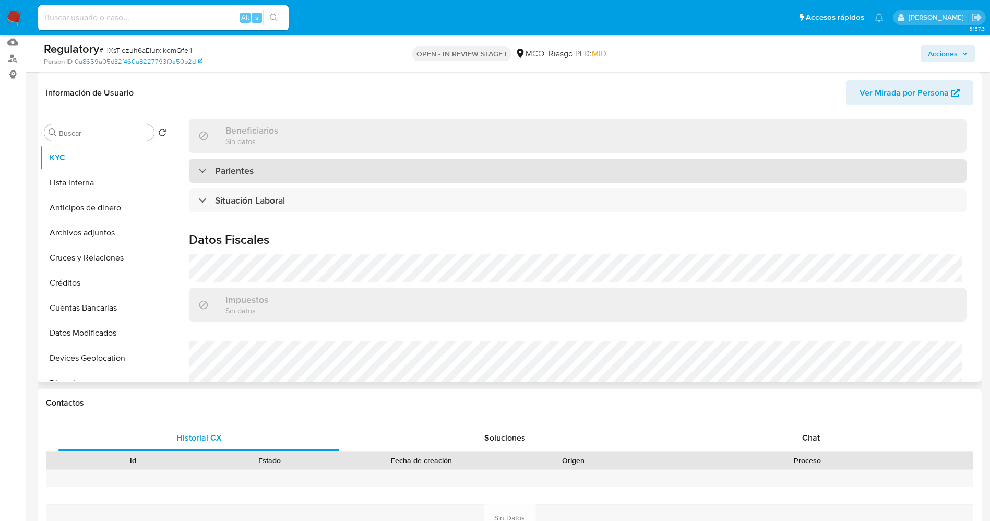
click at [282, 177] on div "Parientes" at bounding box center [578, 171] width 778 height 24
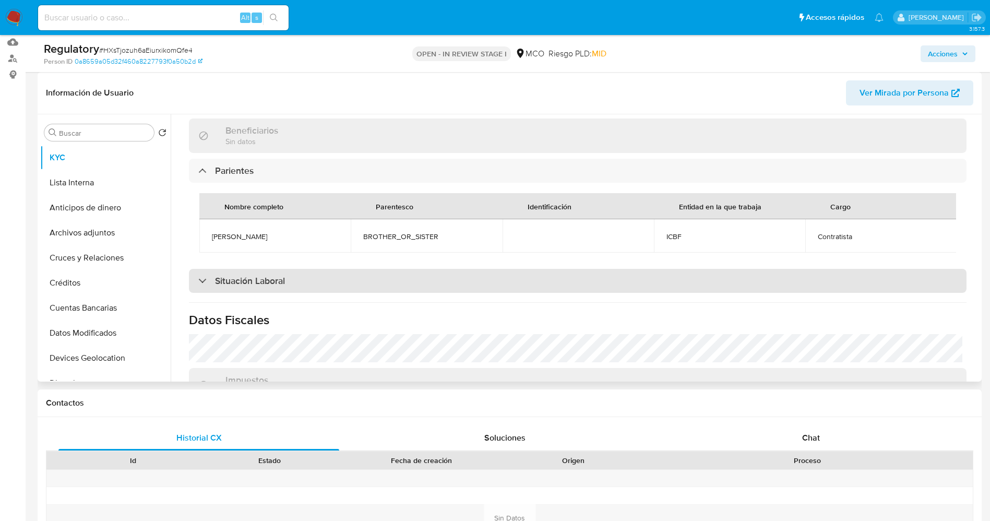
click at [279, 287] on h3 "Situación Laboral" at bounding box center [250, 280] width 70 height 11
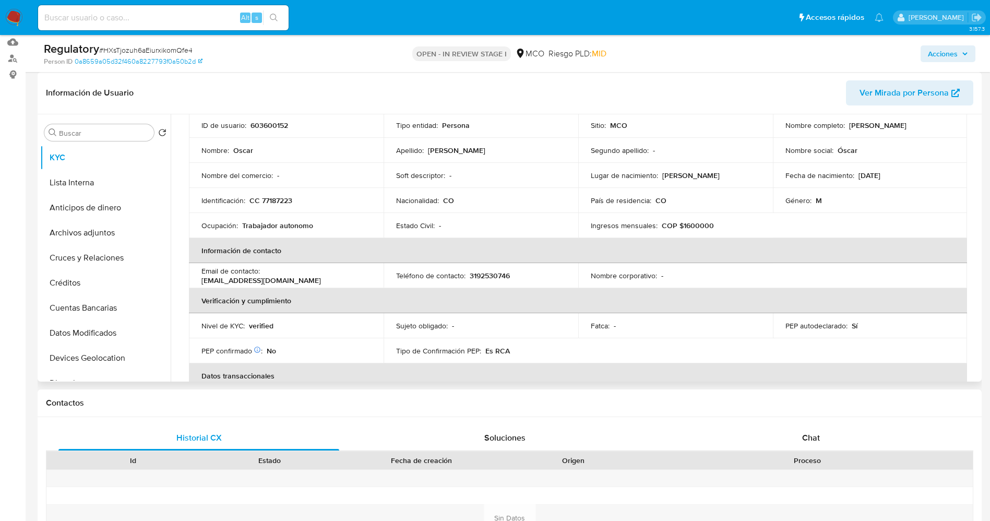
scroll to position [0, 0]
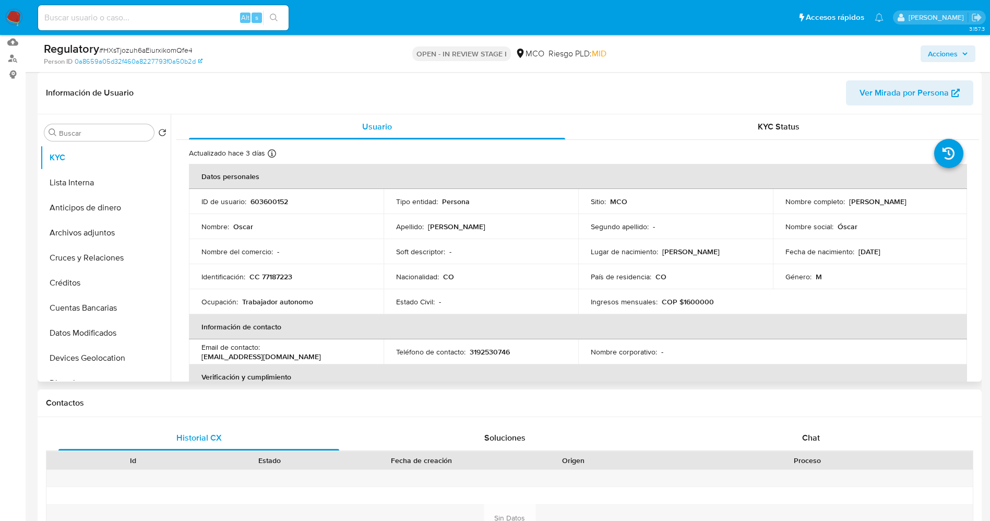
drag, startPoint x: 845, startPoint y: 204, endPoint x: 910, endPoint y: 203, distance: 65.3
click at [914, 203] on div "Nombre completo : Oscar Suarez Luna" at bounding box center [871, 201] width 170 height 9
copy div "Oscar Suarez Luna"
click at [903, 204] on p "Oscar Suarez Luna" at bounding box center [877, 201] width 57 height 9
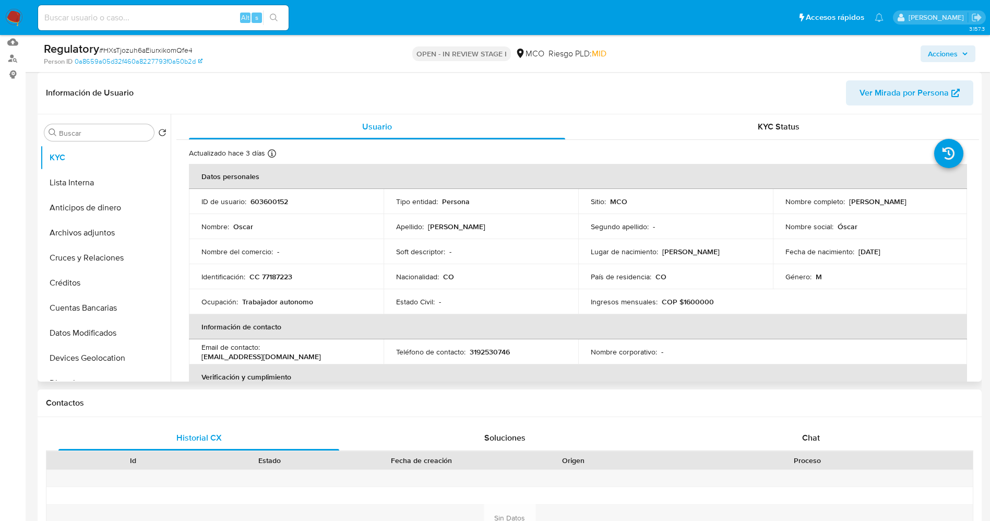
drag, startPoint x: 875, startPoint y: 200, endPoint x: 922, endPoint y: 200, distance: 47.0
click at [922, 200] on div "Nombre completo : Oscar Suarez Luna" at bounding box center [871, 201] width 170 height 9
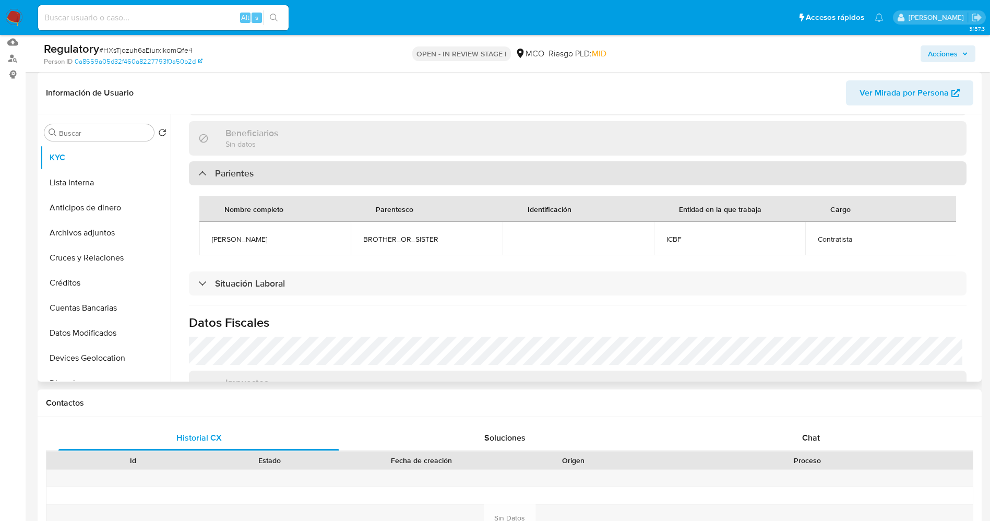
scroll to position [470, 0]
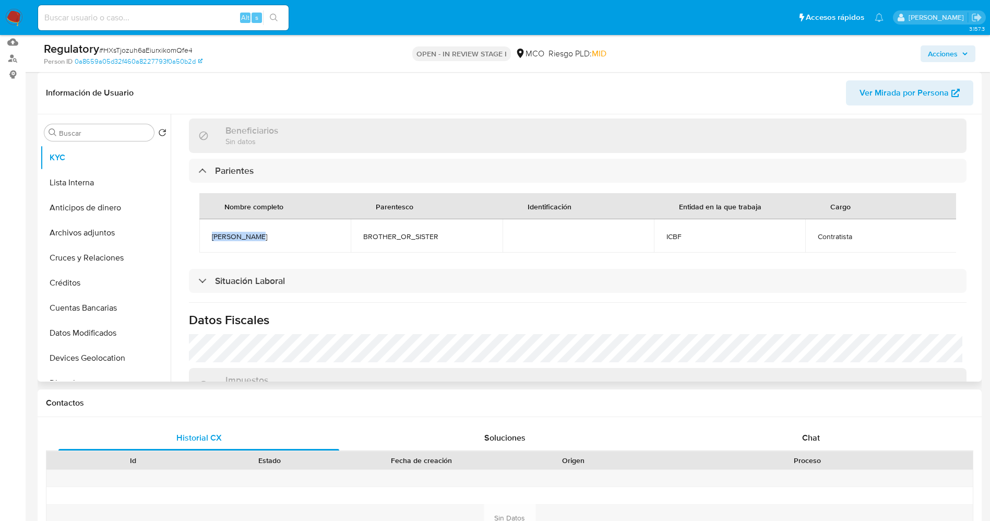
drag, startPoint x: 200, startPoint y: 234, endPoint x: 270, endPoint y: 232, distance: 70.0
click at [270, 232] on td "Julio Suarez" at bounding box center [274, 235] width 151 height 33
copy span "Julio Suarez"
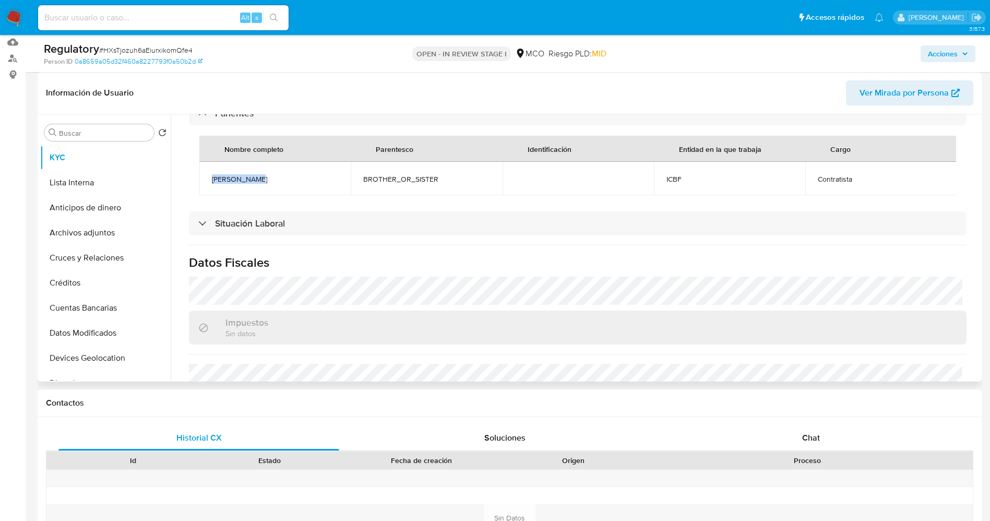
scroll to position [548, 0]
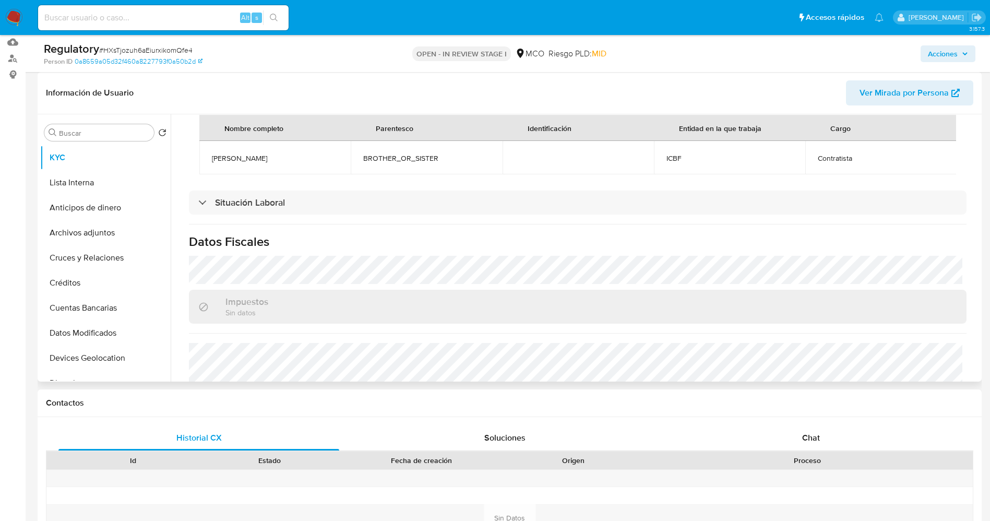
click at [355, 227] on div "Actualizado hace 3 días Creado: 13/10/2024 00:41:15 Actualizado: 05/09/2025 20:…" at bounding box center [577, 18] width 803 height 852
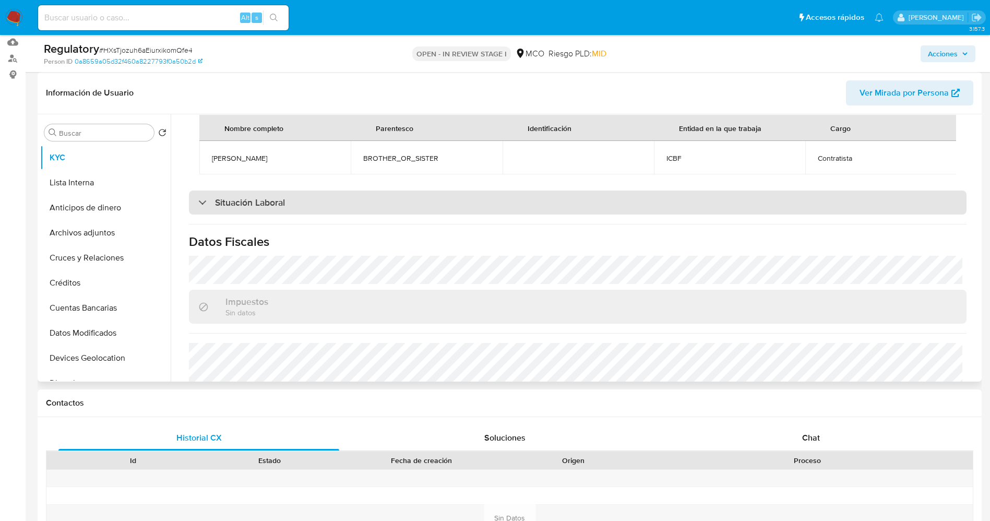
click at [355, 215] on div "Situación Laboral" at bounding box center [578, 203] width 778 height 24
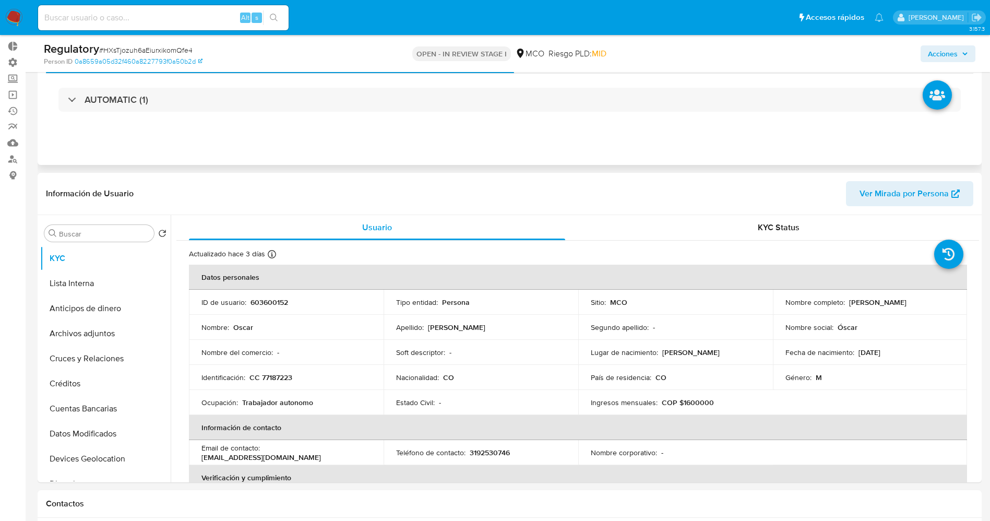
scroll to position [0, 0]
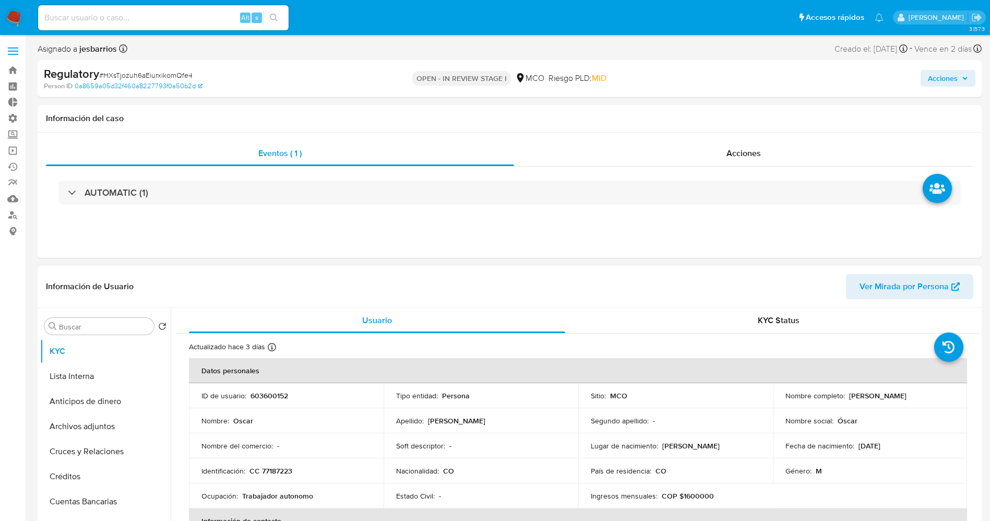
drag, startPoint x: 867, startPoint y: 399, endPoint x: 920, endPoint y: 396, distance: 53.8
click at [920, 396] on div "Nombre completo : Oscar Suarez Luna" at bounding box center [871, 395] width 170 height 9
copy p "Oscar Suarez Luna"
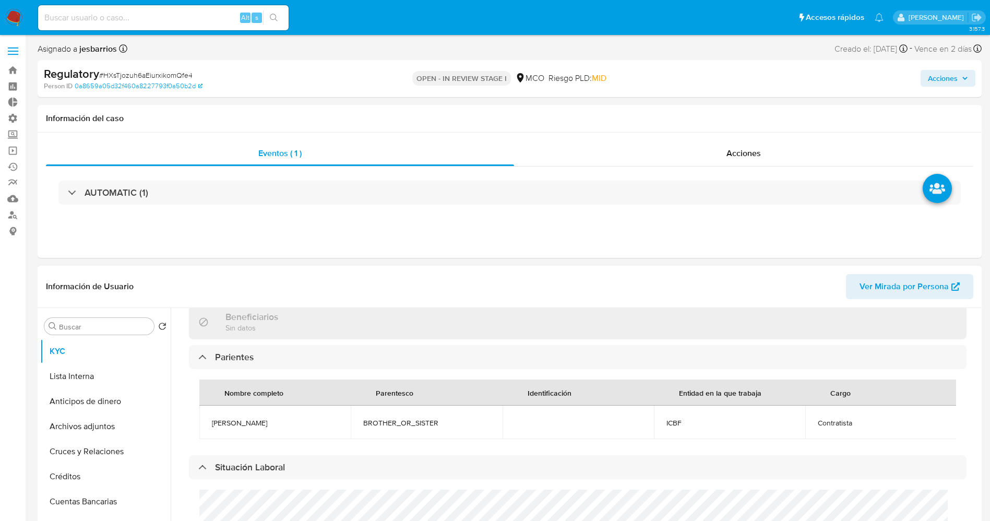
scroll to position [470, 0]
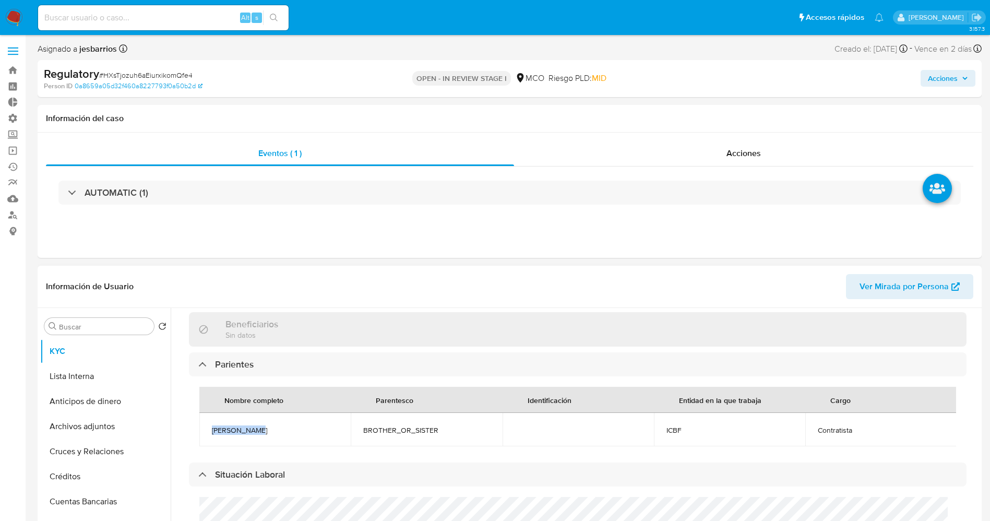
drag, startPoint x: 207, startPoint y: 433, endPoint x: 275, endPoint y: 432, distance: 68.4
click at [275, 432] on td "Julio Suarez" at bounding box center [274, 429] width 151 height 33
copy span "Julio Suarez"
drag, startPoint x: 826, startPoint y: 432, endPoint x: 849, endPoint y: 428, distance: 23.9
click at [850, 428] on td "Contratista" at bounding box center [881, 429] width 151 height 33
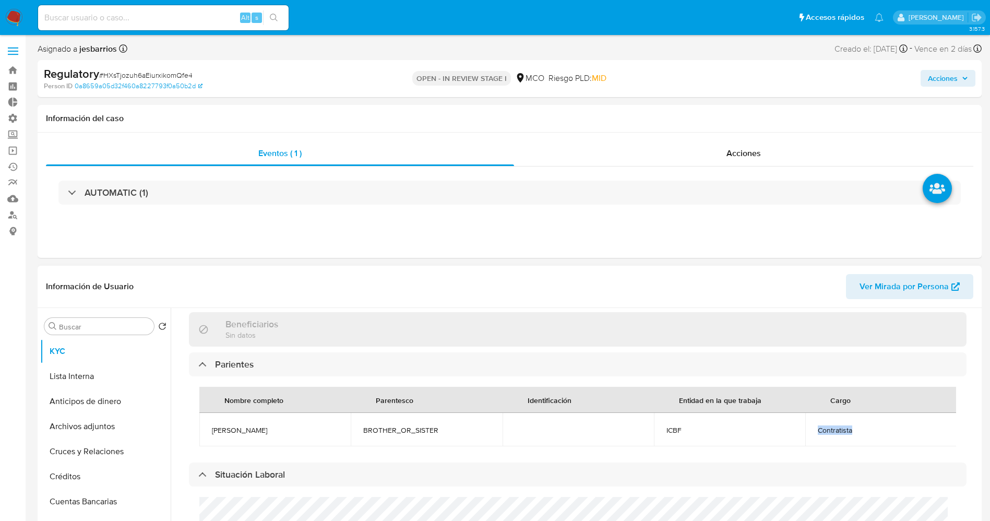
copy span "Contratista"
drag, startPoint x: 103, startPoint y: 377, endPoint x: 20, endPoint y: 356, distance: 85.1
click at [102, 377] on button "Lista Interna" at bounding box center [105, 376] width 131 height 25
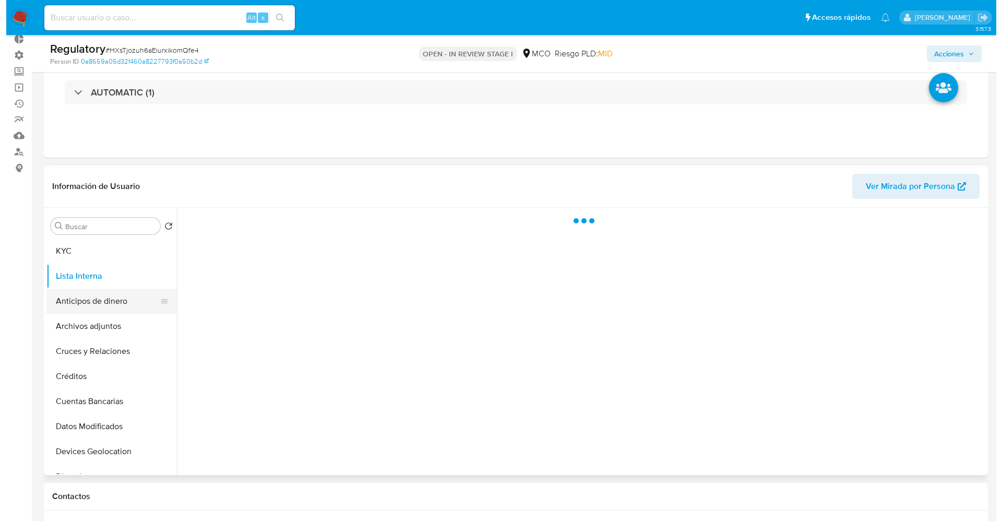
scroll to position [78, 0]
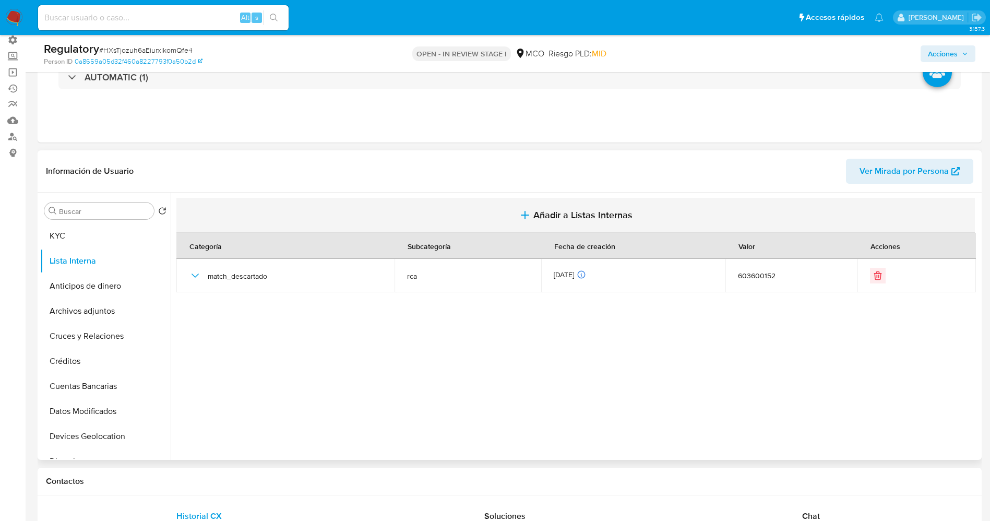
click at [568, 209] on span "Añadir a Listas Internas" at bounding box center [583, 214] width 99 height 11
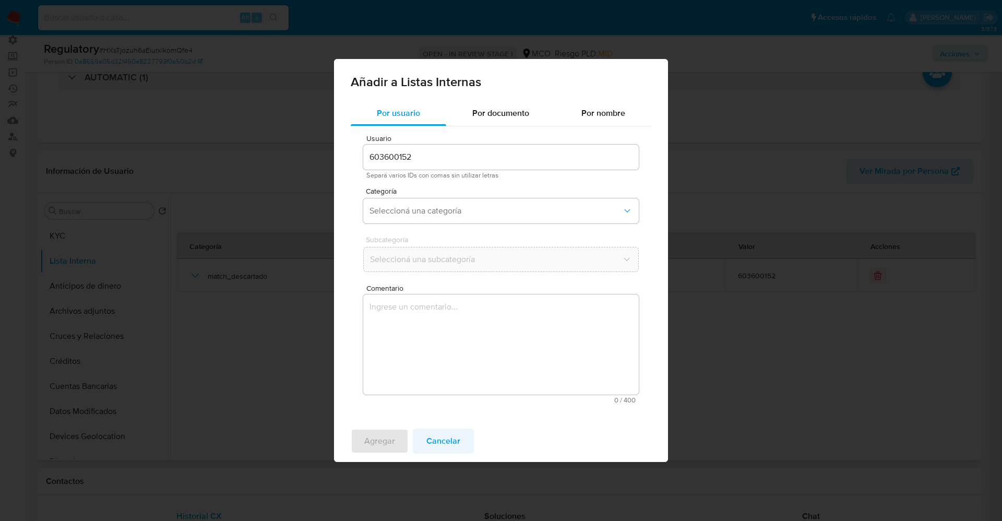
click at [448, 430] on span "Cancelar" at bounding box center [444, 441] width 34 height 23
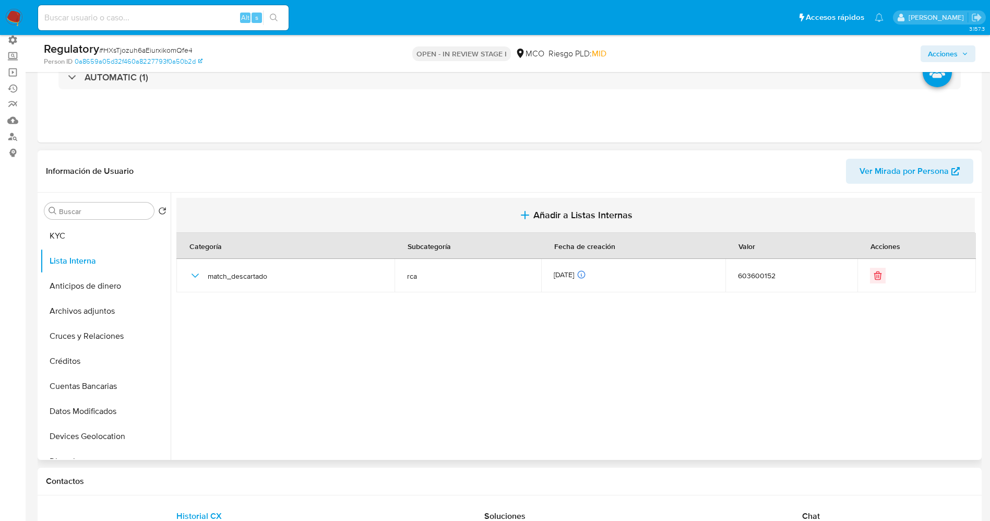
click at [574, 217] on span "Añadir a Listas Internas" at bounding box center [583, 214] width 99 height 11
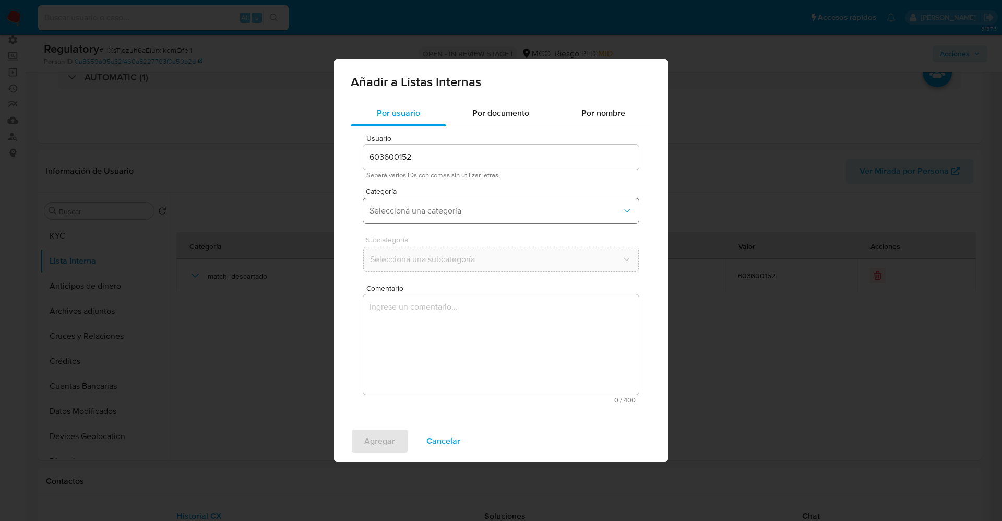
click at [478, 212] on span "Seleccioná una categoría" at bounding box center [496, 211] width 253 height 10
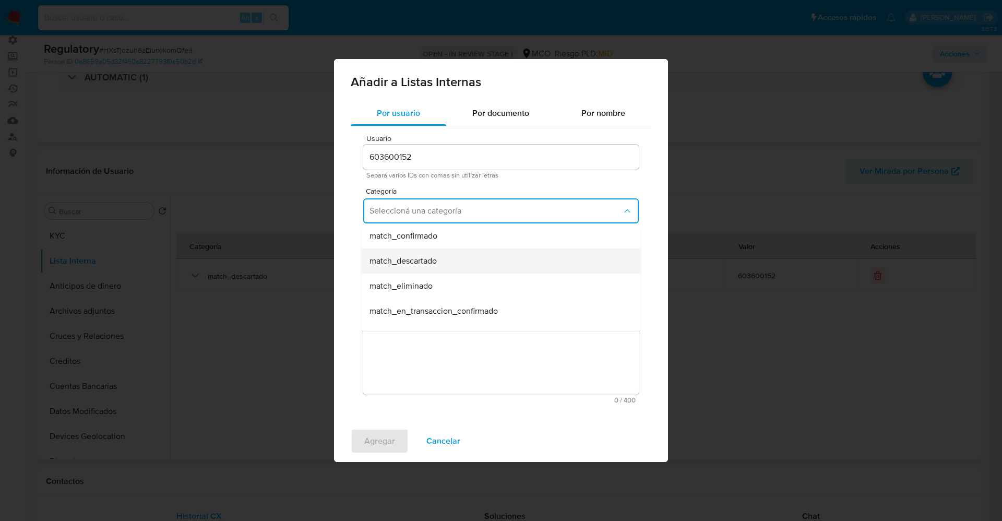
click at [454, 259] on div "match_descartado" at bounding box center [498, 261] width 257 height 25
click at [454, 257] on span "Seleccioná una subcategoría" at bounding box center [496, 259] width 253 height 10
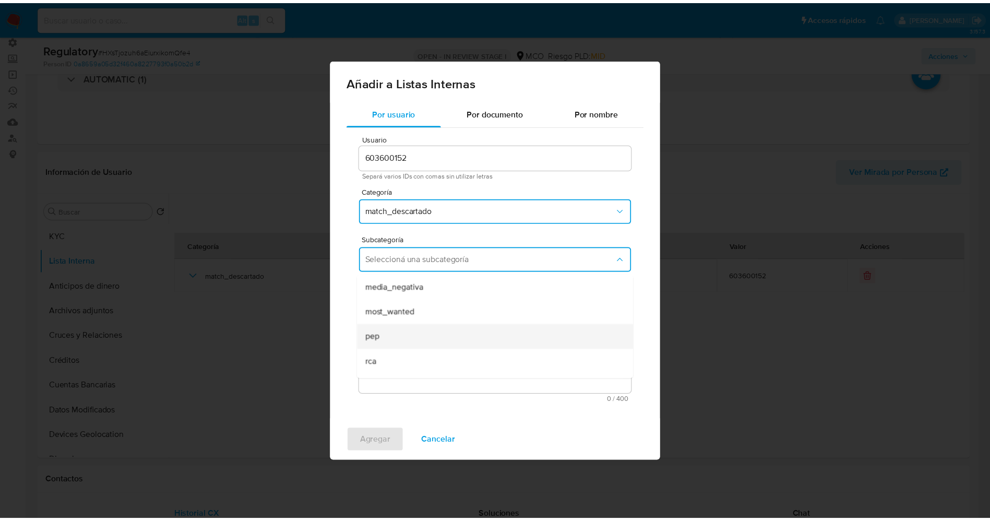
scroll to position [71, 0]
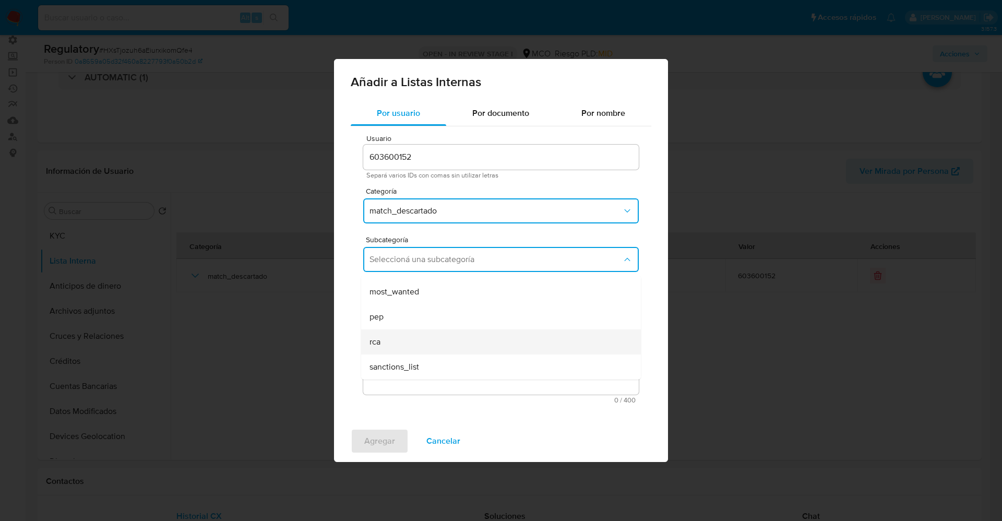
click at [417, 338] on div "rca" at bounding box center [498, 341] width 257 height 25
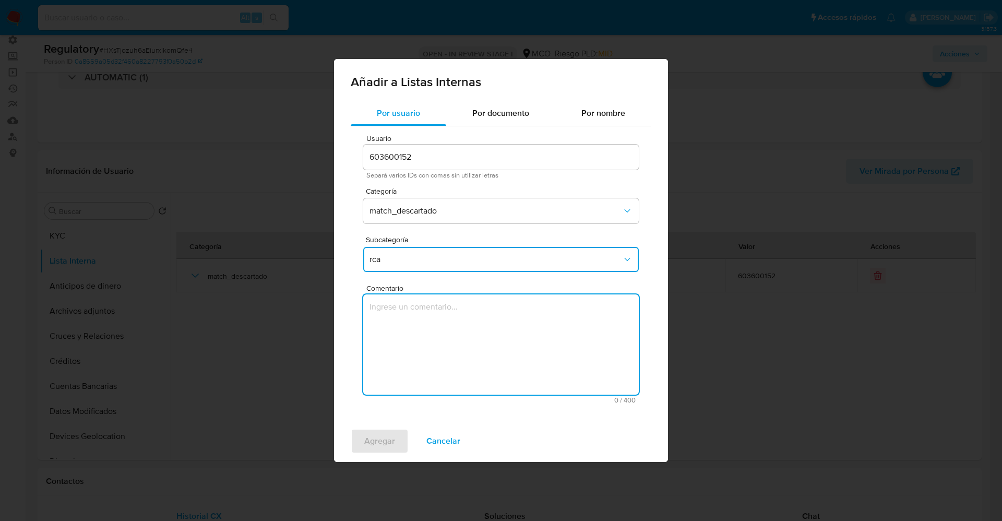
click at [417, 338] on textarea "Comentario" at bounding box center [501, 344] width 276 height 100
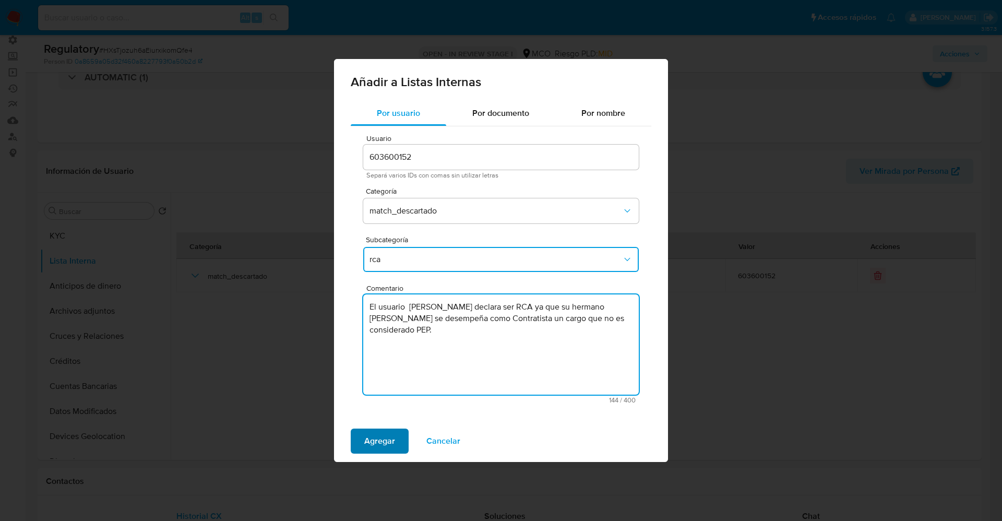
type textarea "El usuario Oscar Suarez Luna declara ser RCA ya que su hermano Julio Suarez se …"
click at [381, 444] on span "Agregar" at bounding box center [379, 441] width 31 height 23
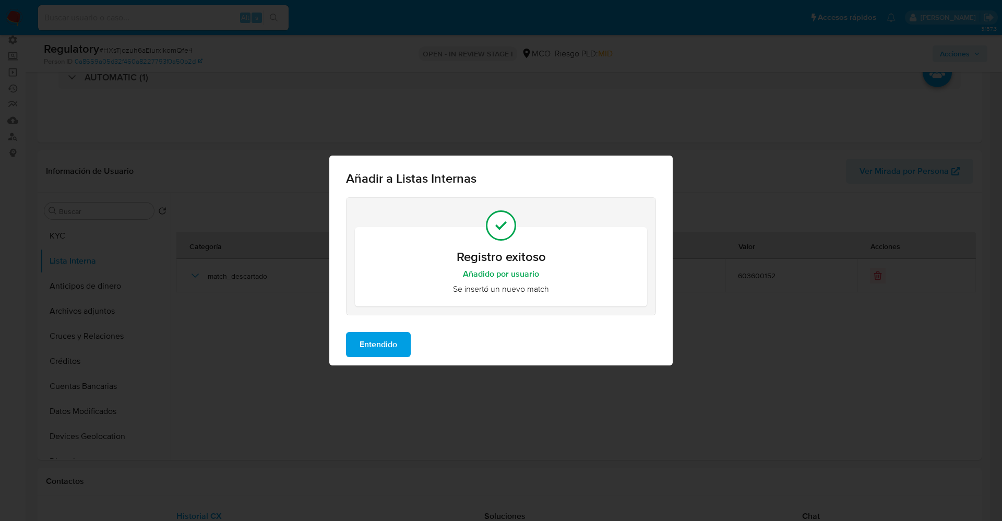
click at [385, 352] on span "Entendido" at bounding box center [379, 344] width 38 height 23
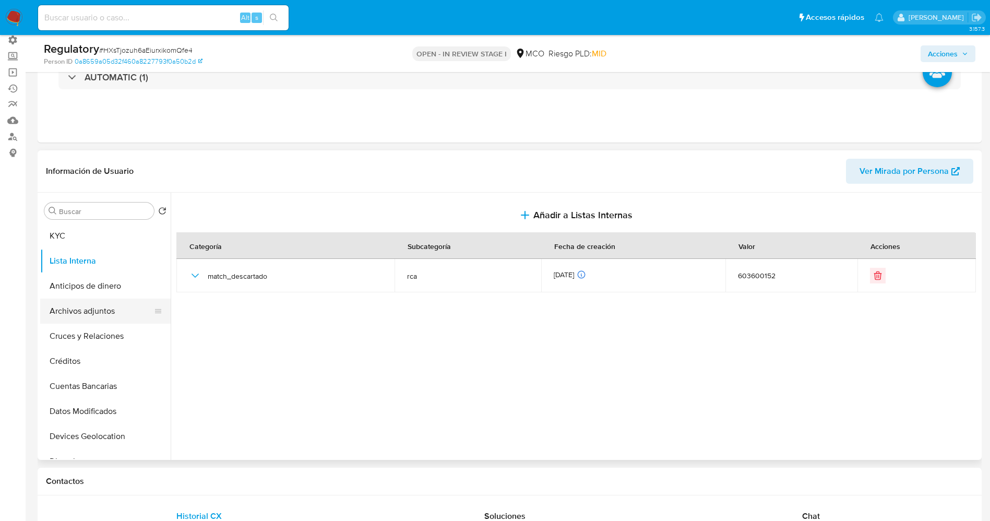
click at [103, 319] on button "Archivos adjuntos" at bounding box center [101, 311] width 122 height 25
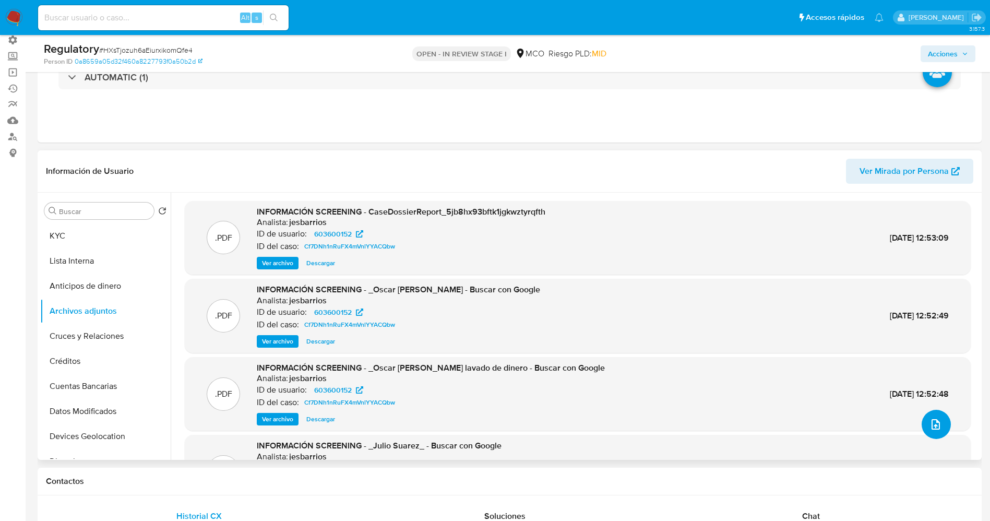
click at [930, 424] on icon "upload-file" at bounding box center [936, 424] width 13 height 13
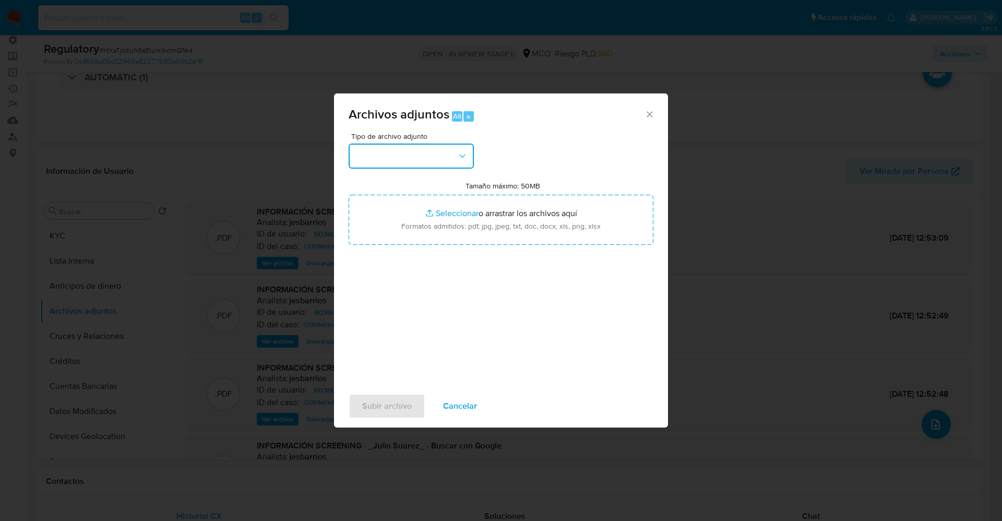
click at [432, 160] on button "button" at bounding box center [411, 156] width 125 height 25
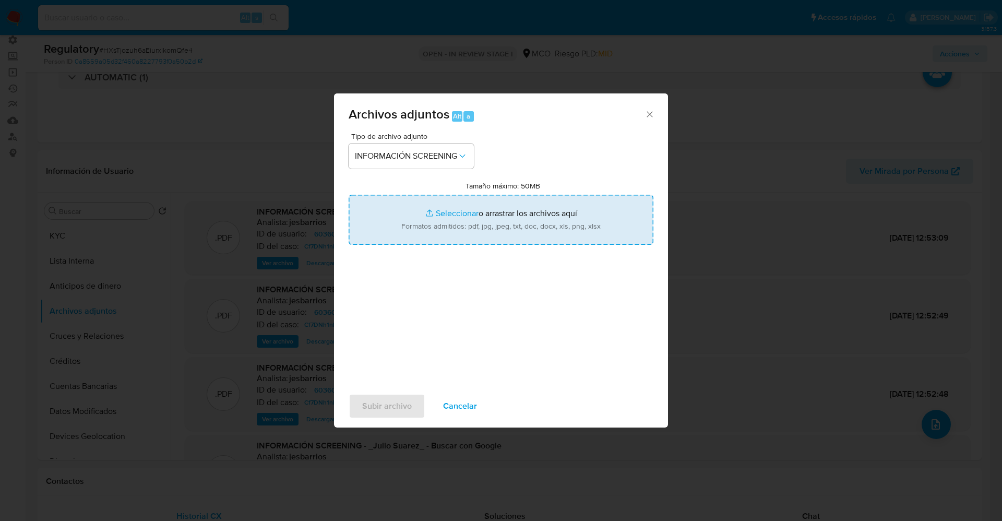
type input "C:\fakepath\CaseDossierReport_5jb7brzdmlho1jzzz6jqdckrf.pdf"
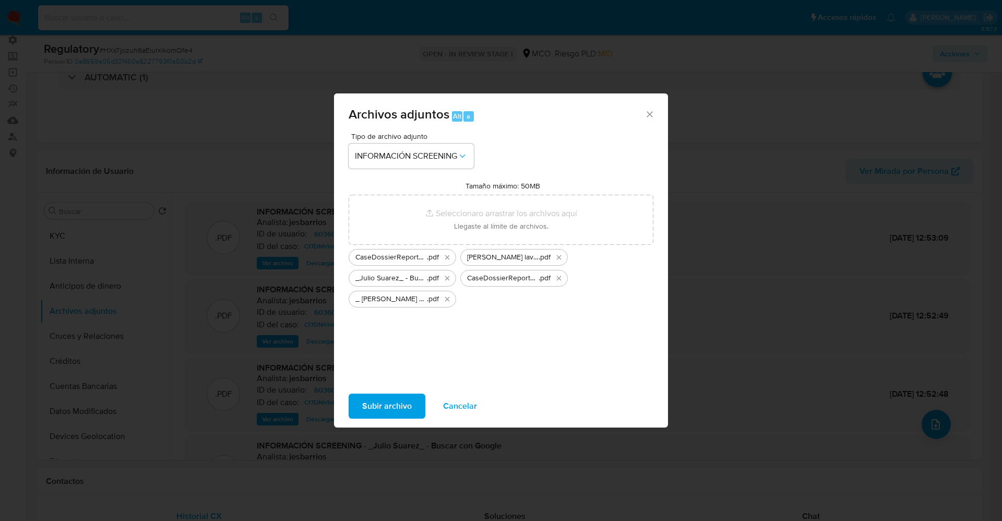
click at [382, 412] on span "Subir archivo" at bounding box center [387, 406] width 50 height 23
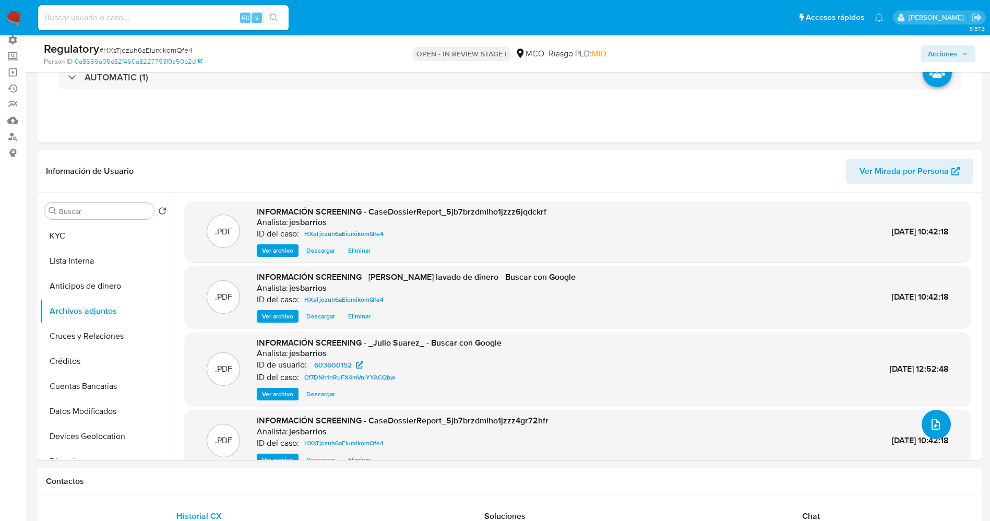
click at [936, 422] on icon "upload-file" at bounding box center [936, 424] width 13 height 13
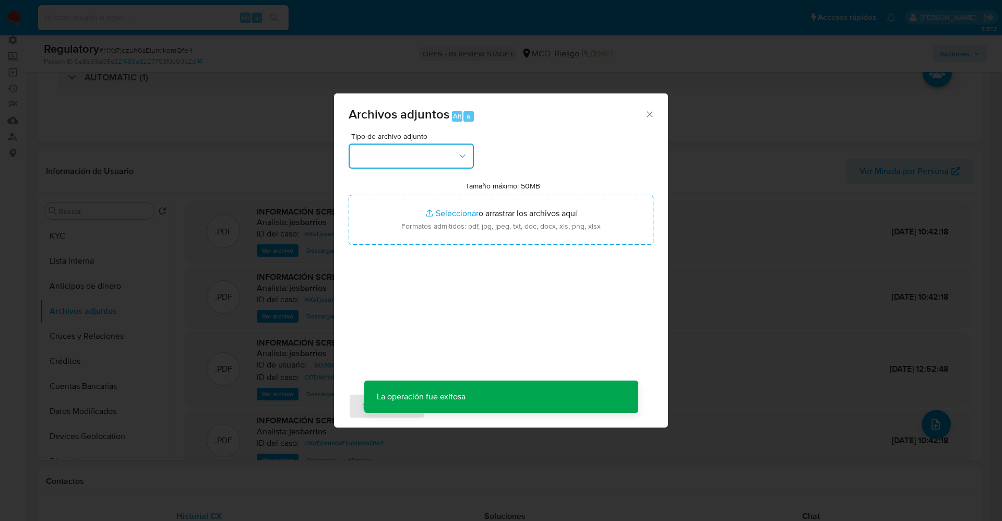
click at [427, 155] on button "button" at bounding box center [411, 156] width 125 height 25
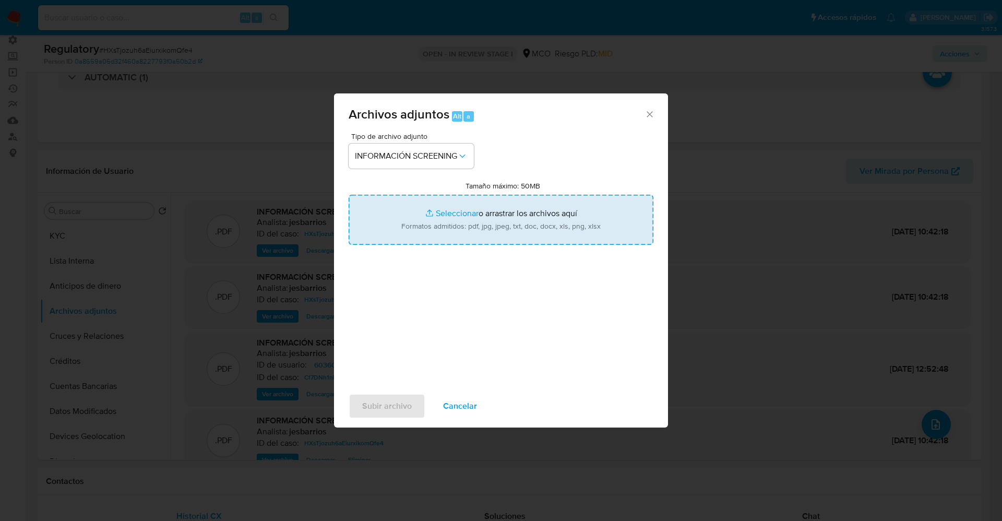
type input "C:\fakepath\_ Oscar Suarez Luna_ - Buscar con Google.pdf"
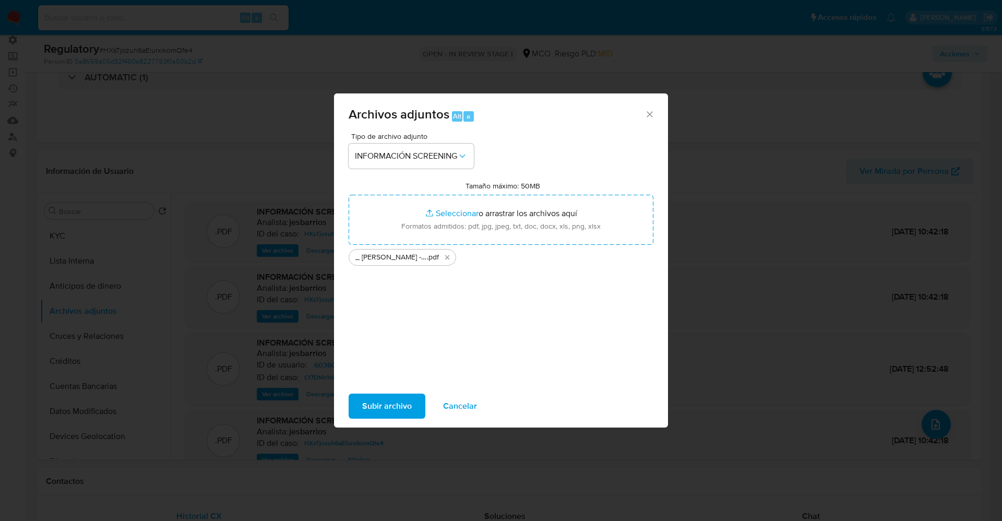
click at [375, 408] on span "Subir archivo" at bounding box center [387, 406] width 50 height 23
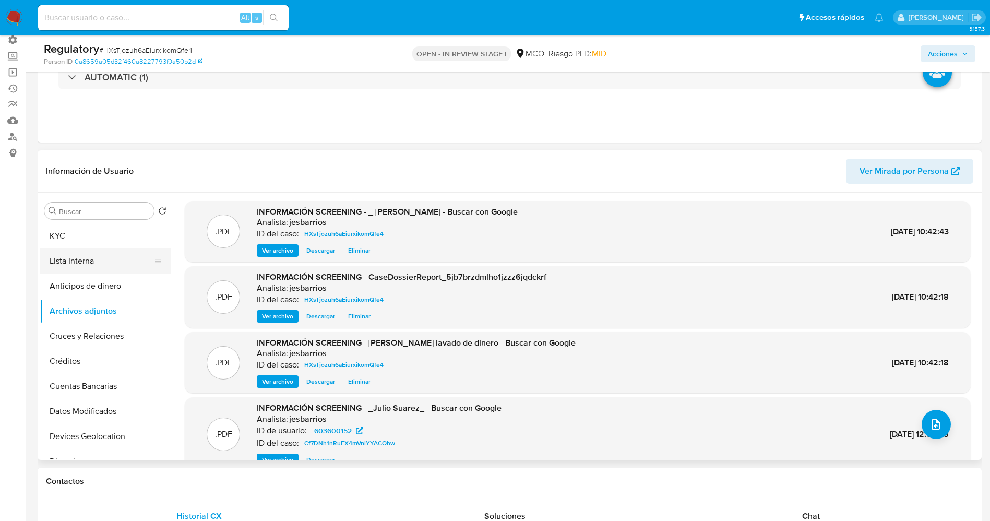
click at [76, 265] on button "Lista Interna" at bounding box center [101, 261] width 122 height 25
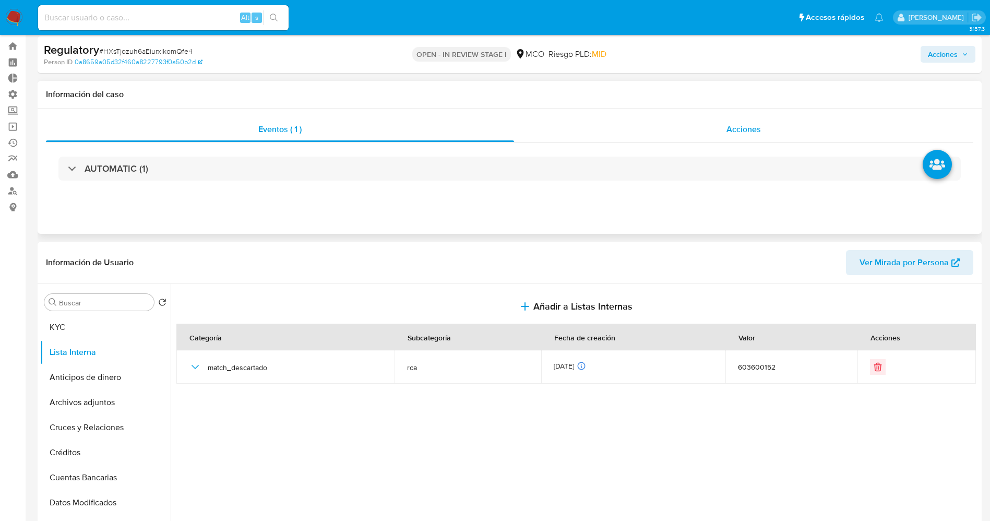
scroll to position [0, 0]
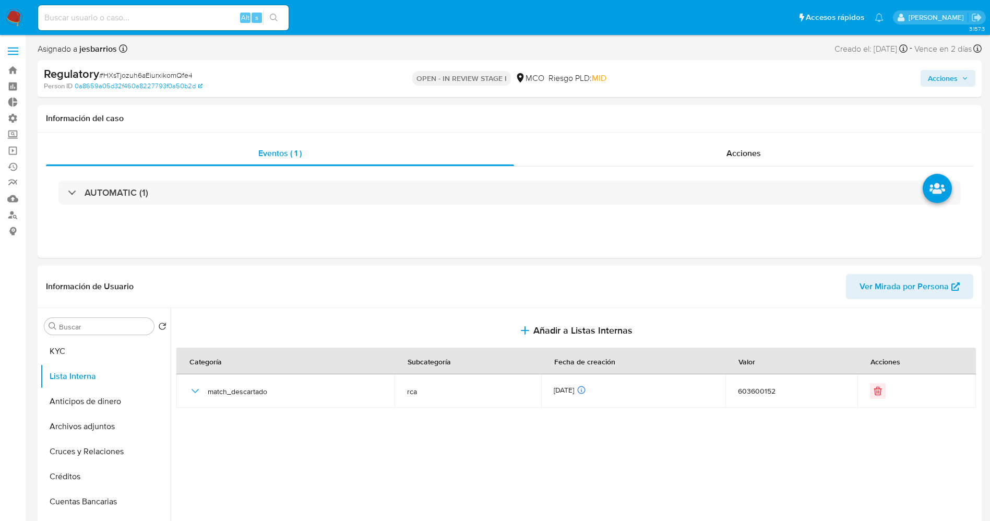
click at [963, 80] on icon "button" at bounding box center [965, 78] width 6 height 6
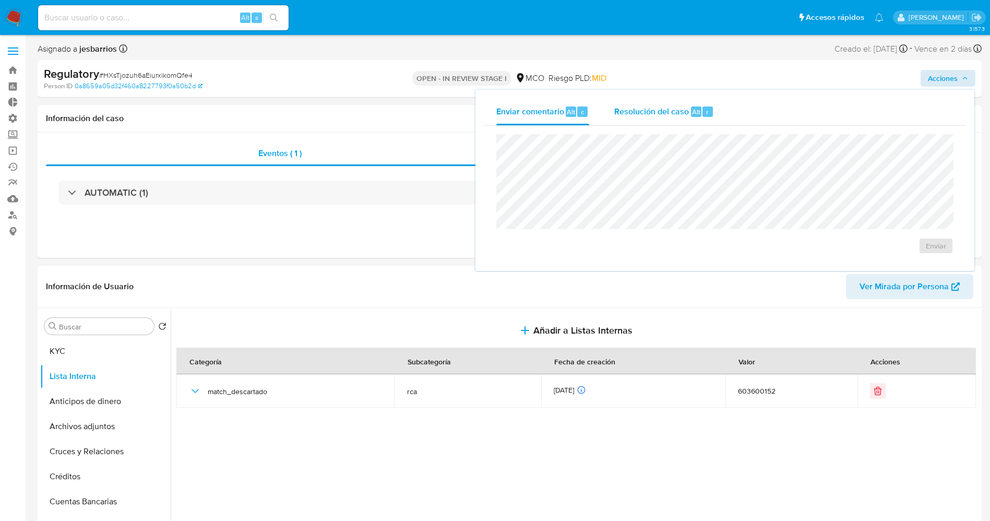
click at [703, 115] on div "r" at bounding box center [708, 112] width 10 height 10
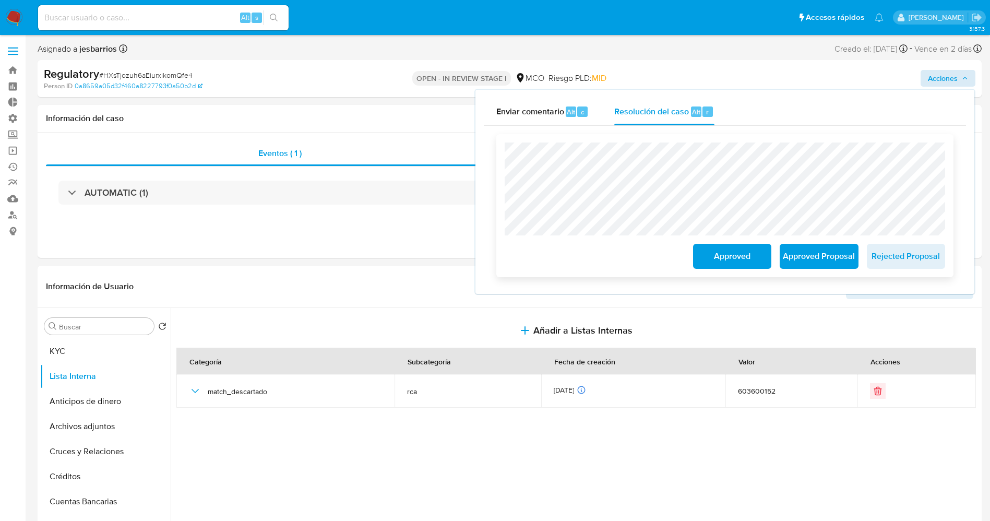
click at [718, 257] on span "Approved" at bounding box center [732, 256] width 51 height 23
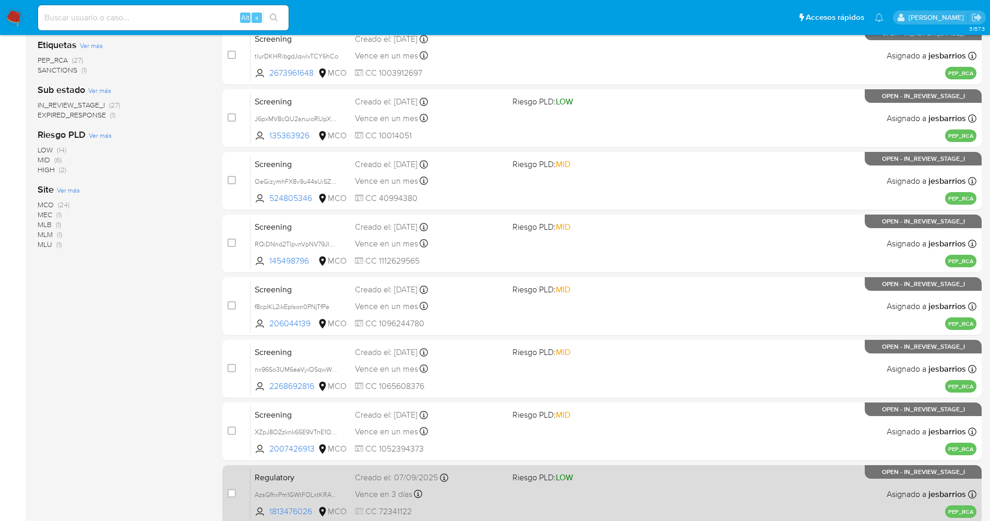
scroll to position [303, 0]
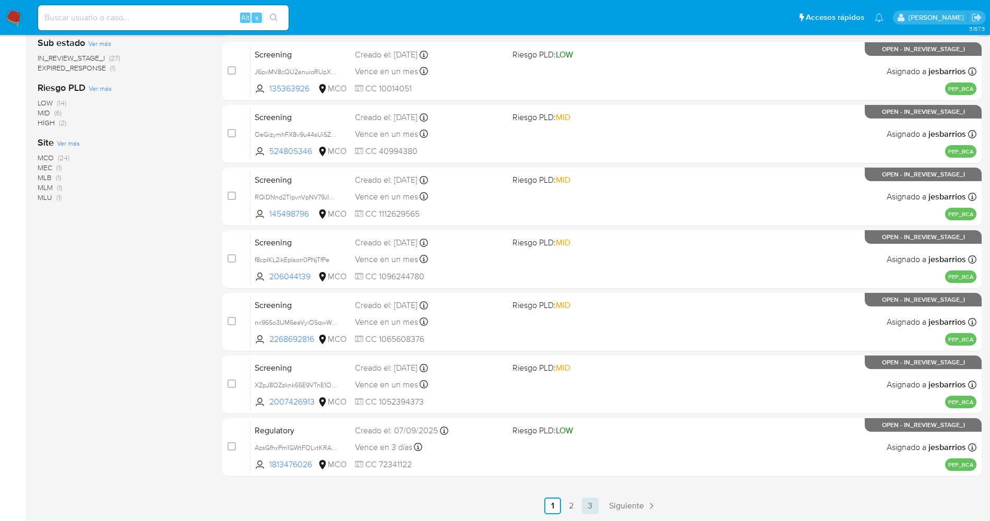
click at [586, 513] on link "3" at bounding box center [590, 506] width 17 height 17
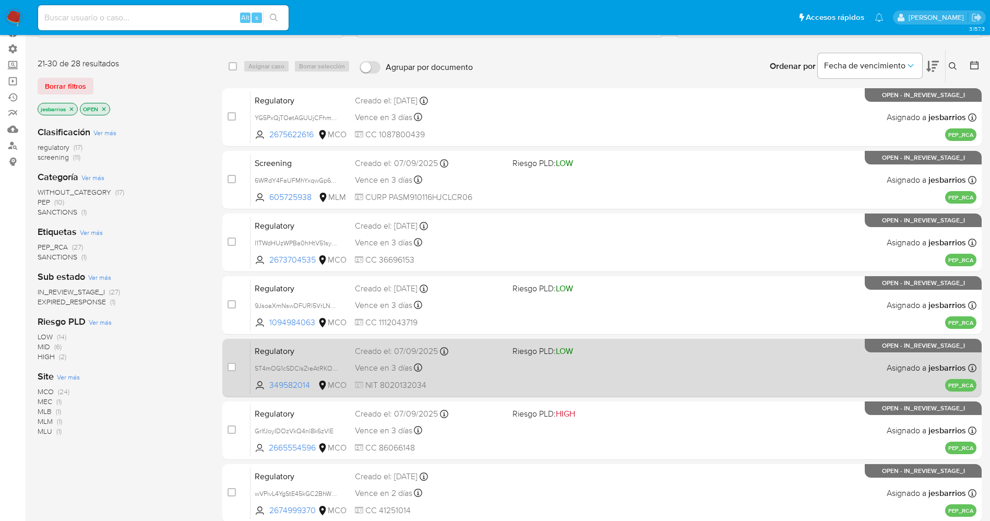
scroll to position [178, 0]
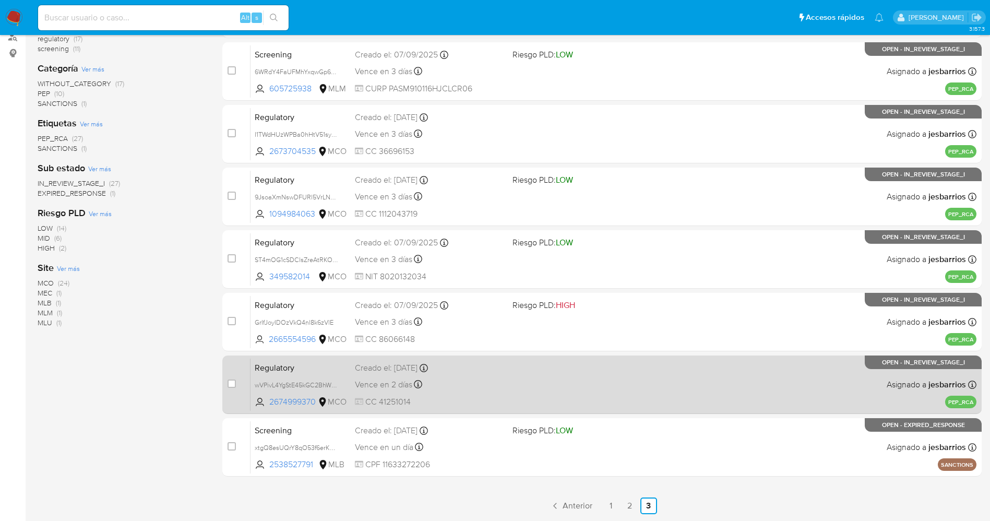
click at [450, 391] on div "Vence en 2 días Vence el [DATE] 21:07:28" at bounding box center [429, 384] width 149 height 14
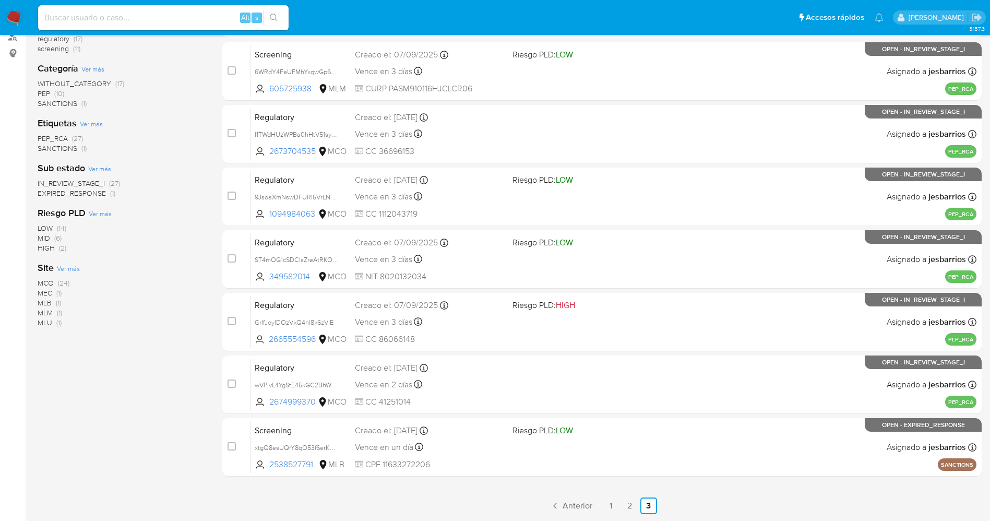
scroll to position [0, 0]
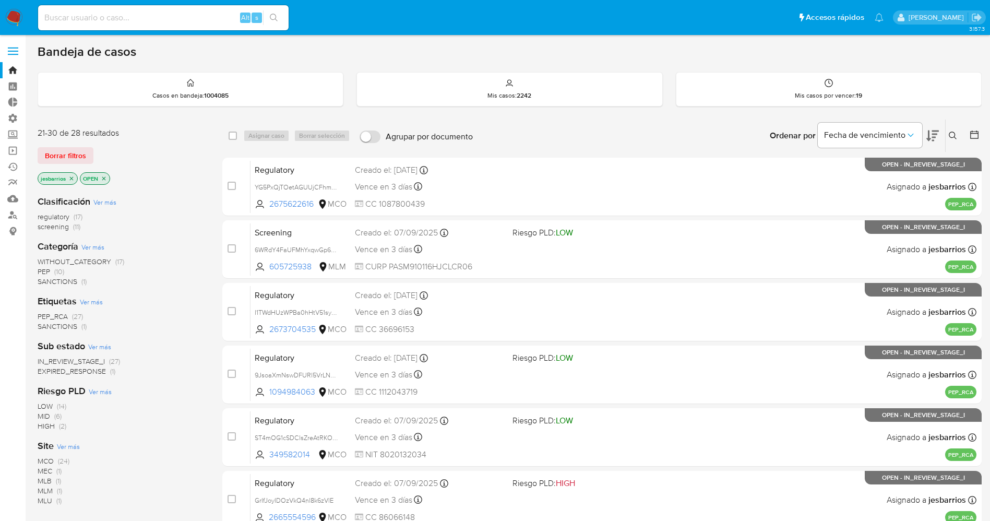
click at [73, 176] on icon "close-filter" at bounding box center [71, 178] width 6 height 6
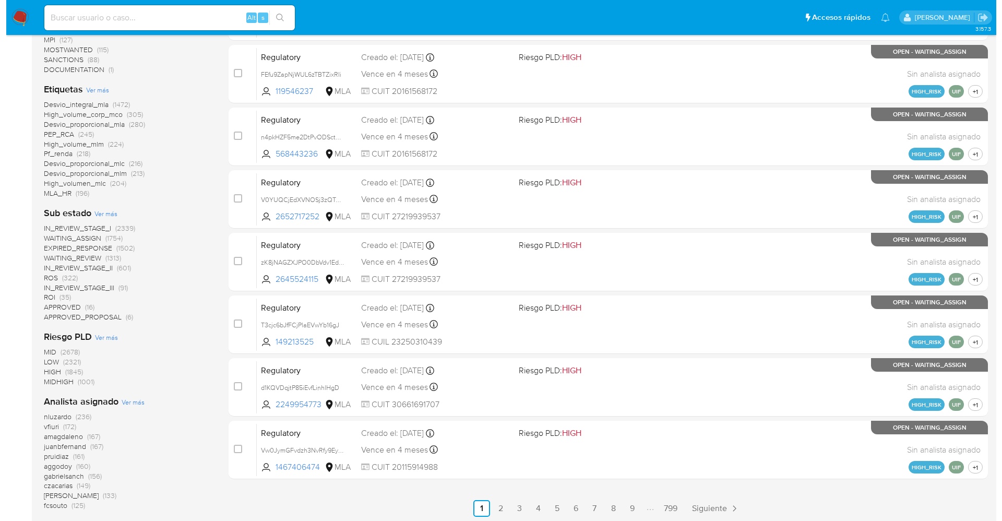
scroll to position [313, 0]
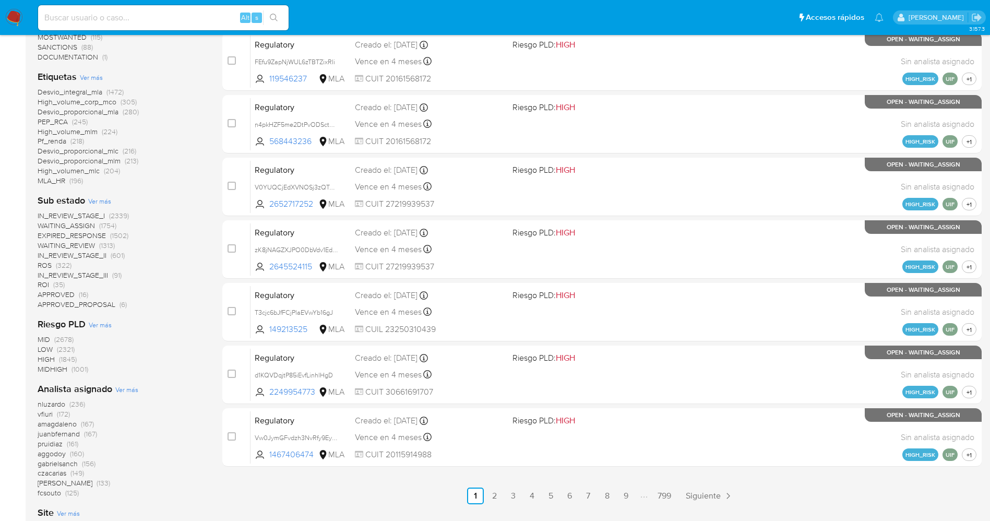
click at [97, 77] on span "Ver más" at bounding box center [91, 77] width 23 height 9
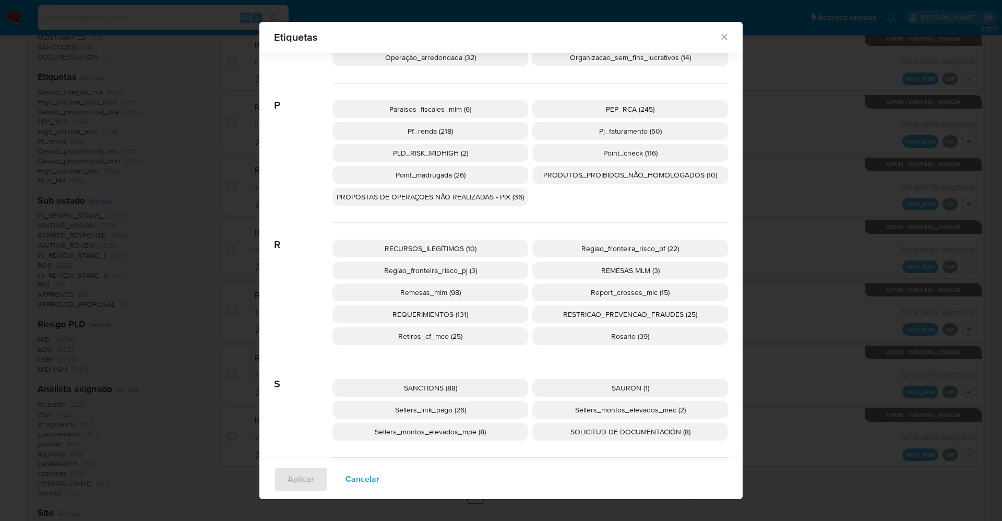
scroll to position [1715, 0]
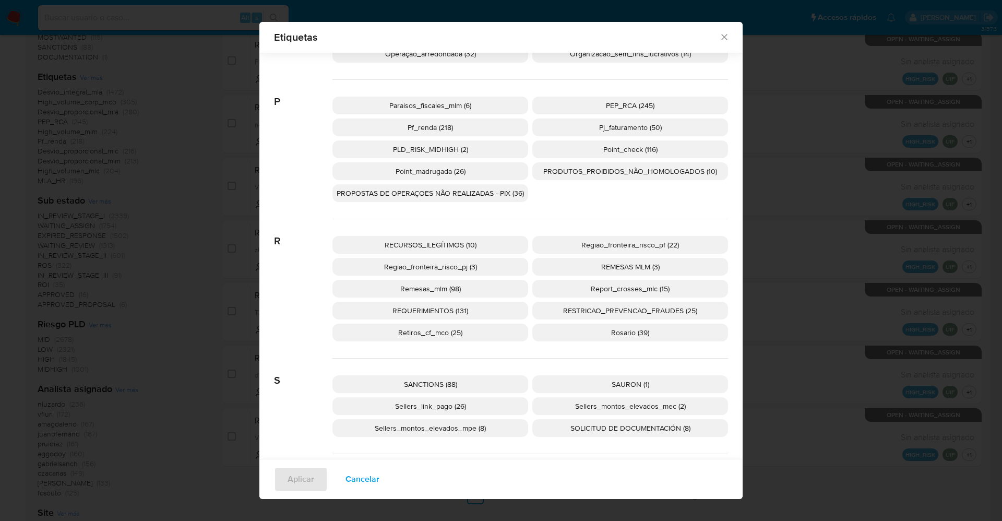
click at [592, 107] on p "PEP_RCA (245)" at bounding box center [631, 106] width 196 height 18
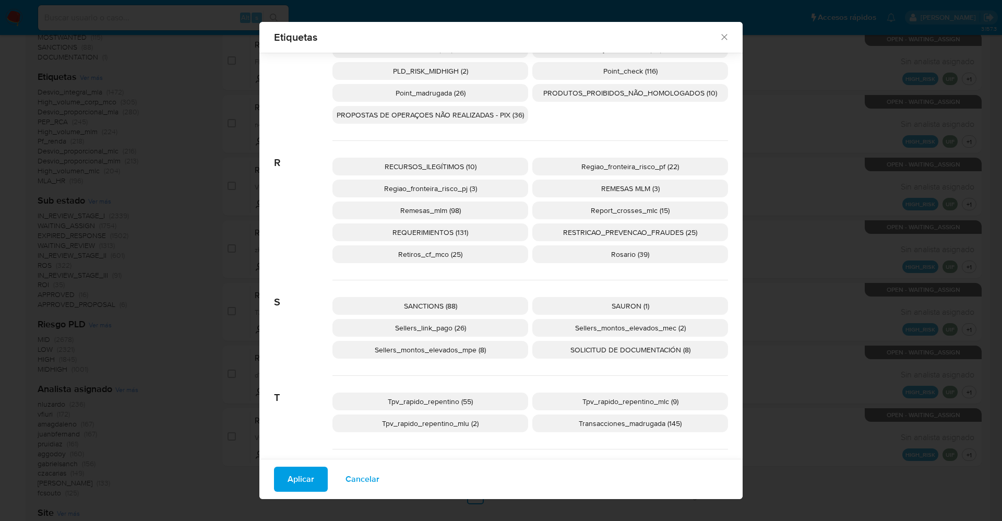
click at [412, 301] on span "SANCTIONS (88)" at bounding box center [430, 306] width 53 height 10
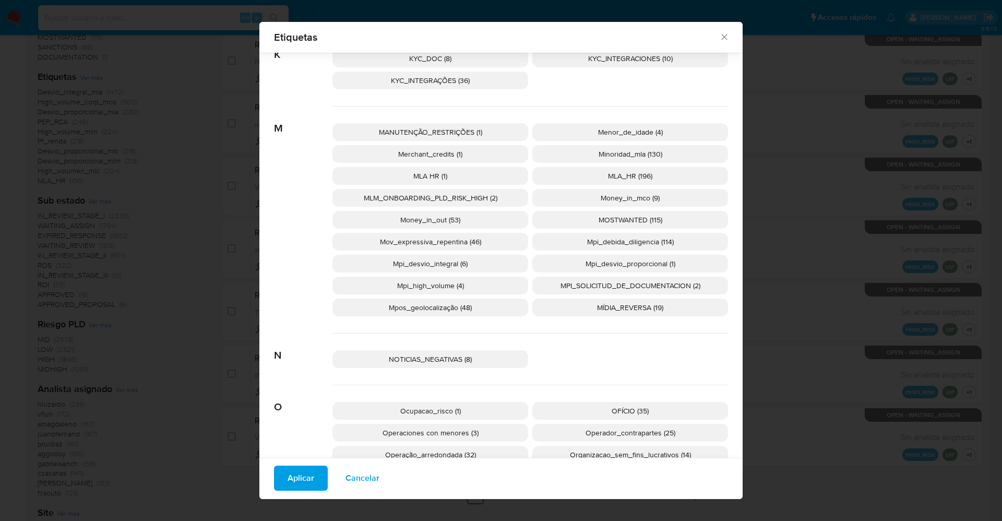
scroll to position [1313, 0]
click at [595, 215] on p "MOSTWANTED (115)" at bounding box center [631, 221] width 196 height 18
click at [302, 474] on span "Aplicar" at bounding box center [301, 478] width 27 height 23
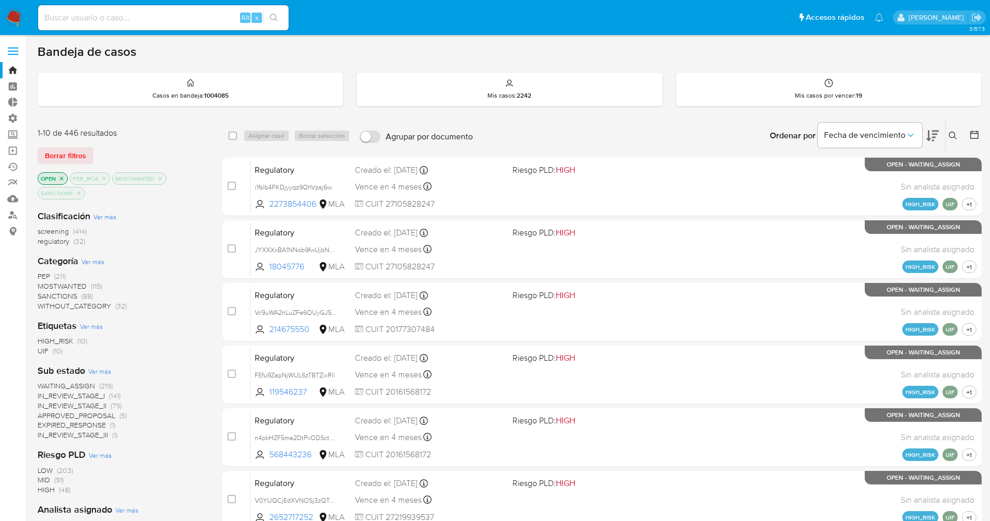
click at [77, 385] on span "WAITING_ASSIGN" at bounding box center [66, 386] width 57 height 10
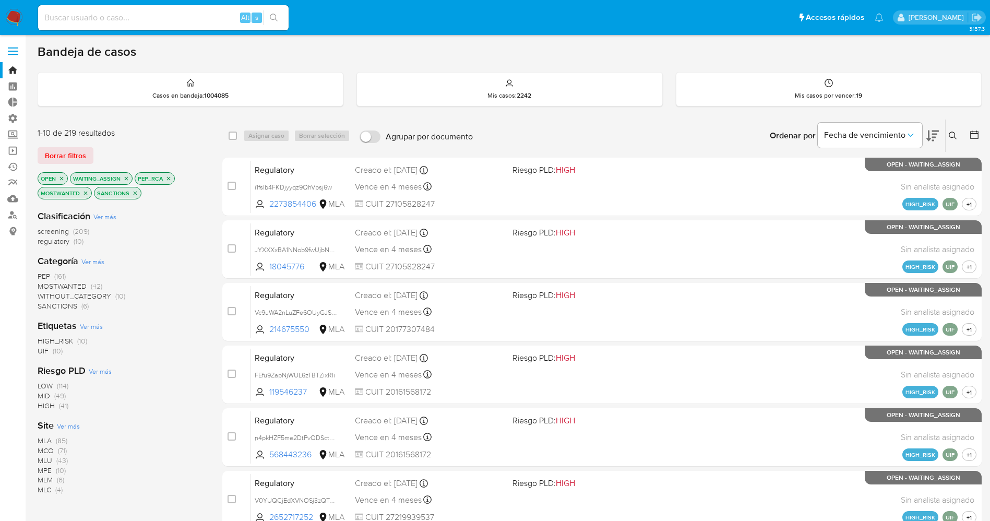
click at [76, 422] on div "Site Ver más MLA (85) MCO (71) MLU (43) MPE (10) MLM (6) MLC (4)" at bounding box center [122, 457] width 168 height 76
click at [65, 429] on span "Ver más" at bounding box center [68, 425] width 23 height 9
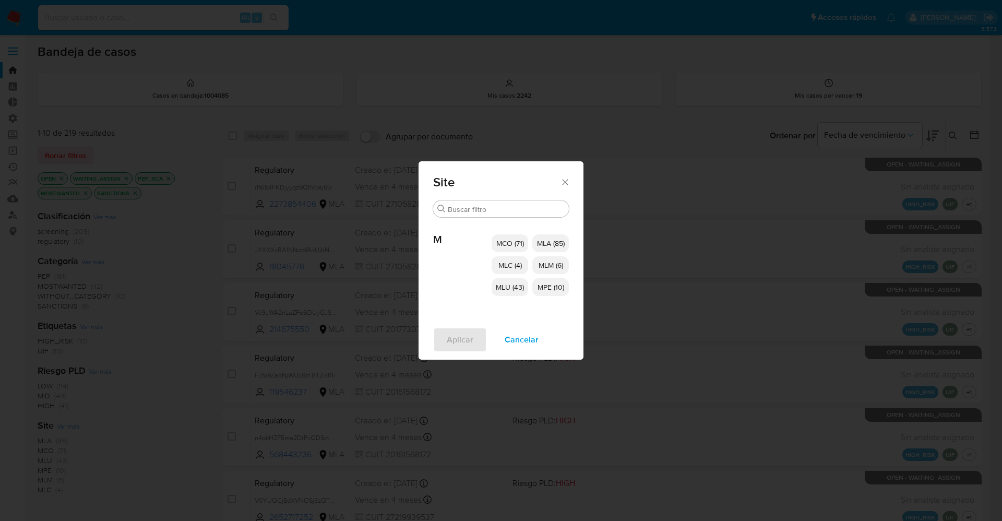
click at [497, 247] on span "MCO (71)" at bounding box center [510, 243] width 28 height 10
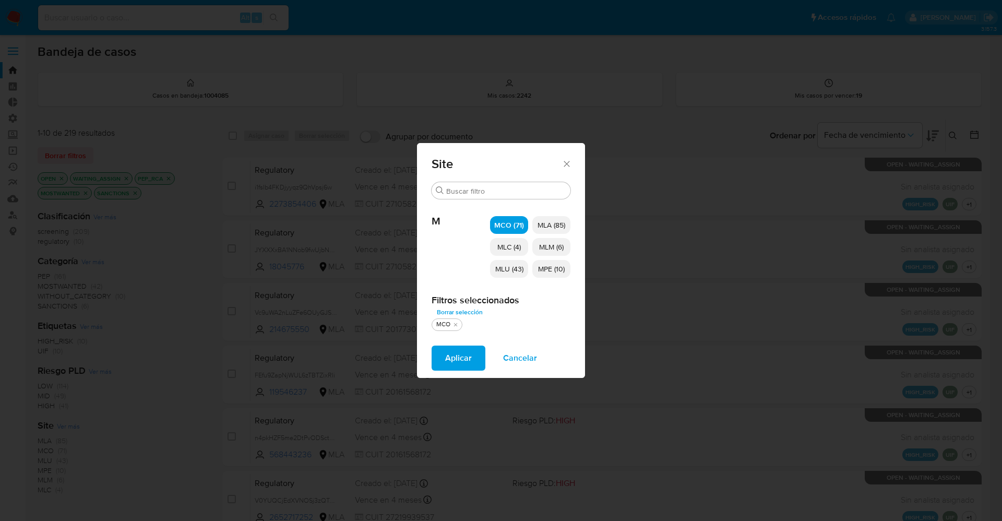
click at [506, 252] on span "MLC (4)" at bounding box center [509, 247] width 23 height 10
click at [514, 263] on p "MLU (43)" at bounding box center [509, 269] width 38 height 18
click at [546, 265] on span "MPE (10)" at bounding box center [551, 269] width 27 height 10
click at [551, 250] on span "MLM (6)" at bounding box center [551, 247] width 25 height 10
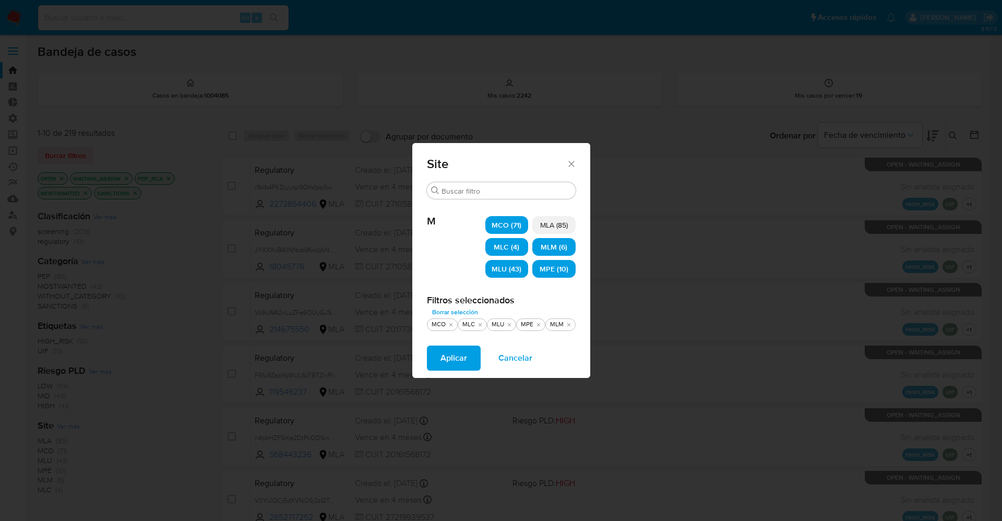
click at [443, 364] on span "Aplicar" at bounding box center [454, 358] width 27 height 23
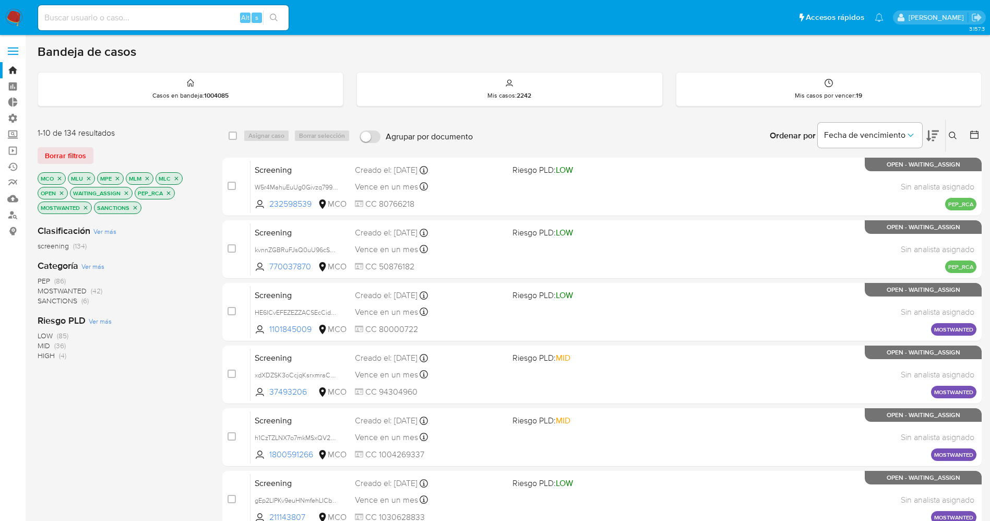
click at [68, 288] on span "MOSTWANTED" at bounding box center [62, 291] width 49 height 10
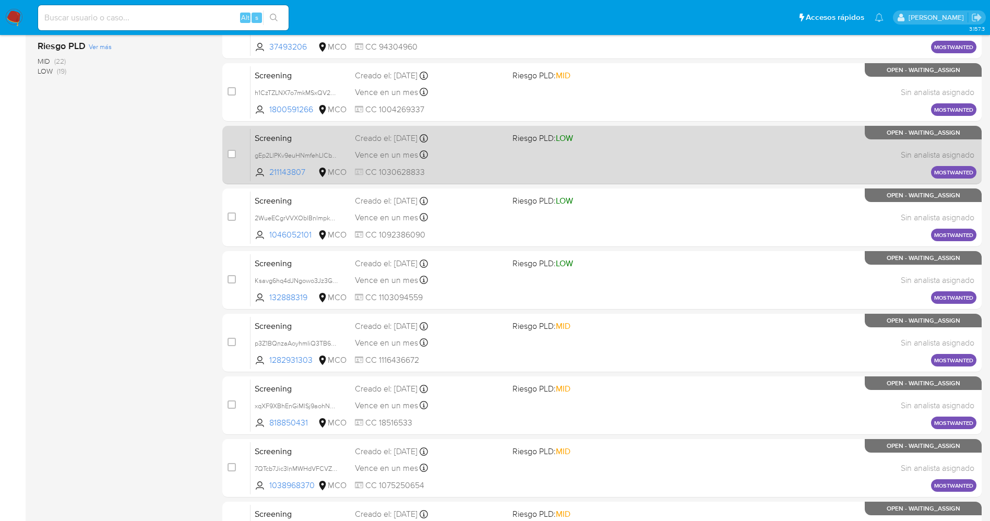
scroll to position [303, 0]
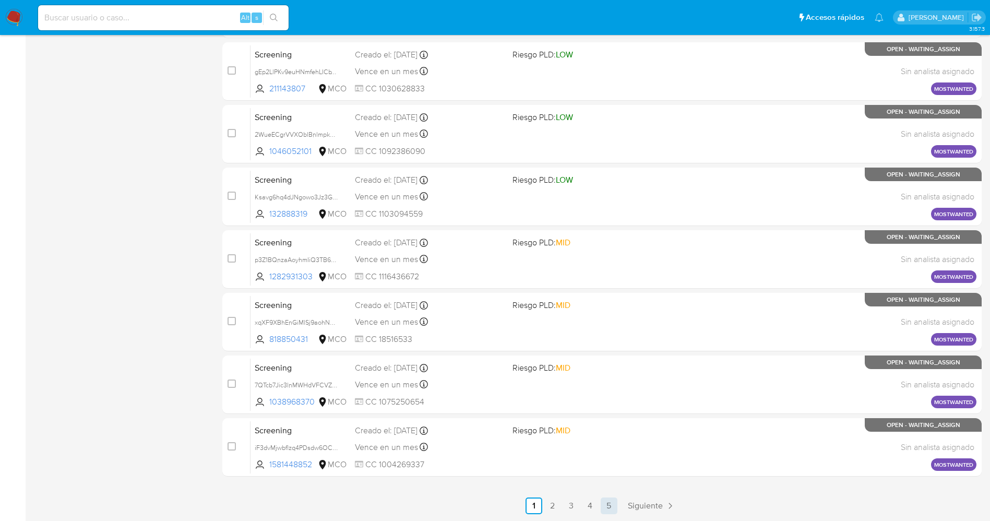
click at [609, 499] on link "5" at bounding box center [609, 506] width 17 height 17
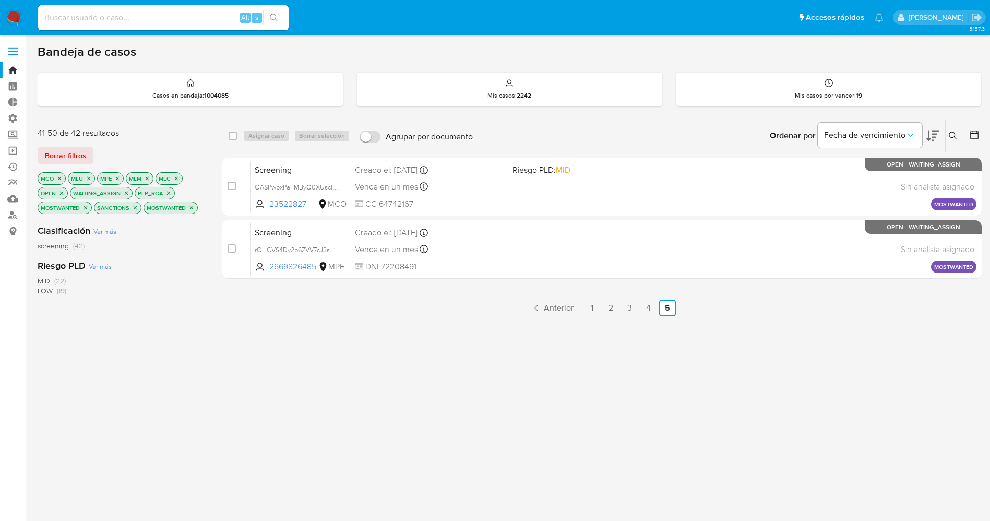
click at [190, 207] on icon "close-filter" at bounding box center [191, 208] width 6 height 6
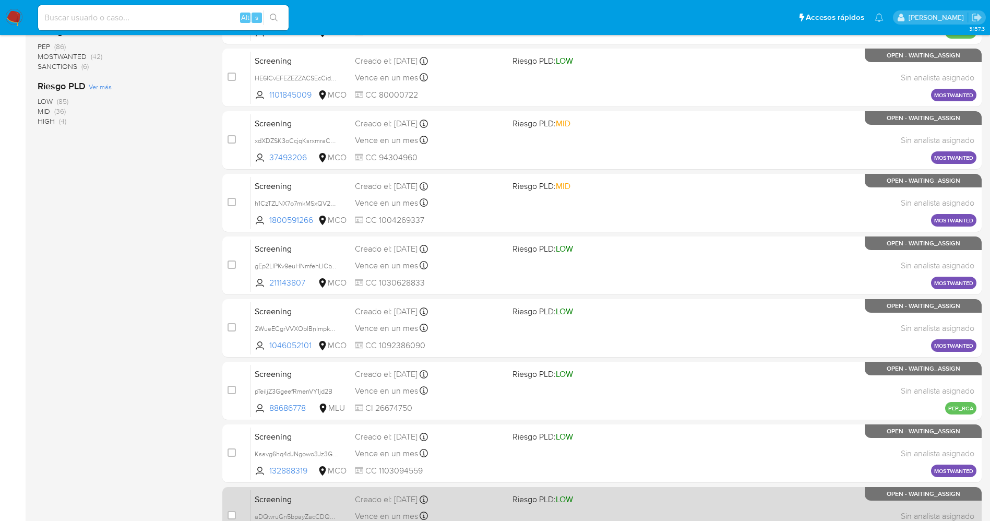
scroll to position [303, 0]
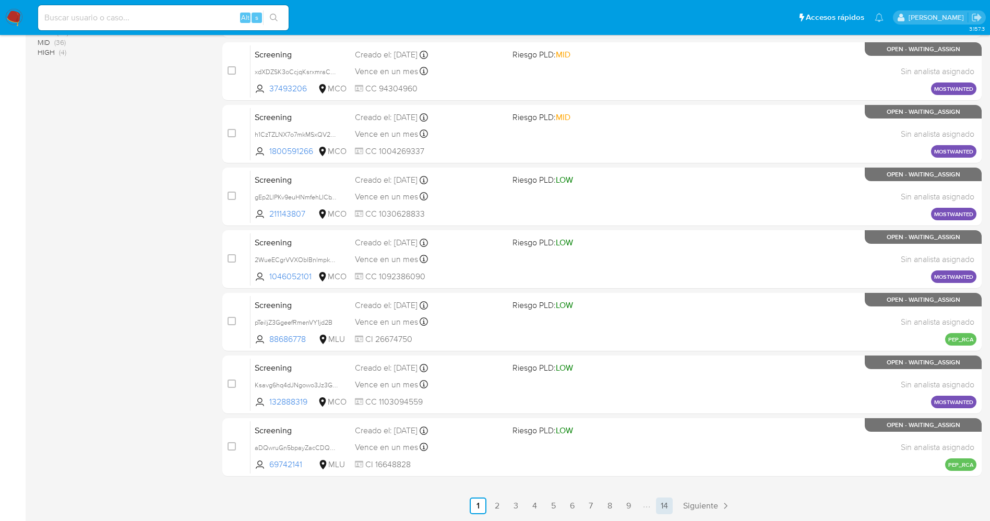
click at [664, 500] on link "14" at bounding box center [664, 506] width 17 height 17
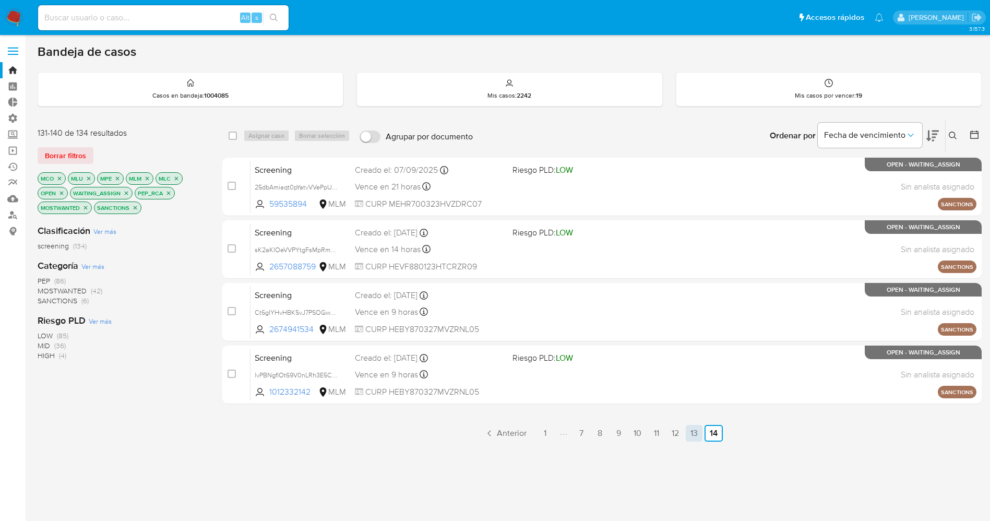
click at [693, 430] on link "13" at bounding box center [694, 433] width 17 height 17
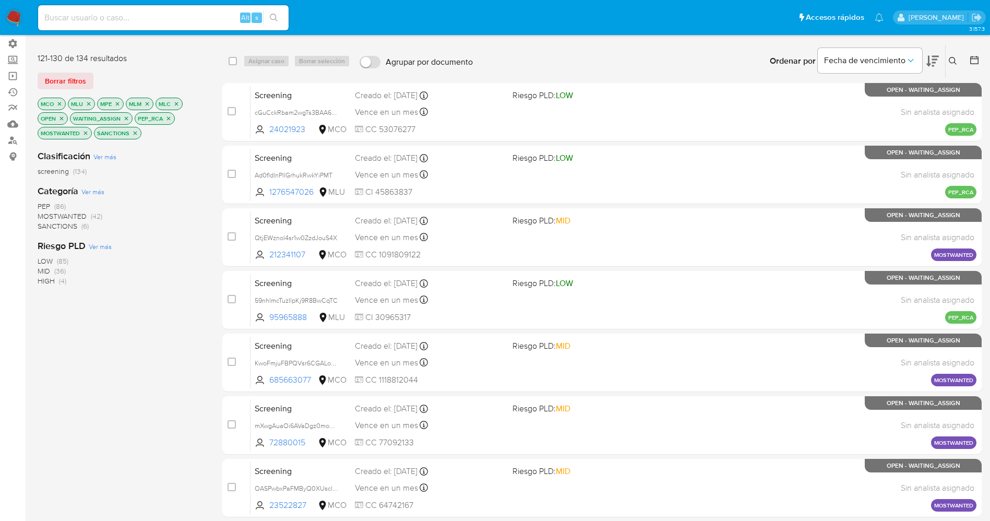
scroll to position [303, 0]
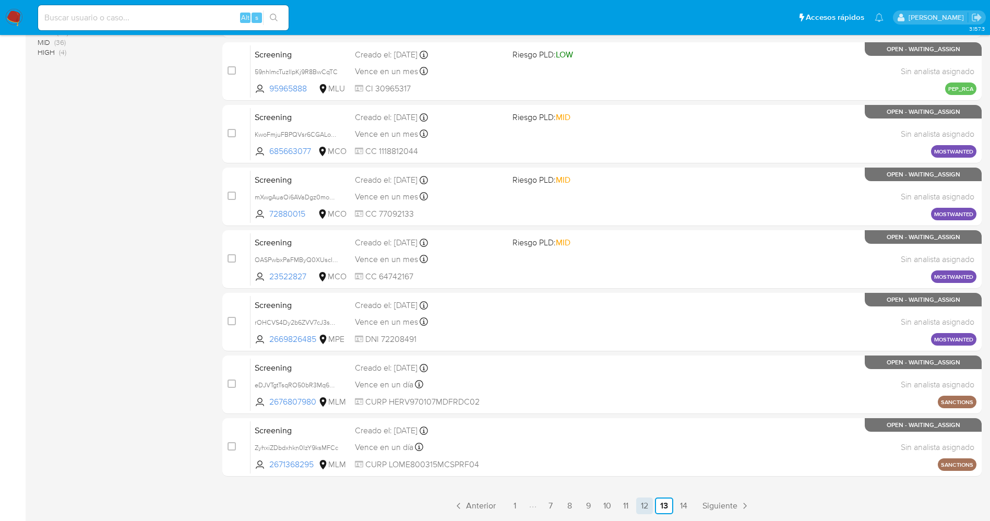
click at [643, 506] on link "12" at bounding box center [644, 506] width 17 height 17
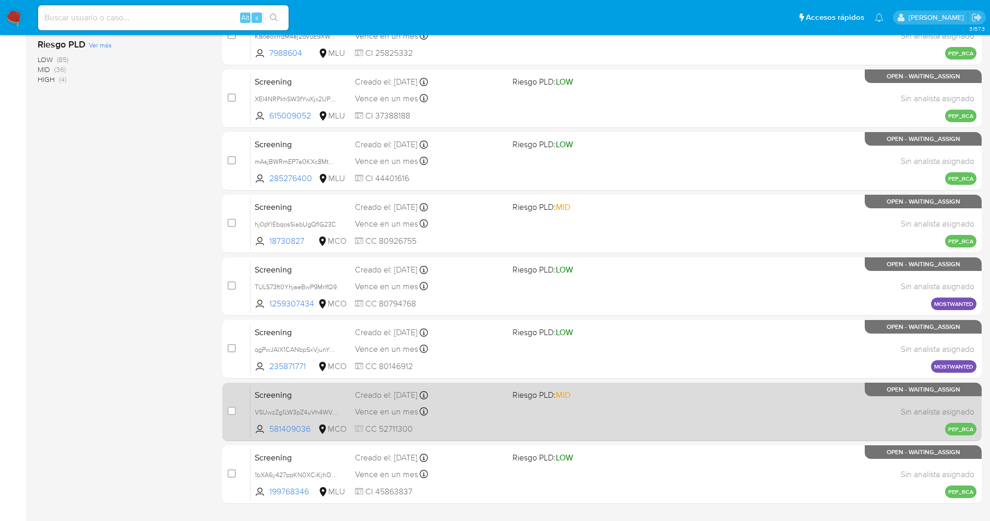
scroll to position [303, 0]
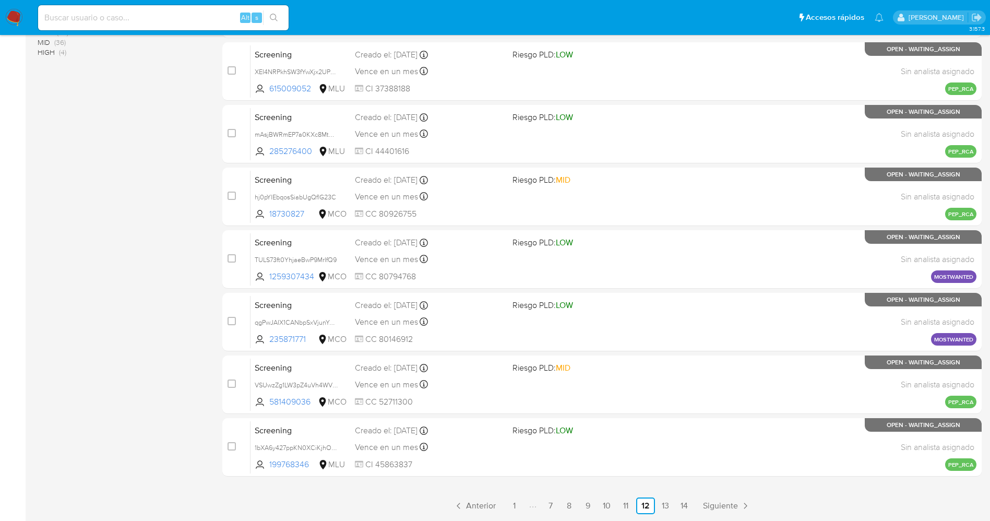
click at [3, 14] on nav "Pausado Ver notificaciones Alt s Accesos rápidos Presiona las siguientes teclas…" at bounding box center [495, 17] width 990 height 35
click at [8, 15] on img at bounding box center [14, 18] width 18 height 18
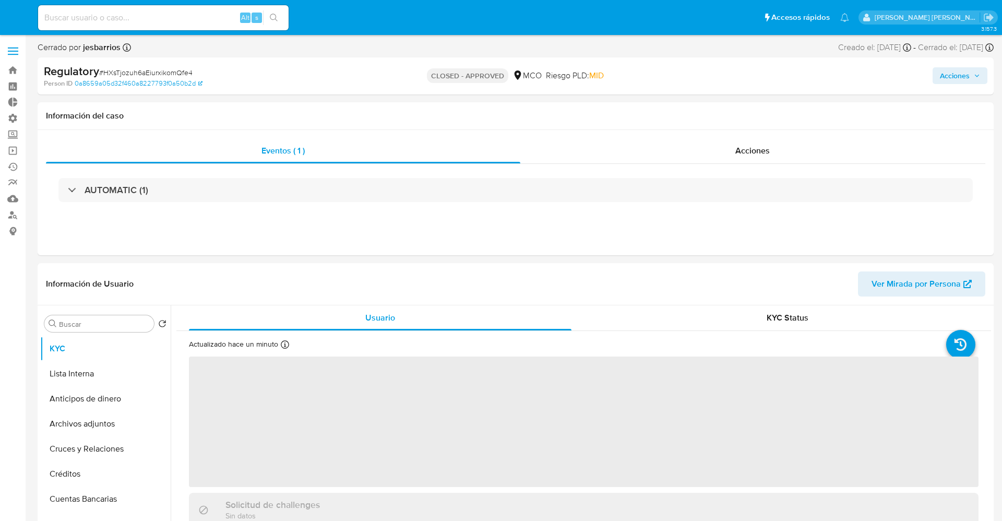
select select "10"
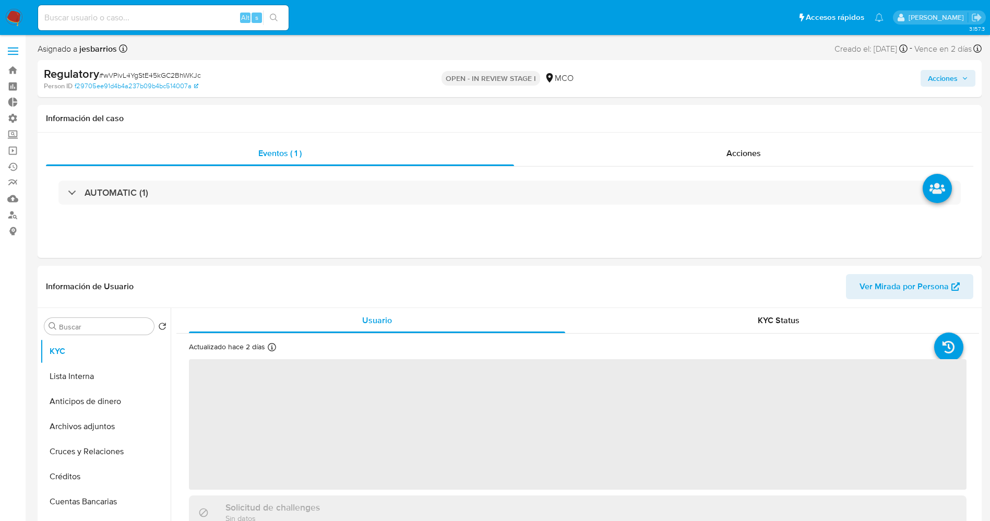
select select "10"
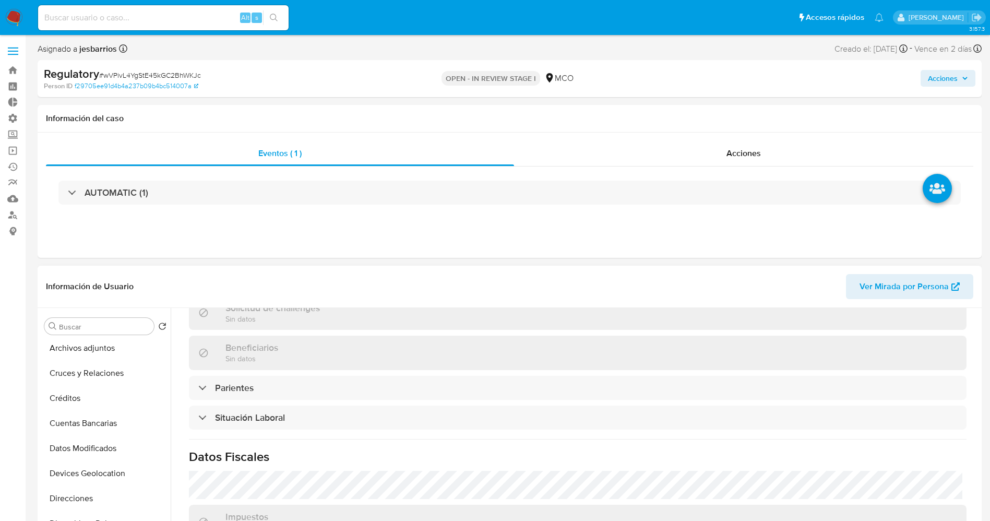
scroll to position [470, 0]
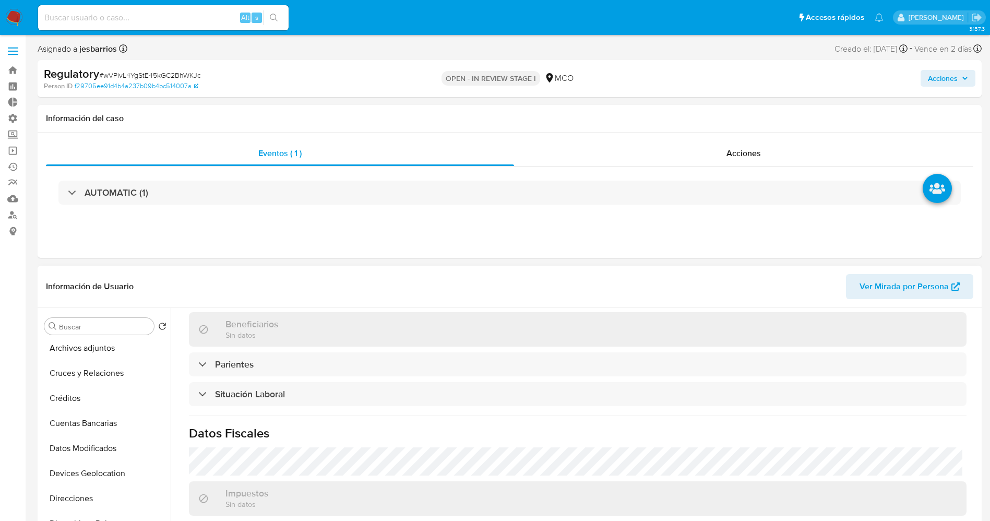
click at [316, 379] on div "Actualizado hace 2 días Creado: 05/09/2025 20:39:13 Actualizado: 06/09/2025 09:…" at bounding box center [577, 245] width 803 height 762
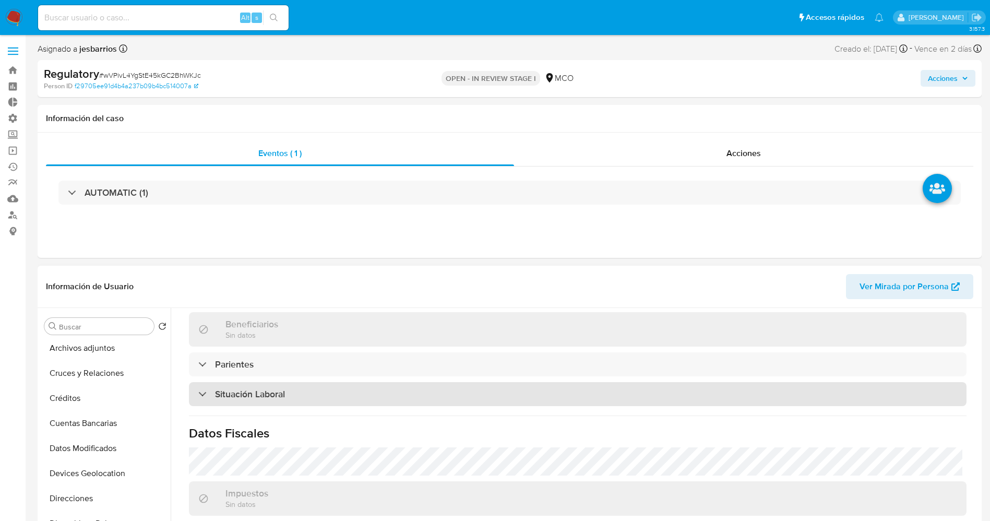
click at [315, 382] on div "Situación Laboral" at bounding box center [578, 394] width 778 height 24
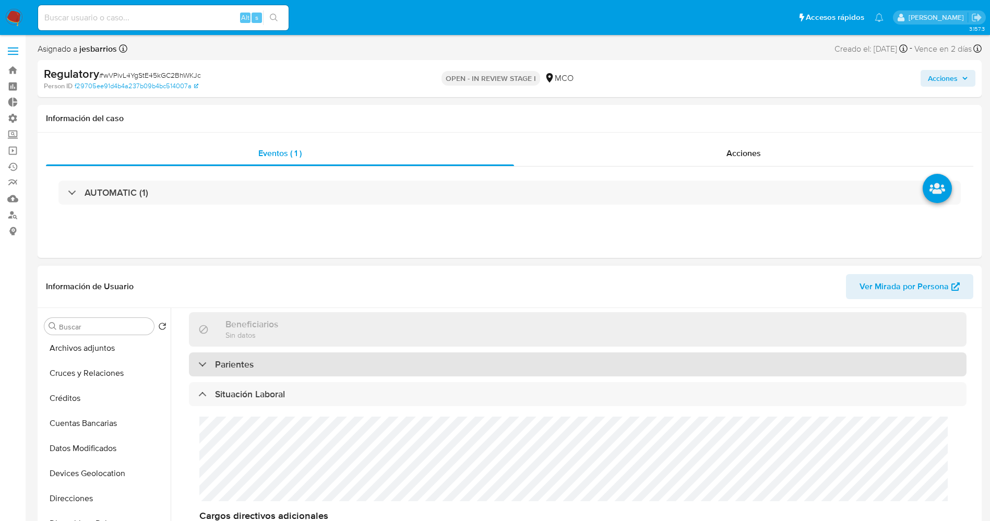
click at [316, 364] on div "Parientes" at bounding box center [578, 364] width 778 height 24
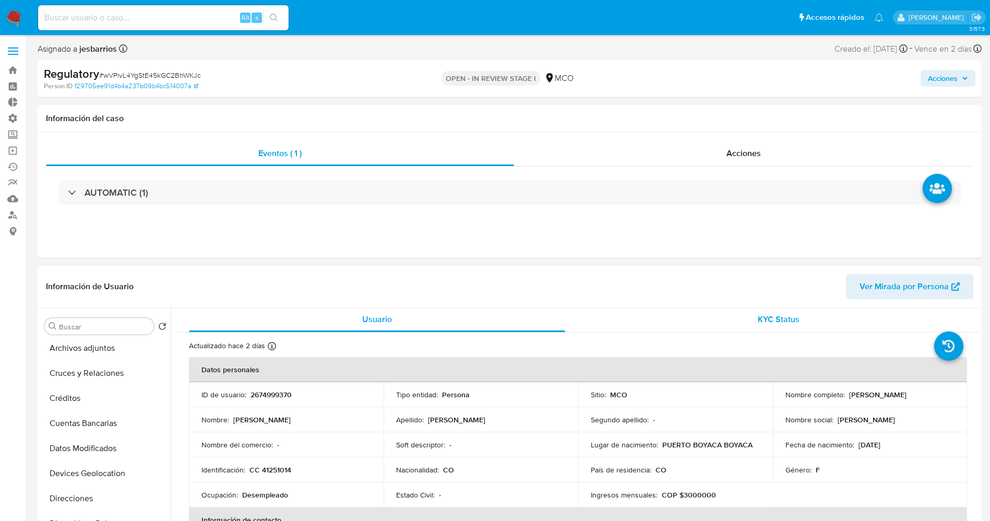
scroll to position [0, 0]
drag, startPoint x: 845, startPoint y: 393, endPoint x: 946, endPoint y: 396, distance: 100.8
click at [946, 396] on div "Nombre completo : Marvy Adriana Alvarez Tellez" at bounding box center [871, 395] width 170 height 9
drag, startPoint x: 919, startPoint y: 394, endPoint x: 912, endPoint y: 394, distance: 7.3
copy p "Marvy Adriana Alvarez Tellez"
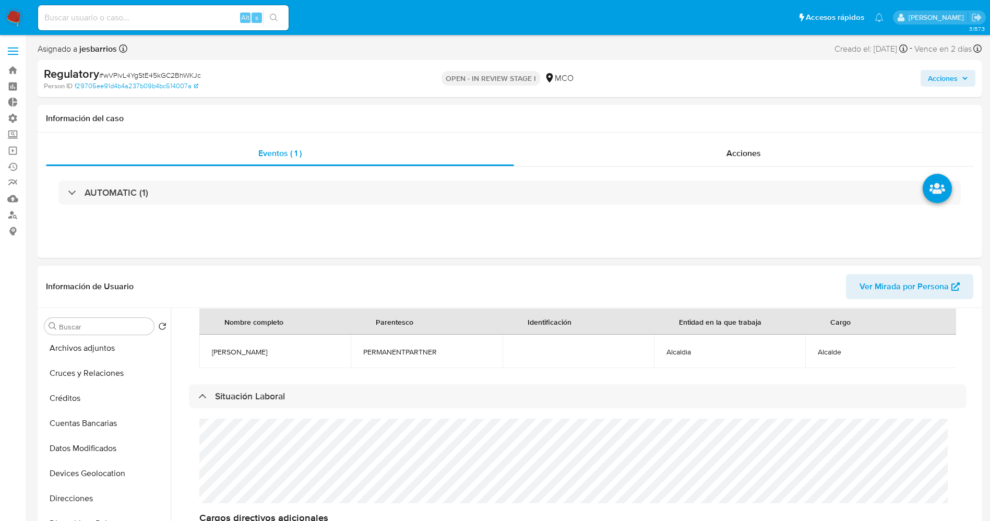
scroll to position [470, 0]
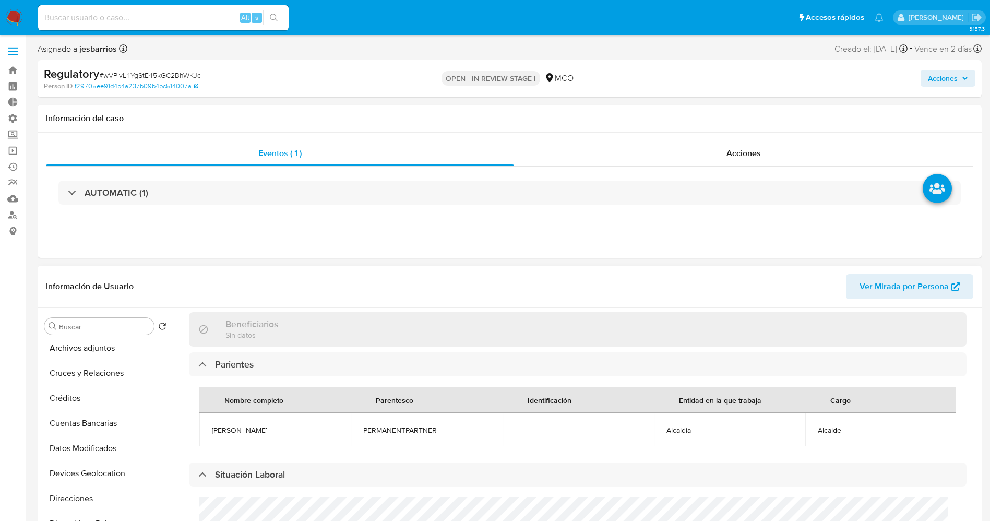
drag, startPoint x: 203, startPoint y: 433, endPoint x: 325, endPoint y: 432, distance: 121.6
click at [325, 432] on td "Andres Fernando Duque Cardenas" at bounding box center [274, 429] width 151 height 33
copy span "Andres Fernando Duque Cardenas"
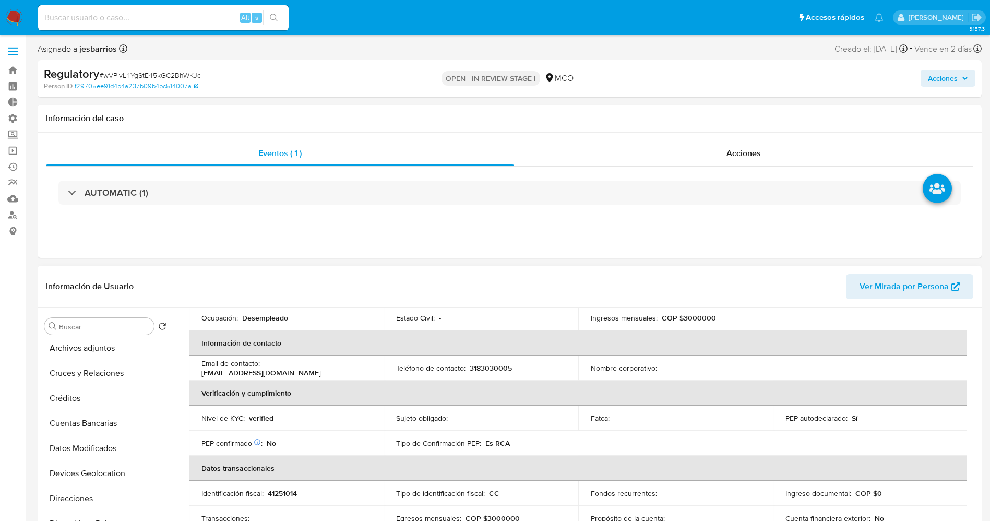
scroll to position [0, 0]
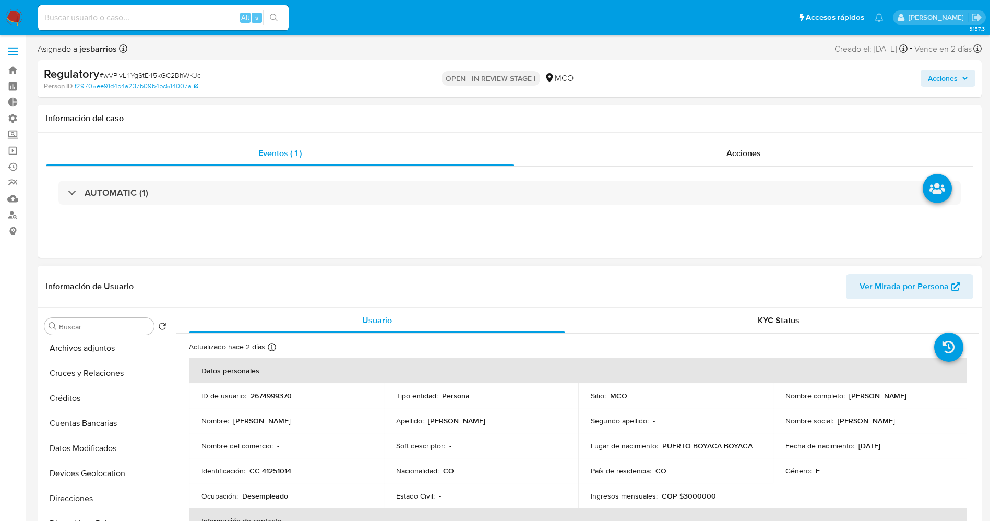
drag, startPoint x: 847, startPoint y: 399, endPoint x: 959, endPoint y: 399, distance: 111.2
click at [959, 399] on td "Nombre completo : Marvy Adriana Alvarez Tellez" at bounding box center [870, 395] width 195 height 25
copy p "Marvy Adriana Alvarez Tellez"
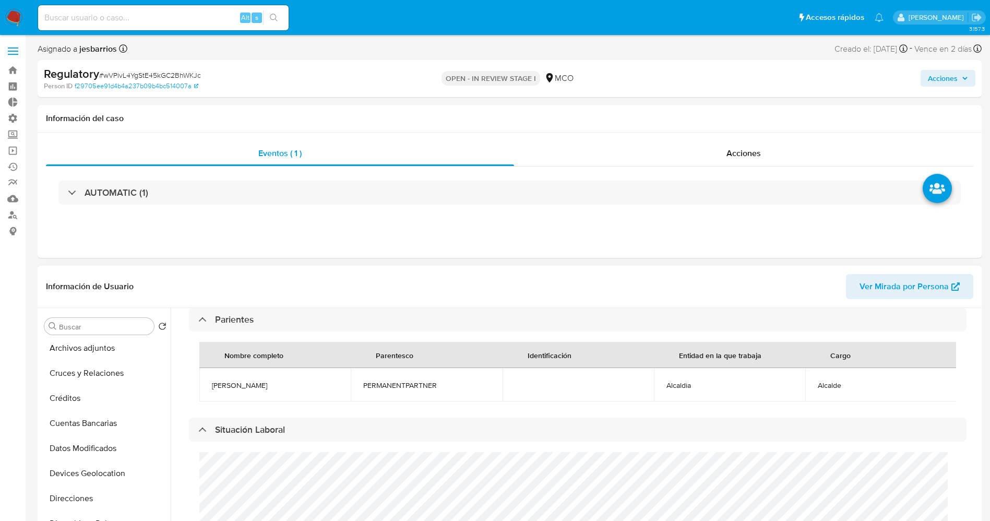
scroll to position [548, 0]
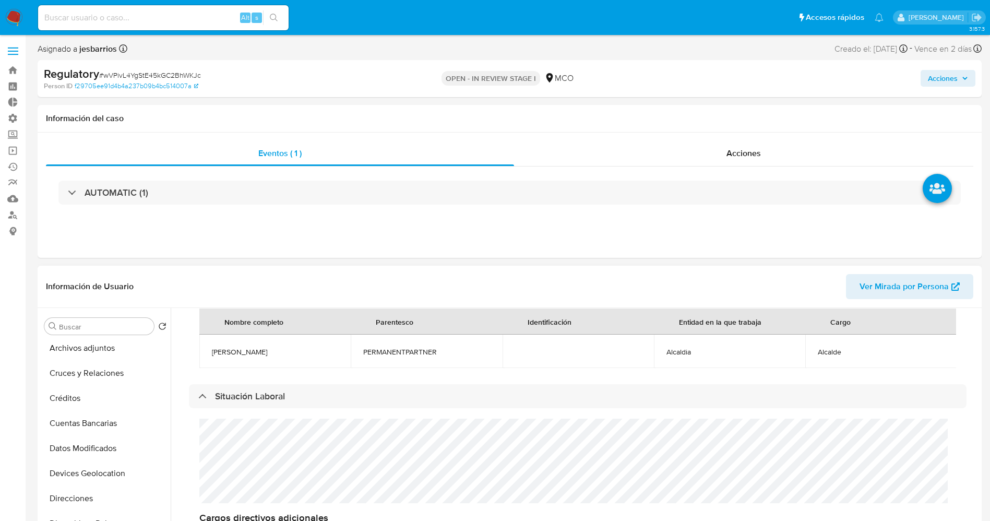
drag, startPoint x: 203, startPoint y: 352, endPoint x: 327, endPoint y: 350, distance: 124.3
click at [327, 350] on td "Andres Fernando Duque Cardenas" at bounding box center [274, 351] width 151 height 33
copy span "Andres Fernando Duque Cardenas"
drag, startPoint x: 805, startPoint y: 354, endPoint x: 842, endPoint y: 353, distance: 37.6
click at [842, 353] on td "Alcalde" at bounding box center [881, 351] width 151 height 33
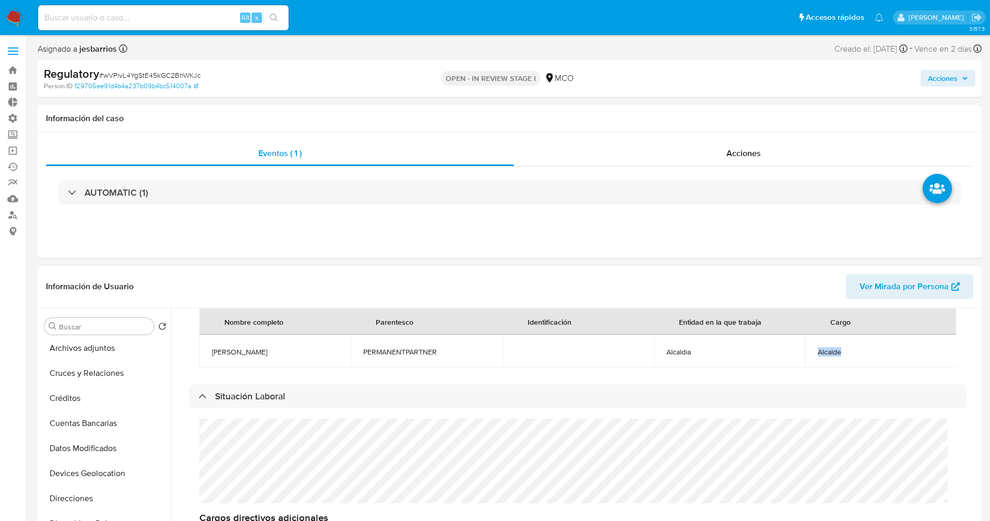
copy span "Alcalde"
click at [77, 373] on button "Lista Interna" at bounding box center [101, 376] width 122 height 25
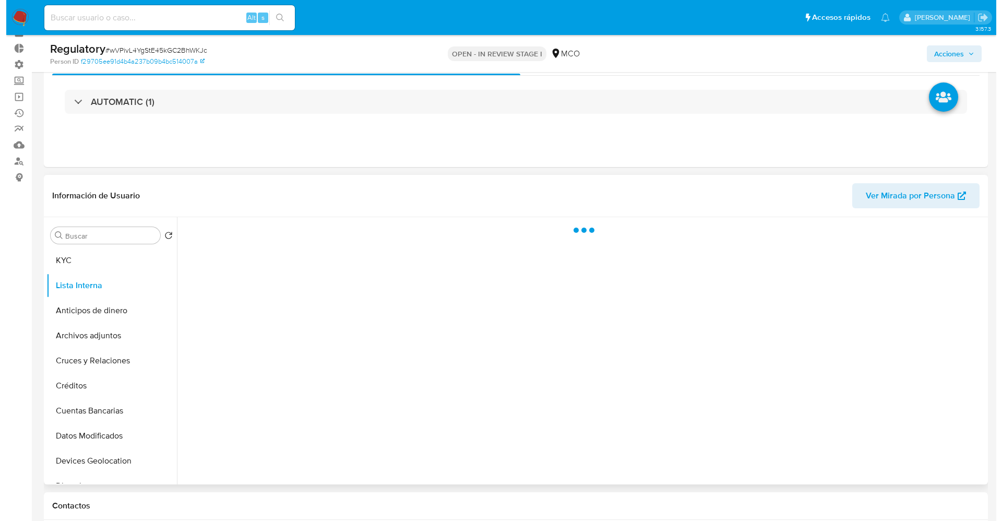
scroll to position [78, 0]
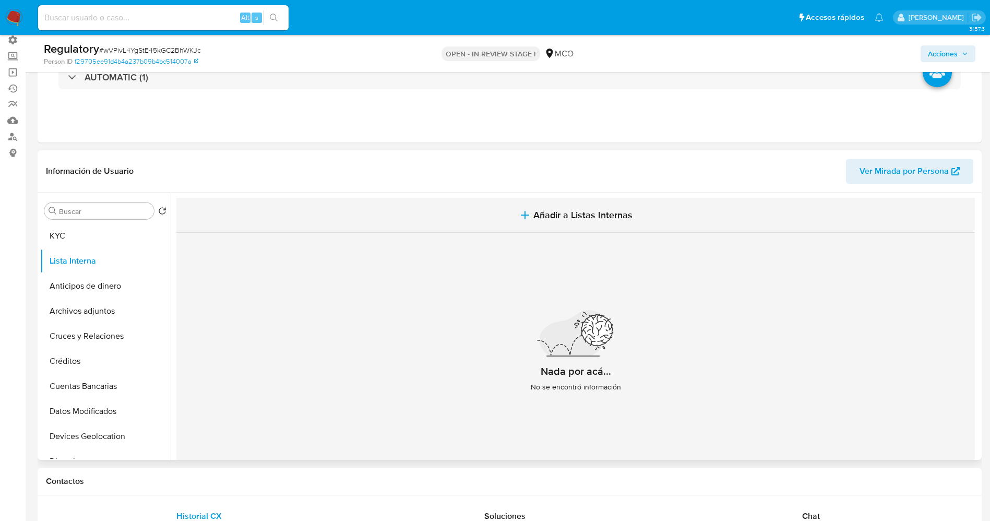
click at [579, 204] on button "Añadir a Listas Internas" at bounding box center [575, 215] width 799 height 35
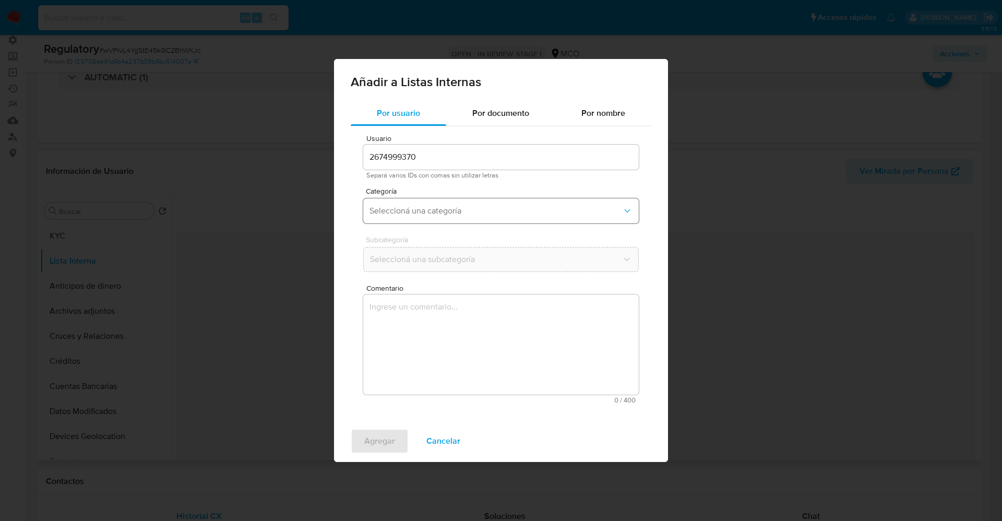
click at [459, 203] on button "Seleccioná una categoría" at bounding box center [501, 210] width 276 height 25
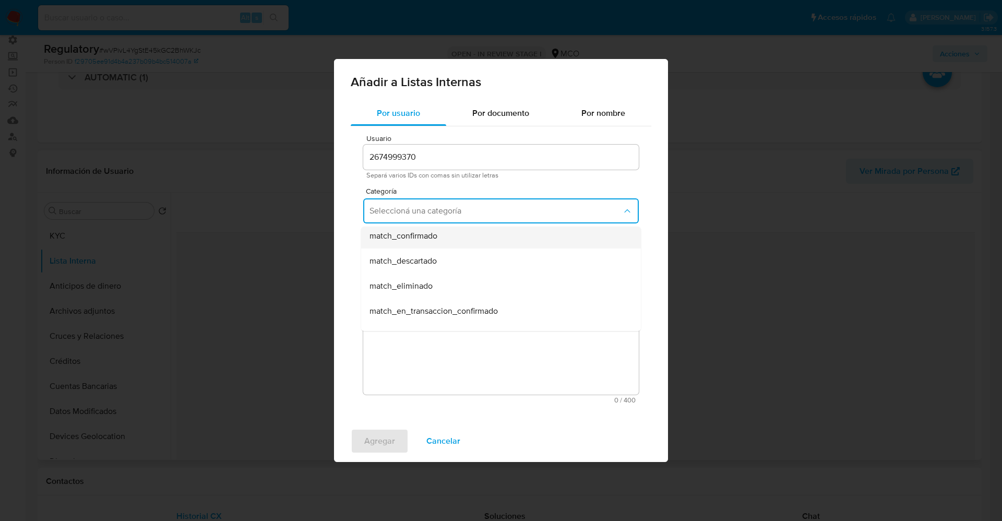
click at [445, 240] on div "match_confirmado" at bounding box center [498, 235] width 257 height 25
click at [444, 264] on span "Seleccioná una subcategoría" at bounding box center [496, 259] width 253 height 10
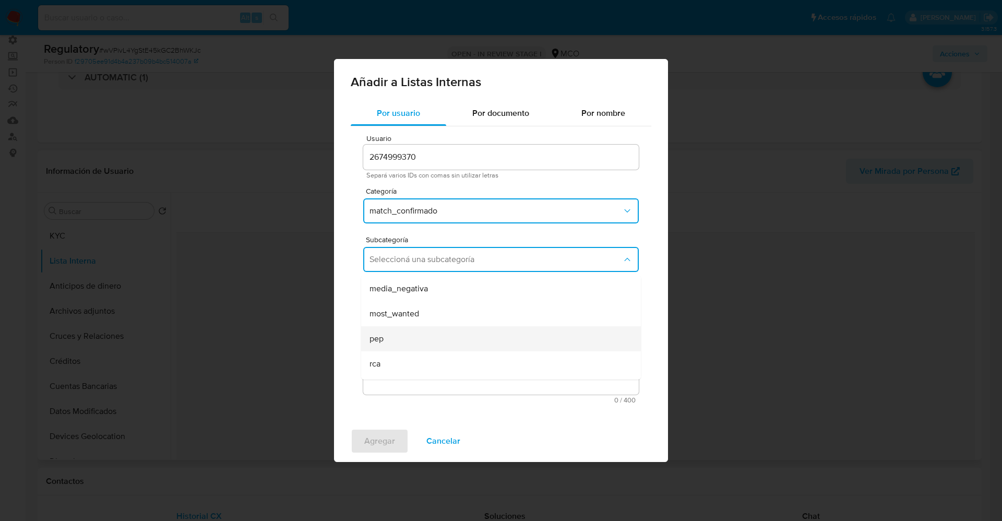
scroll to position [71, 0]
click at [412, 311] on div "pep" at bounding box center [498, 316] width 257 height 25
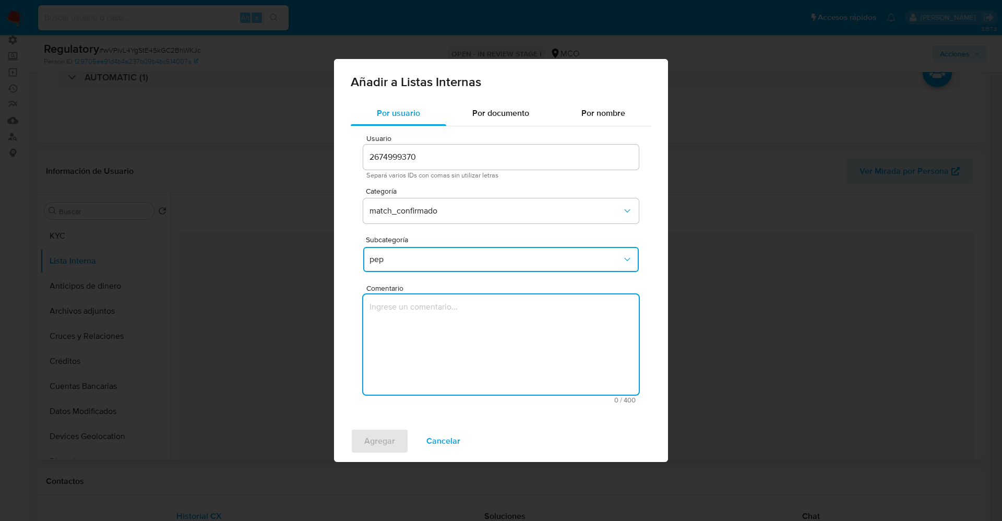
click at [412, 311] on textarea "Comentario" at bounding box center [501, 344] width 276 height 100
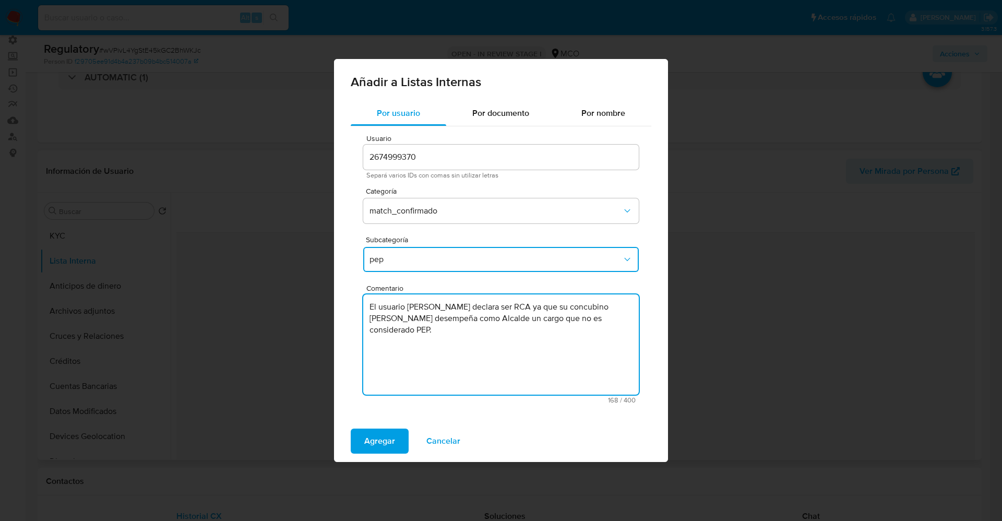
type textarea "El usuario Marvy Adriana Alvarez Tellez declara ser RCA ya que su concubino And…"
click at [394, 266] on button "pep" at bounding box center [501, 259] width 276 height 25
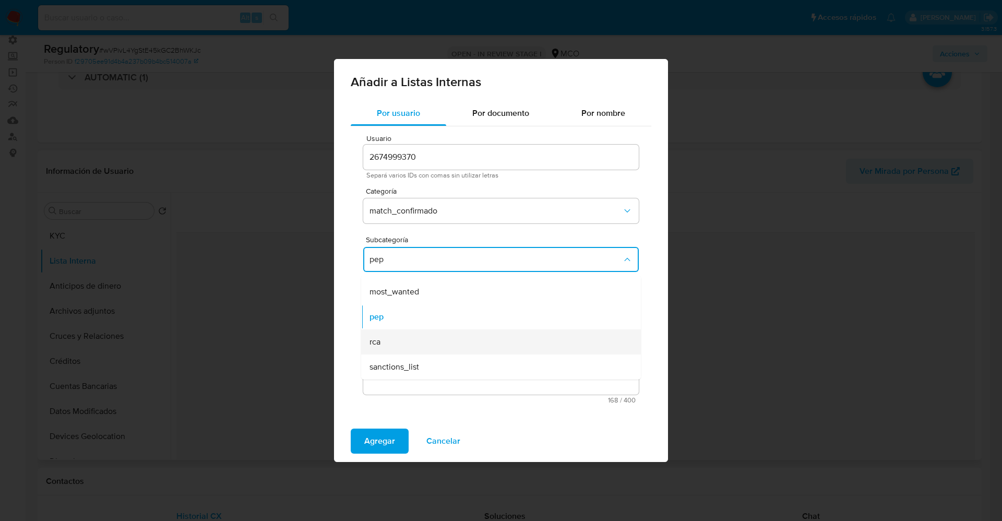
click at [405, 341] on div "rca" at bounding box center [498, 341] width 257 height 25
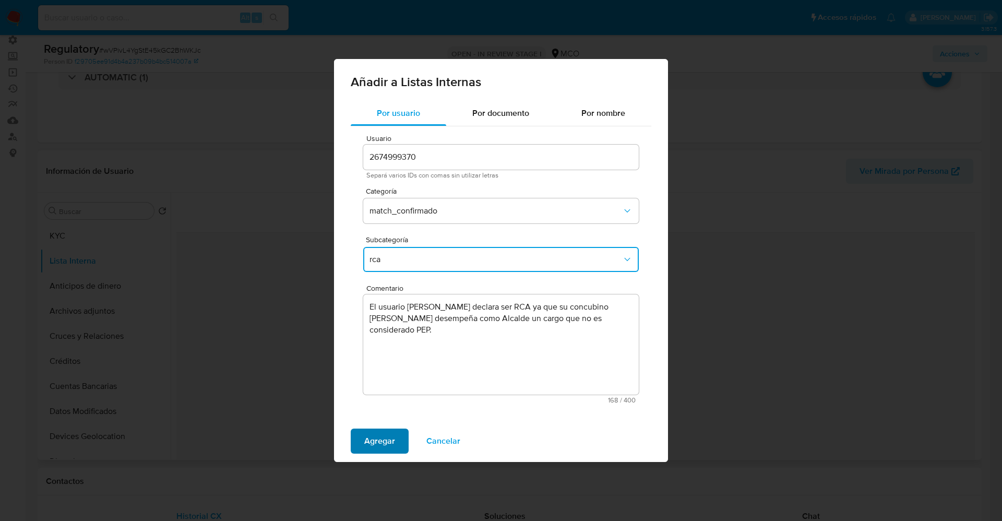
click at [383, 444] on span "Agregar" at bounding box center [379, 441] width 31 height 23
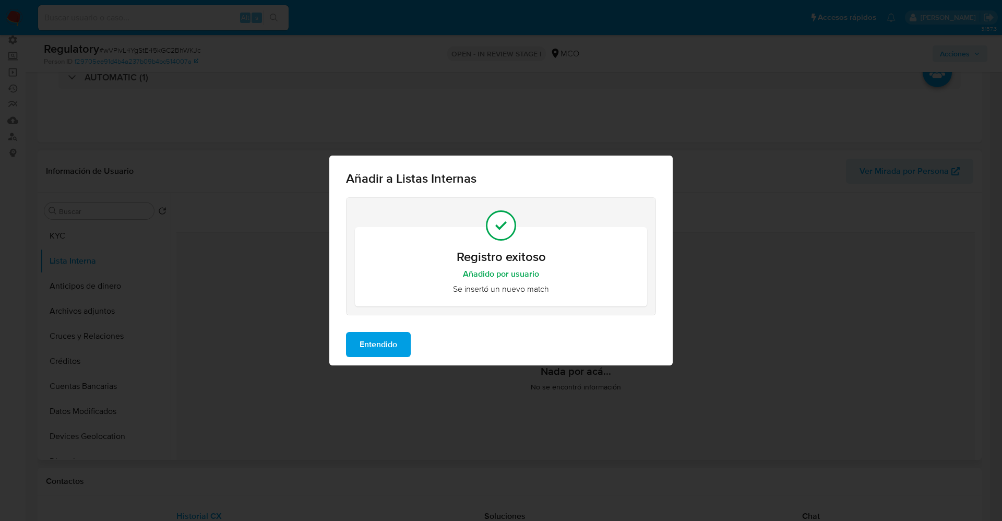
click at [363, 339] on span "Entendido" at bounding box center [379, 344] width 38 height 23
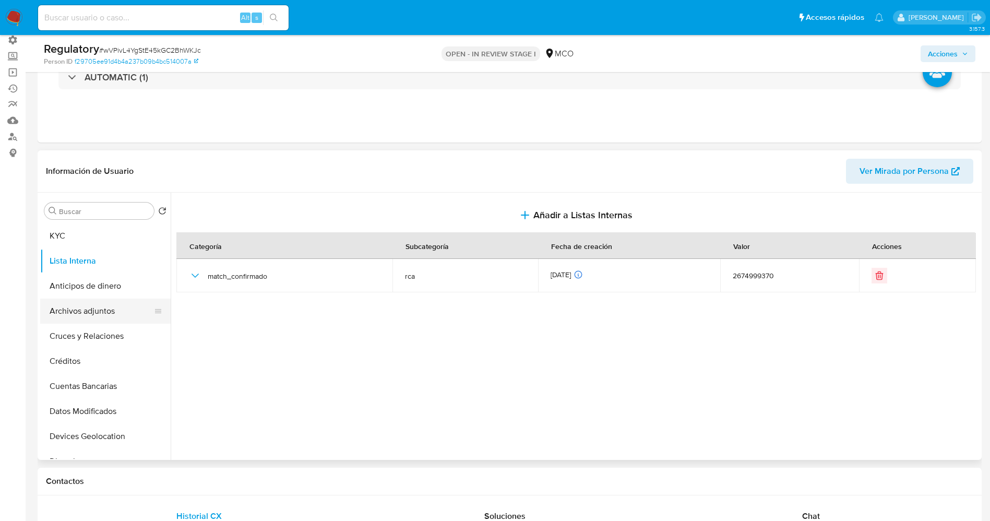
click at [55, 308] on button "Archivos adjuntos" at bounding box center [101, 311] width 122 height 25
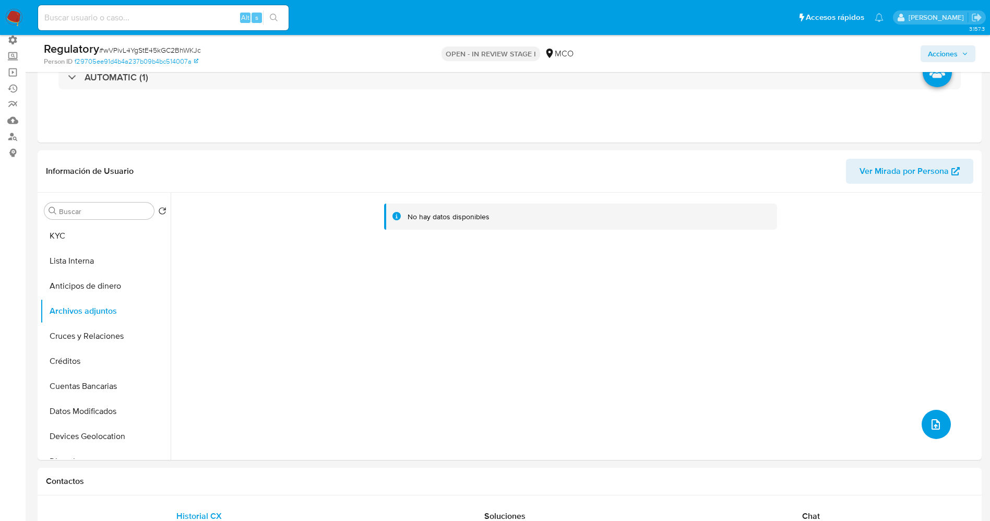
click at [940, 413] on button "upload-file" at bounding box center [936, 424] width 29 height 29
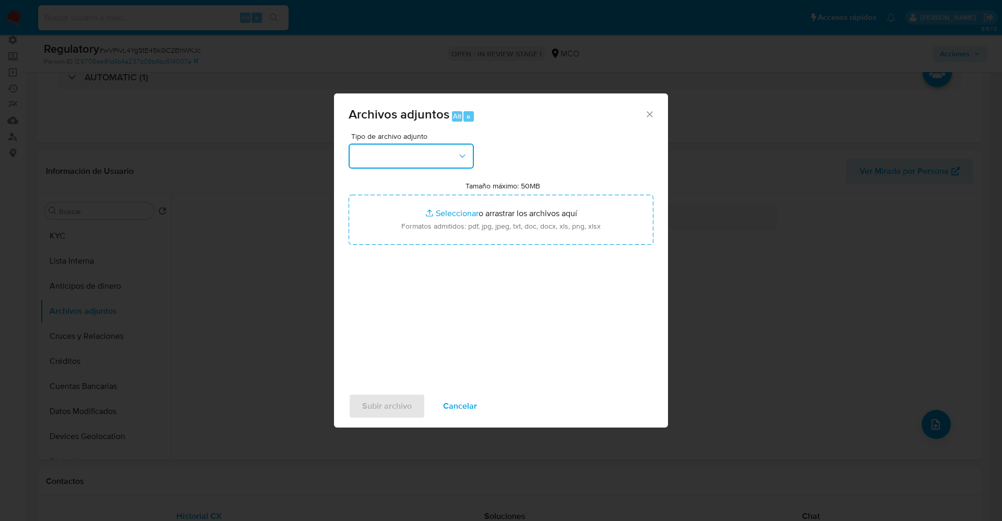
click at [426, 146] on button "button" at bounding box center [411, 156] width 125 height 25
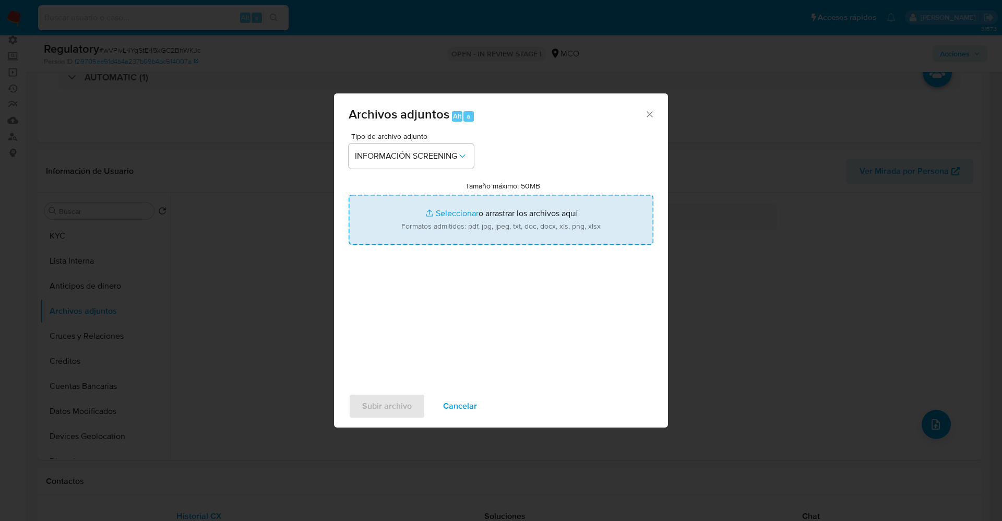
type input "C:\fakepath\_Andres Fernando Duque Cardenas_ lavado de dinero - Buscar con Goog…"
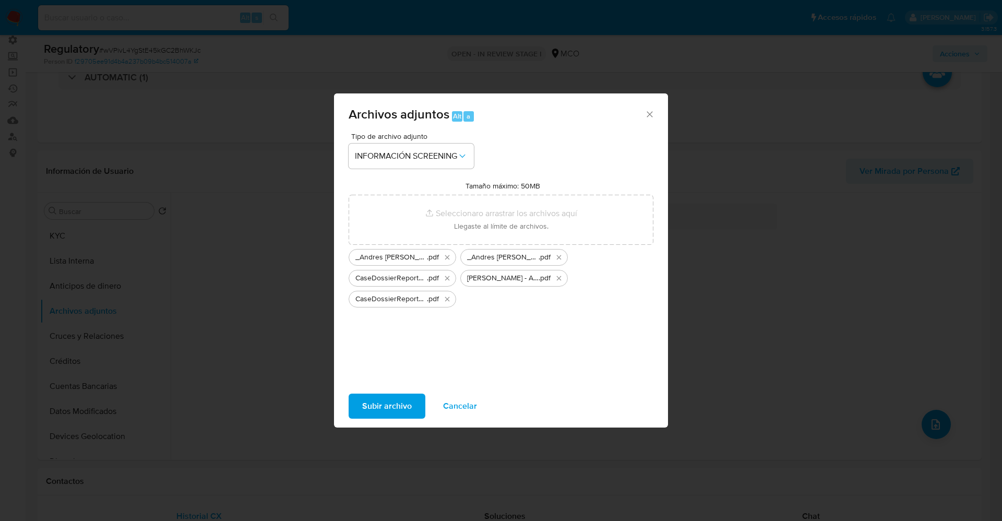
click at [391, 405] on span "Subir archivo" at bounding box center [387, 406] width 50 height 23
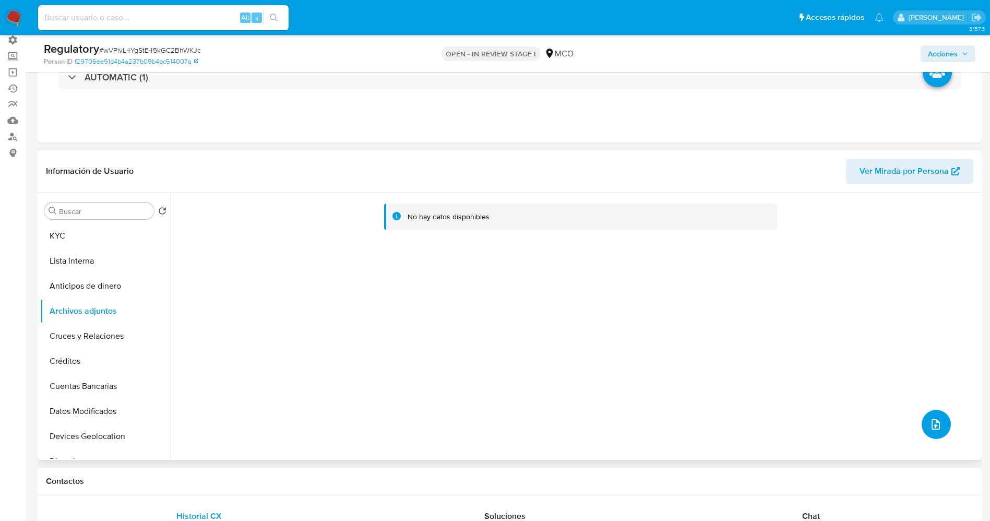
click at [922, 421] on button "upload-file" at bounding box center [936, 424] width 29 height 29
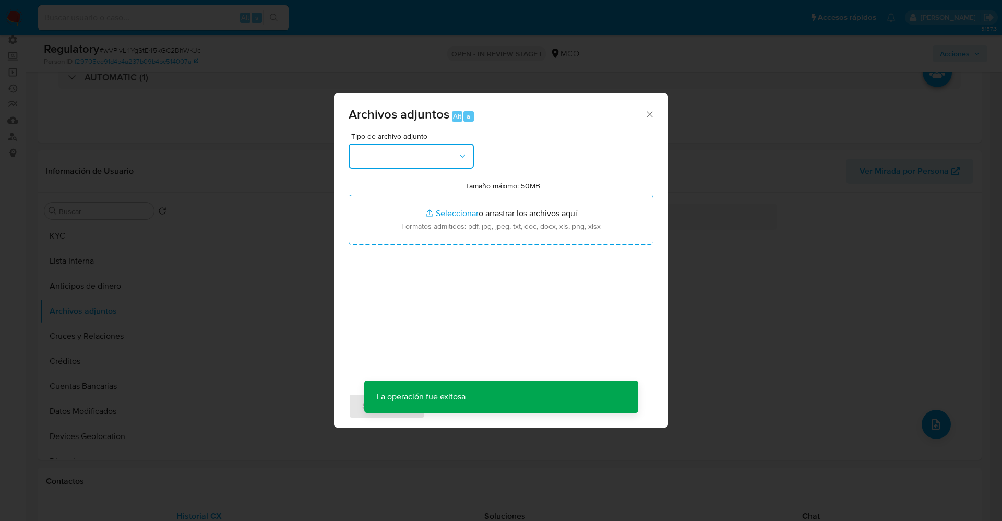
click at [377, 157] on button "button" at bounding box center [411, 156] width 125 height 25
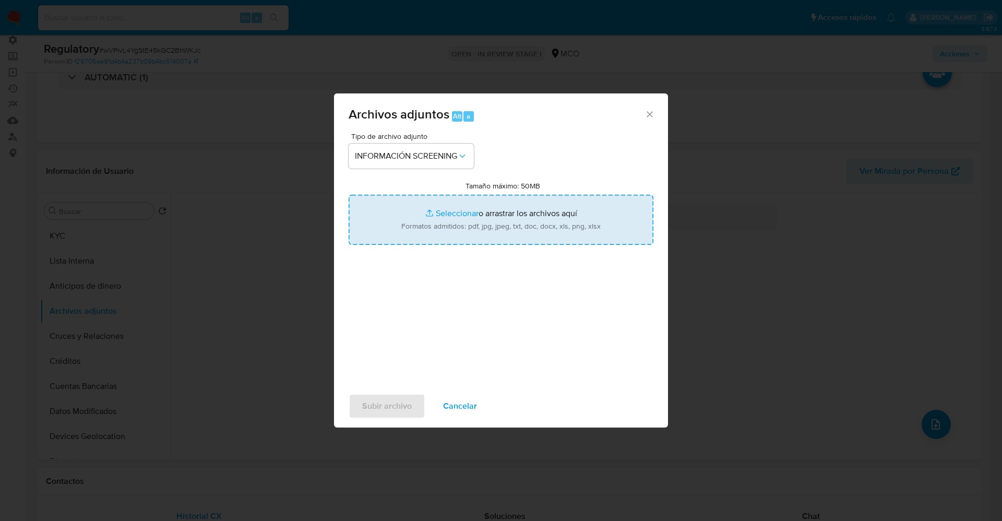
type input "C:\fakepath\_Marvy Adriana Alvarez Tellez_ lavado de dinero - Buscar con Google…"
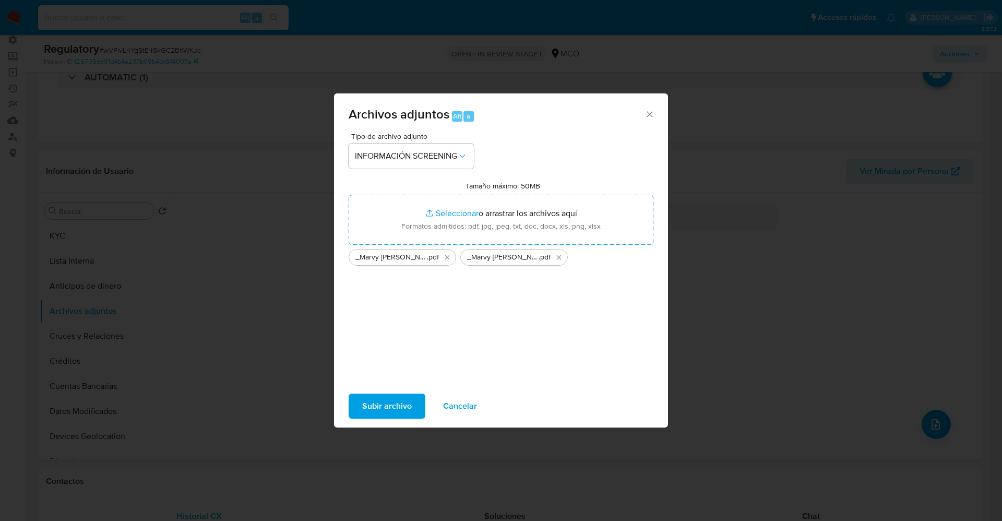
click at [374, 402] on span "Subir archivo" at bounding box center [387, 406] width 50 height 23
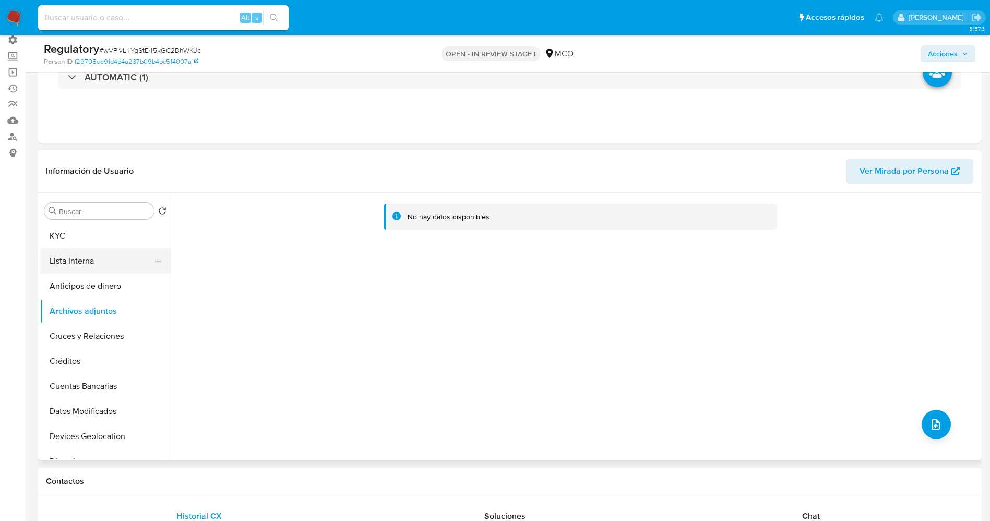
click at [82, 263] on button "Lista Interna" at bounding box center [101, 261] width 122 height 25
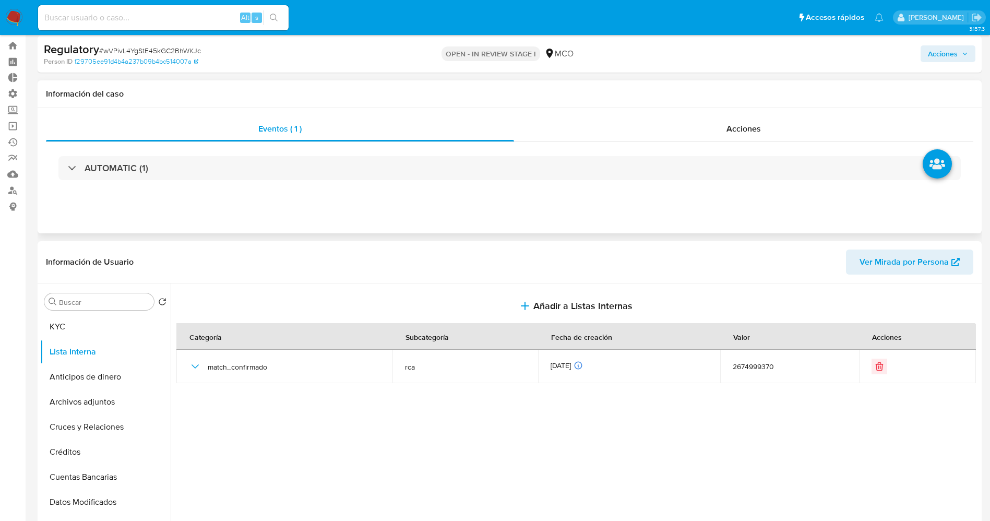
scroll to position [0, 0]
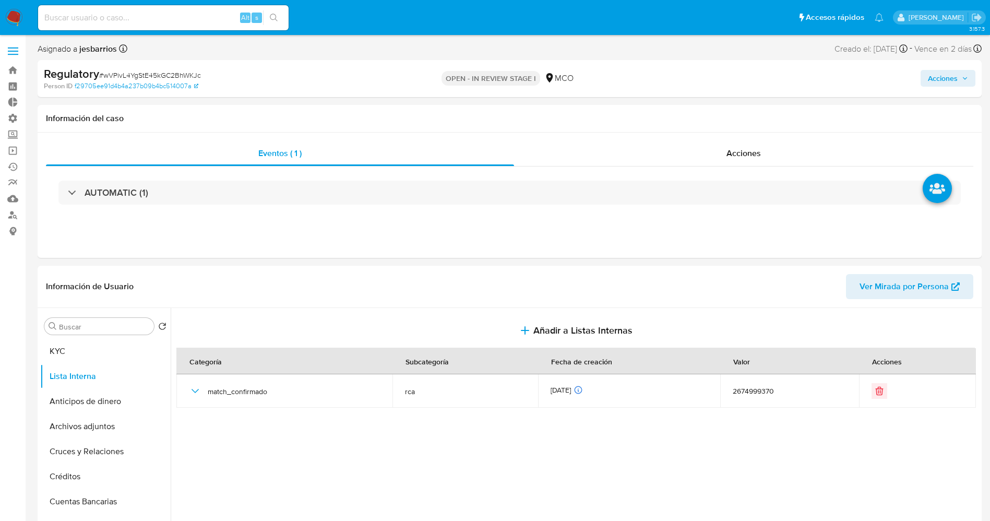
click at [941, 80] on span "Acciones" at bounding box center [943, 78] width 30 height 17
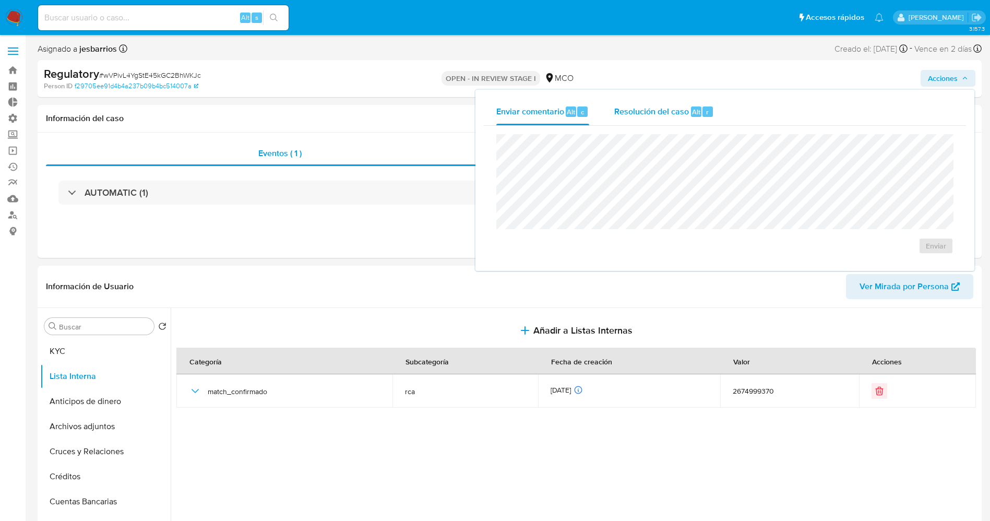
click at [670, 112] on span "Resolución del caso" at bounding box center [651, 111] width 75 height 12
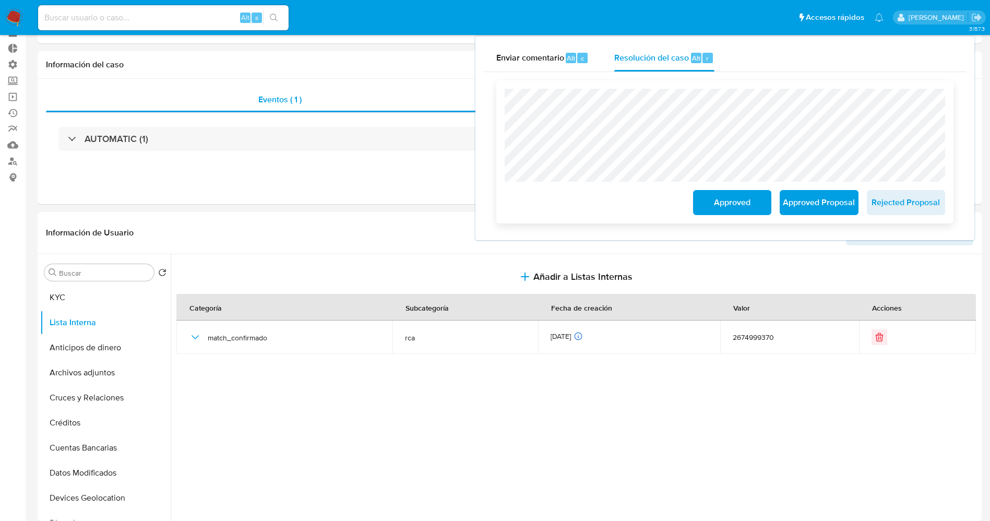
scroll to position [78, 0]
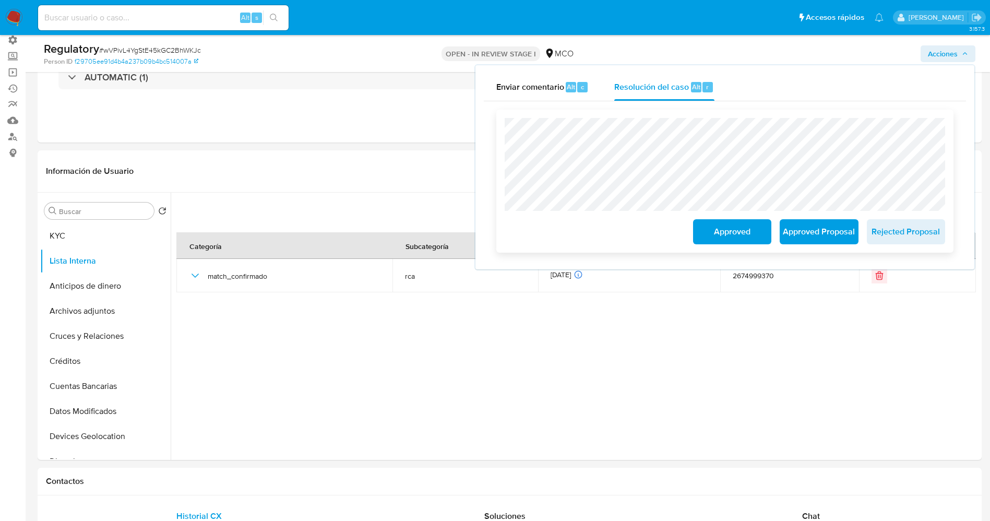
click at [829, 238] on span "Approved Proposal" at bounding box center [819, 231] width 51 height 23
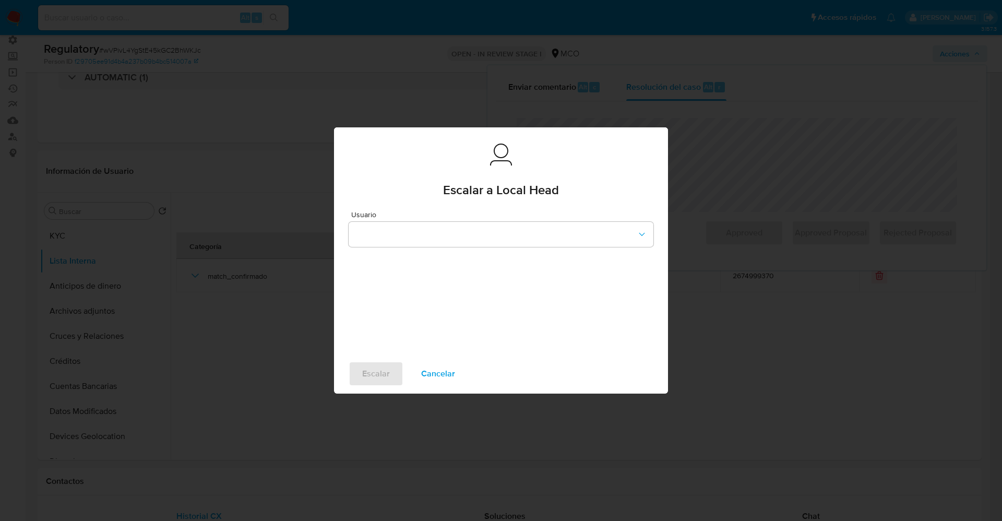
click at [413, 219] on div "Usuario" at bounding box center [501, 229] width 305 height 36
click at [416, 227] on button "button" at bounding box center [501, 234] width 305 height 25
click at [419, 238] on div "cbaquero" at bounding box center [498, 233] width 286 height 25
click at [389, 387] on div "Escalar Cancelar" at bounding box center [501, 374] width 334 height 40
click at [388, 380] on span "Escalar" at bounding box center [376, 373] width 28 height 23
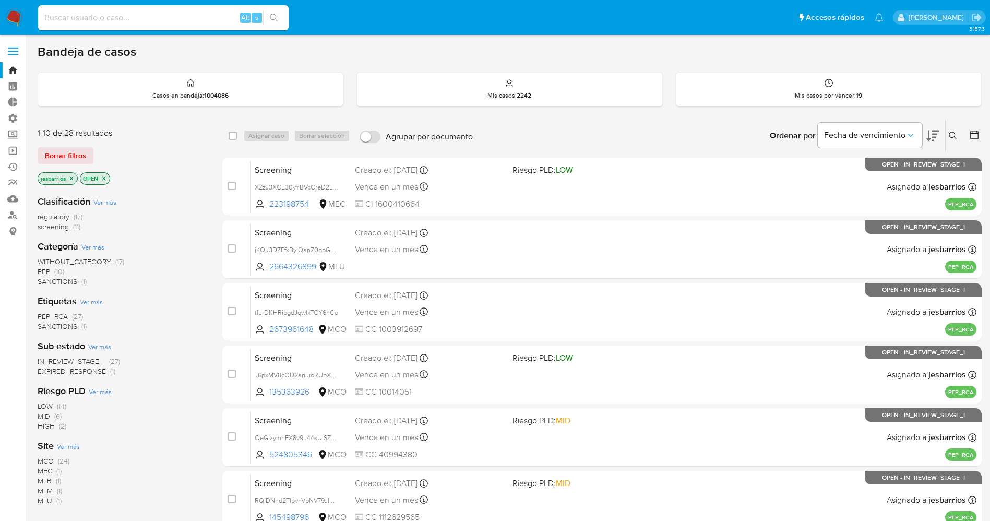
click at [15, 20] on img at bounding box center [14, 18] width 18 height 18
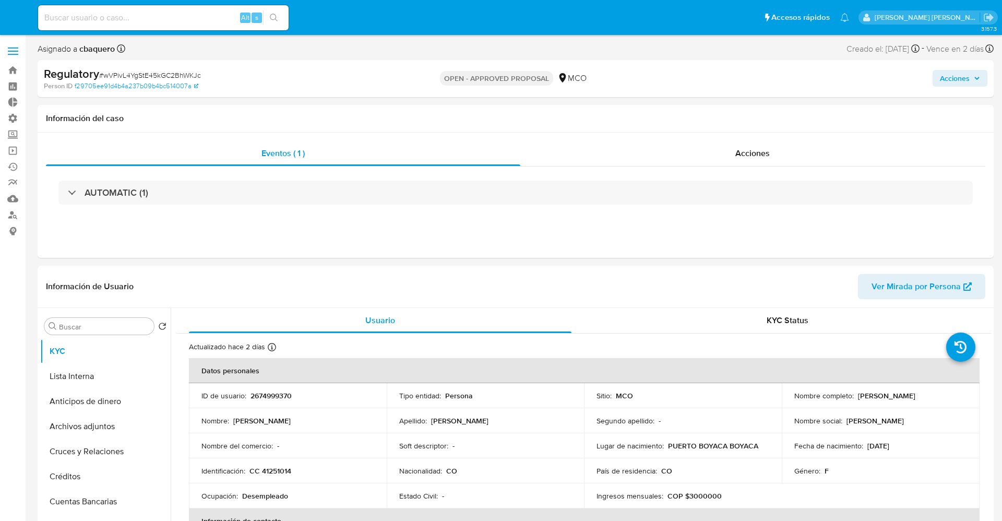
select select "10"
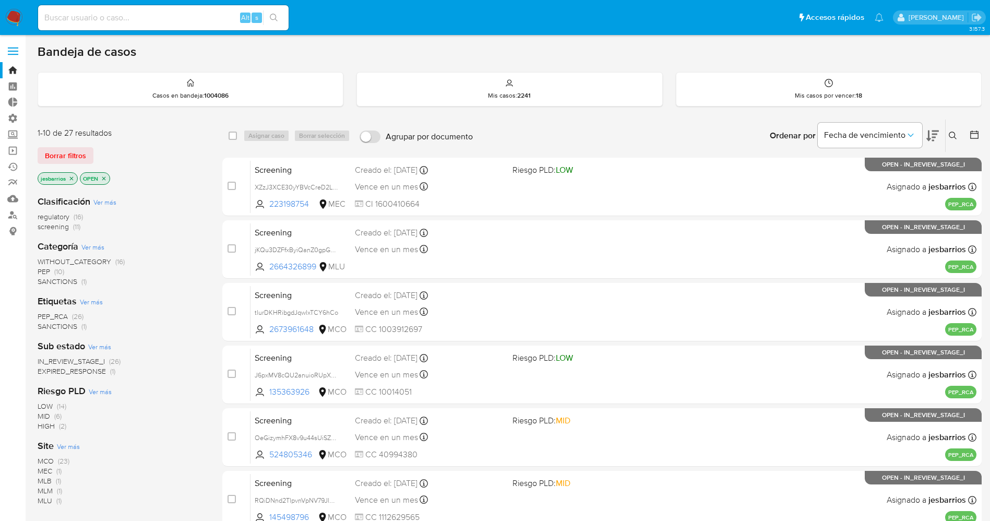
click at [13, 6] on nav "Pausado Ver notificaciones Alt s Accesos rápidos Presiona las siguientes teclas…" at bounding box center [495, 17] width 990 height 35
click at [18, 8] on nav "Pausado Ver notificaciones Alt s Accesos rápidos Presiona las siguientes teclas…" at bounding box center [495, 17] width 990 height 35
click at [12, 23] on img at bounding box center [14, 18] width 18 height 18
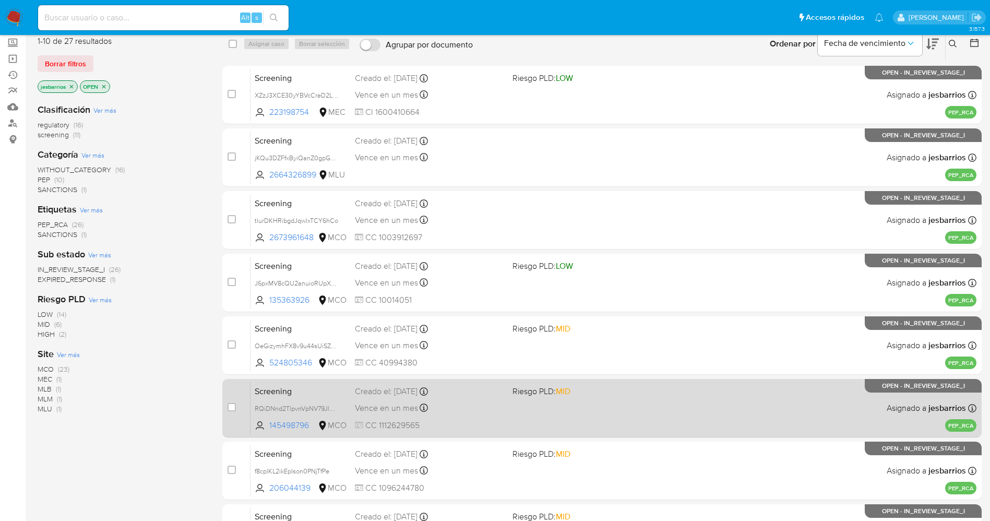
scroll to position [303, 0]
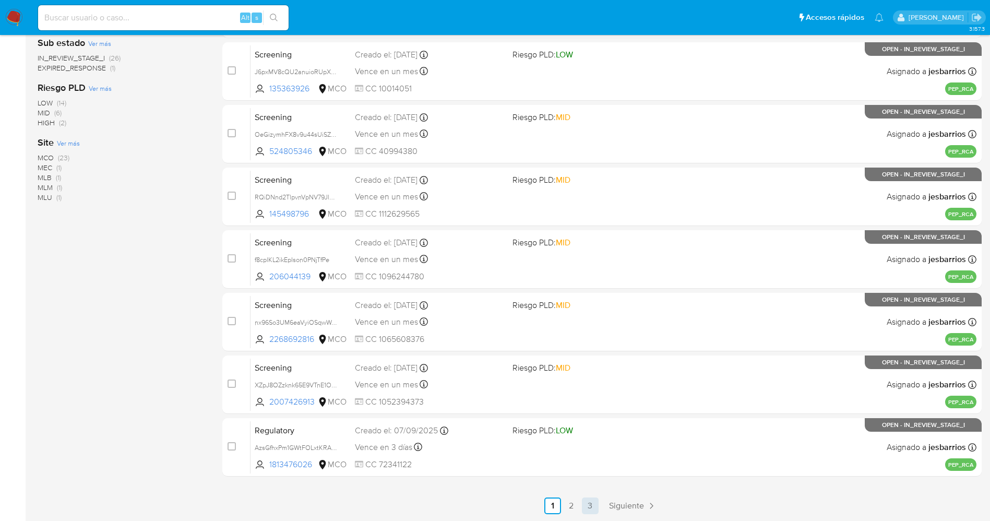
click at [593, 501] on link "3" at bounding box center [590, 506] width 17 height 17
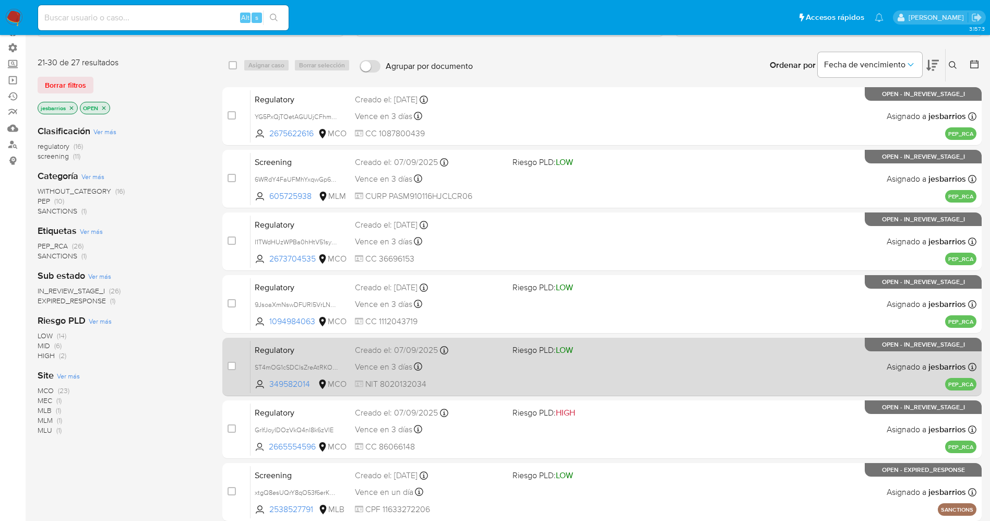
scroll to position [115, 0]
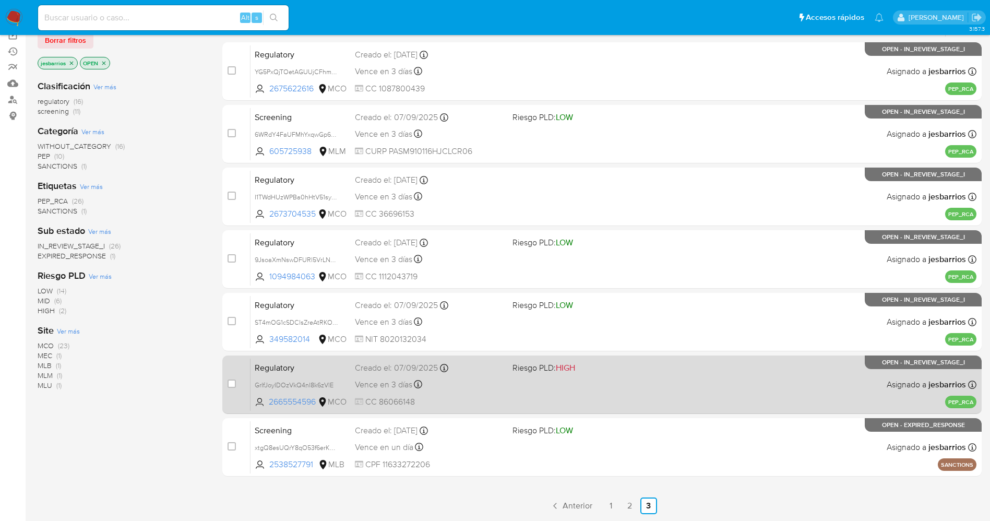
click at [492, 386] on div "Vence en 3 días Vence el [DATE] 00:23:31" at bounding box center [429, 384] width 149 height 14
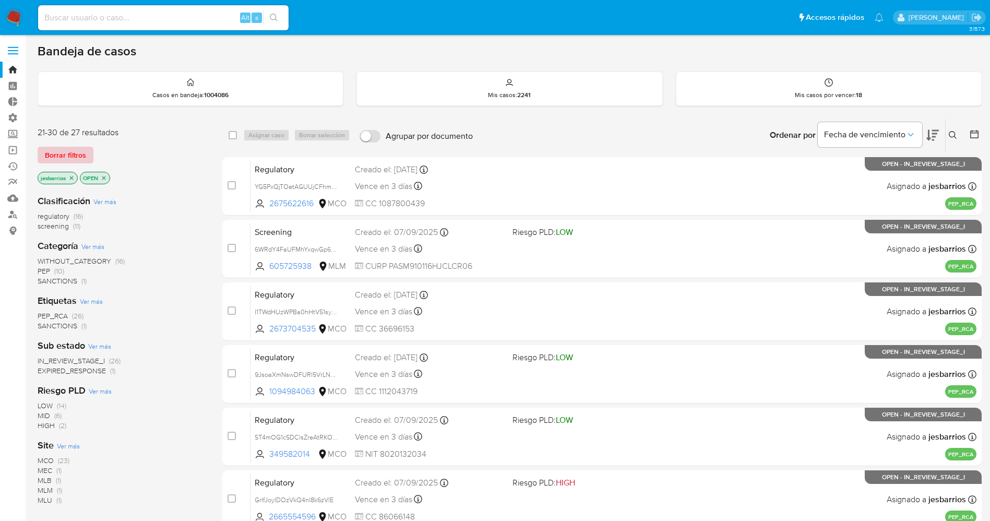
scroll to position [0, 0]
click at [70, 151] on span "Borrar filtros" at bounding box center [65, 155] width 41 height 15
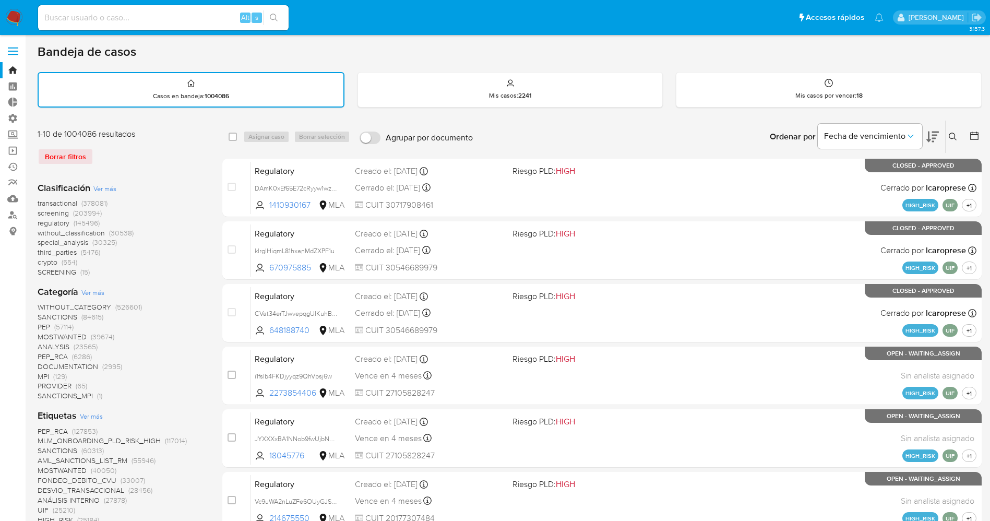
click at [955, 134] on icon at bounding box center [953, 137] width 8 height 8
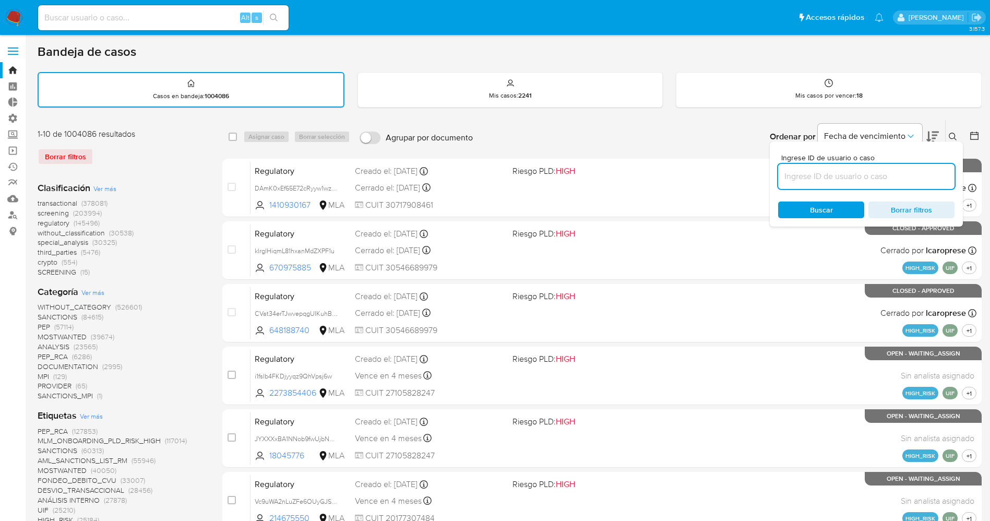
click at [850, 176] on input at bounding box center [866, 177] width 176 height 14
type input "QI8To6NXVKqZzw9rcSl4YTgg"
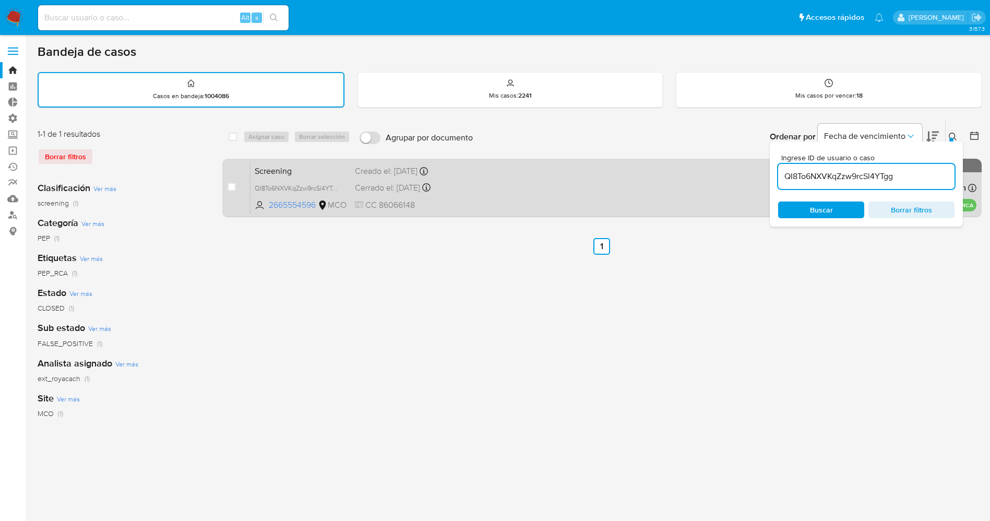
click at [675, 187] on div "Screening QI8To6NXVKqZzw9rcSl4YTgg 2665554596 MCO Creado el: [DATE] Creado el: …" at bounding box center [614, 187] width 726 height 53
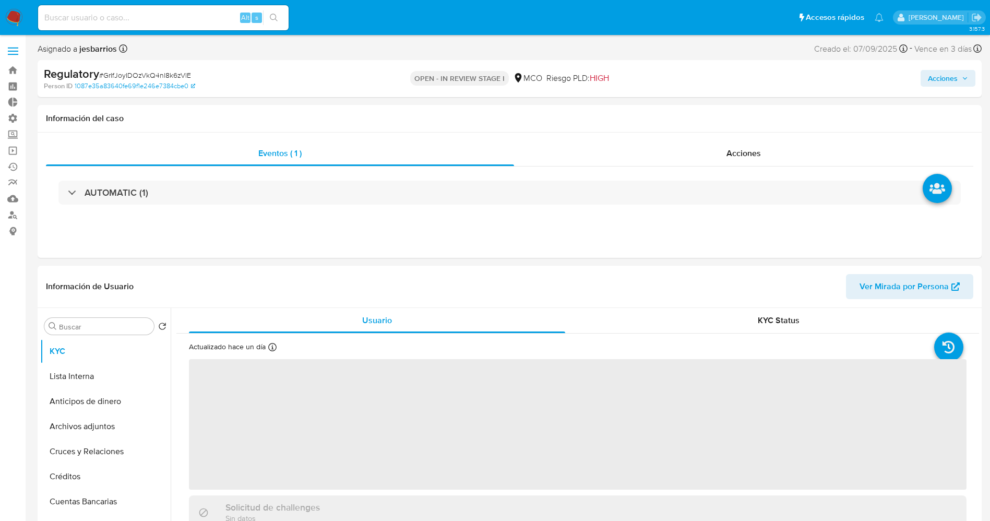
select select "10"
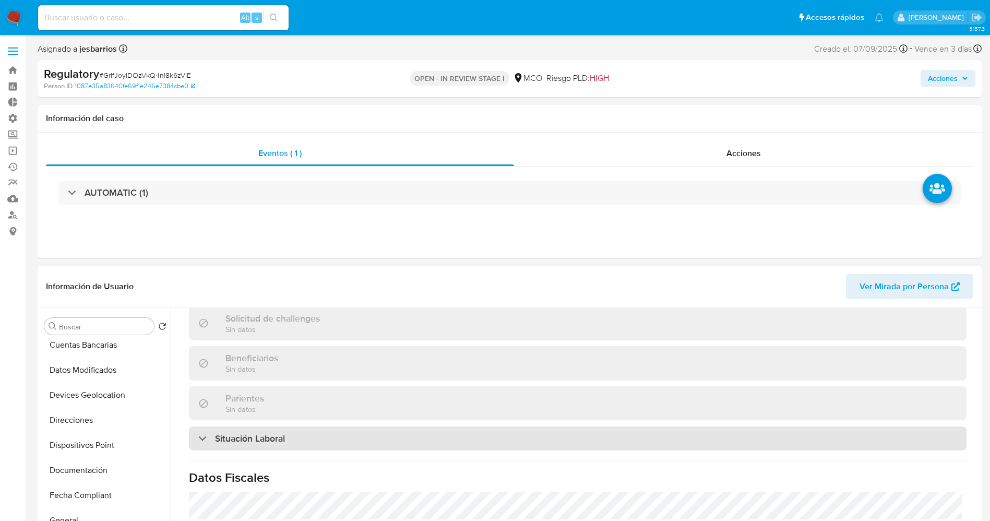
scroll to position [470, 0]
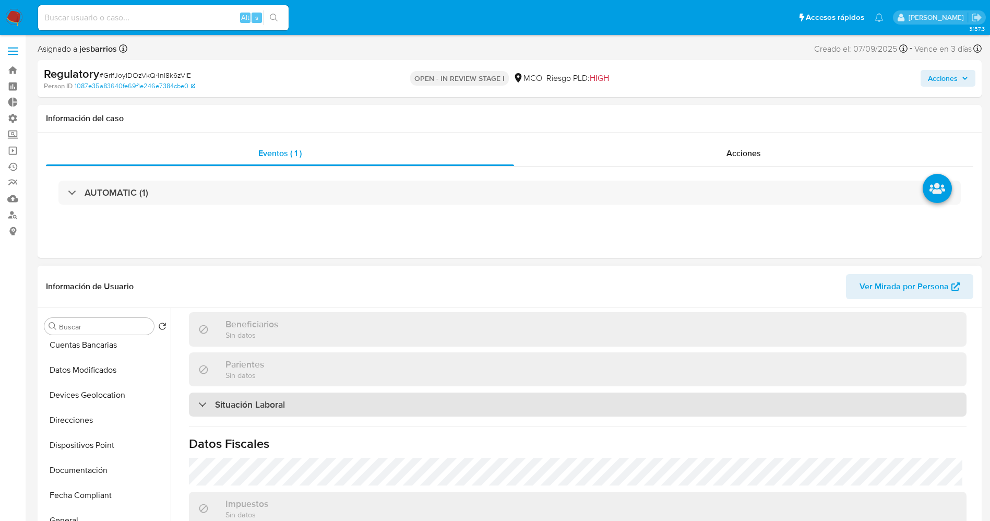
click at [258, 412] on div "Situación Laboral" at bounding box center [578, 405] width 778 height 24
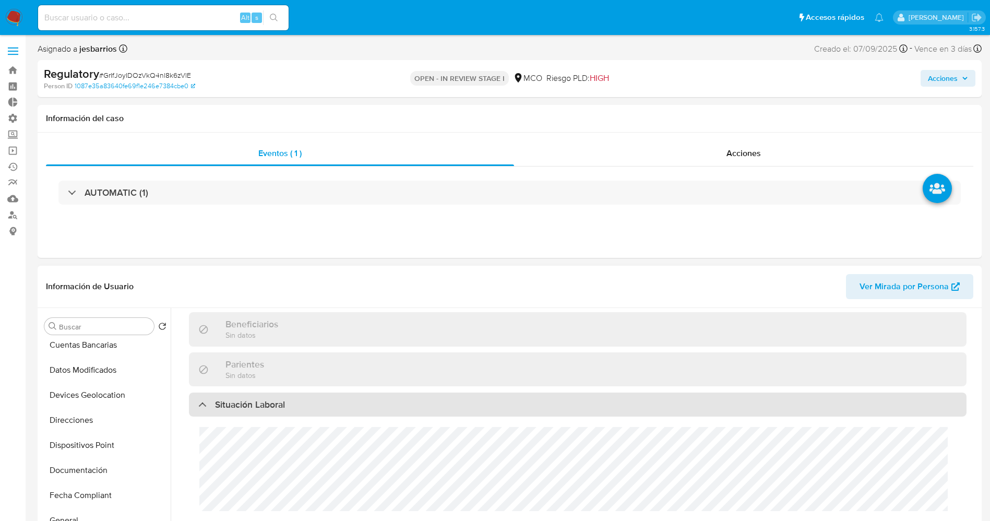
click at [257, 408] on h3 "Situación Laboral" at bounding box center [250, 404] width 70 height 11
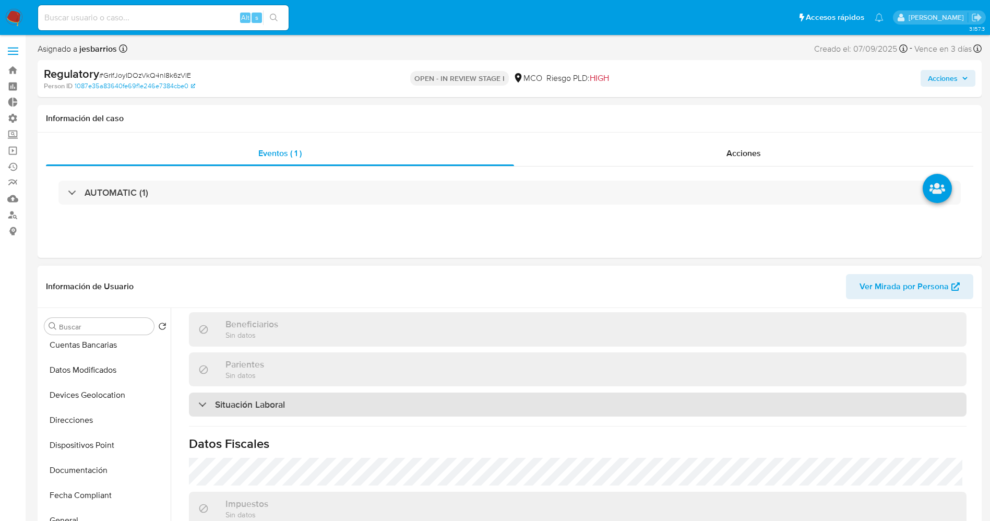
scroll to position [530, 0]
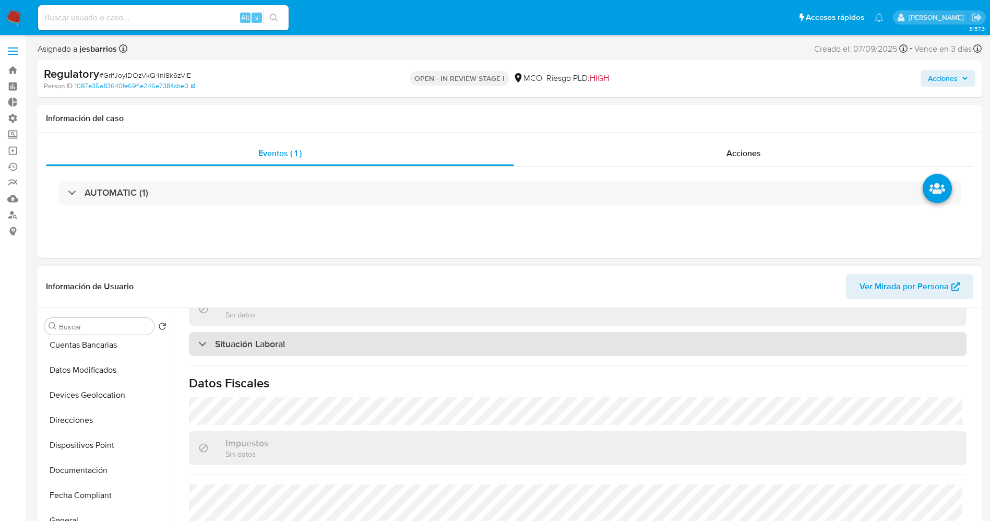
click at [271, 344] on h3 "Situación Laboral" at bounding box center [250, 343] width 70 height 11
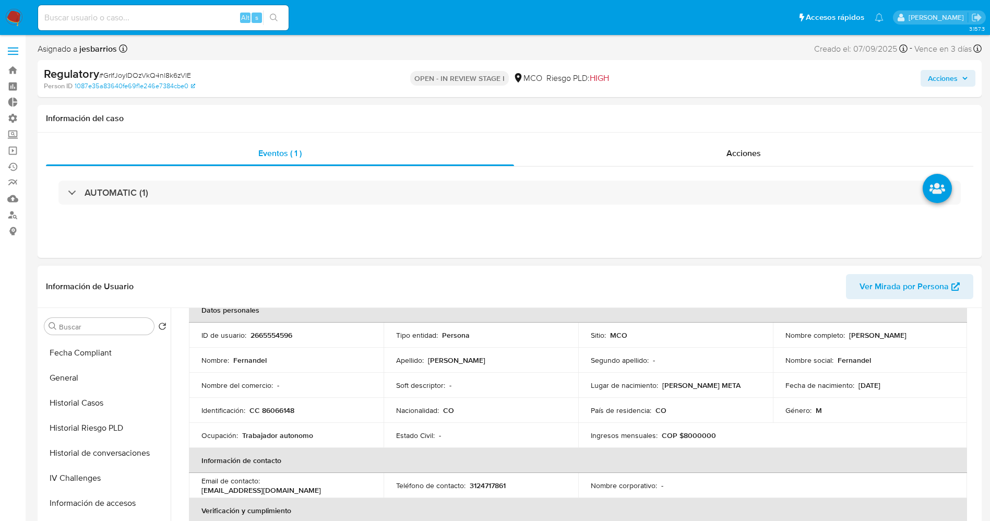
scroll to position [285, 0]
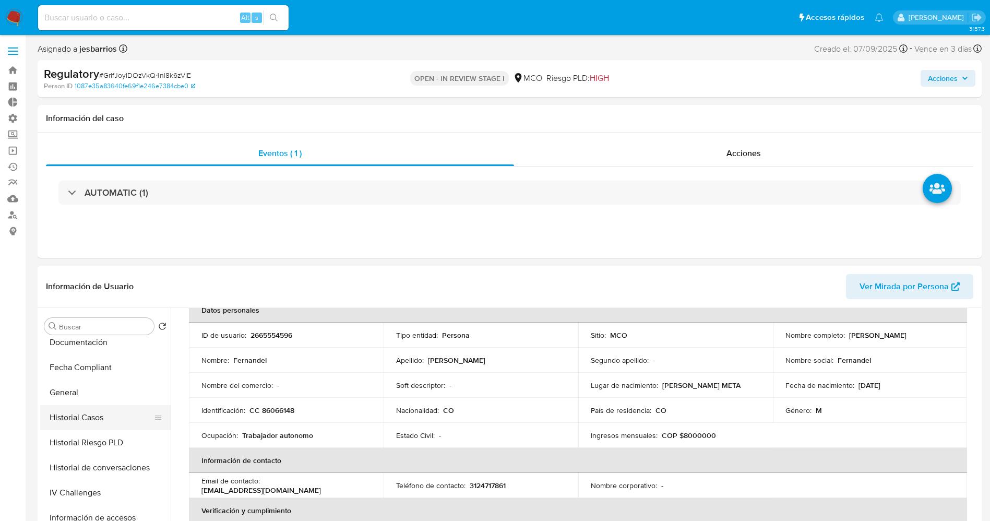
click at [88, 412] on button "Historial Casos" at bounding box center [101, 417] width 122 height 25
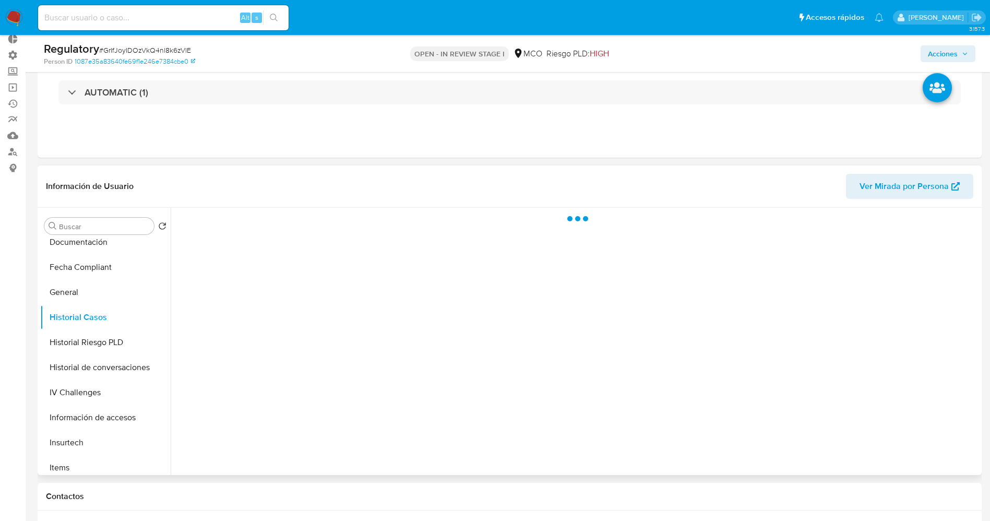
scroll to position [78, 0]
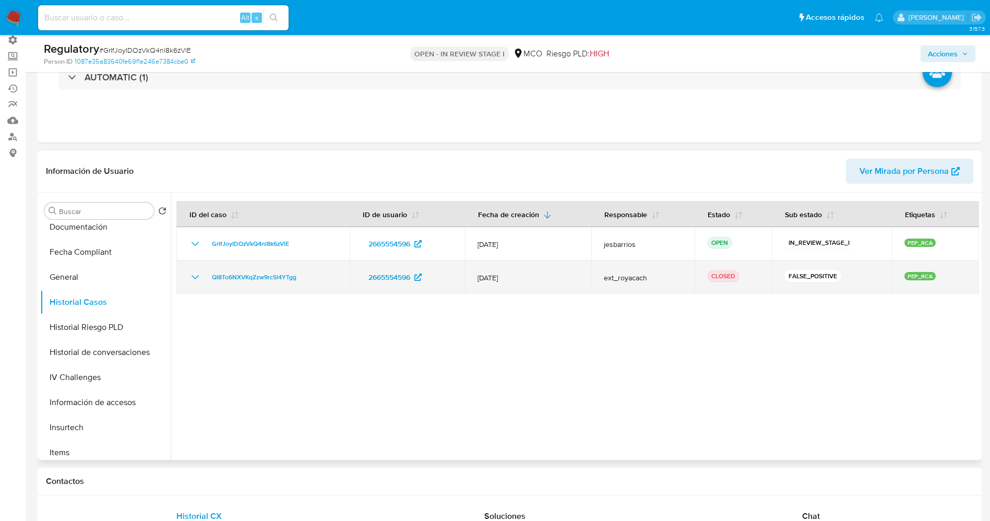
drag, startPoint x: 254, startPoint y: 280, endPoint x: 205, endPoint y: 283, distance: 48.6
click at [205, 283] on div "QI8To6NXVKqZzw9rcSl4YTgg" at bounding box center [263, 277] width 148 height 13
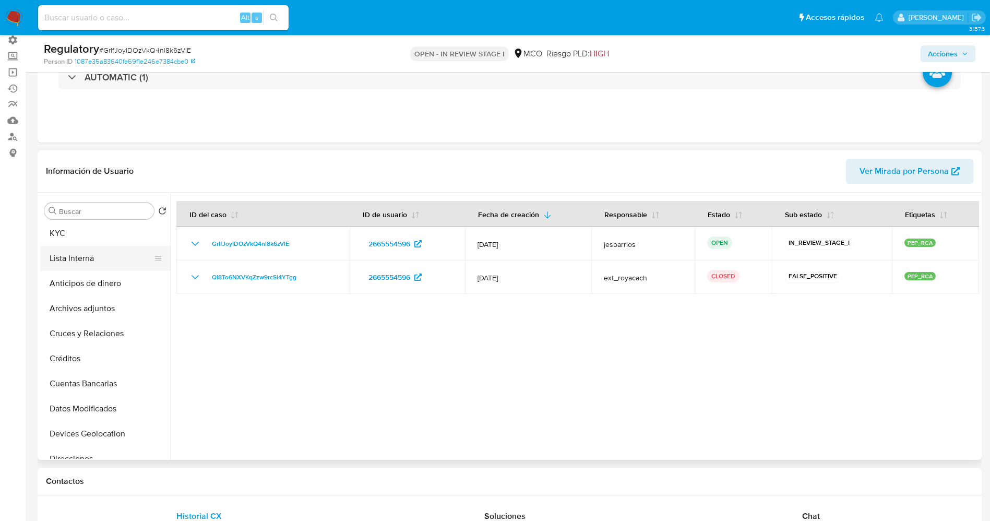
scroll to position [0, 0]
click at [77, 243] on button "KYC" at bounding box center [101, 235] width 122 height 25
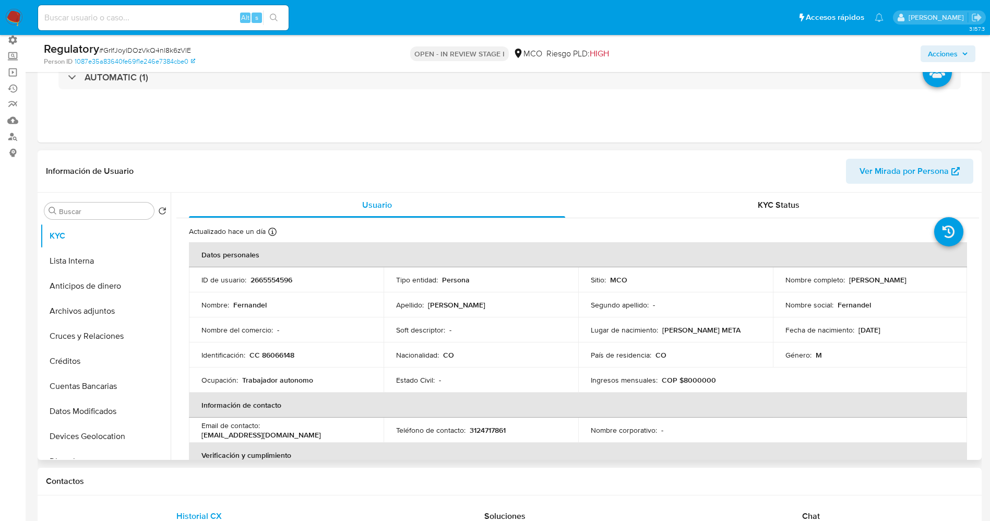
drag, startPoint x: 845, startPoint y: 282, endPoint x: 936, endPoint y: 281, distance: 90.8
click at [936, 281] on div "Nombre completo : Fernandel Alfonso Forero" at bounding box center [871, 279] width 170 height 9
copy div "[PERSON_NAME] [PERSON_NAME]"
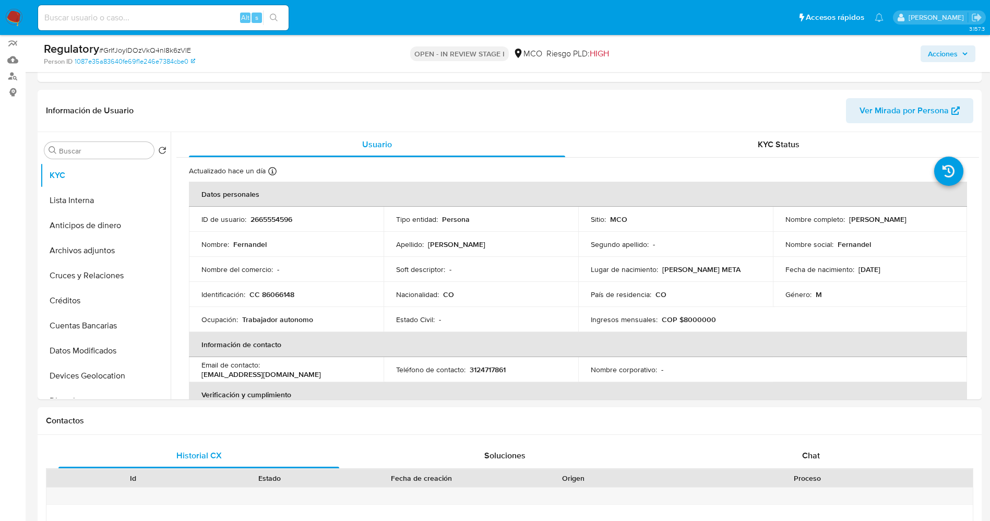
scroll to position [131, 0]
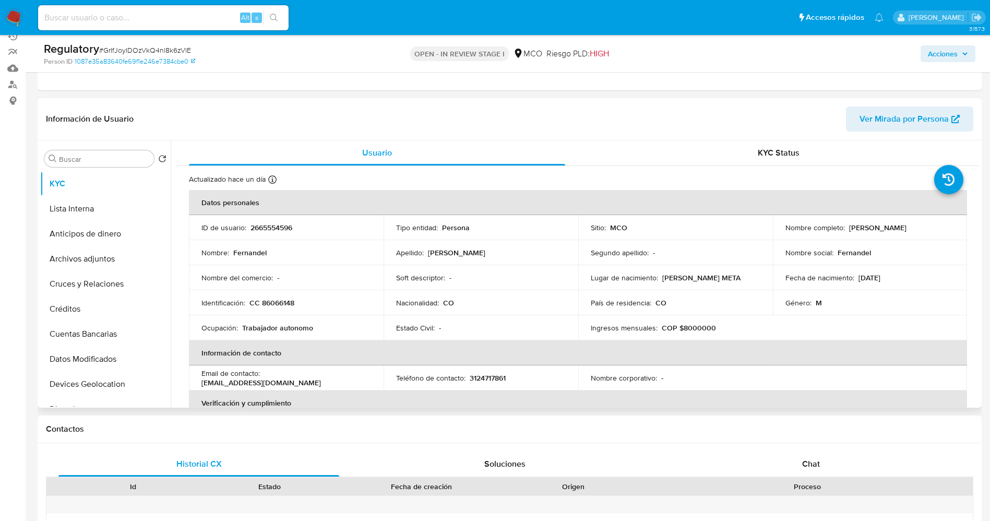
copy div "[PERSON_NAME] [PERSON_NAME]"
drag, startPoint x: 260, startPoint y: 301, endPoint x: 313, endPoint y: 303, distance: 53.3
click at [313, 303] on div "Identificación : CC 86066148" at bounding box center [287, 302] width 170 height 9
copy p "86066148"
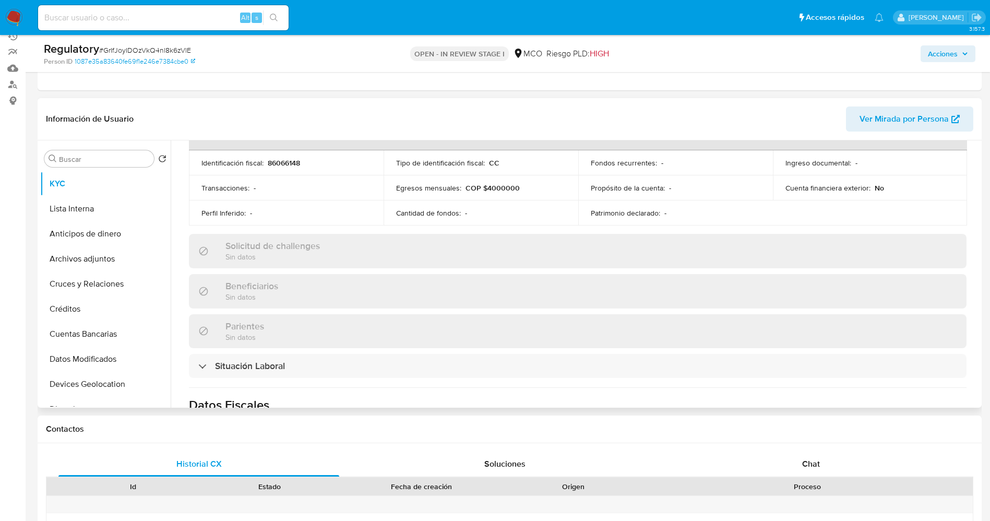
scroll to position [371, 0]
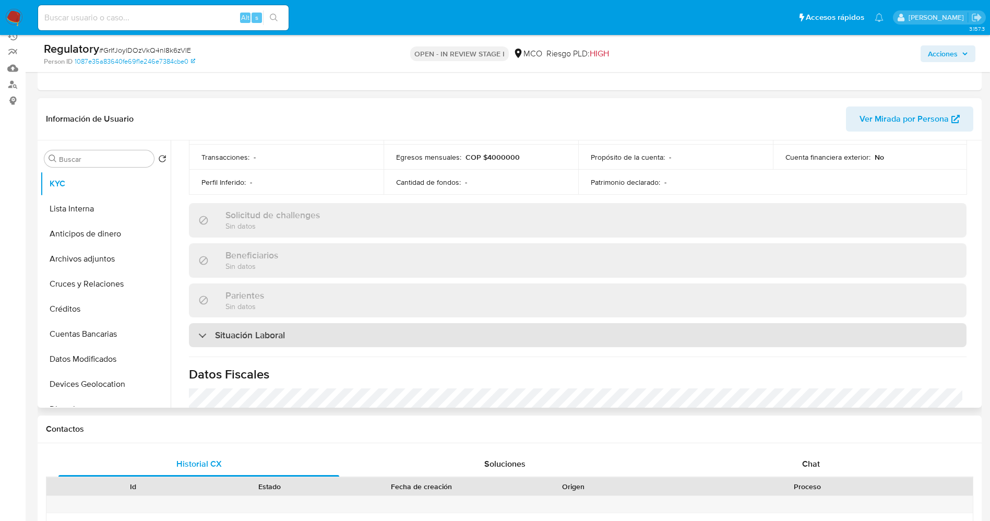
click at [652, 342] on div "Situación Laboral" at bounding box center [578, 335] width 778 height 24
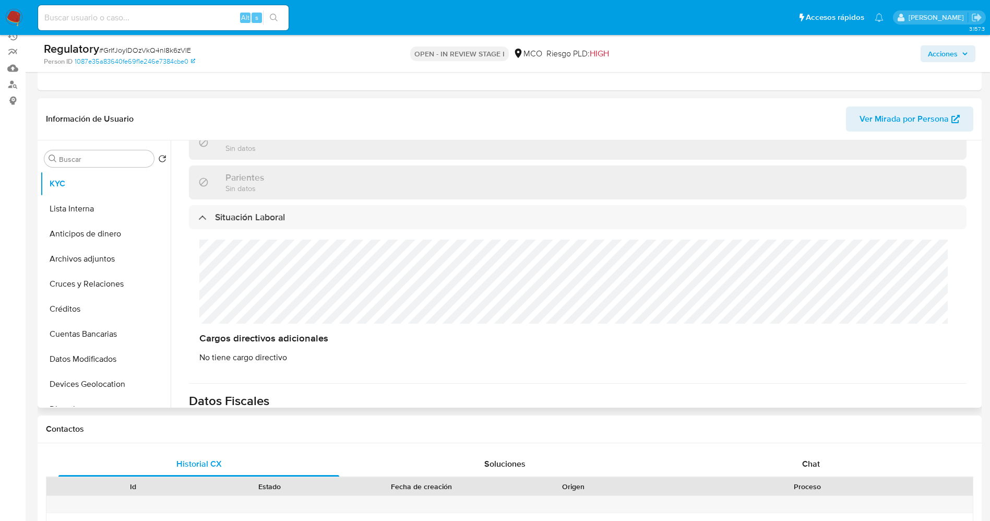
scroll to position [486, 0]
click at [85, 208] on button "Lista Interna" at bounding box center [101, 208] width 122 height 25
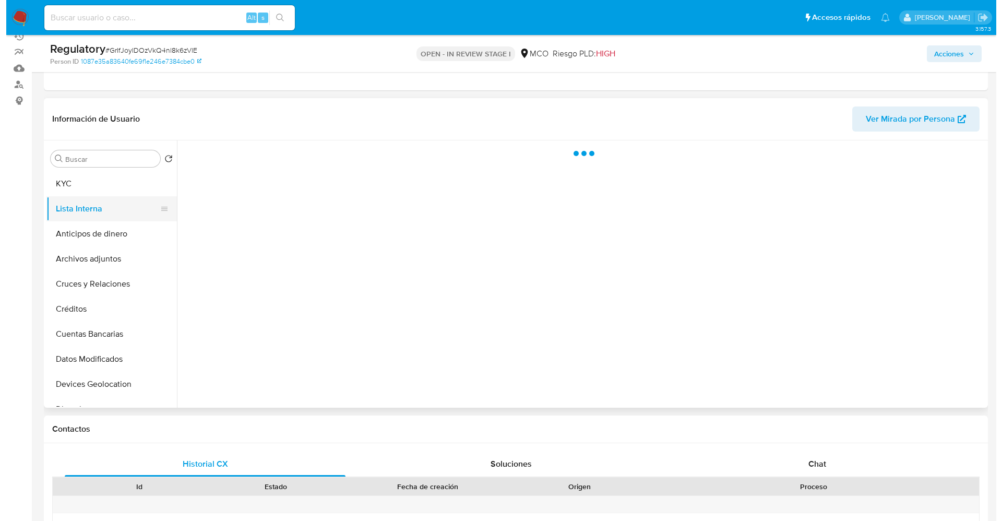
scroll to position [0, 0]
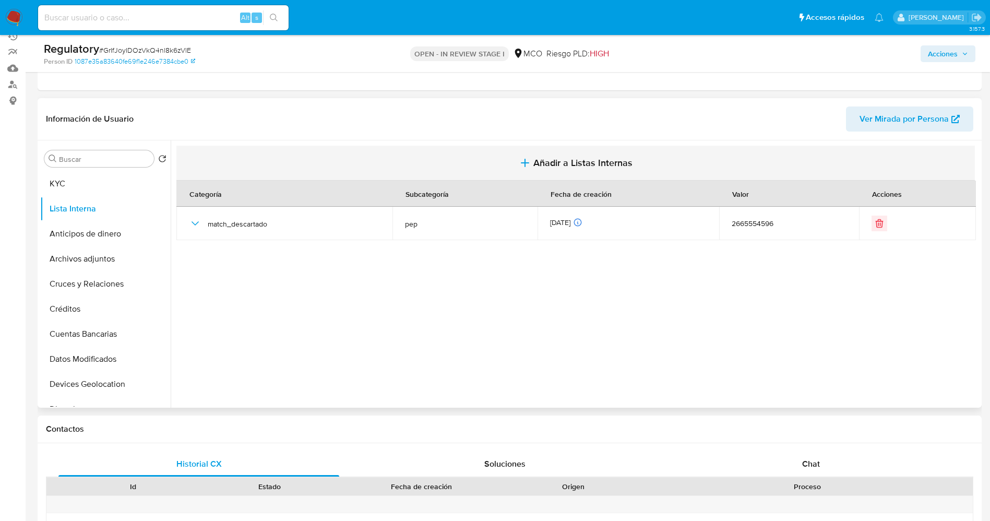
click at [558, 167] on span "Añadir a Listas Internas" at bounding box center [583, 162] width 99 height 11
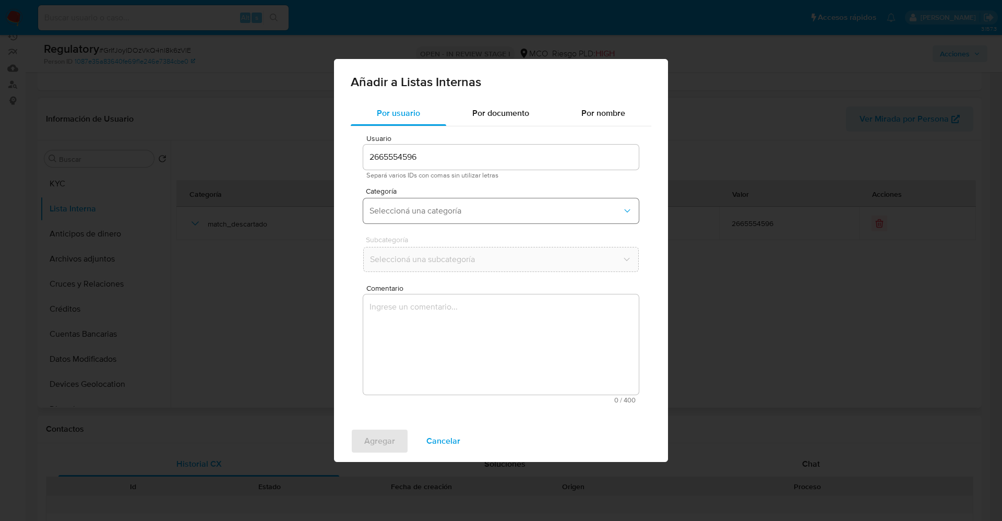
click at [450, 211] on span "Seleccioná una categoría" at bounding box center [496, 211] width 253 height 10
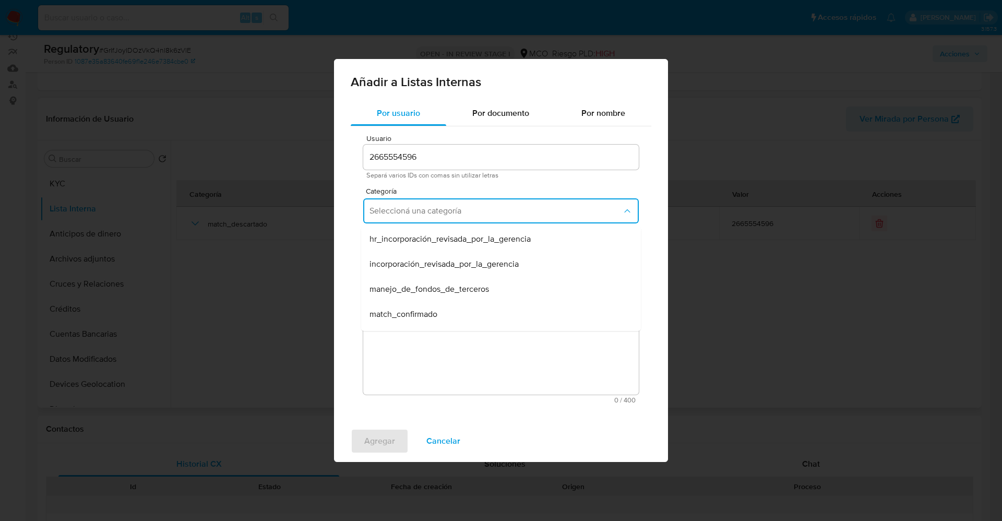
scroll to position [31, 0]
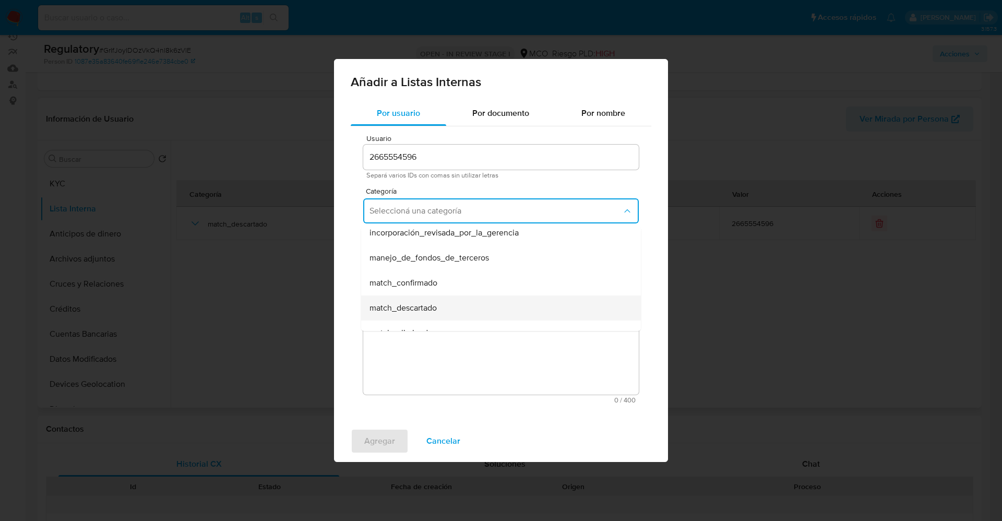
click at [553, 298] on div "match_descartado" at bounding box center [498, 307] width 257 height 25
click at [562, 267] on button "Seleccioná una subcategoría" at bounding box center [501, 259] width 276 height 25
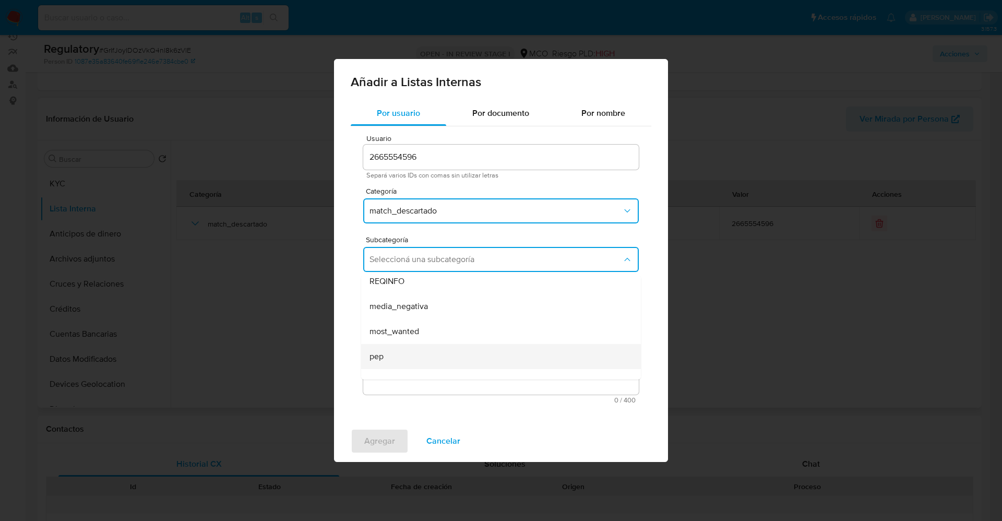
click at [560, 354] on div "pep" at bounding box center [498, 356] width 257 height 25
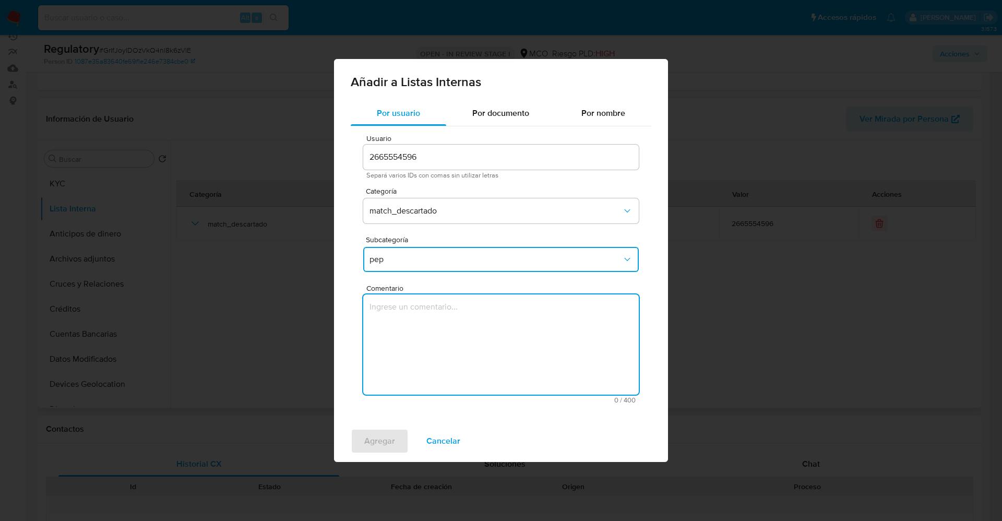
click at [560, 354] on textarea "Comentario" at bounding box center [501, 344] width 276 height 100
type textarea "El usuario Fernandel Alfonso Forero,CC 86066148 declara que se desempeña como “…"
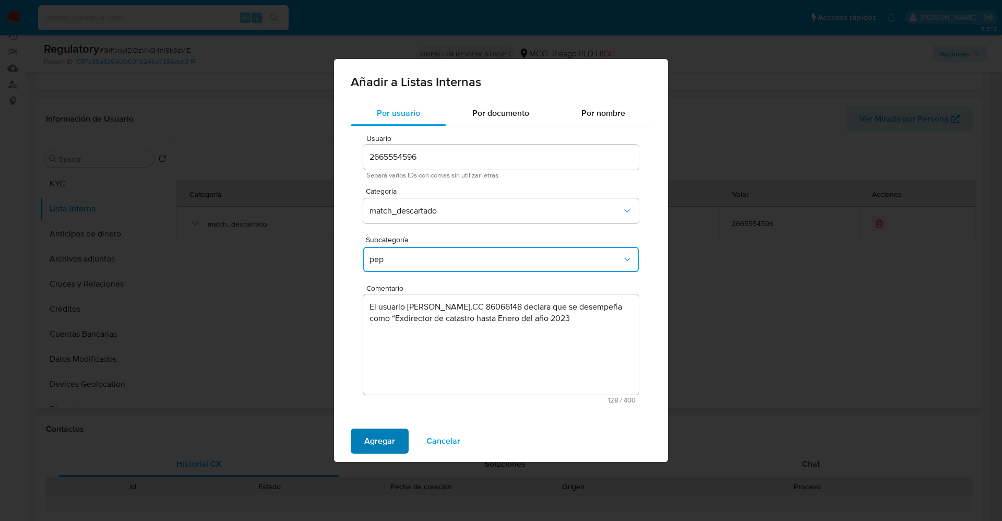
click at [391, 442] on span "Agregar" at bounding box center [379, 441] width 31 height 23
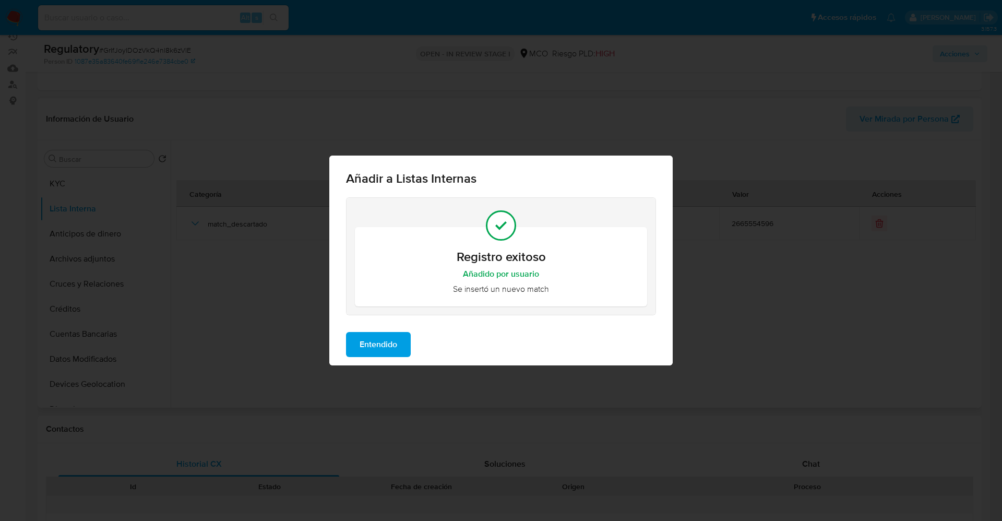
click at [376, 341] on span "Entendido" at bounding box center [379, 344] width 38 height 23
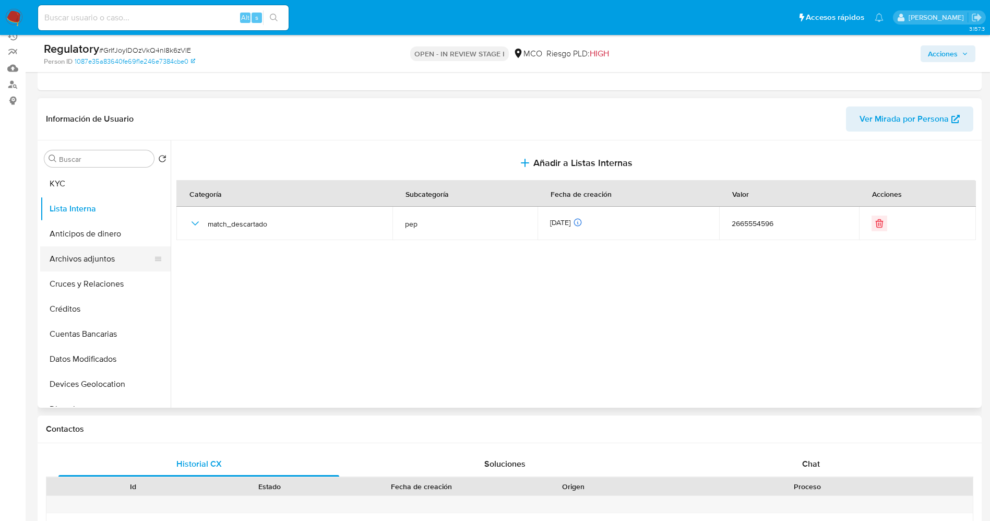
click at [62, 258] on button "Archivos adjuntos" at bounding box center [101, 258] width 122 height 25
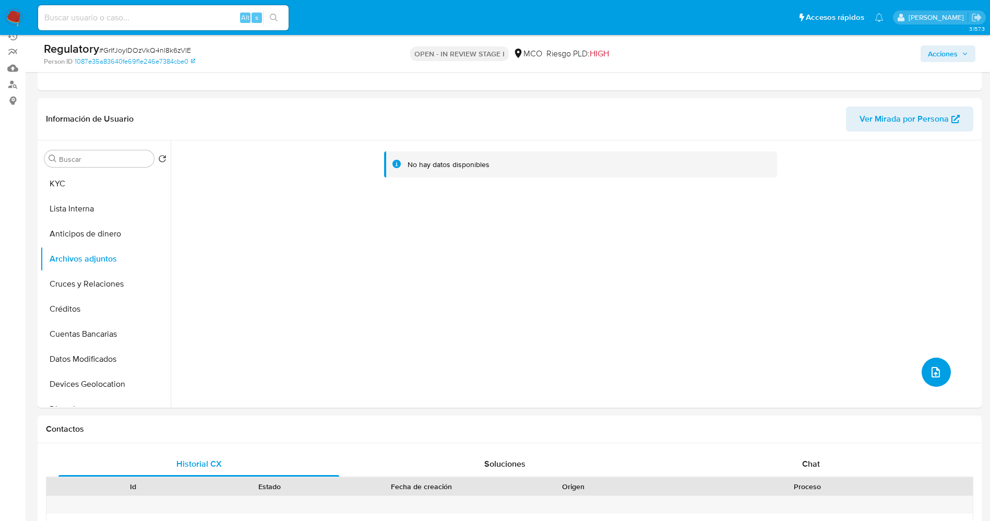
click at [927, 364] on button "upload-file" at bounding box center [936, 372] width 29 height 29
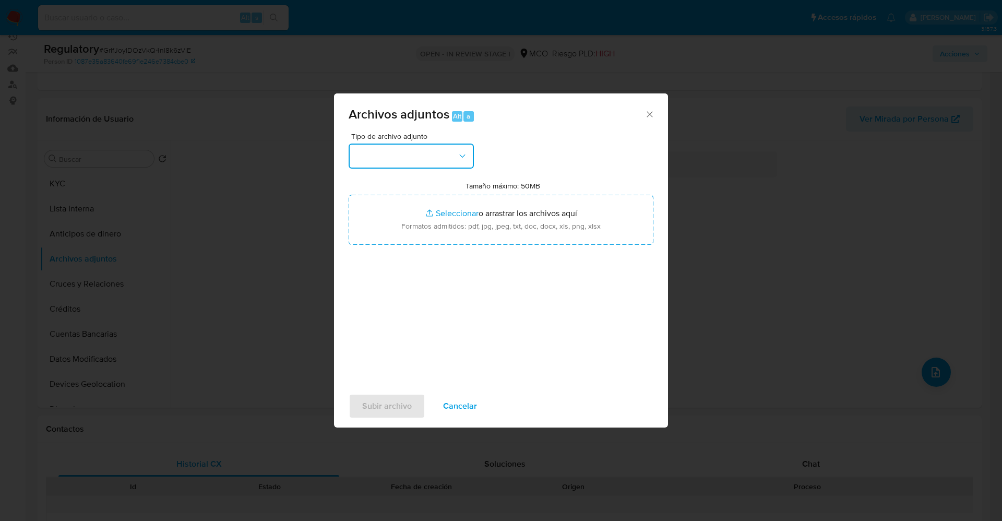
click at [438, 159] on button "button" at bounding box center [411, 156] width 125 height 25
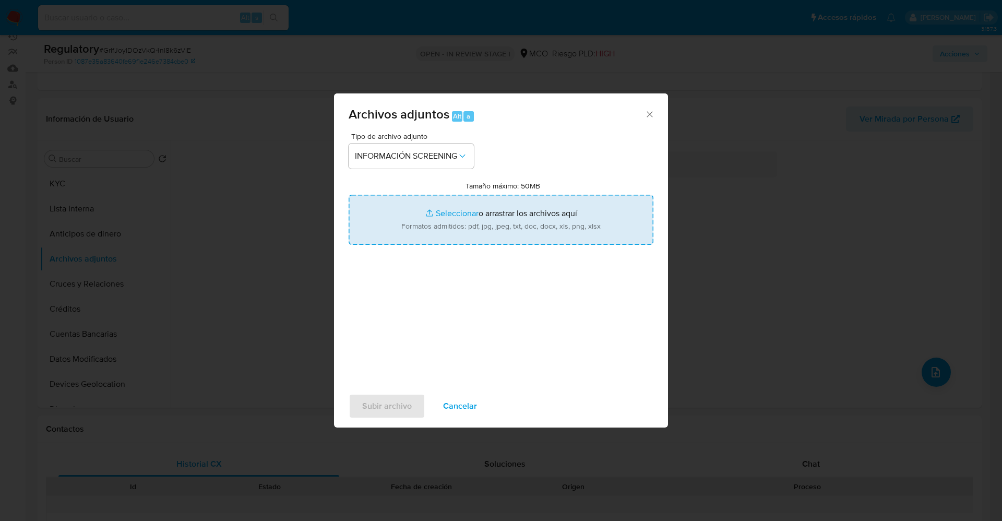
type input "C:\fakepath\CaseDossierReport_5jb8awq6trkw1k000pongoa5w.pdf"
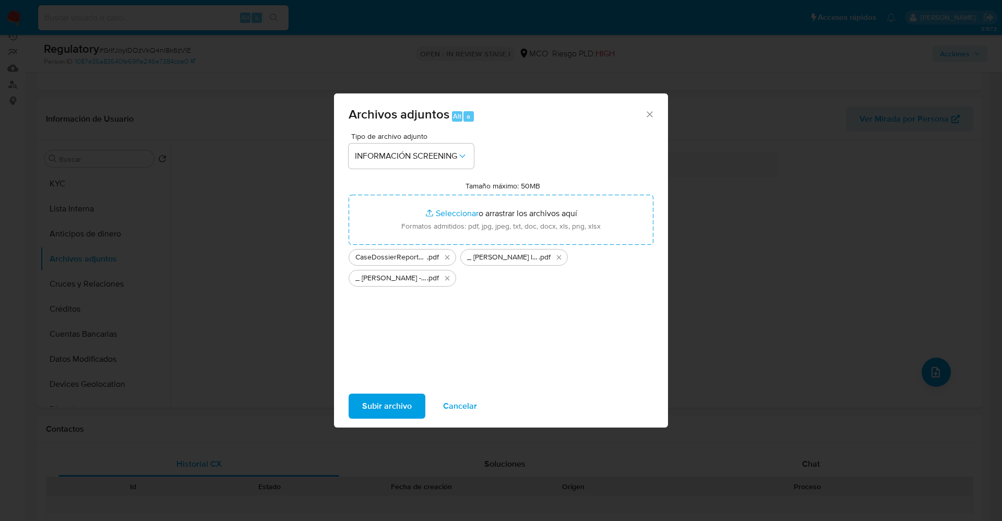
click at [387, 402] on span "Subir archivo" at bounding box center [387, 406] width 50 height 23
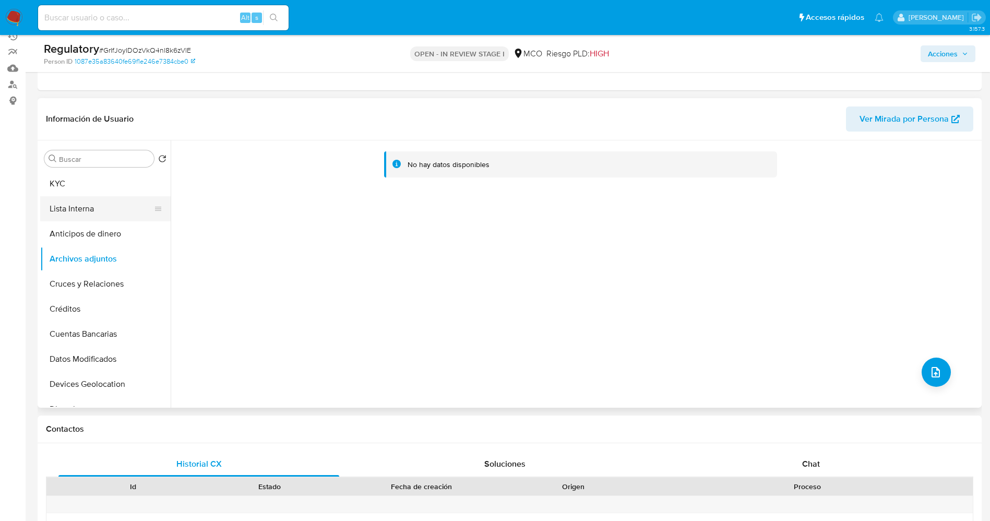
click at [88, 205] on button "Lista Interna" at bounding box center [101, 208] width 122 height 25
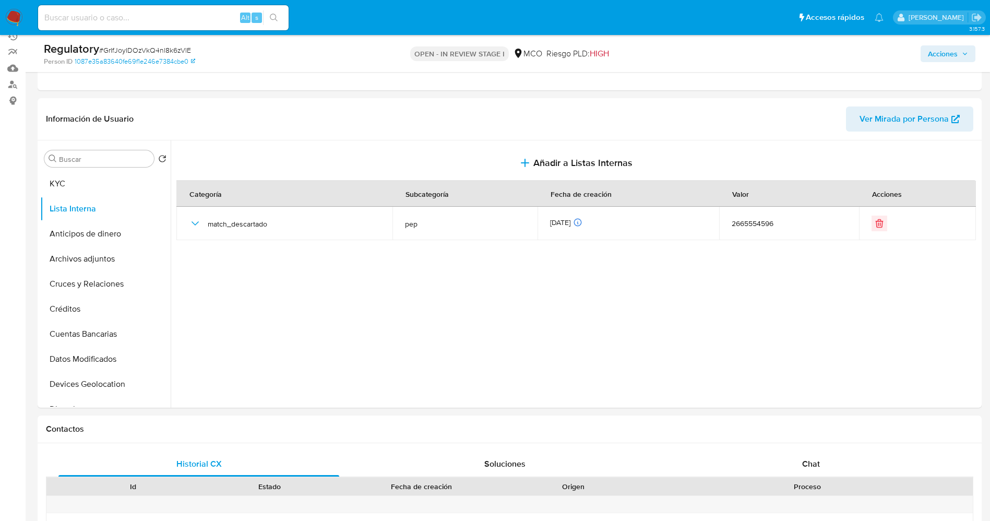
click at [941, 52] on span "Acciones" at bounding box center [943, 53] width 30 height 17
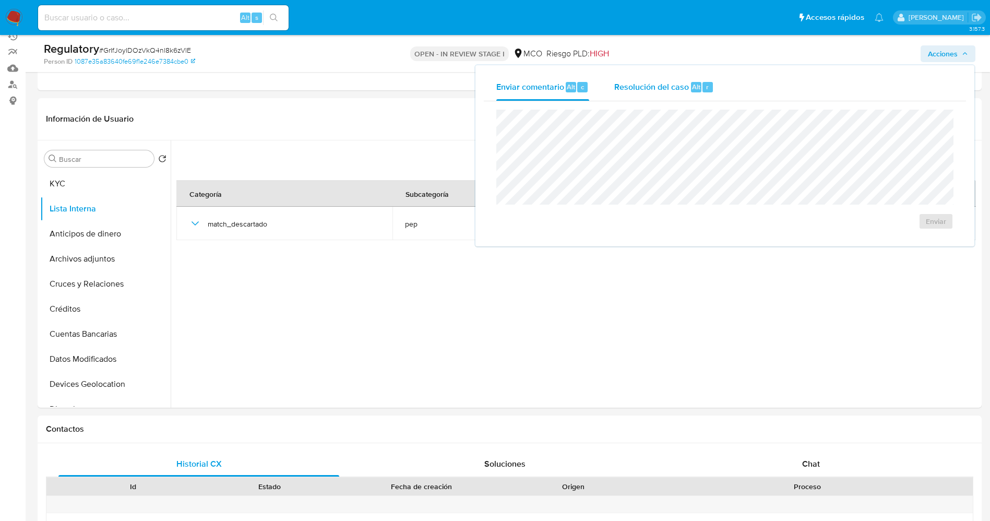
click at [684, 79] on div "Resolución del caso Alt r" at bounding box center [664, 87] width 100 height 27
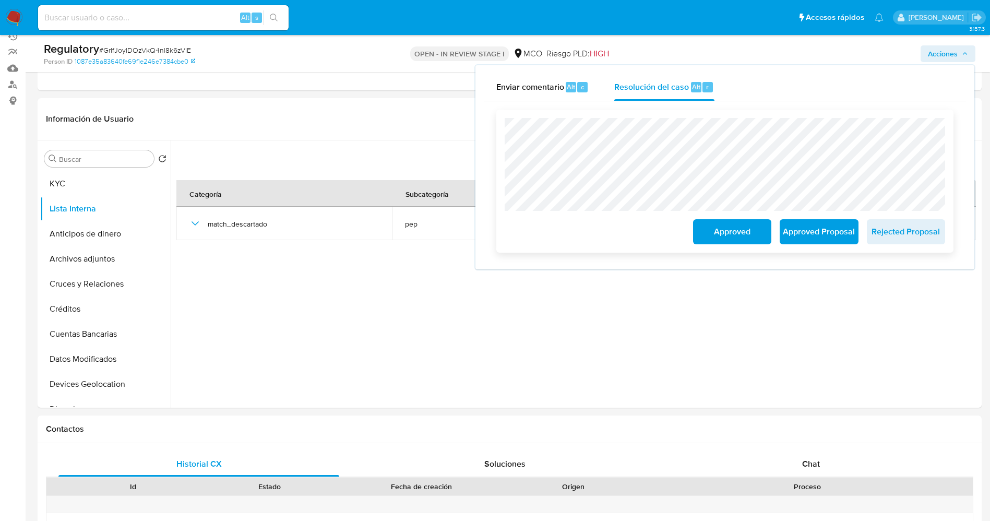
click at [710, 234] on span "Approved" at bounding box center [732, 231] width 51 height 23
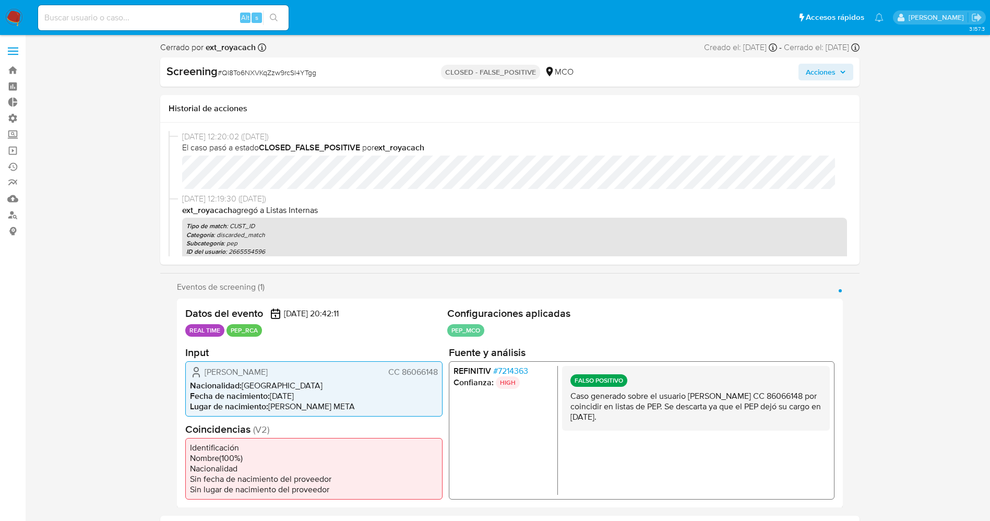
select select "10"
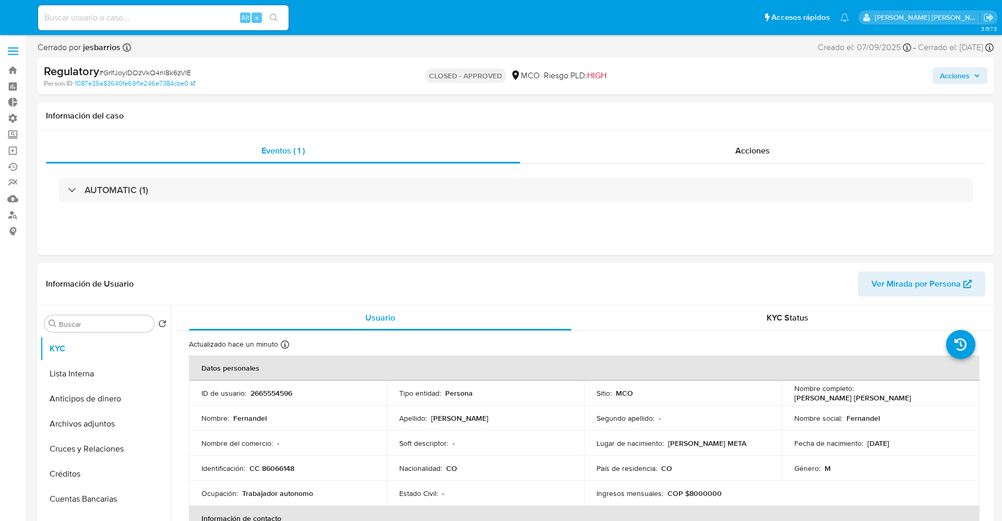
select select "10"
